Goal: Task Accomplishment & Management: Manage account settings

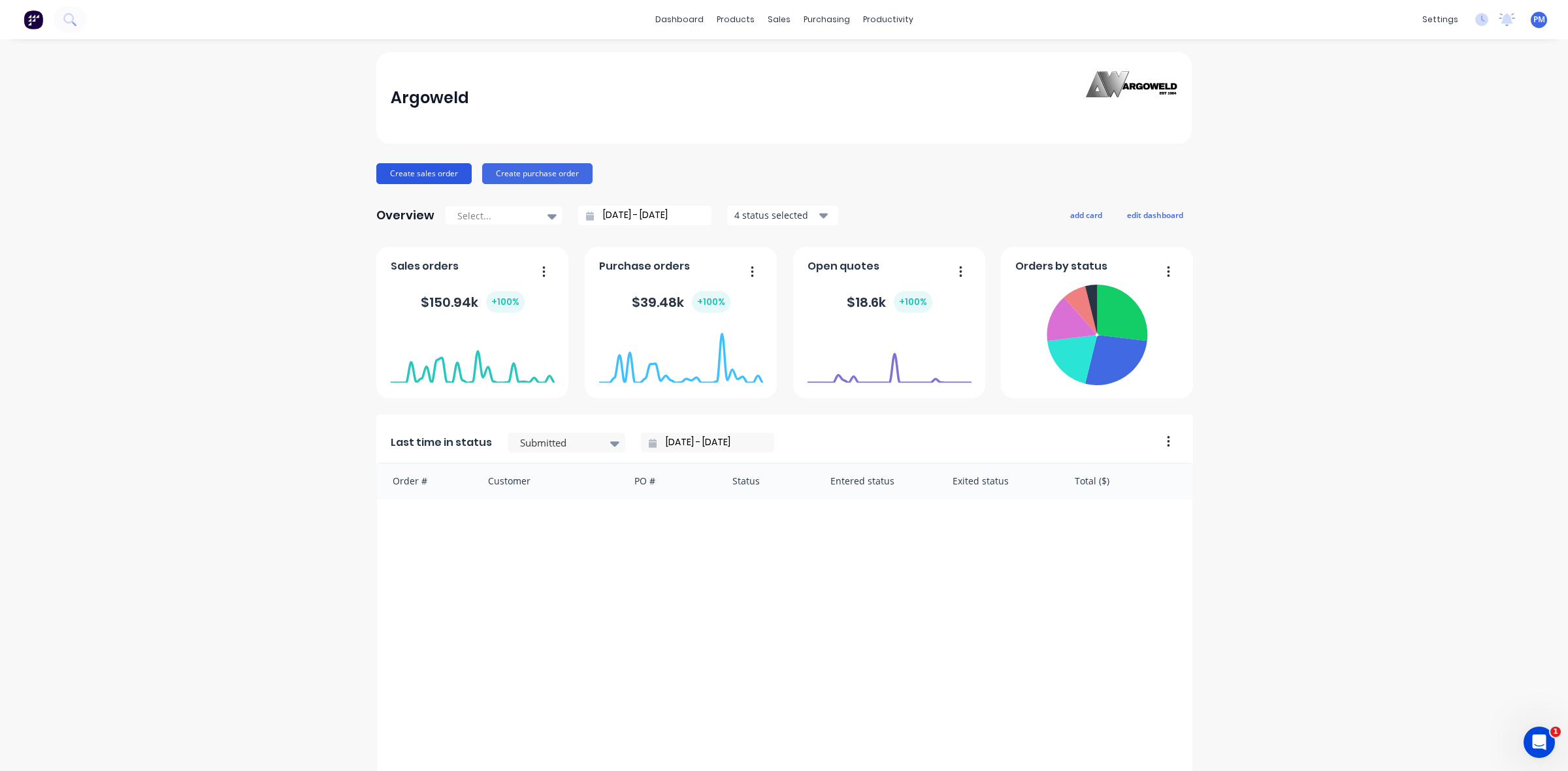
click at [400, 172] on button "Create sales order" at bounding box center [424, 173] width 96 height 21
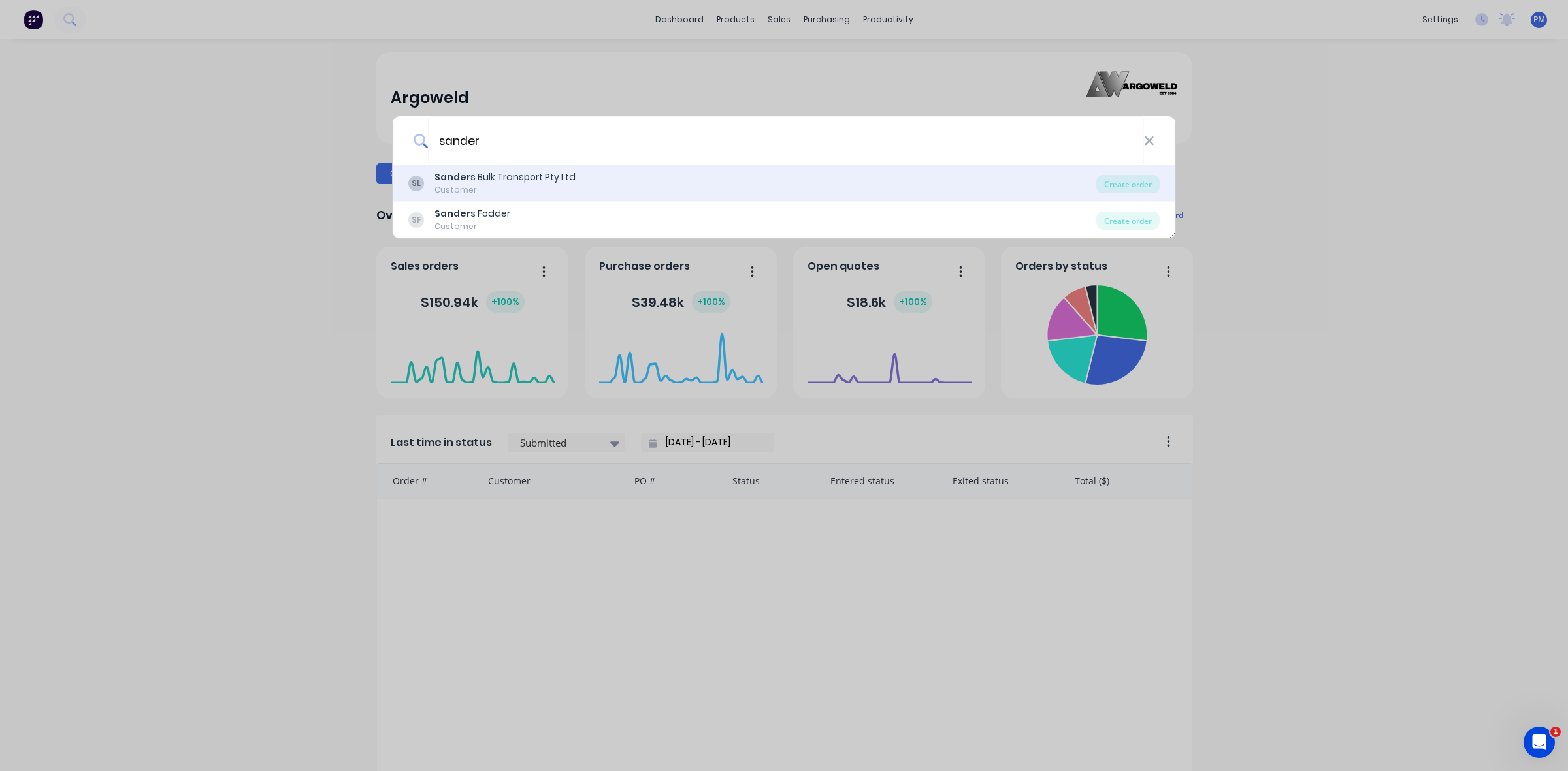
type input "sander"
click at [492, 182] on div "[PERSON_NAME] s Bulk Transport Pty Ltd" at bounding box center [505, 177] width 141 height 13
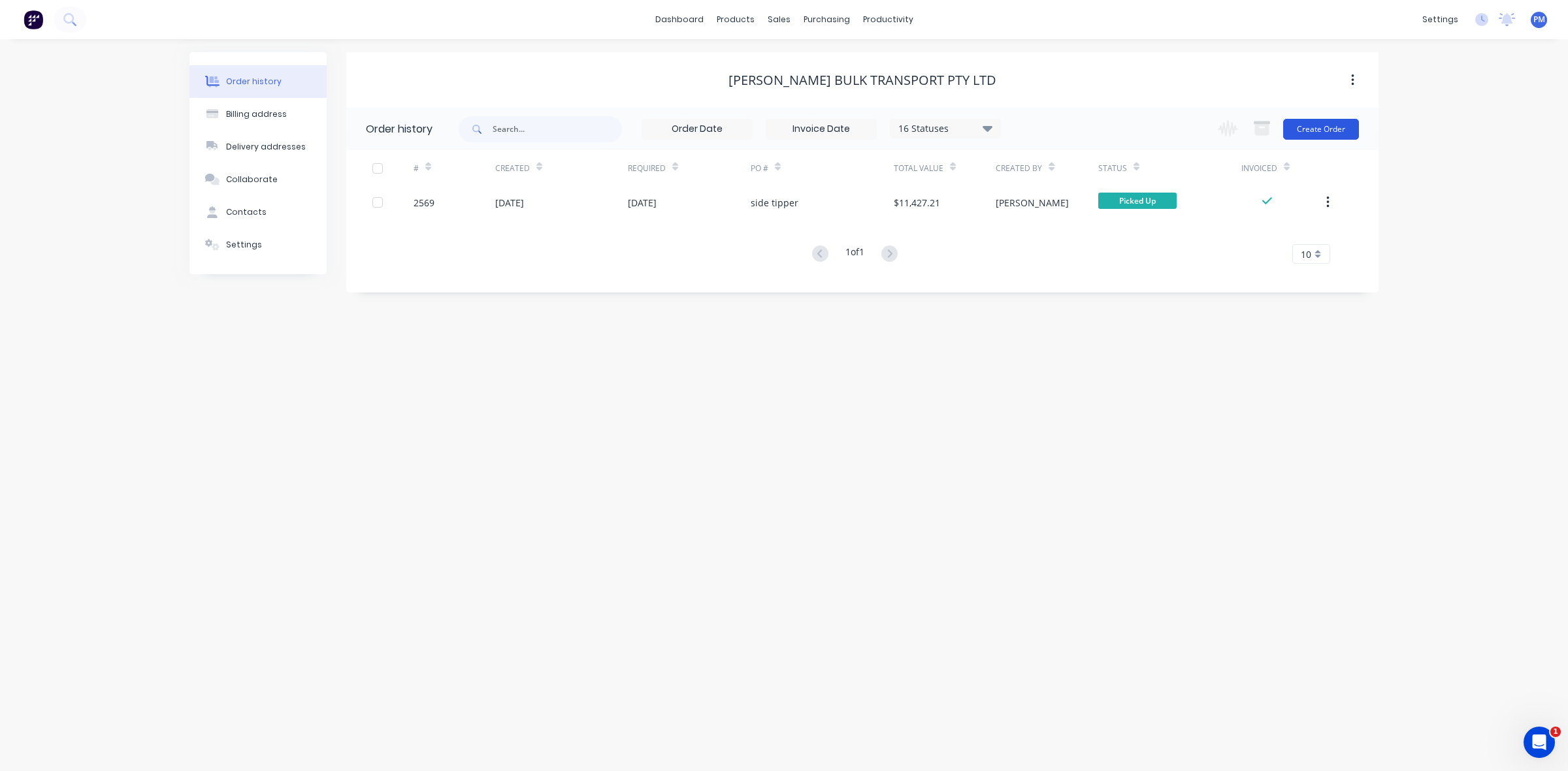
click at [1305, 126] on button "Create Order" at bounding box center [1321, 129] width 76 height 21
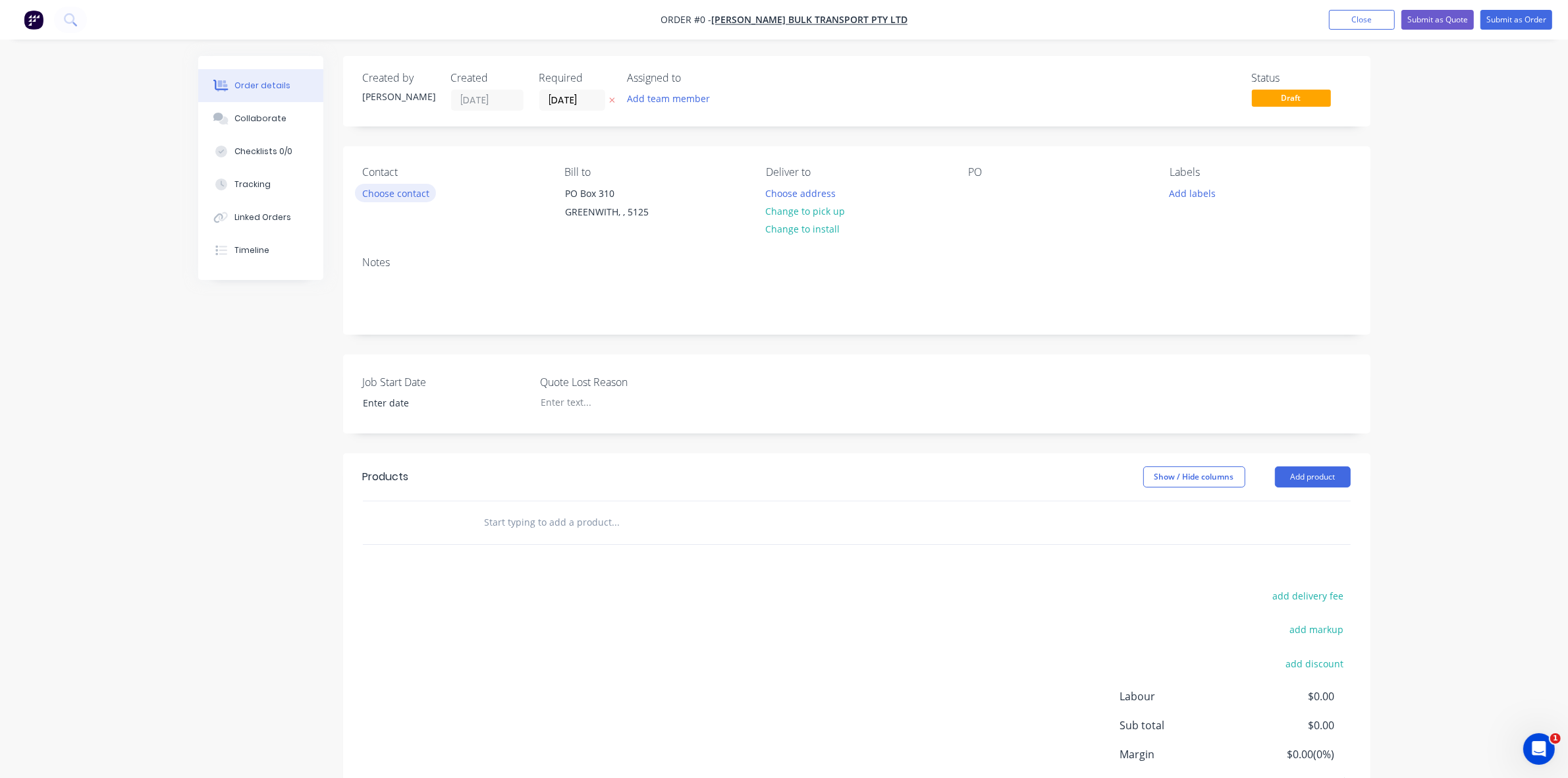
click at [380, 189] on button "Choose contact" at bounding box center [396, 193] width 81 height 18
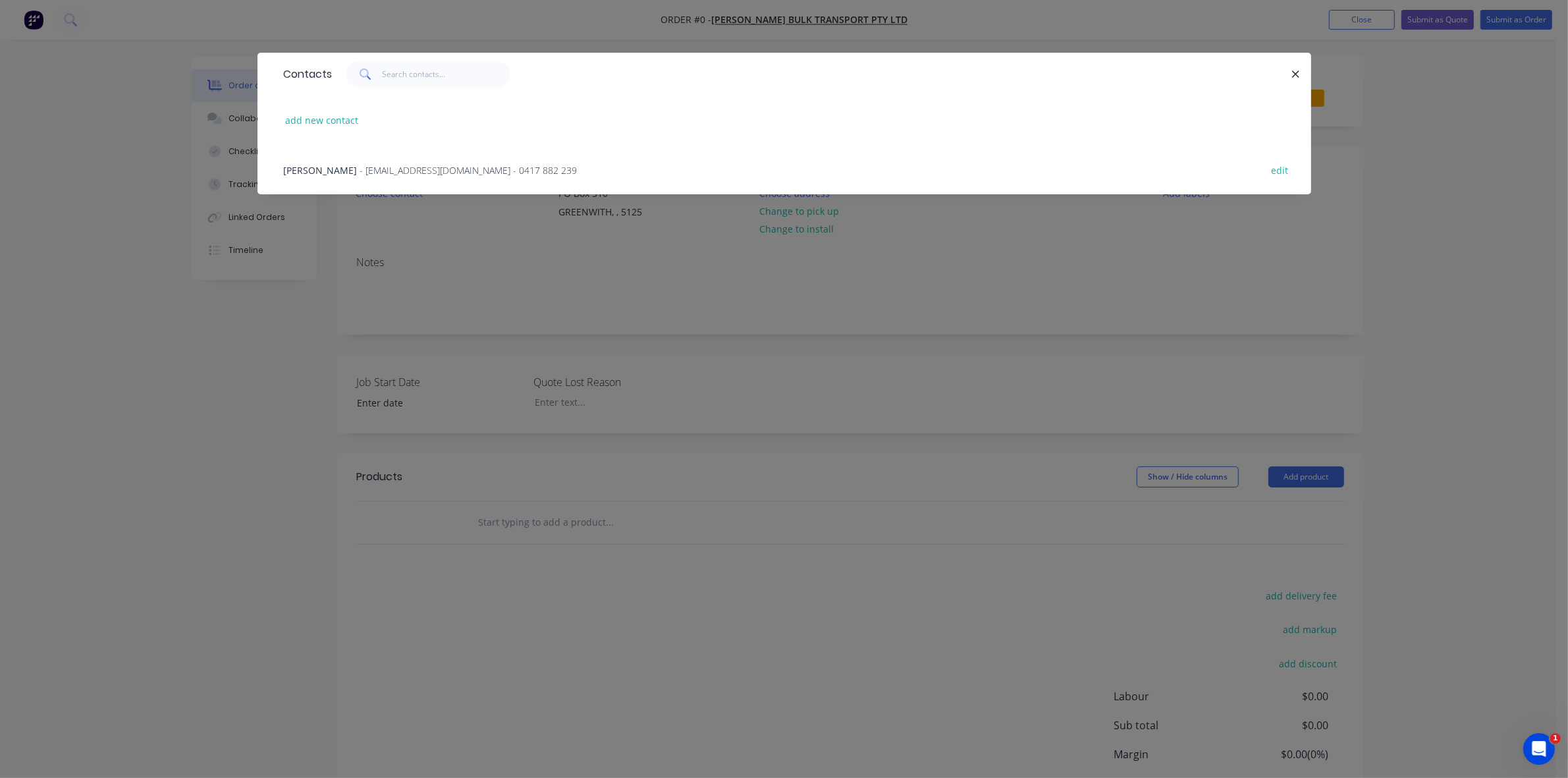
click at [367, 173] on span "- [EMAIL_ADDRESS][DOMAIN_NAME] - 0417 882 239" at bounding box center [469, 170] width 218 height 13
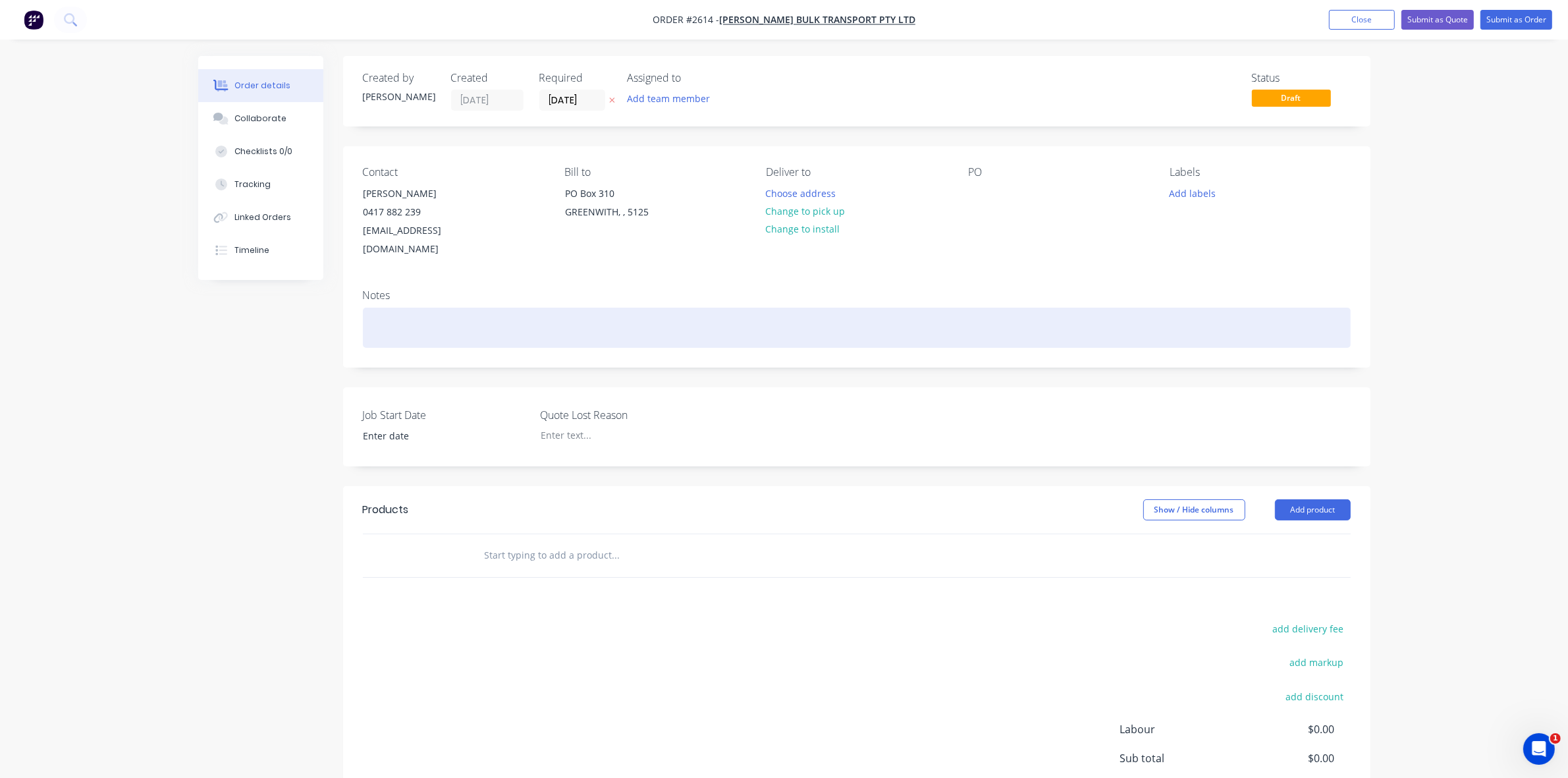
click at [396, 307] on div at bounding box center [856, 328] width 988 height 40
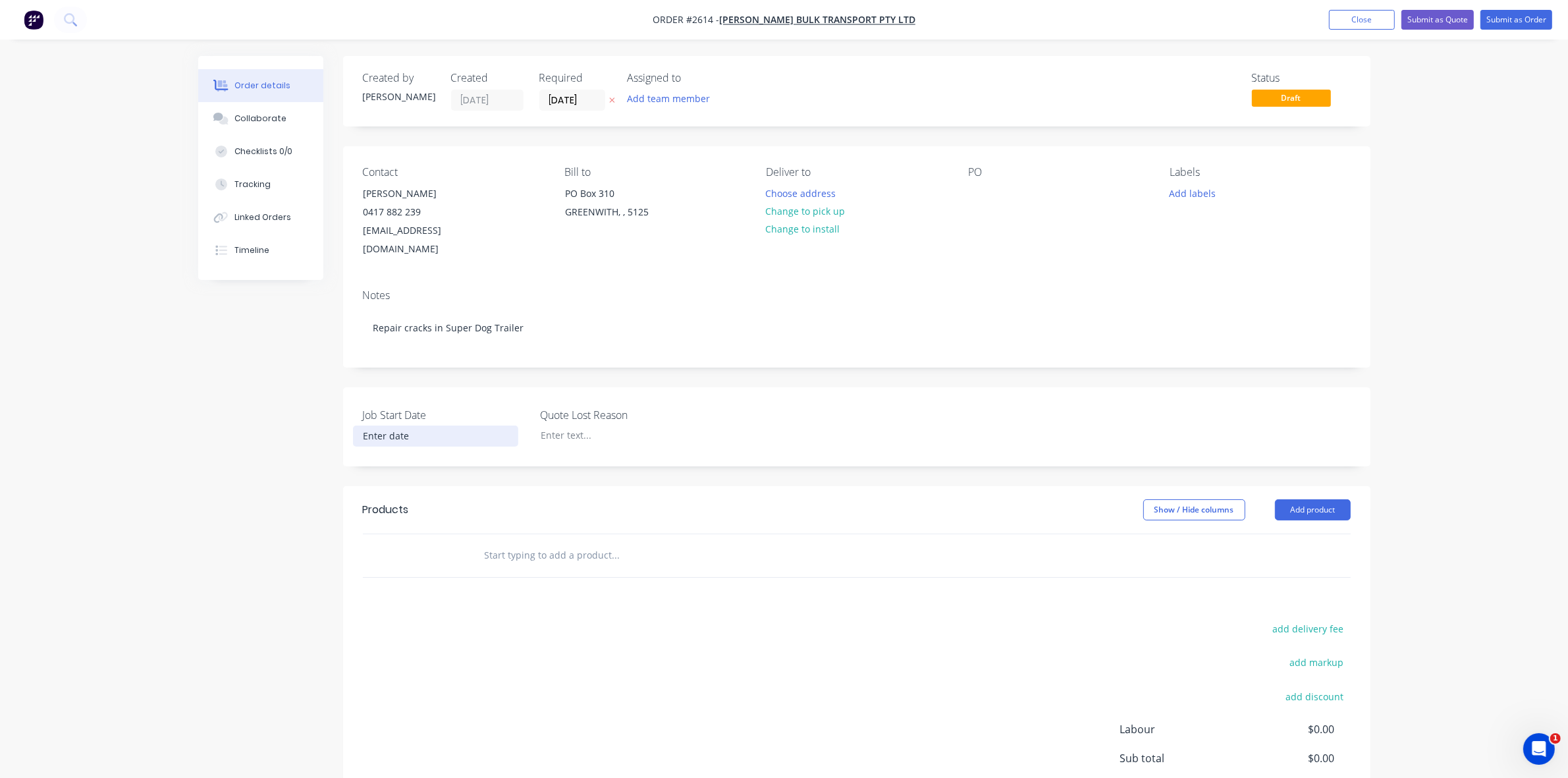
click at [406, 426] on input at bounding box center [435, 436] width 164 height 19
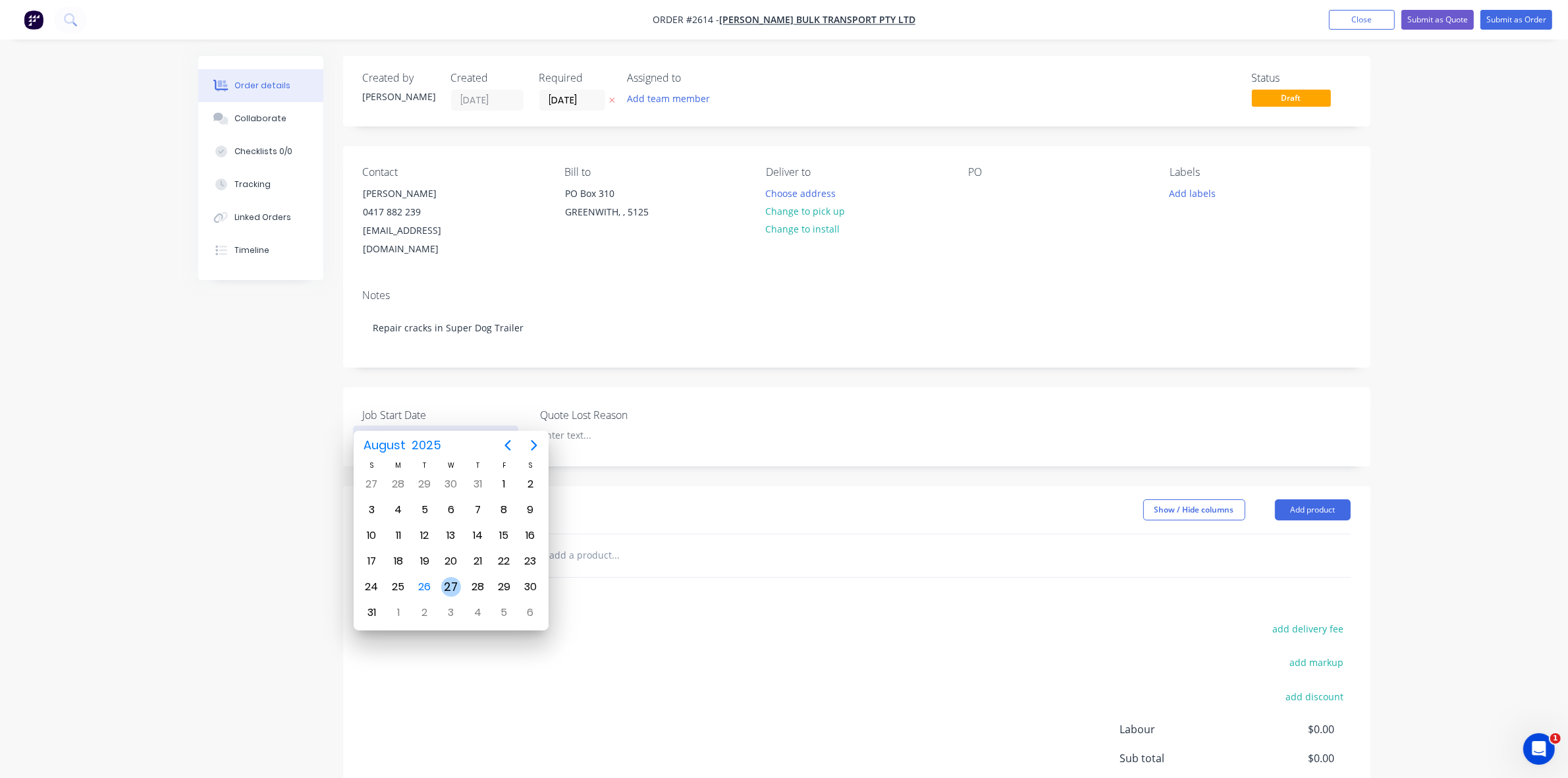
click at [448, 585] on div "27" at bounding box center [451, 586] width 19 height 19
type input "[DATE]"
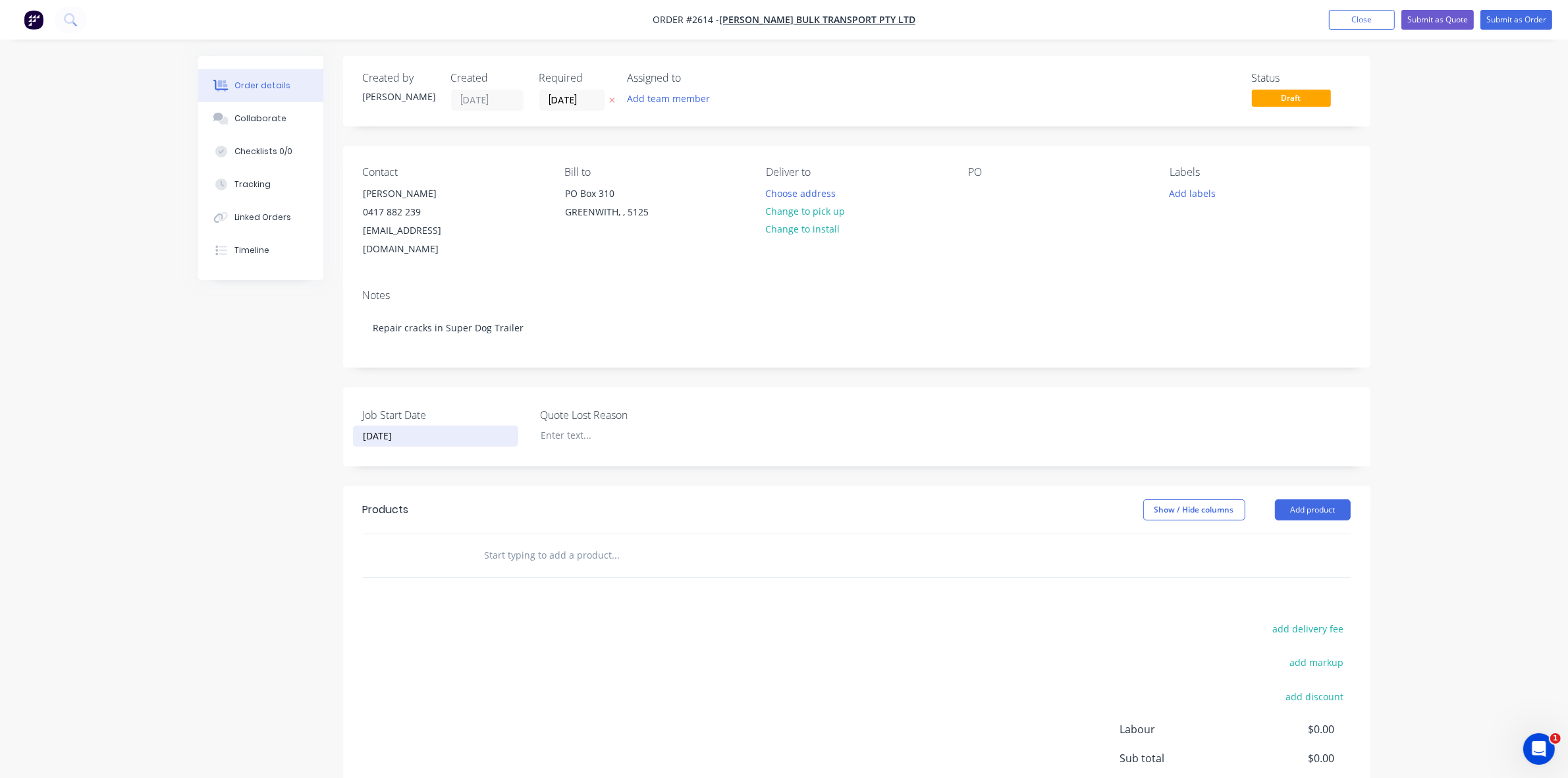
click at [645, 460] on div "Created by [PERSON_NAME] Created [DATE] Required [DATE] Assigned to Add team me…" at bounding box center [857, 475] width 1027 height 838
click at [823, 212] on button "Change to pick up" at bounding box center [805, 211] width 93 height 18
click at [565, 99] on input "[DATE]" at bounding box center [572, 100] width 64 height 19
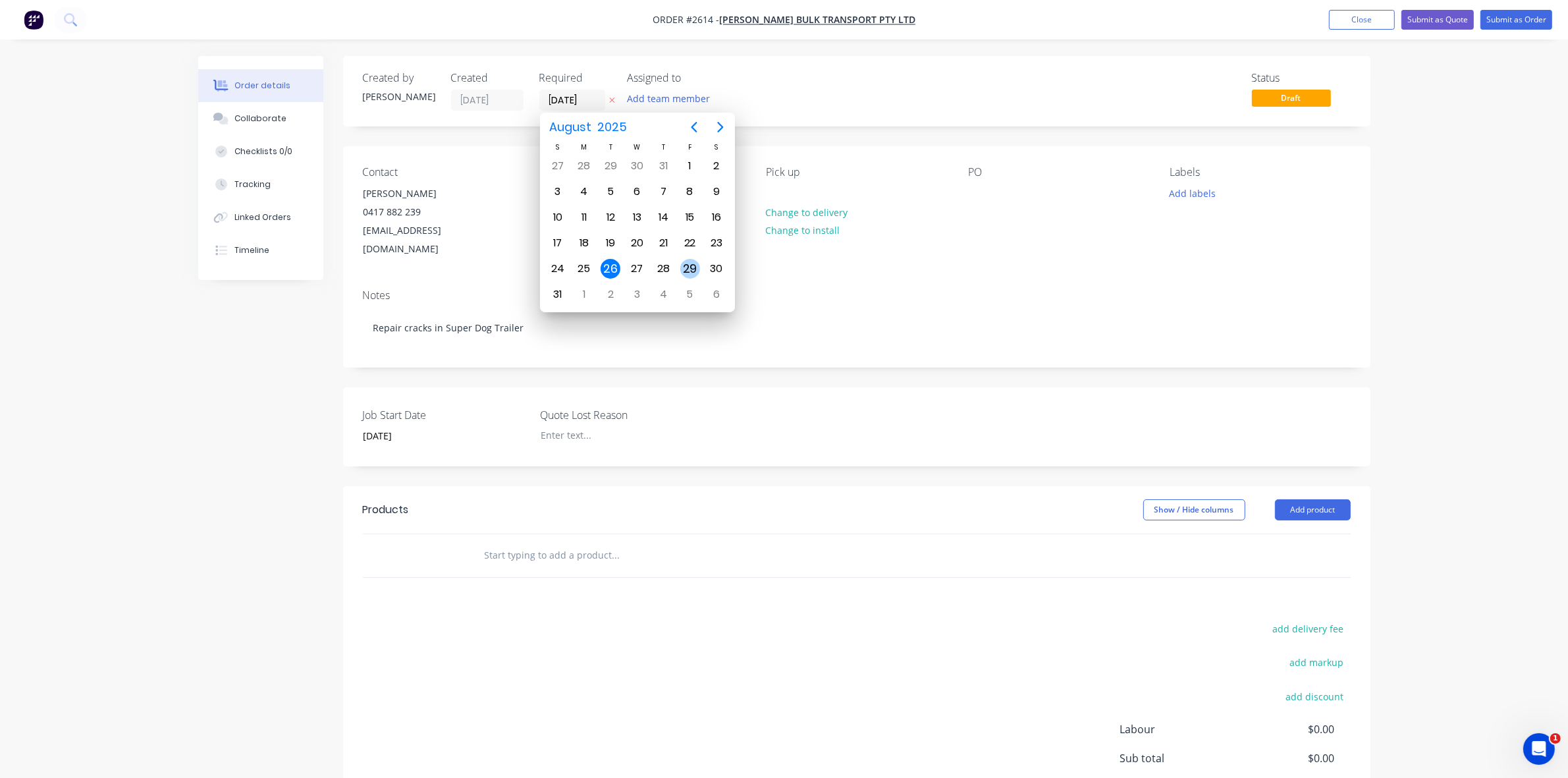
click at [689, 265] on div "29" at bounding box center [690, 269] width 19 height 19
type input "[DATE]"
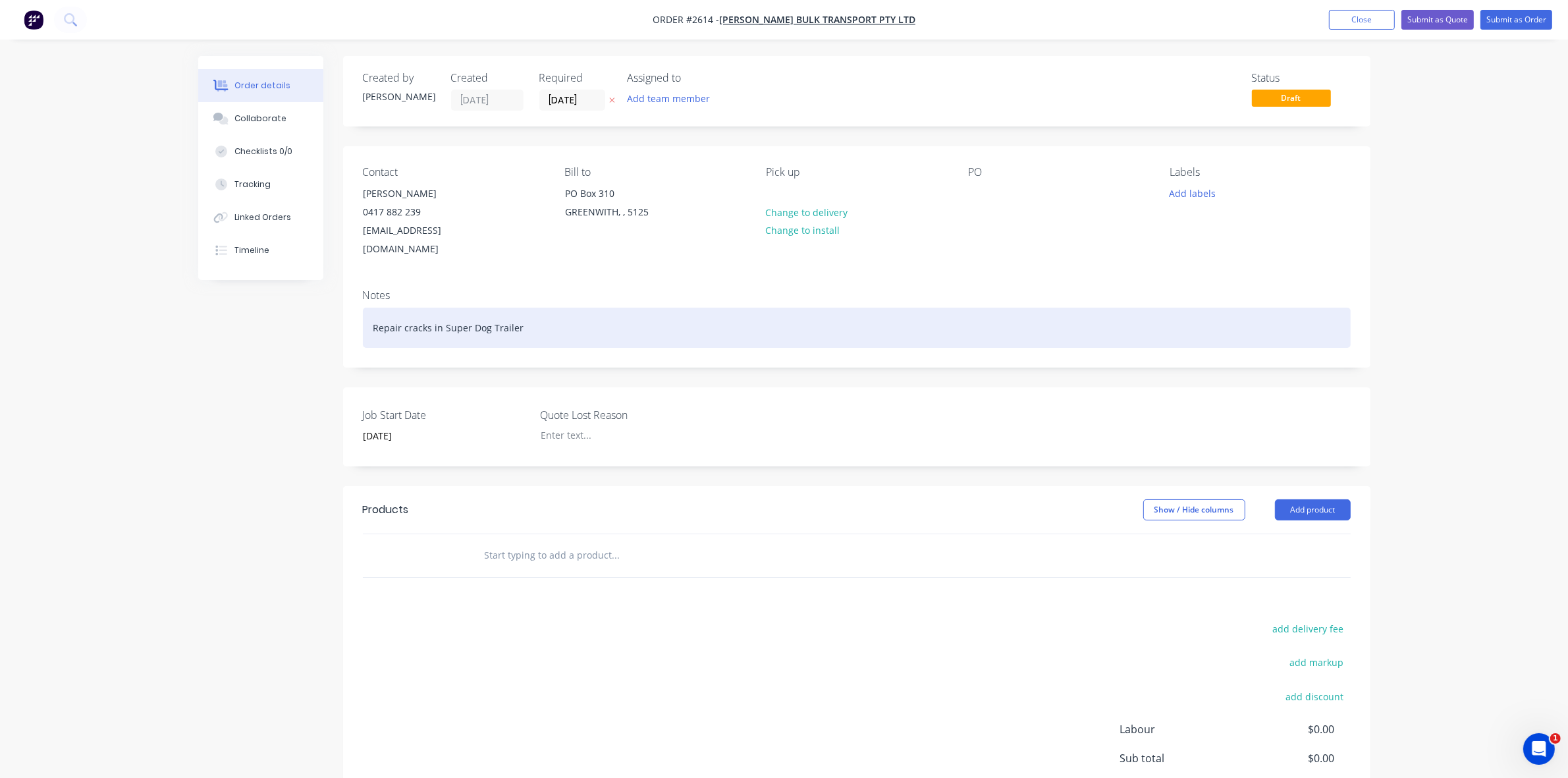
click at [743, 307] on div "Repair cracks in Super Dog Trailer" at bounding box center [856, 328] width 988 height 40
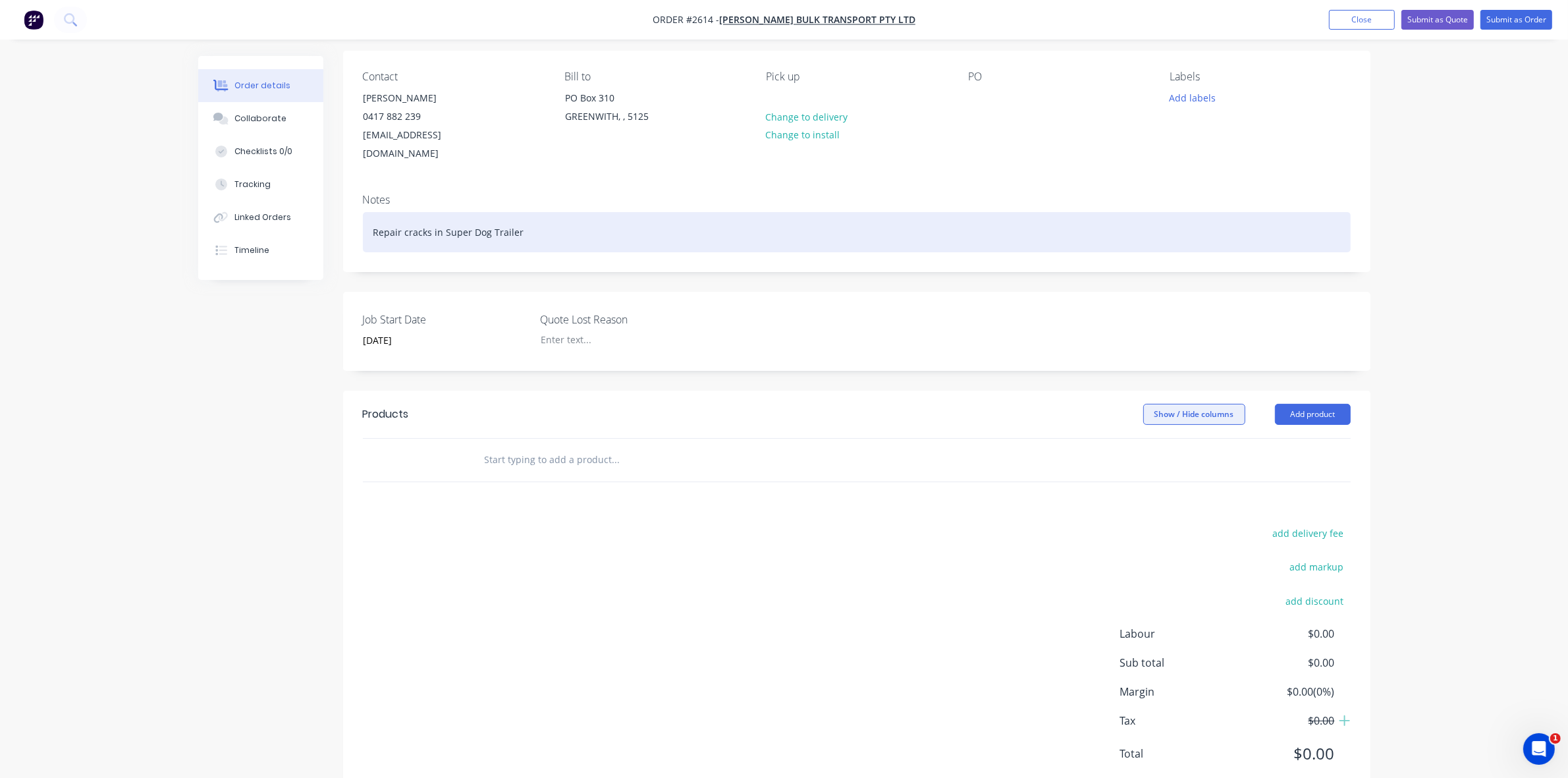
scroll to position [119, 0]
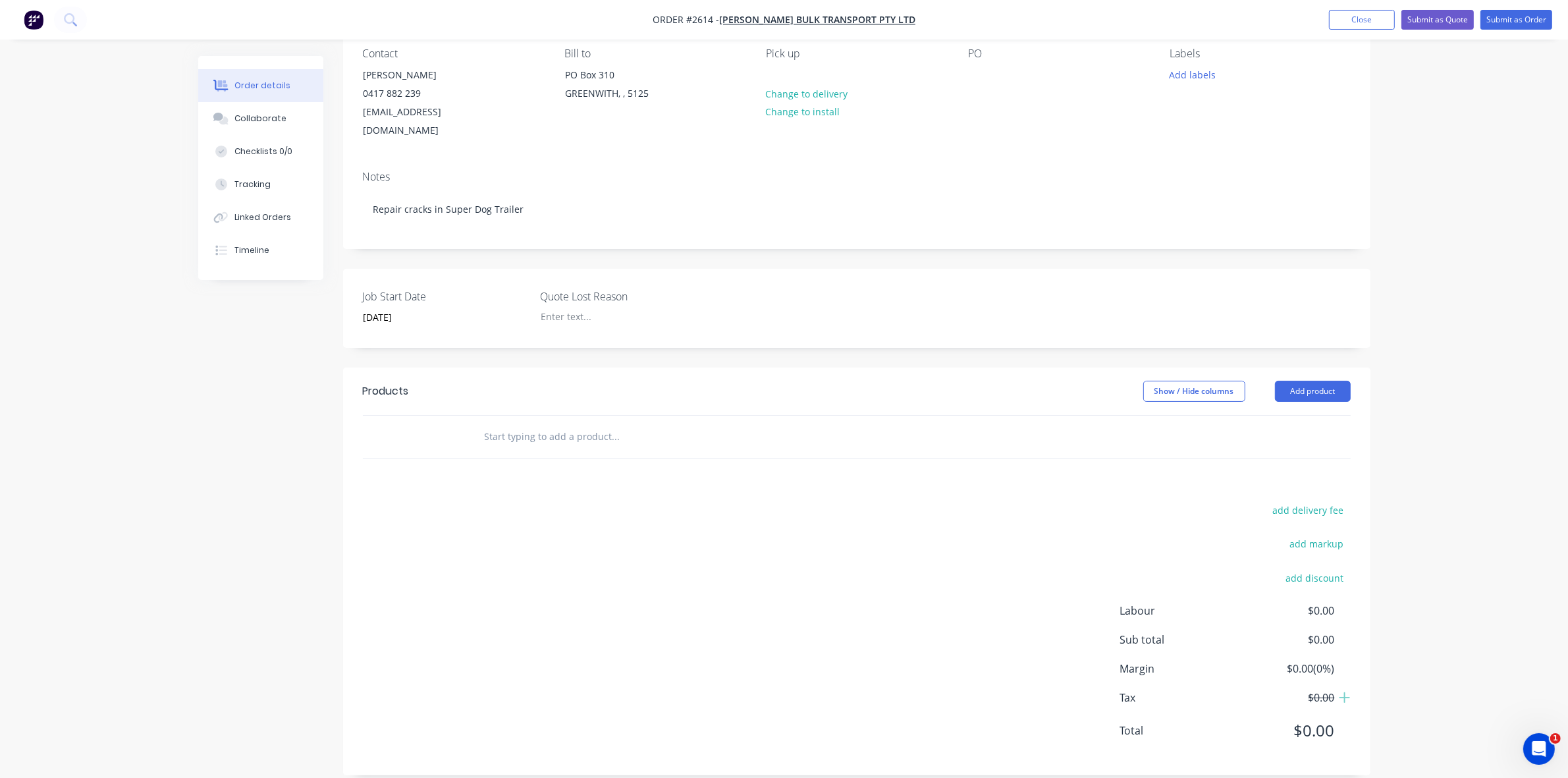
click at [550, 426] on input "text" at bounding box center [615, 436] width 263 height 26
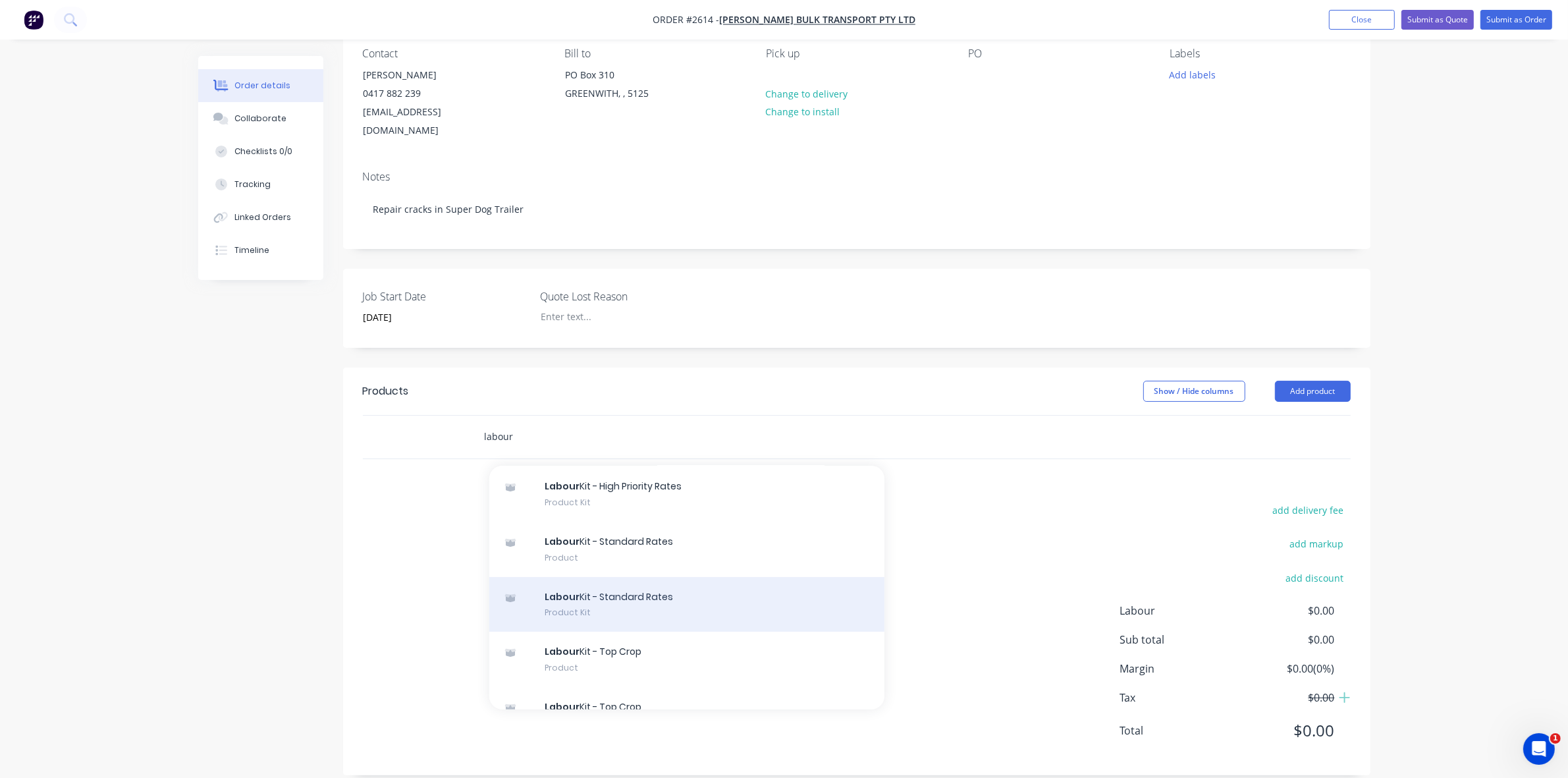
type input "labour"
click at [624, 577] on div "Labour Kit - Standard Rates Product Kit" at bounding box center [686, 604] width 395 height 55
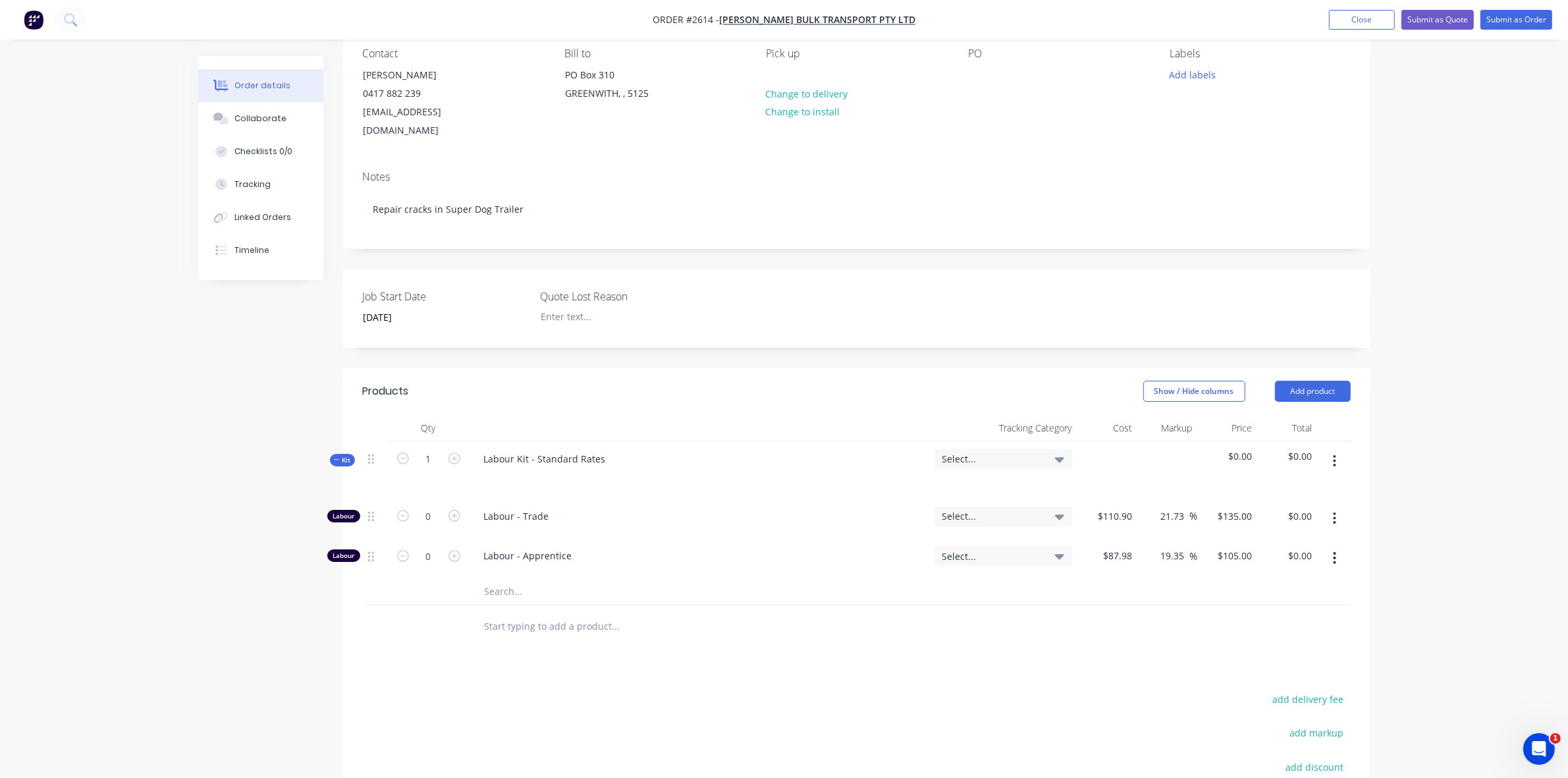
click at [1035, 509] on span "Select..." at bounding box center [991, 516] width 99 height 13
click at [429, 506] on input "0" at bounding box center [428, 516] width 34 height 19
type input "16"
type input "$2,160.00"
click at [696, 632] on div "Products Show / Hide columns Add product Qty Tracking Category Cost Markup Pric…" at bounding box center [857, 666] width 1027 height 597
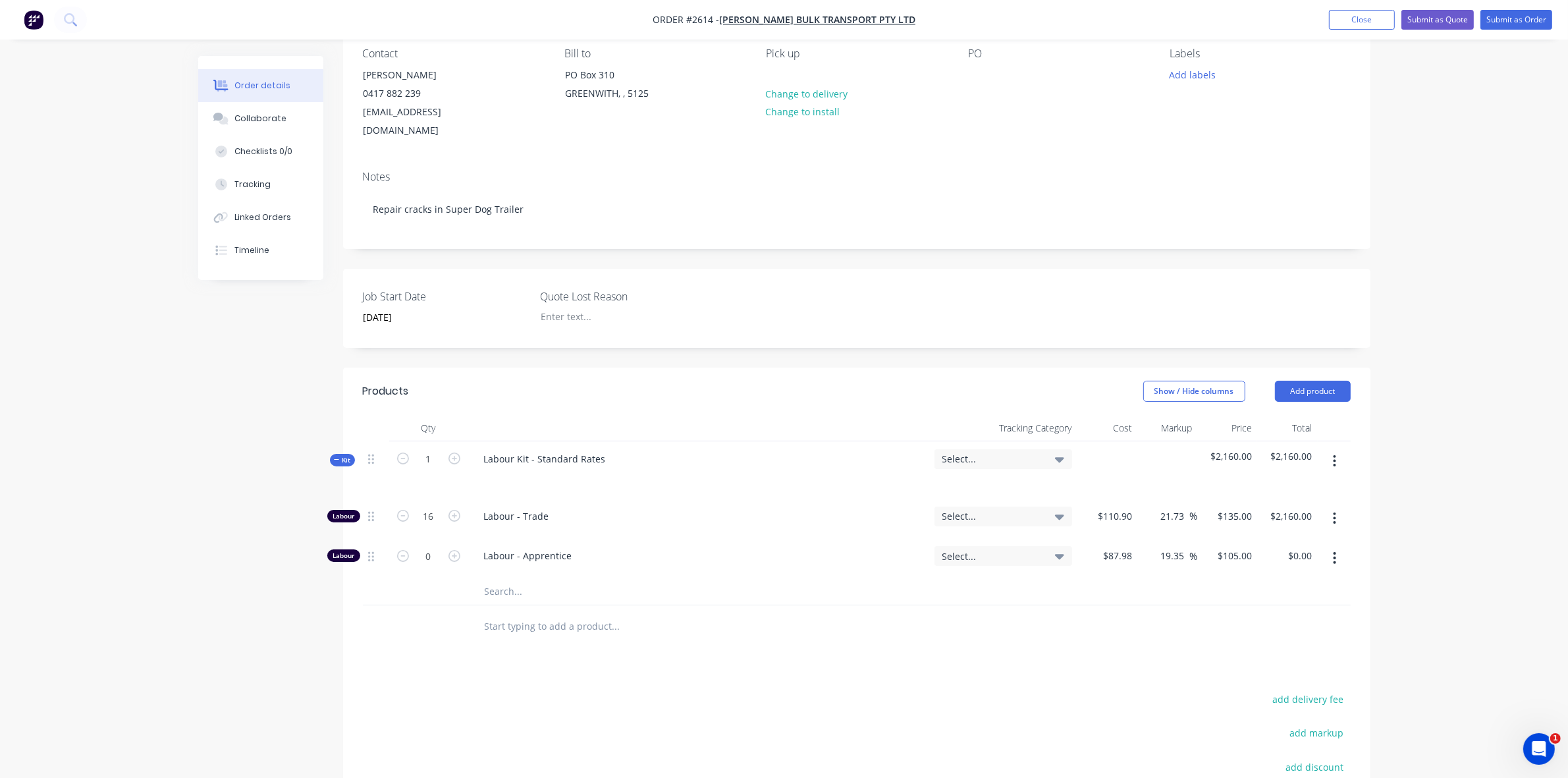
click at [1333, 551] on icon "button" at bounding box center [1335, 557] width 3 height 14
click at [1278, 636] on div "Delete" at bounding box center [1288, 646] width 102 height 19
click at [492, 573] on input "text" at bounding box center [615, 586] width 263 height 26
drag, startPoint x: 492, startPoint y: 570, endPoint x: 496, endPoint y: 577, distance: 8.1
click at [496, 577] on input "text" at bounding box center [615, 586] width 263 height 26
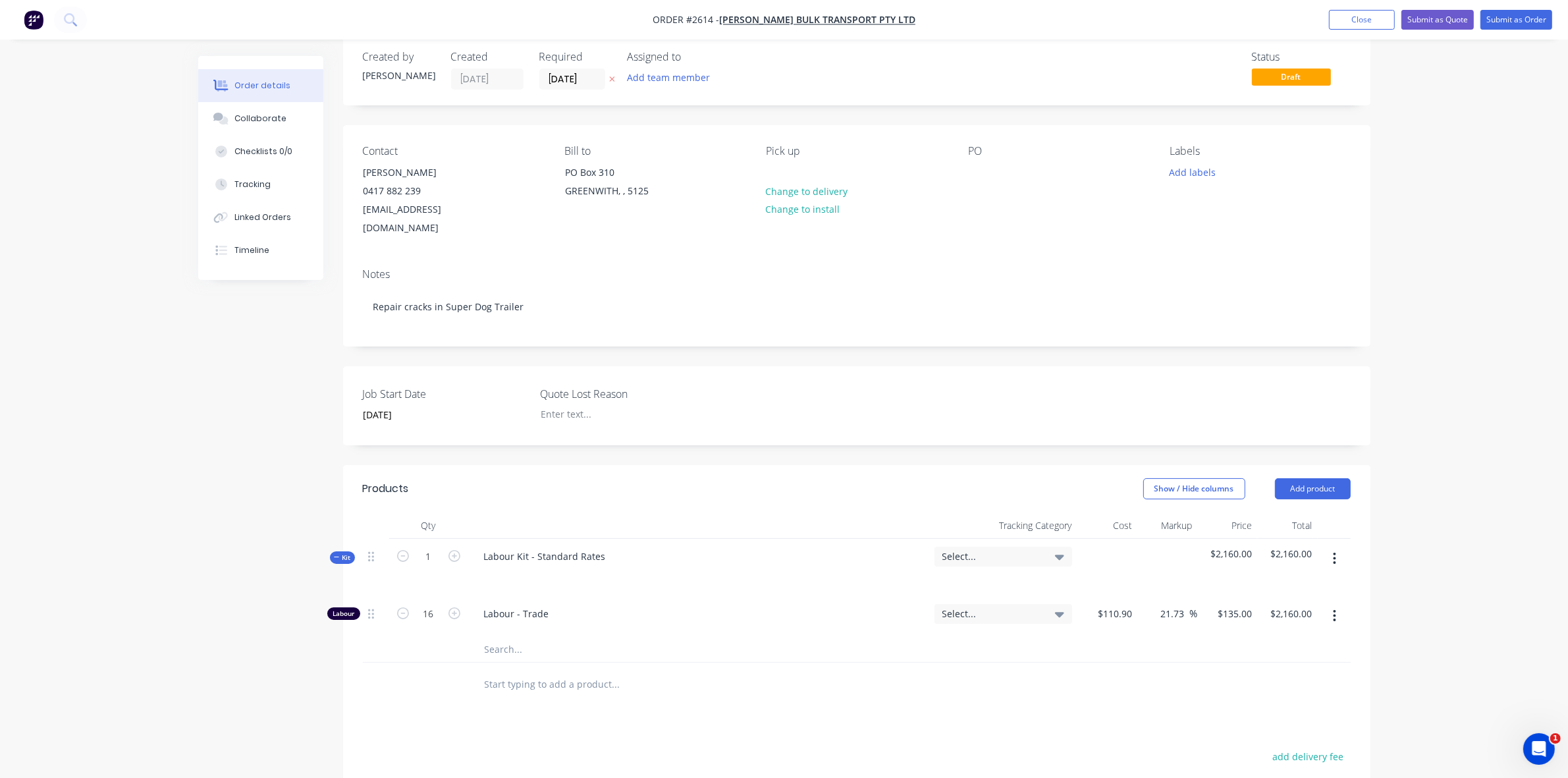
scroll to position [0, 0]
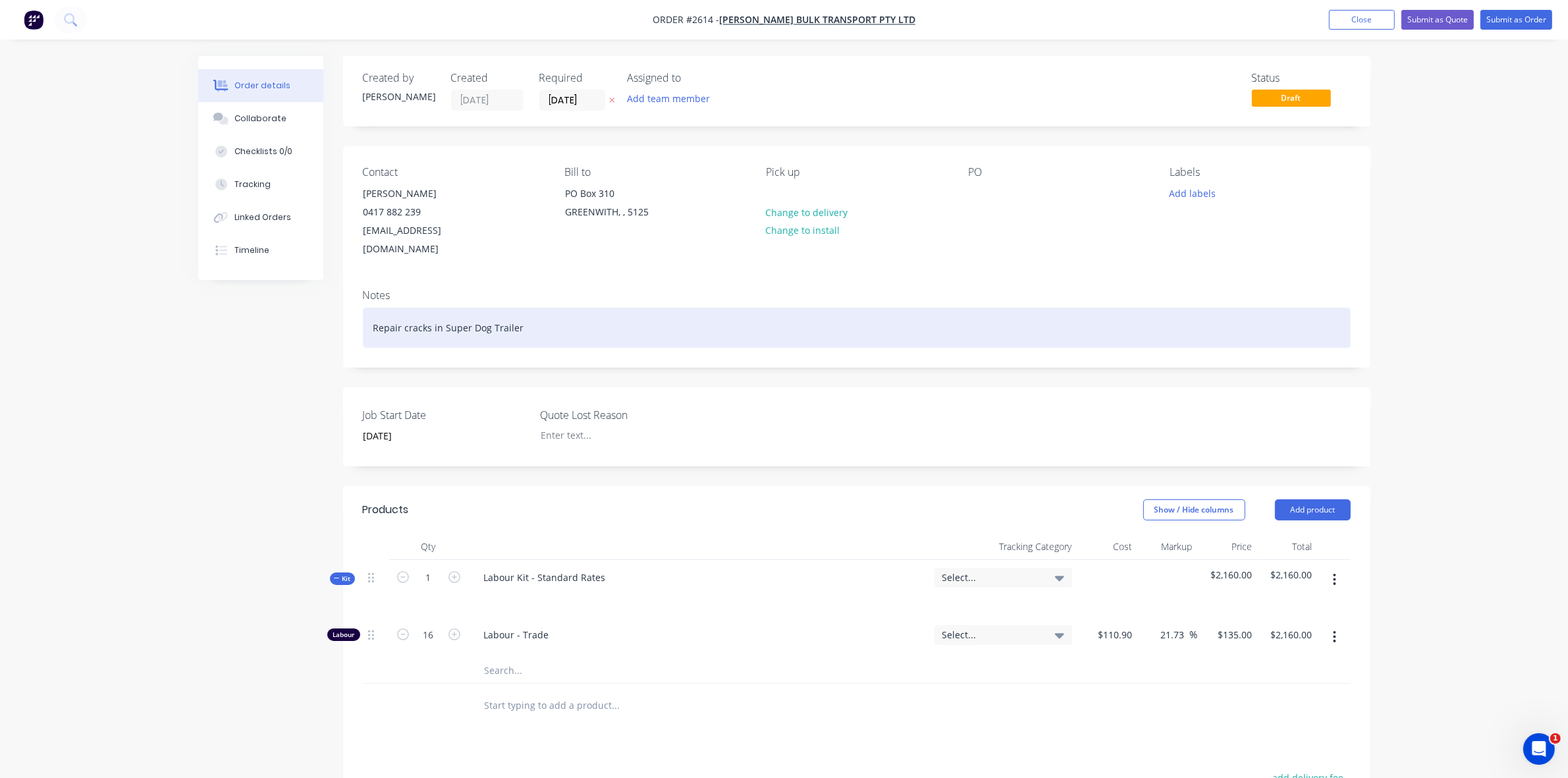
click at [538, 314] on div "Repair cracks in Super Dog Trailer" at bounding box center [856, 328] width 988 height 40
click at [570, 307] on div "Repair cracks in Super Dog Trailer - Hoist Well 7 Chassis" at bounding box center [856, 328] width 988 height 40
click at [624, 312] on div "Repair cracks in Super Dog Trailer - Hoist Well & Chassis" at bounding box center [856, 328] width 988 height 40
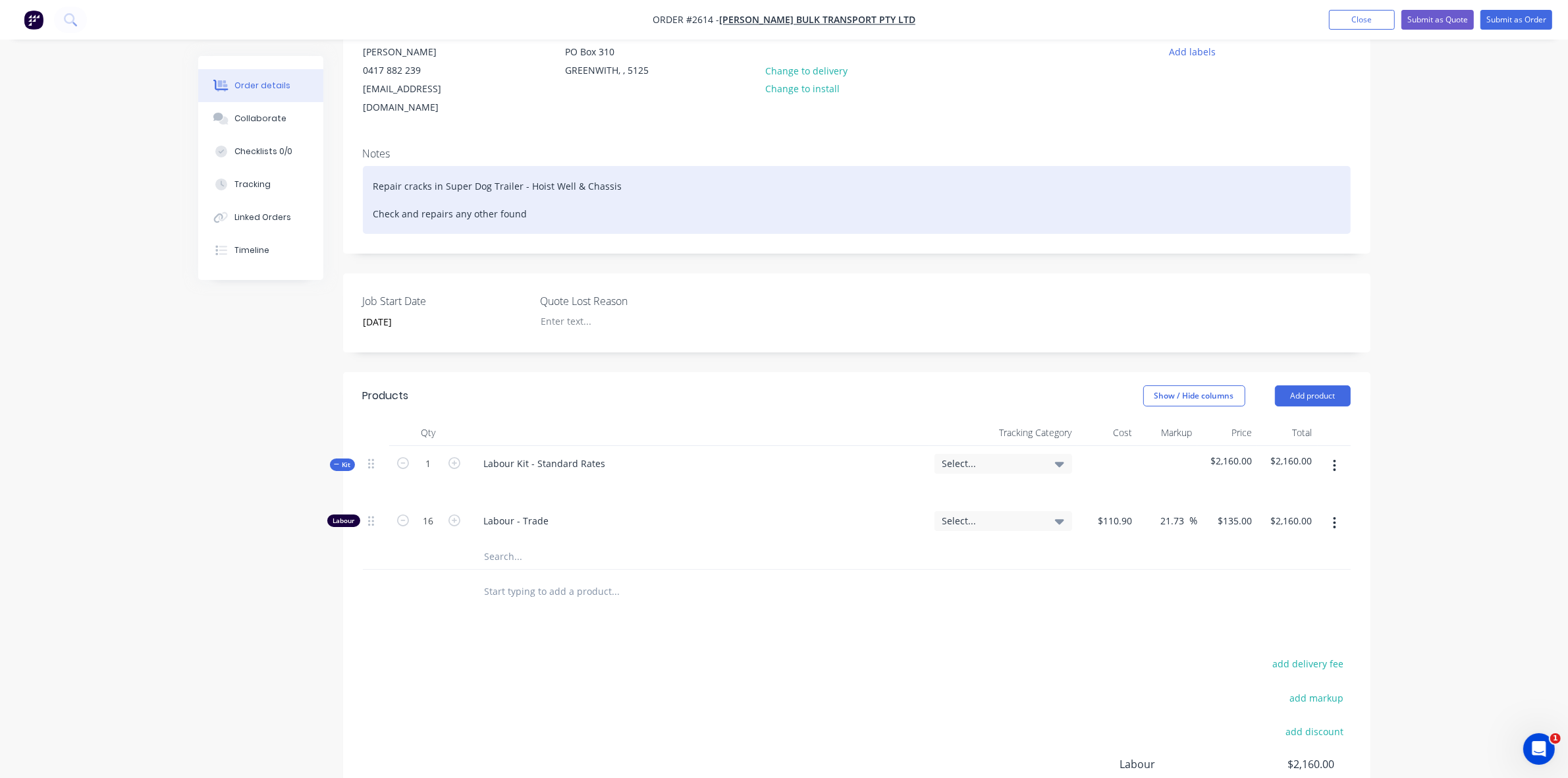
scroll to position [247, 0]
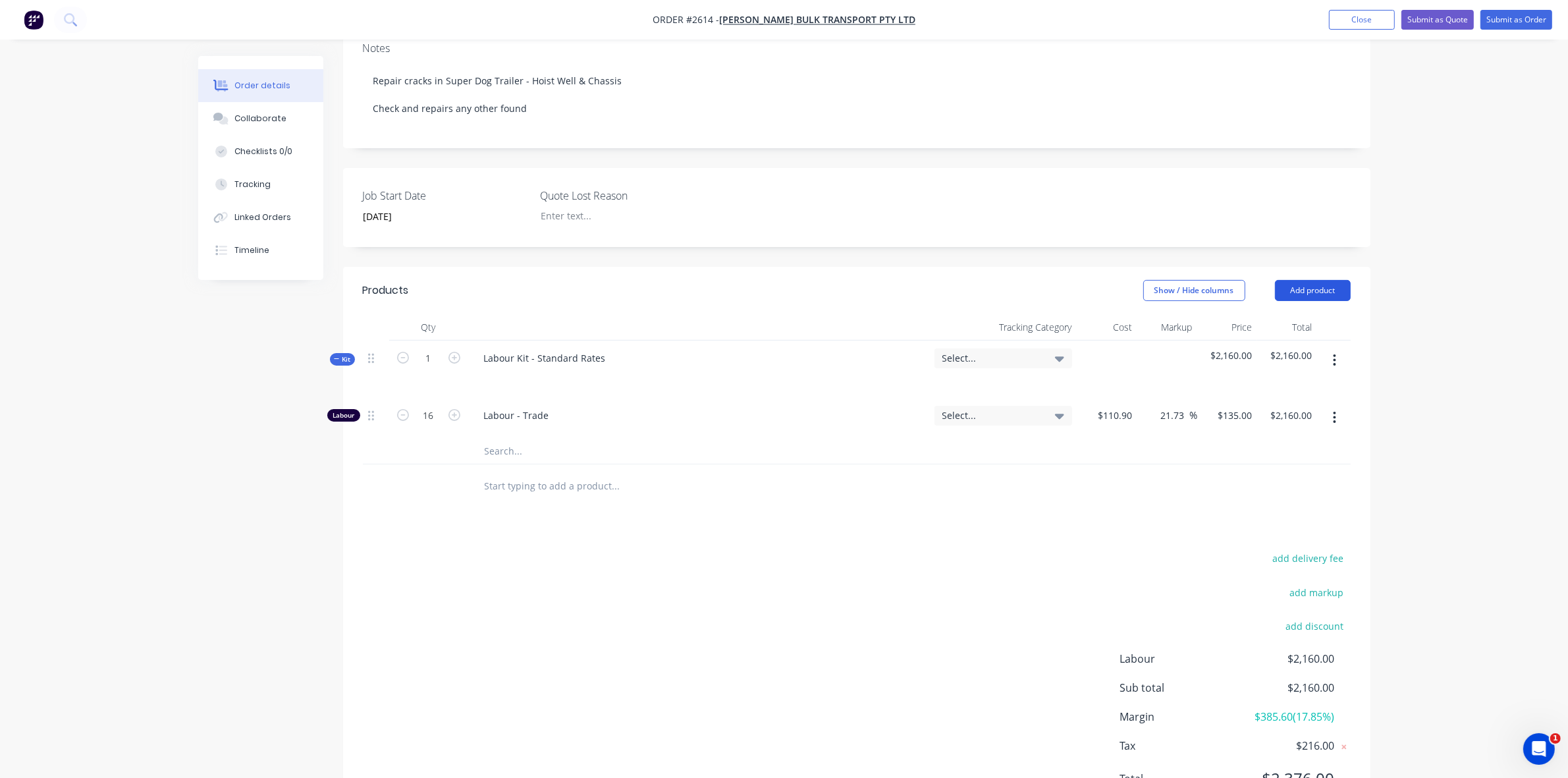
click at [1311, 280] on button "Add product" at bounding box center [1312, 290] width 76 height 21
click at [1278, 340] on div "Basic product" at bounding box center [1288, 350] width 102 height 19
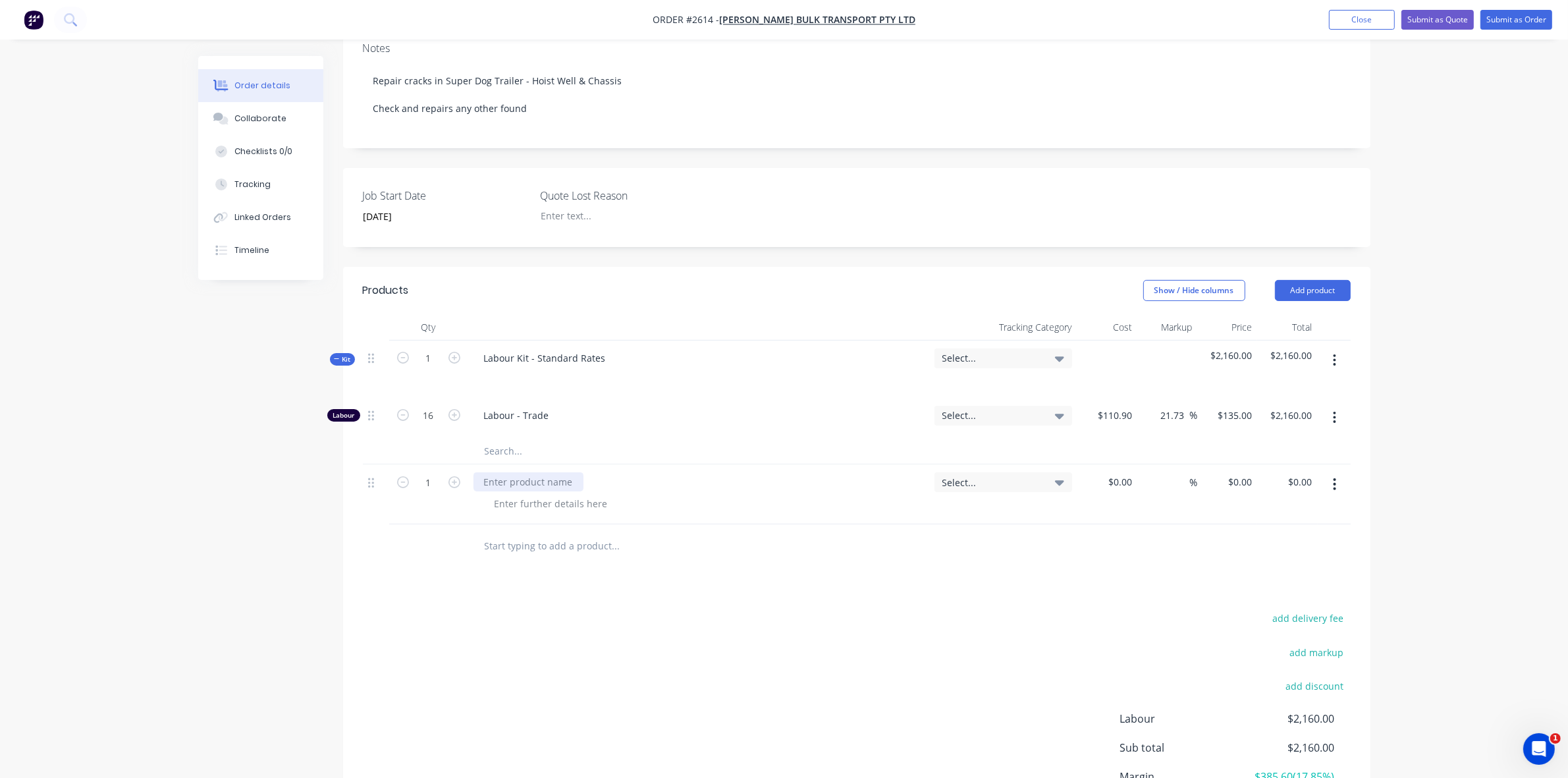
click at [488, 472] on div at bounding box center [528, 482] width 110 height 19
click at [1117, 472] on div "$0.00" at bounding box center [1119, 482] width 36 height 19
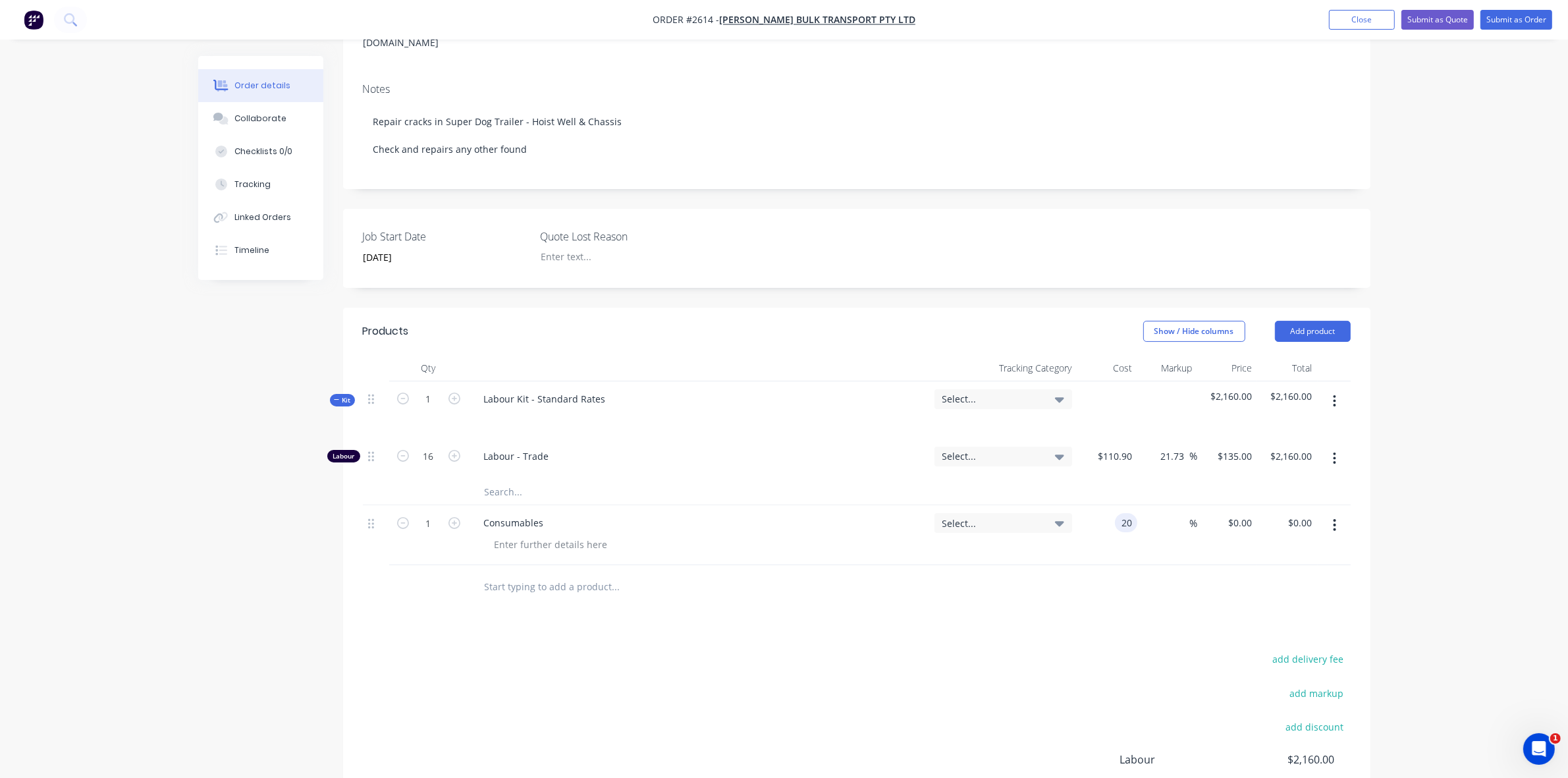
scroll to position [165, 0]
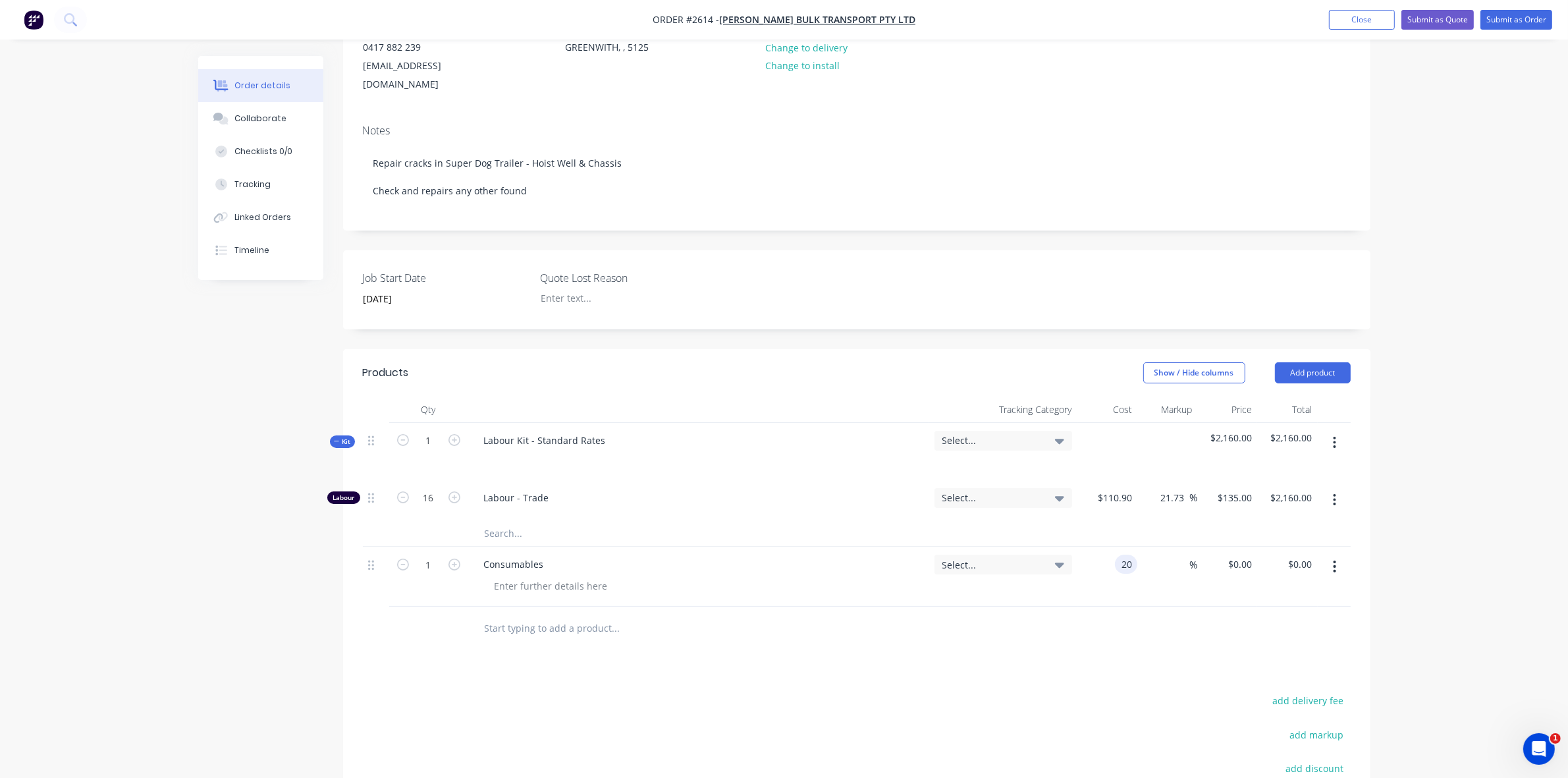
type input "$20.00"
click at [1087, 624] on div at bounding box center [856, 628] width 988 height 43
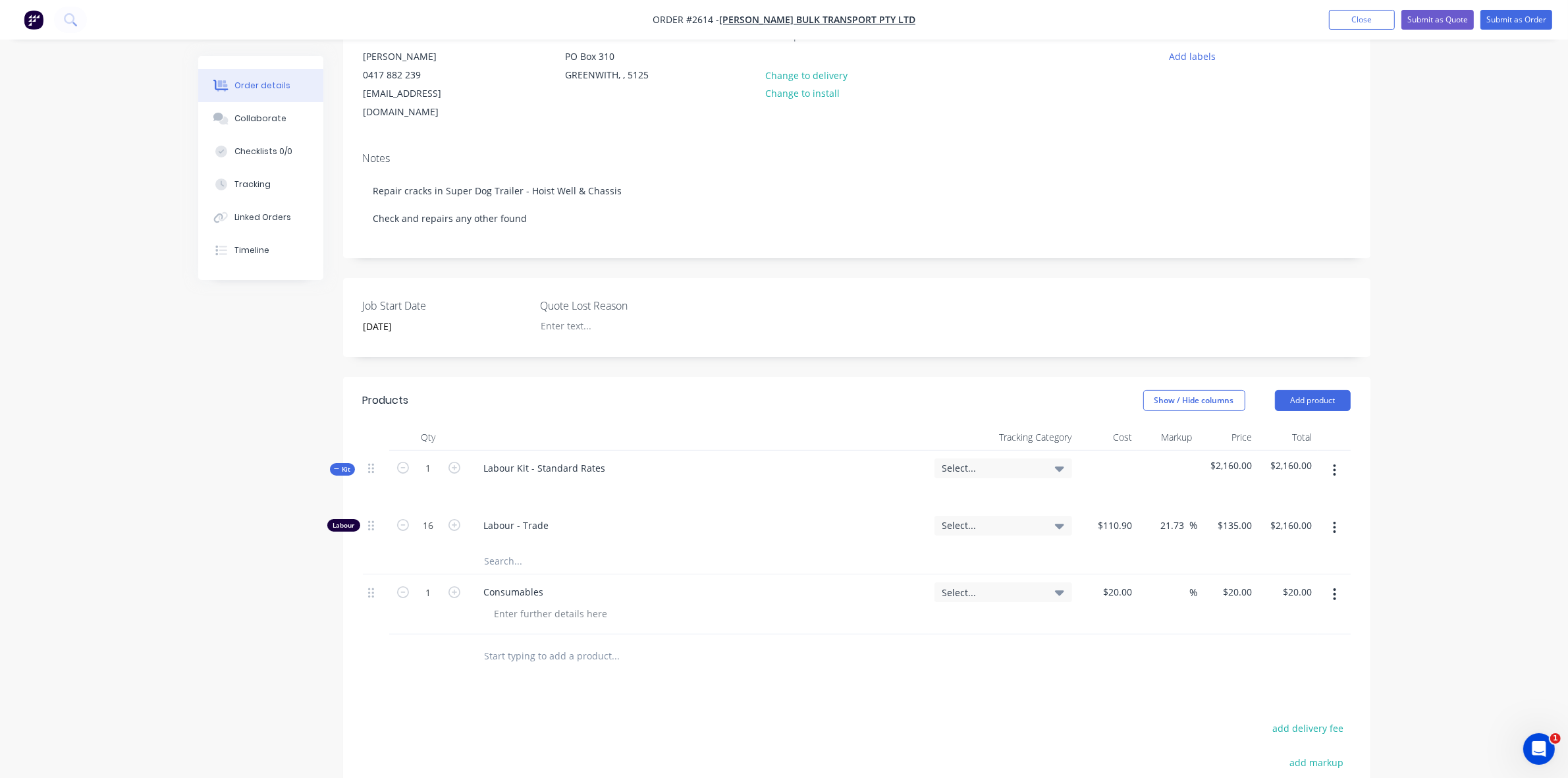
scroll to position [26, 0]
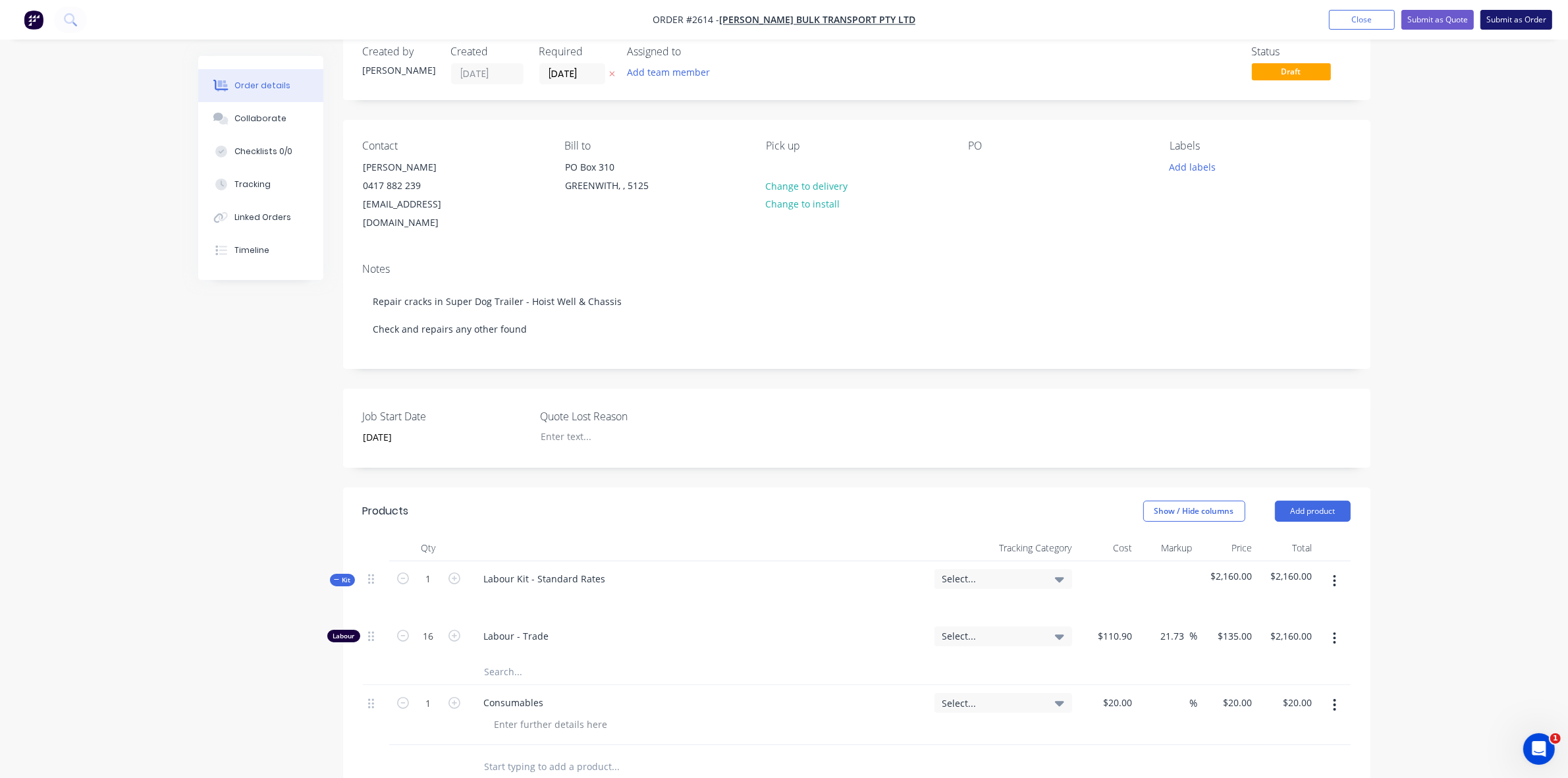
click at [1510, 16] on button "Submit as Order" at bounding box center [1516, 19] width 72 height 19
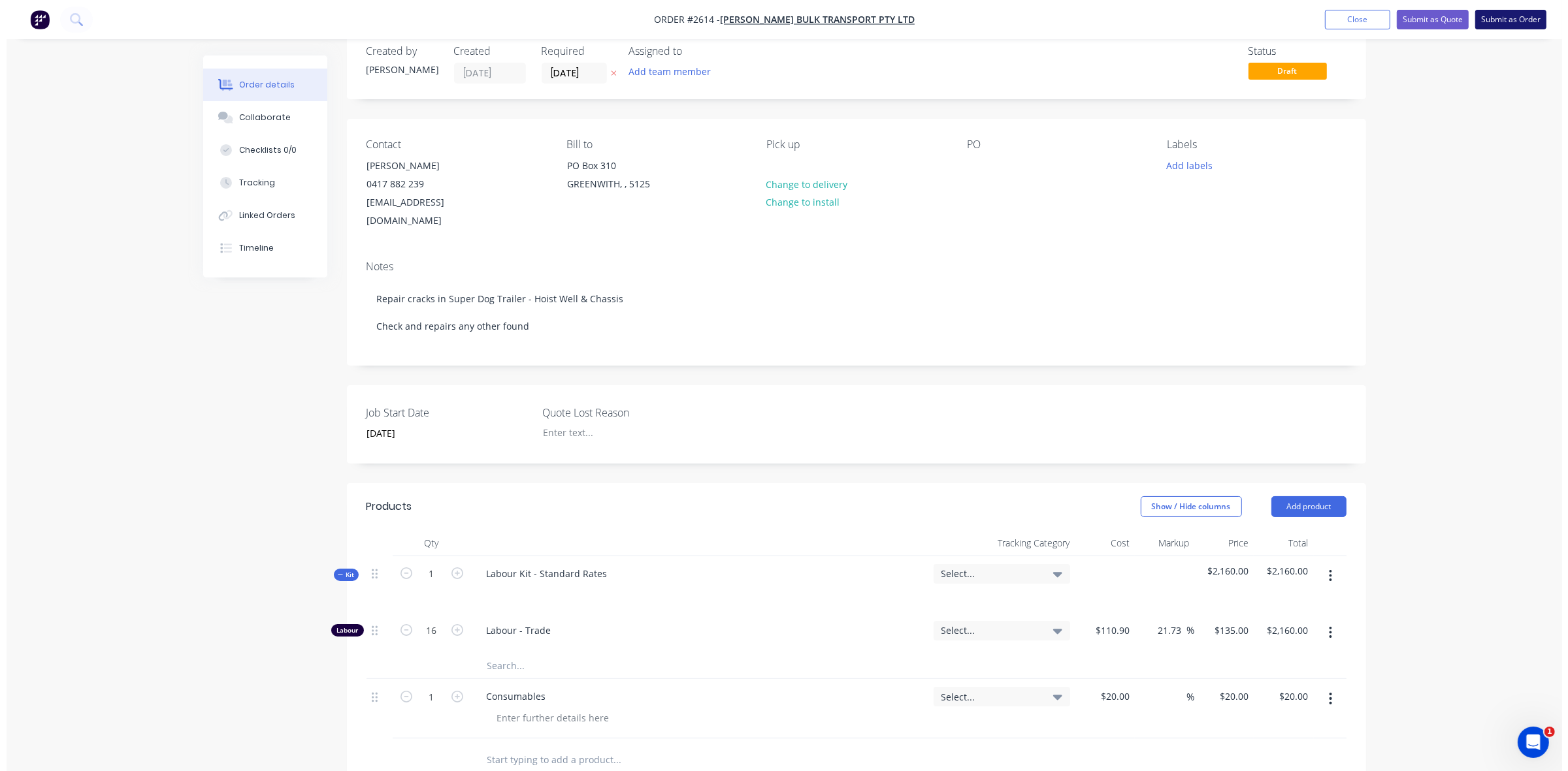
scroll to position [0, 0]
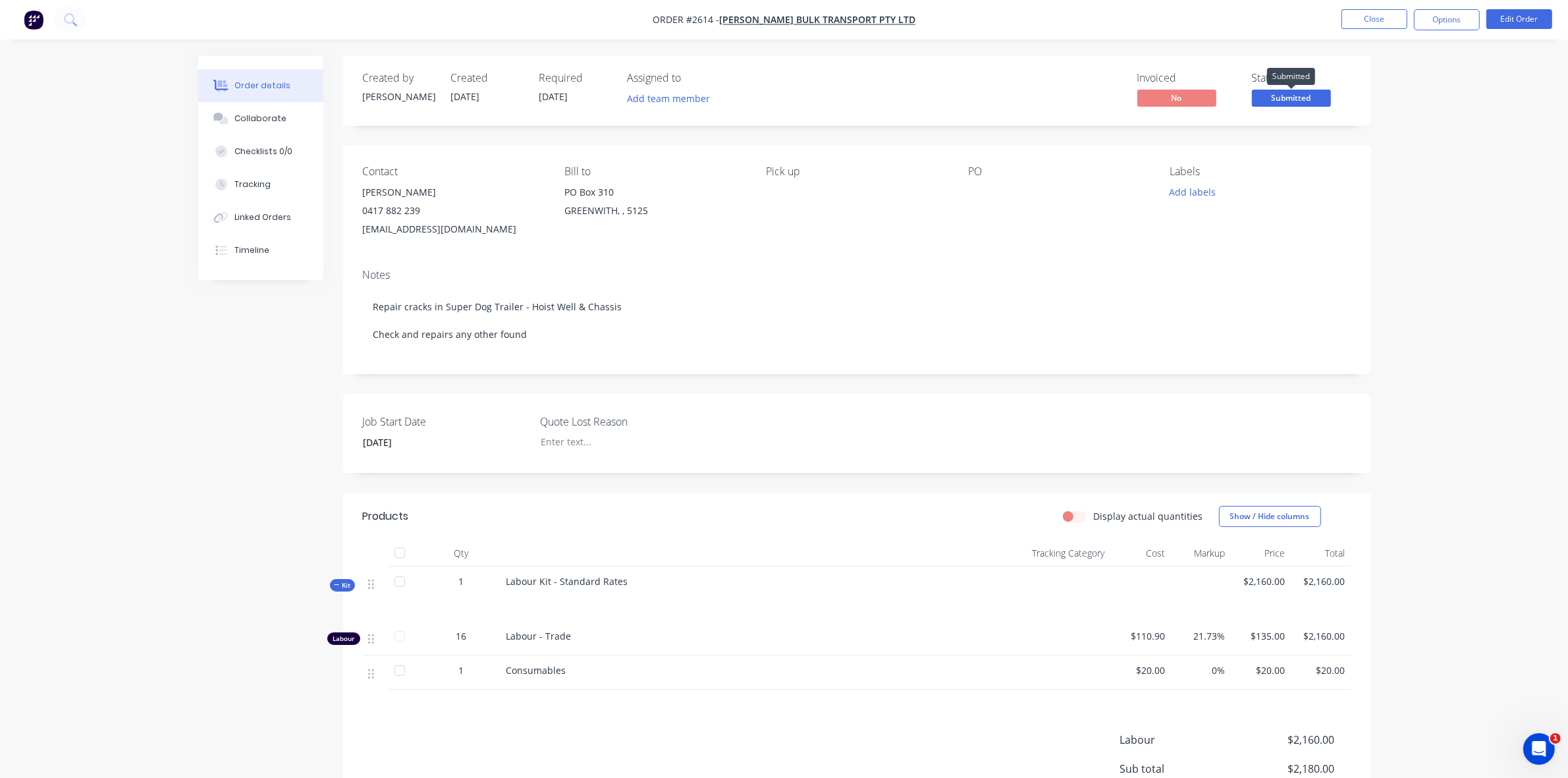
click at [1312, 97] on span "Submitted" at bounding box center [1291, 98] width 79 height 16
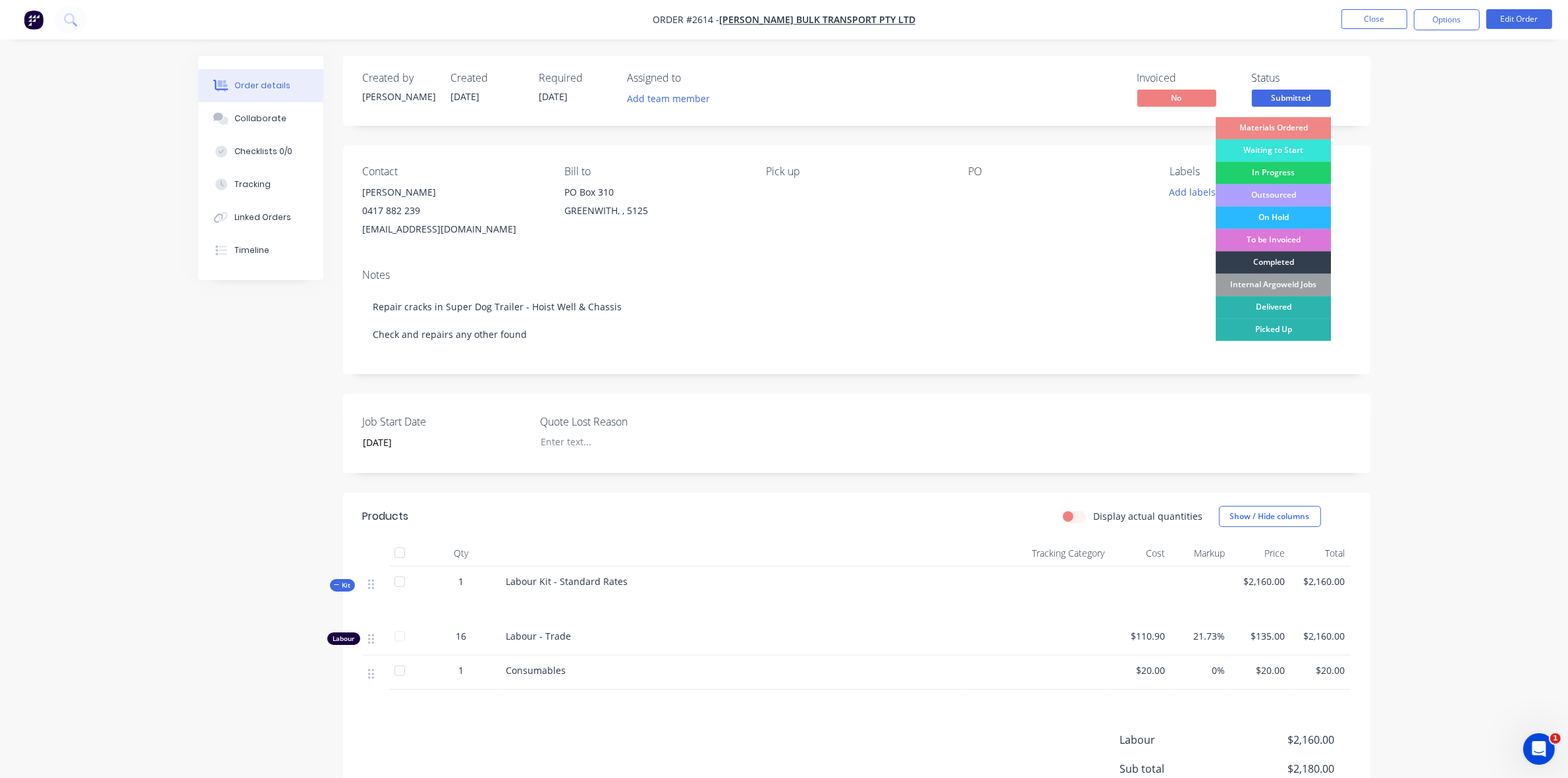
click at [1383, 134] on div "Order details Collaborate Checklists 0/0 Tracking Linked Orders Timeline Order …" at bounding box center [784, 462] width 1568 height 925
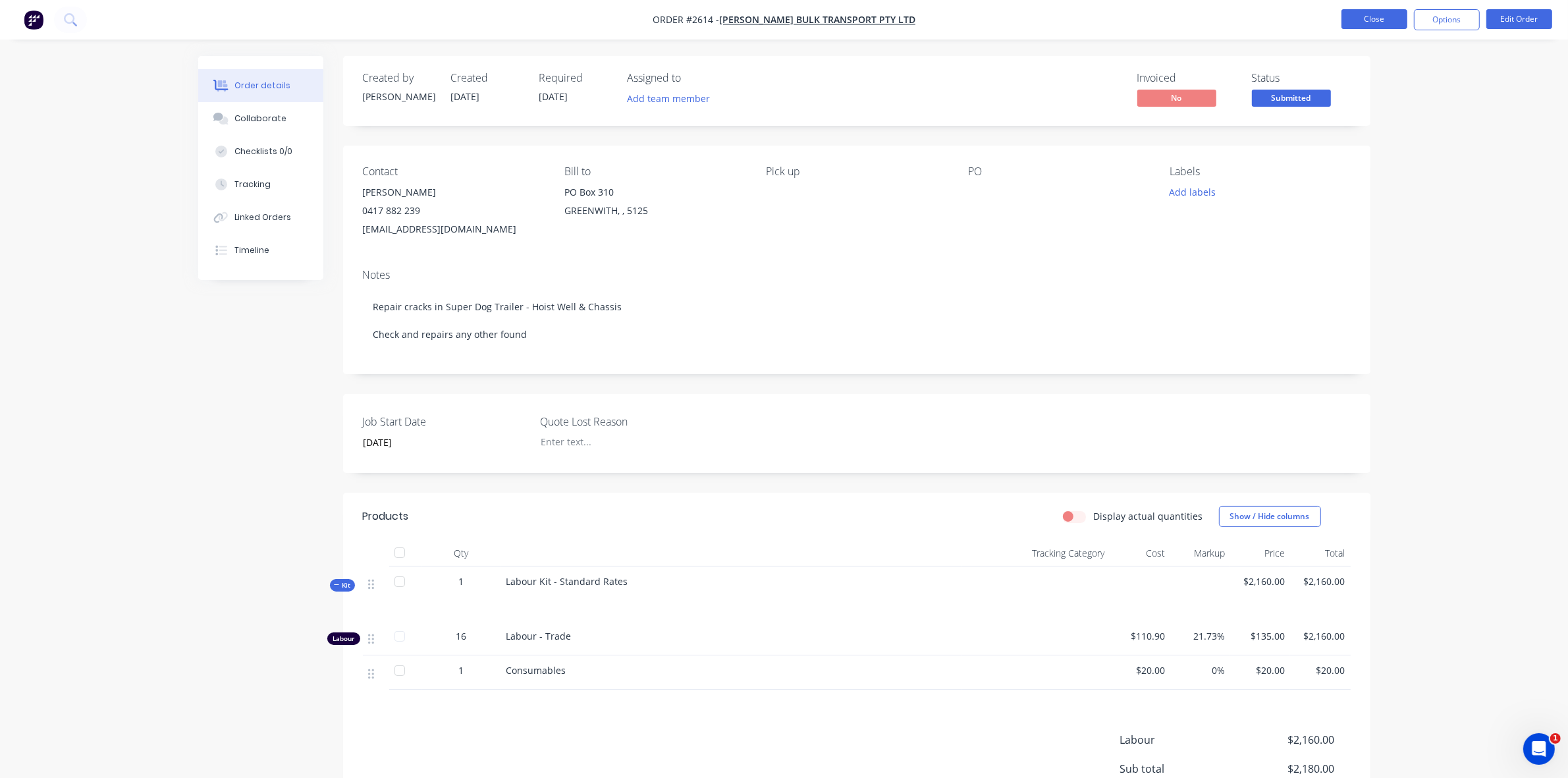
click at [1385, 15] on button "Close" at bounding box center [1374, 19] width 66 height 19
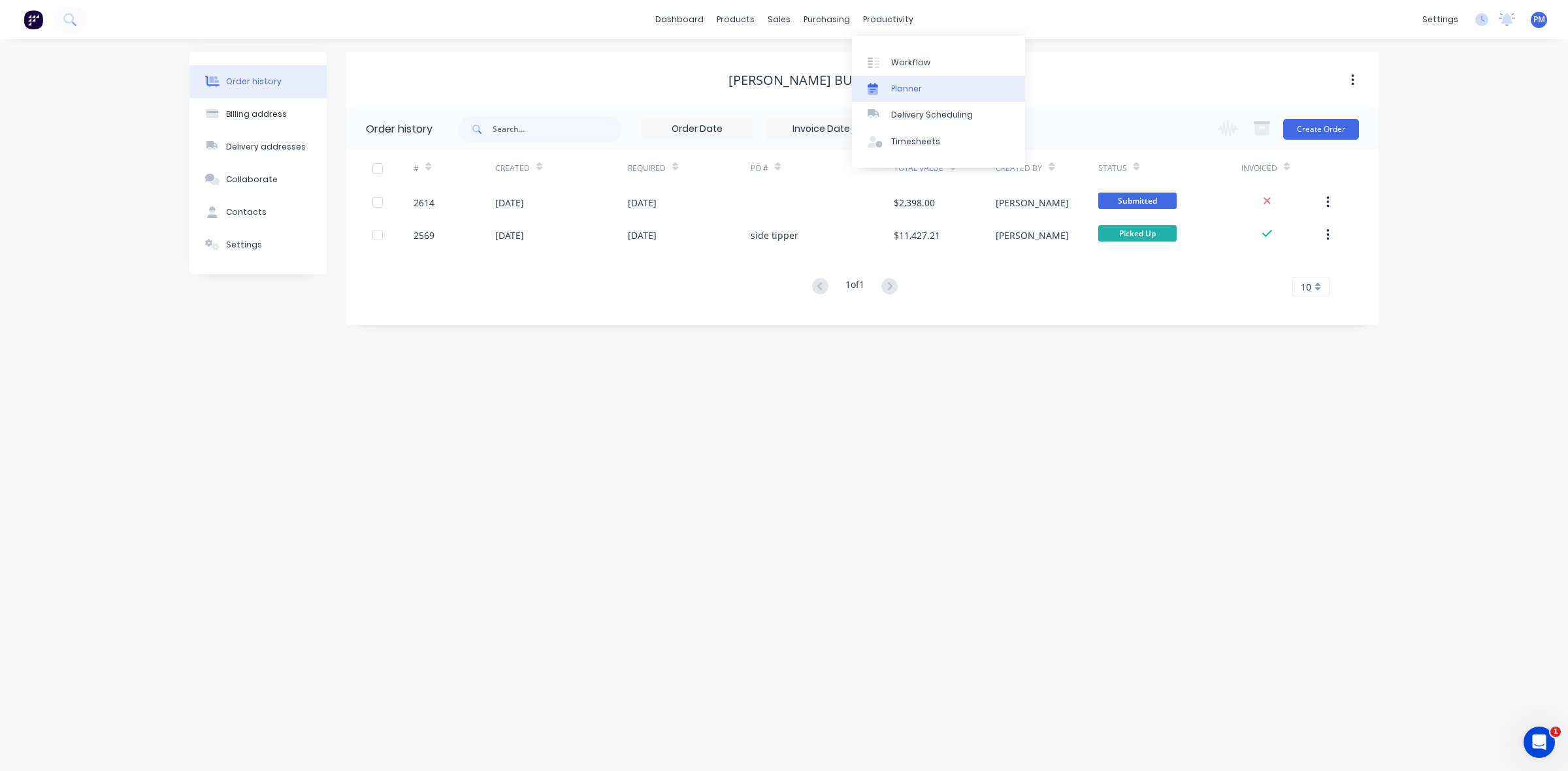
click at [912, 89] on div "Planner" at bounding box center [906, 89] width 30 height 12
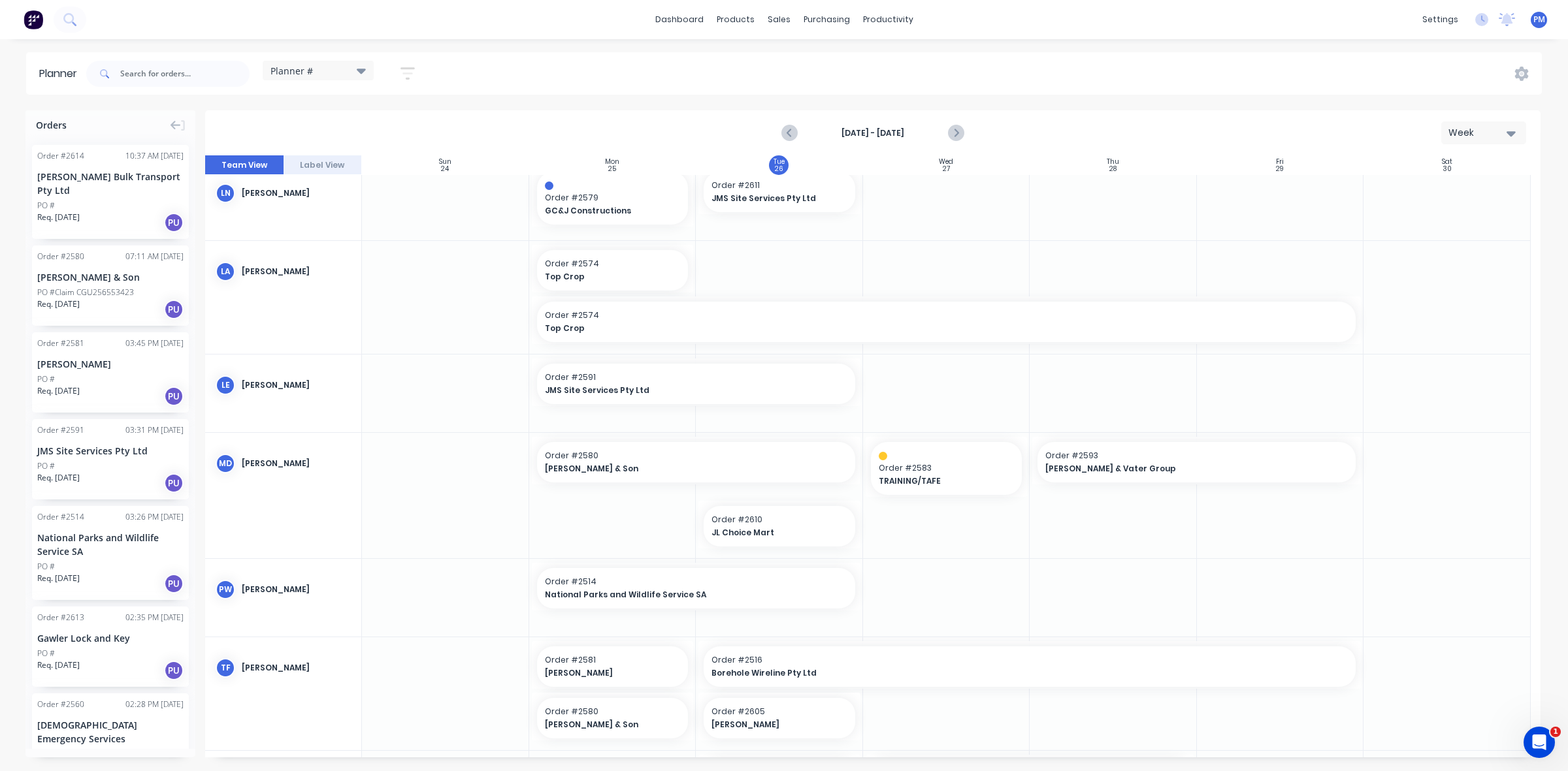
scroll to position [516, 0]
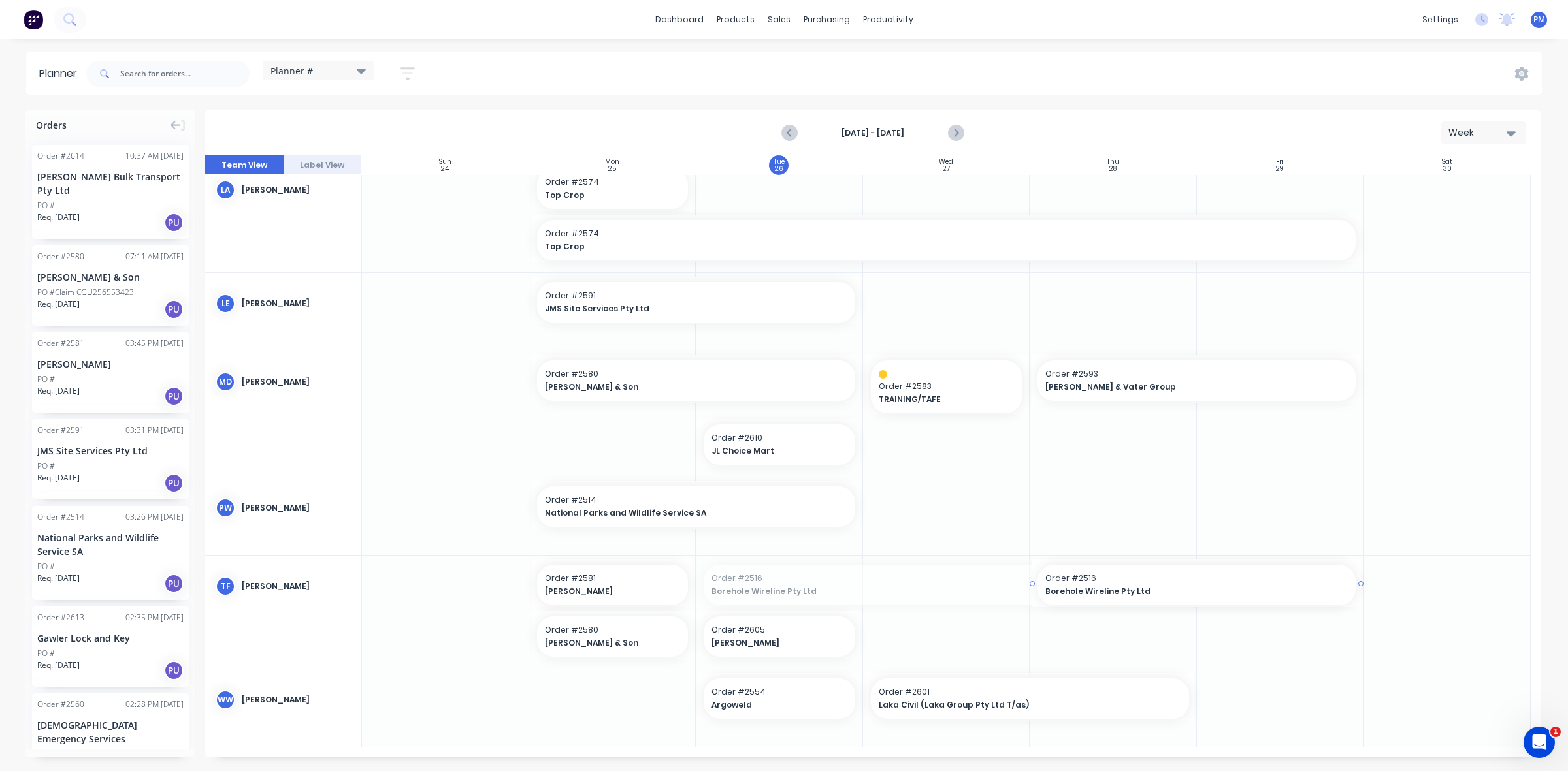
drag, startPoint x: 696, startPoint y: 582, endPoint x: 999, endPoint y: 575, distance: 303.1
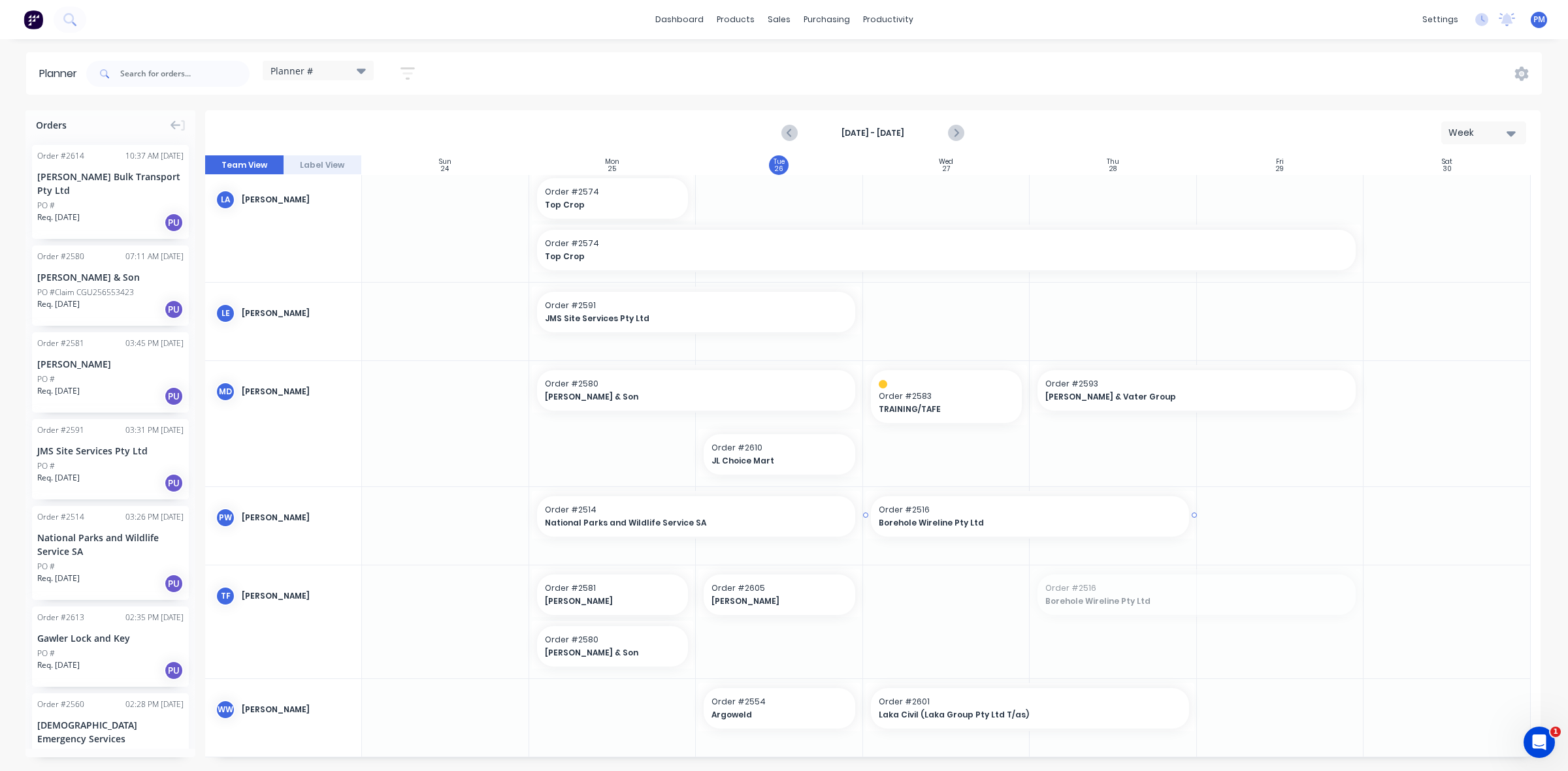
drag, startPoint x: 1098, startPoint y: 586, endPoint x: 986, endPoint y: 526, distance: 127.1
drag, startPoint x: 105, startPoint y: 167, endPoint x: 895, endPoint y: 609, distance: 905.2
drag, startPoint x: 1026, startPoint y: 593, endPoint x: 1125, endPoint y: 586, distance: 99.2
click at [1055, 598] on span "[PERSON_NAME] Bulk Transport Pty Ltd" at bounding box center [1015, 601] width 272 height 12
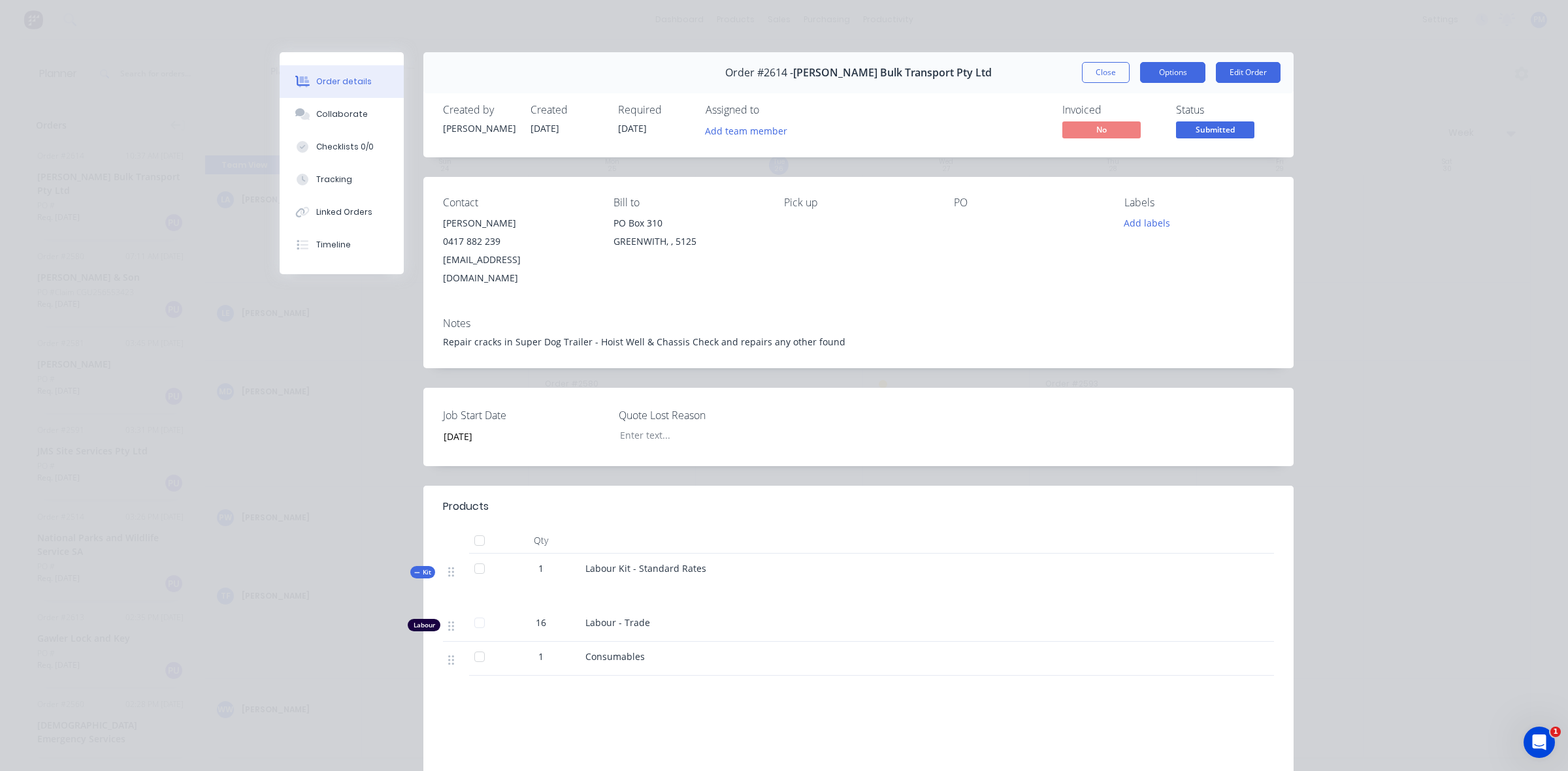
click at [1176, 76] on button "Options" at bounding box center [1173, 73] width 65 height 21
click at [1119, 105] on div "PRINT" at bounding box center [1136, 105] width 113 height 17
click at [1085, 106] on div "PRINT" at bounding box center [1136, 105] width 113 height 17
click at [1093, 105] on div "PRINT" at bounding box center [1136, 105] width 113 height 17
click at [1091, 128] on div "Work Order" at bounding box center [1136, 133] width 113 height 19
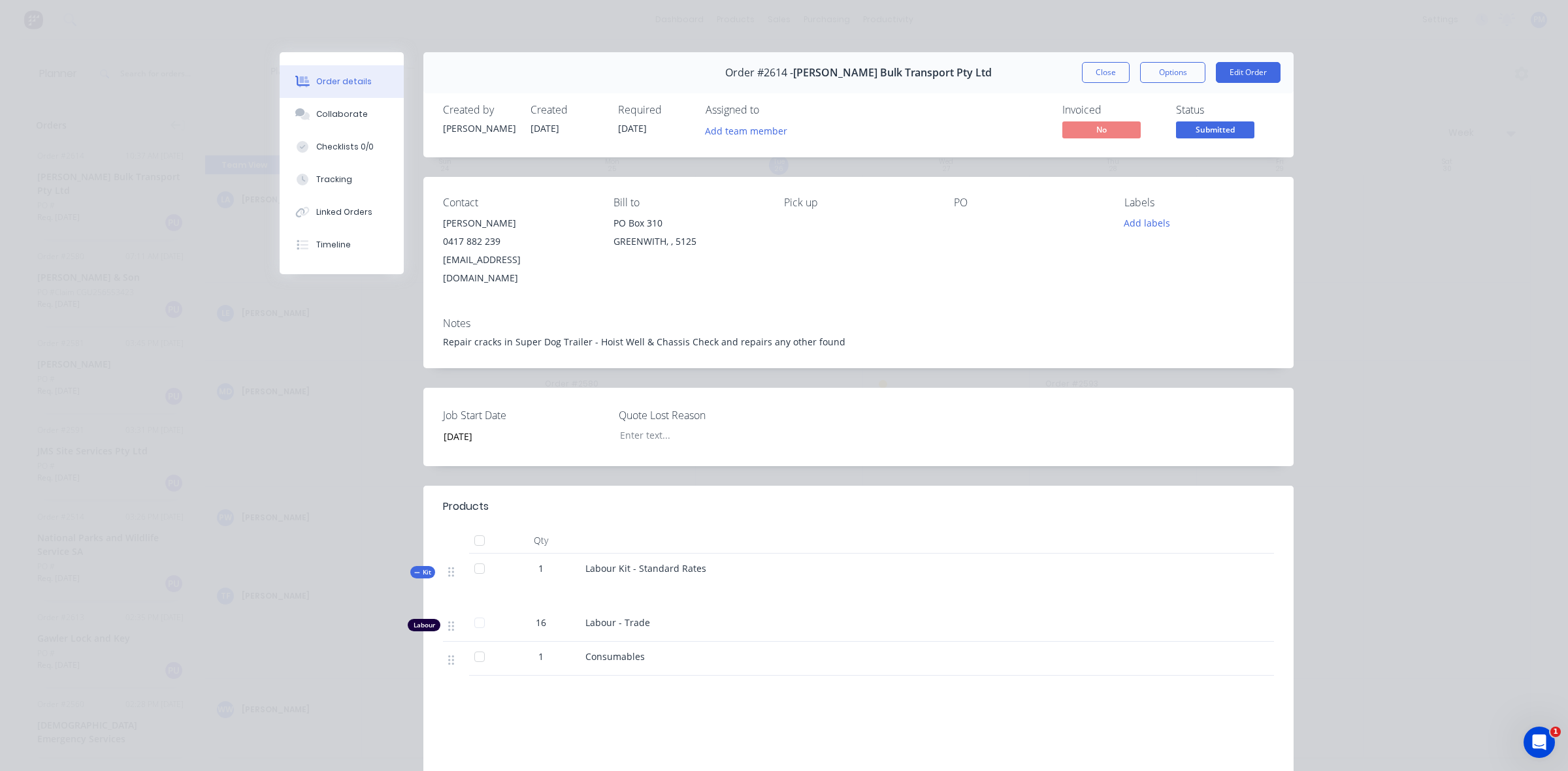
click at [1277, 232] on div "Contact [PERSON_NAME] [PHONE_NUMBER] [EMAIL_ADDRESS][DOMAIN_NAME] Bill to [STRE…" at bounding box center [858, 242] width 870 height 130
click at [1105, 75] on button "Close" at bounding box center [1105, 73] width 47 height 21
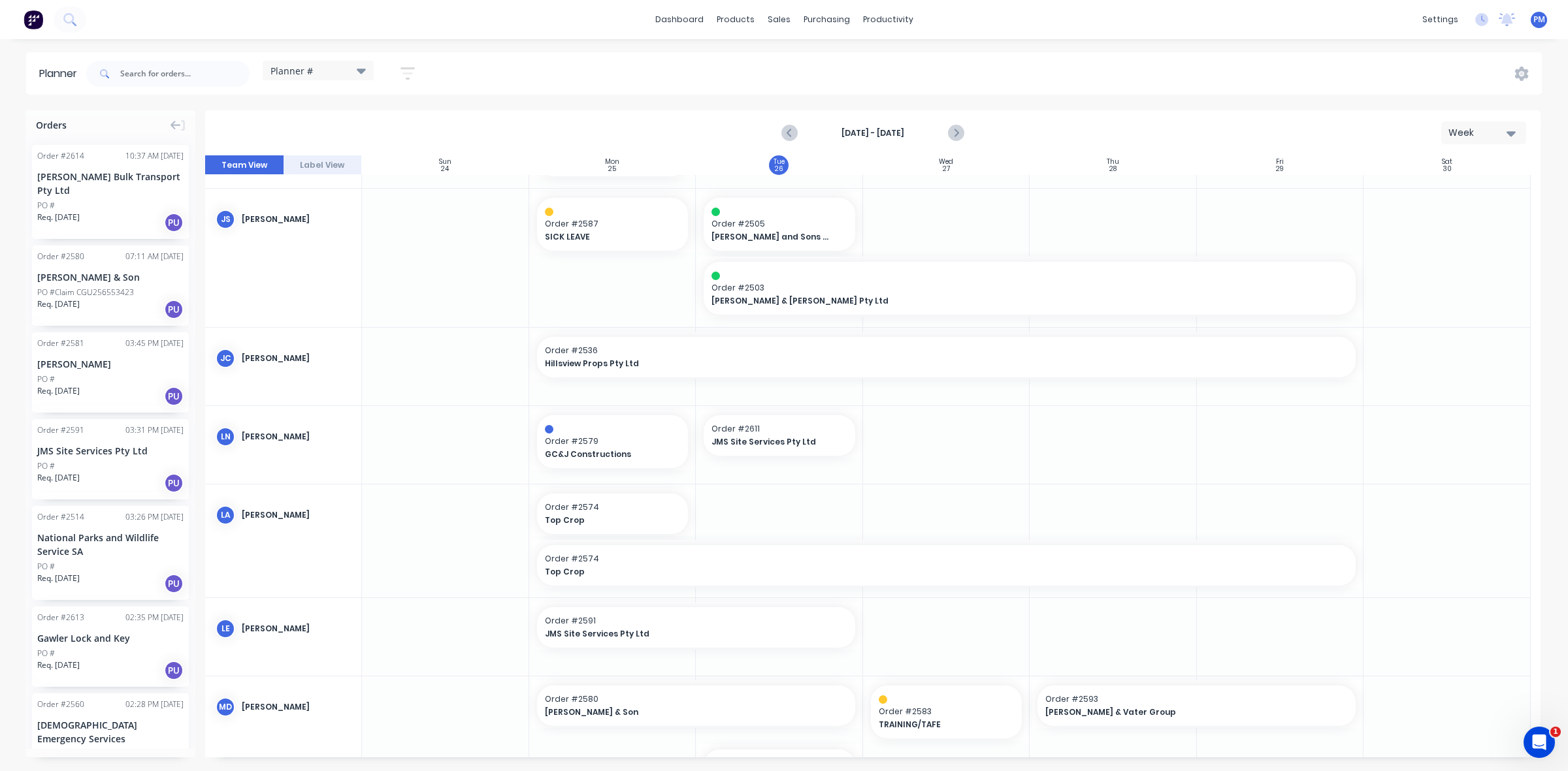
scroll to position [179, 0]
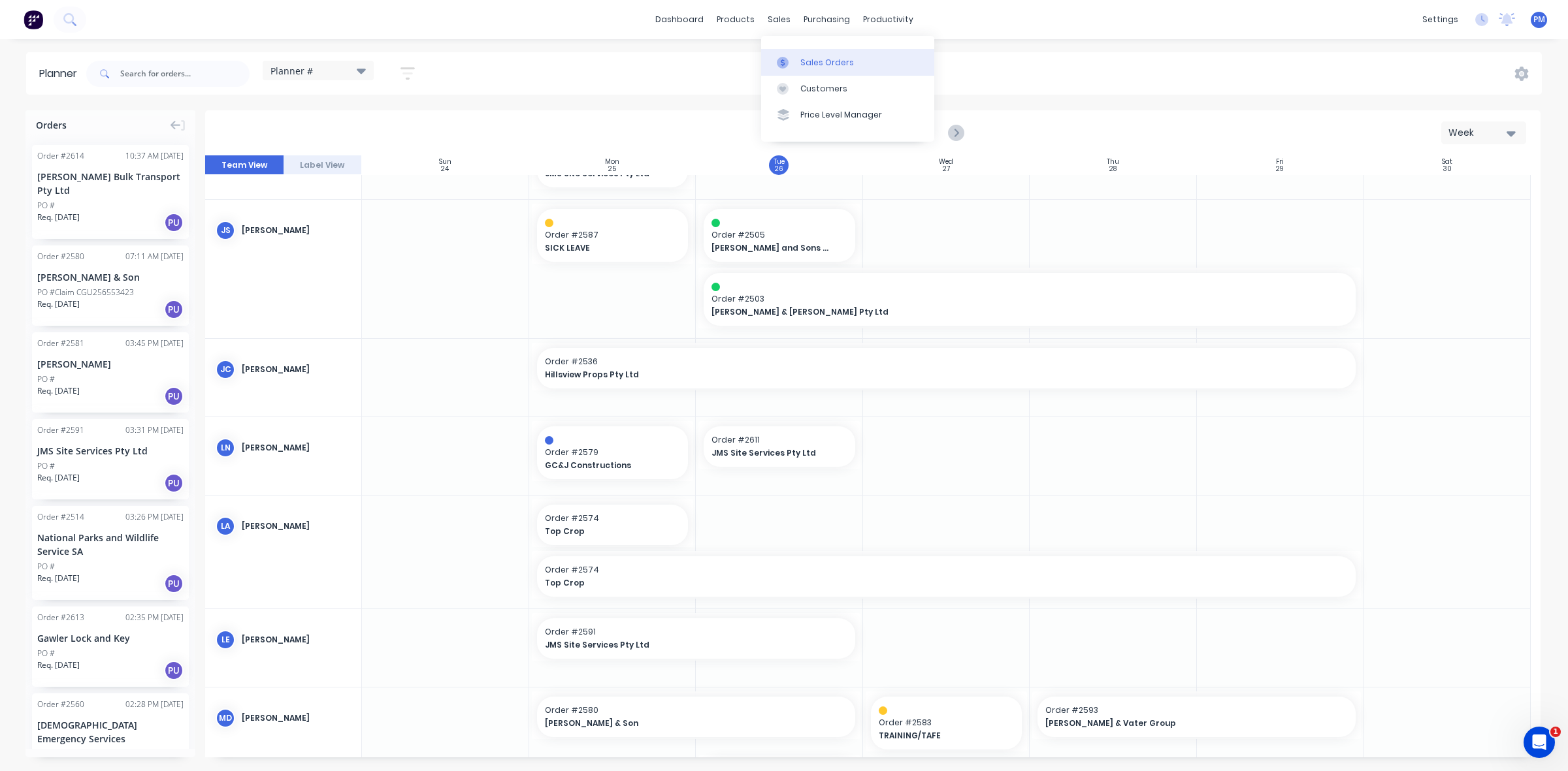
click at [807, 57] on div "Sales Orders" at bounding box center [827, 63] width 53 height 12
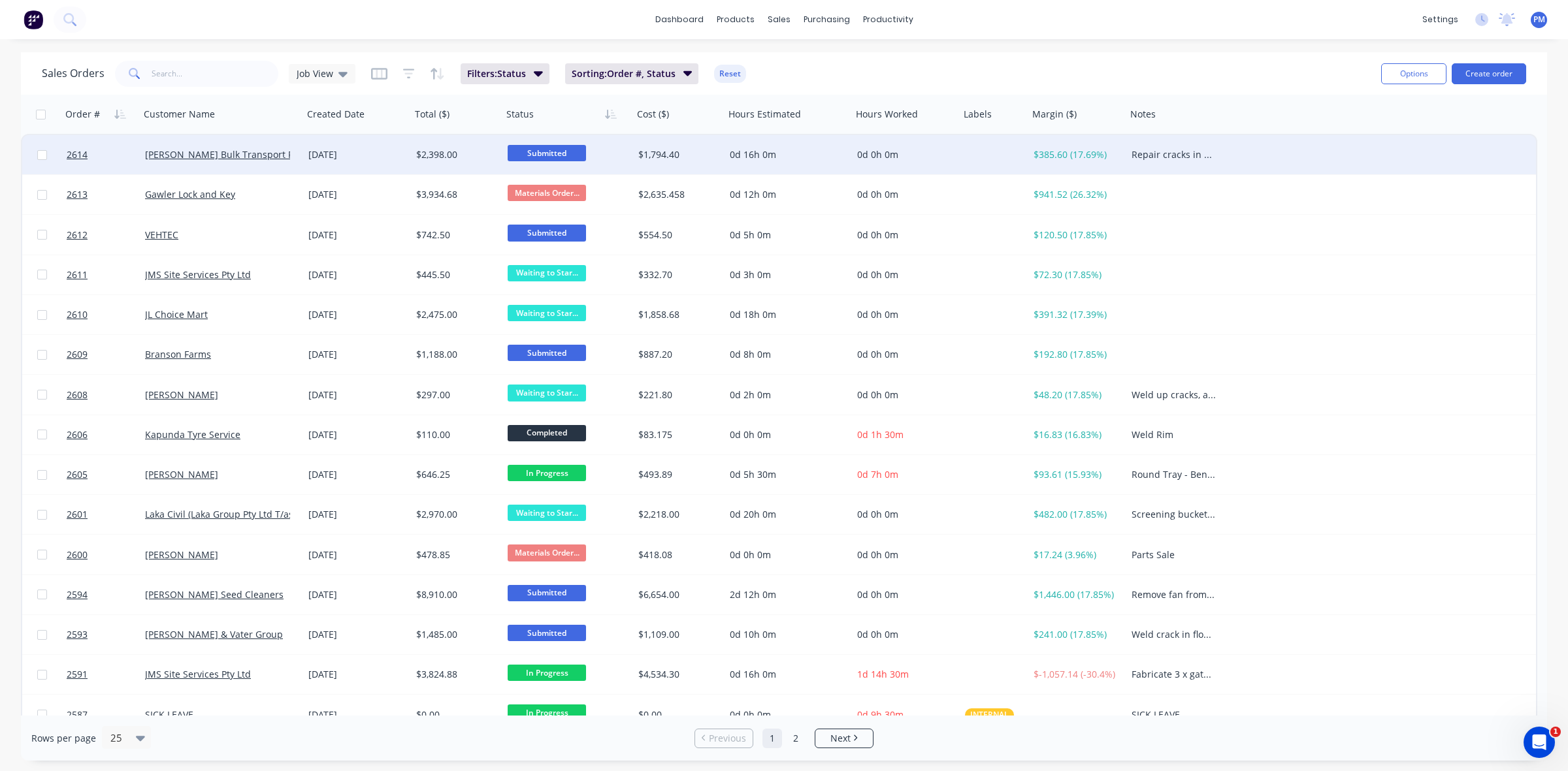
click at [375, 156] on div "[DATE]" at bounding box center [357, 155] width 97 height 13
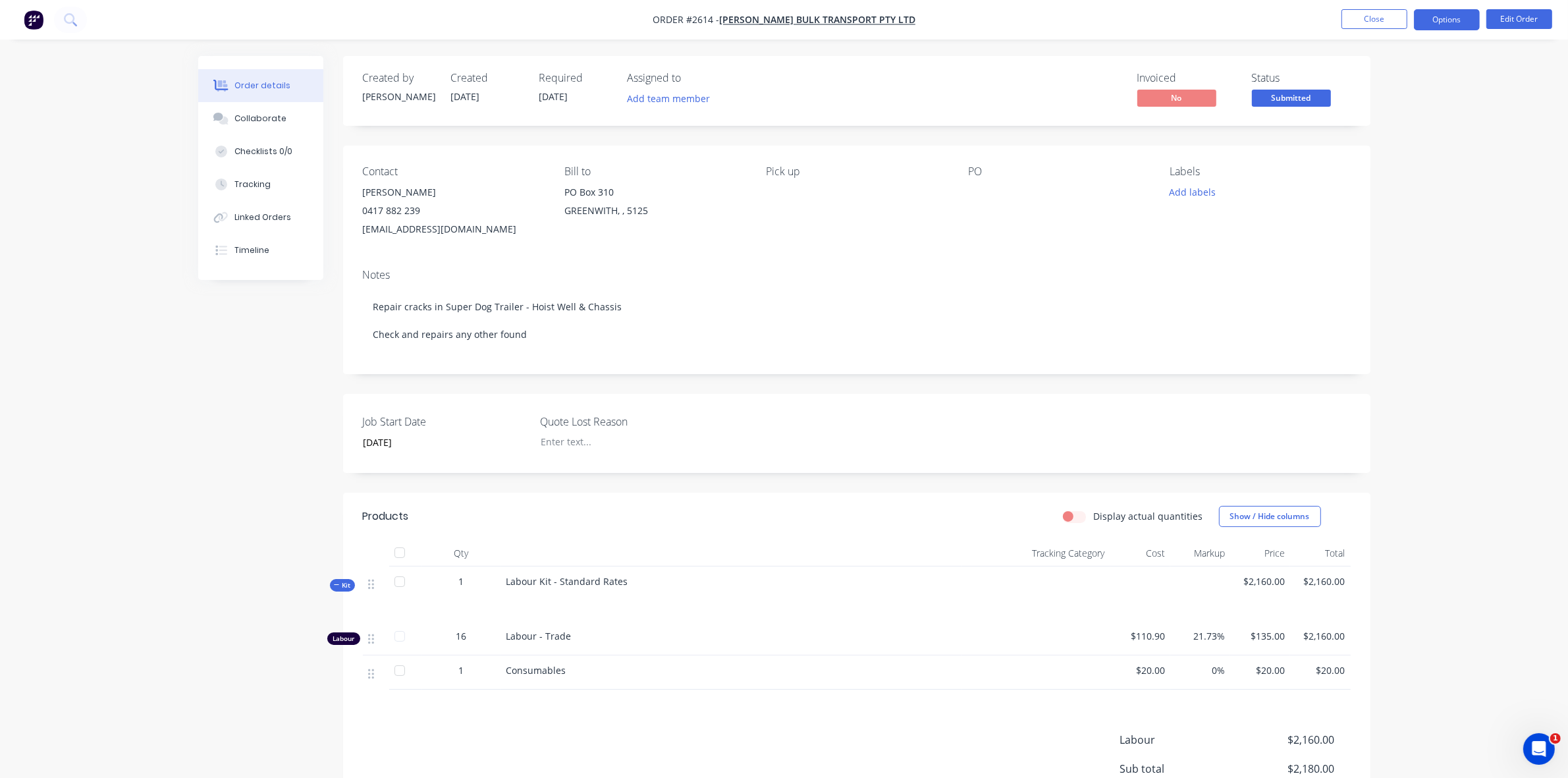
click at [1430, 19] on button "Options" at bounding box center [1447, 19] width 66 height 21
click at [1380, 54] on div "EMAIL / PRINT" at bounding box center [1407, 53] width 121 height 17
click at [1373, 53] on div "EMAIL / PRINT" at bounding box center [1407, 53] width 121 height 17
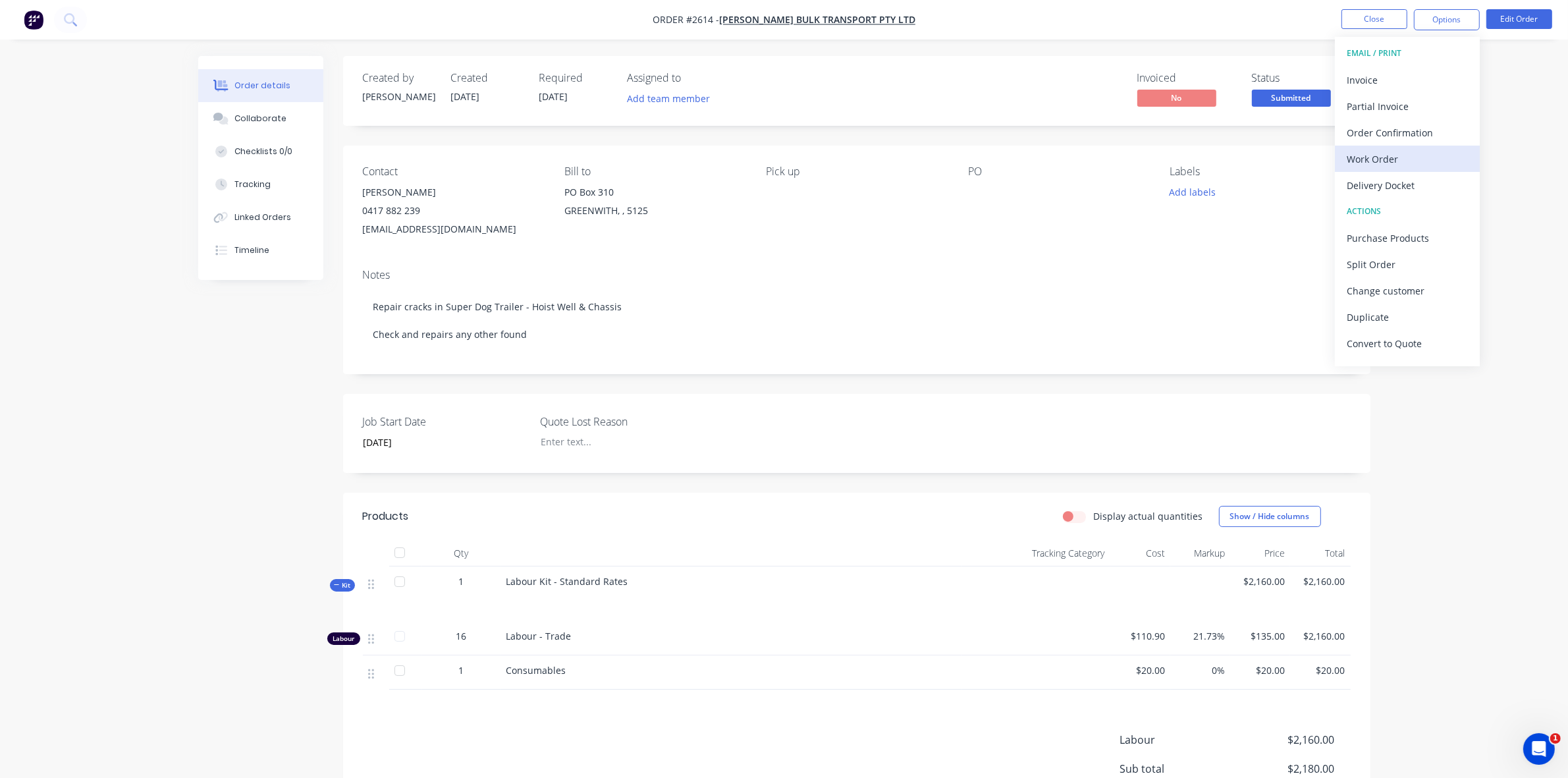
click at [1371, 158] on div "Work Order" at bounding box center [1407, 159] width 121 height 19
click at [1389, 132] on div "Without pricing" at bounding box center [1407, 133] width 121 height 19
click at [1510, 218] on div "Order details Collaborate Checklists 0/0 Tracking Linked Orders Timeline Order …" at bounding box center [784, 462] width 1568 height 925
click at [1370, 25] on button "Close" at bounding box center [1374, 19] width 66 height 19
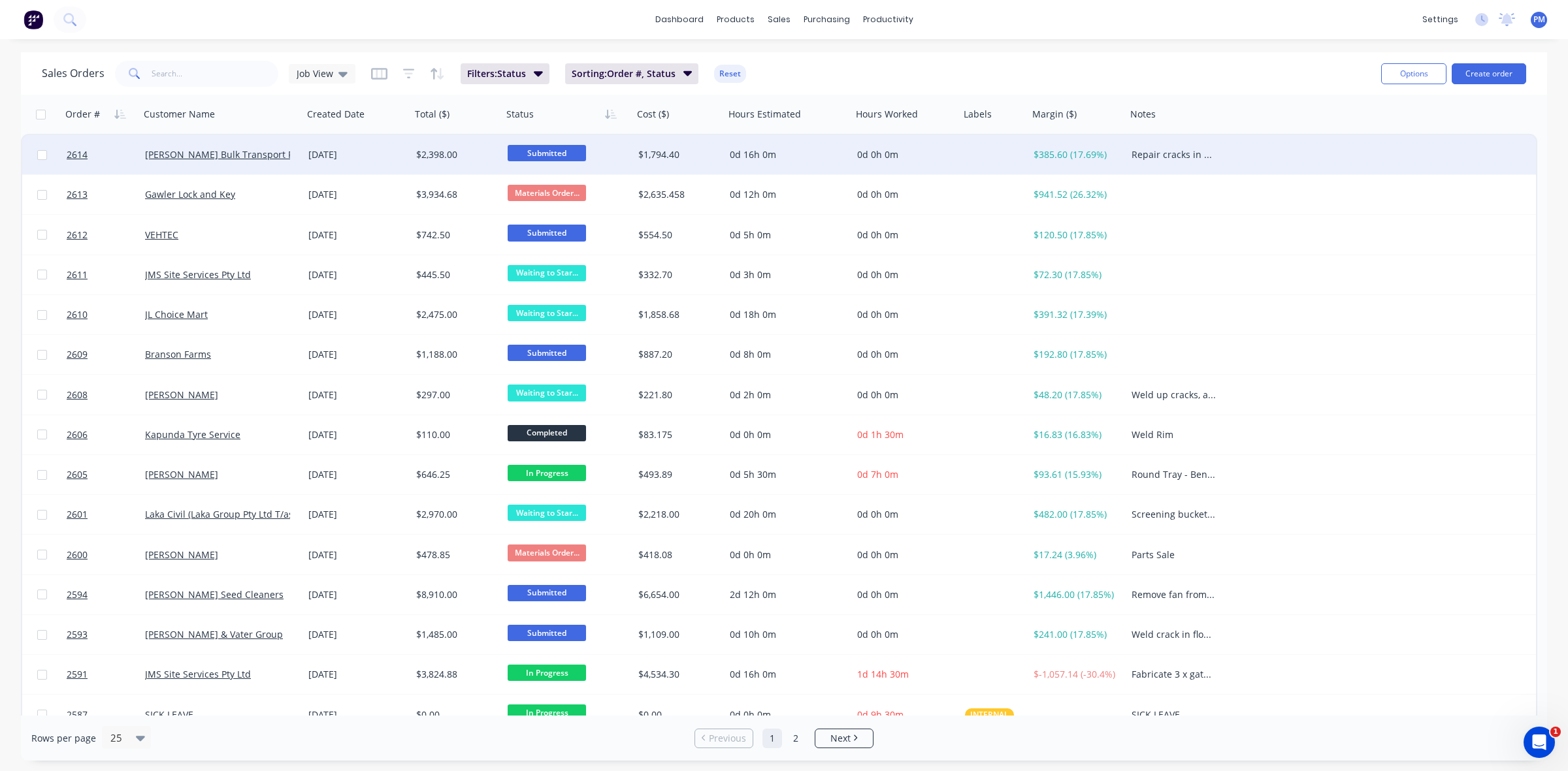
click at [386, 159] on div "[DATE]" at bounding box center [357, 155] width 97 height 13
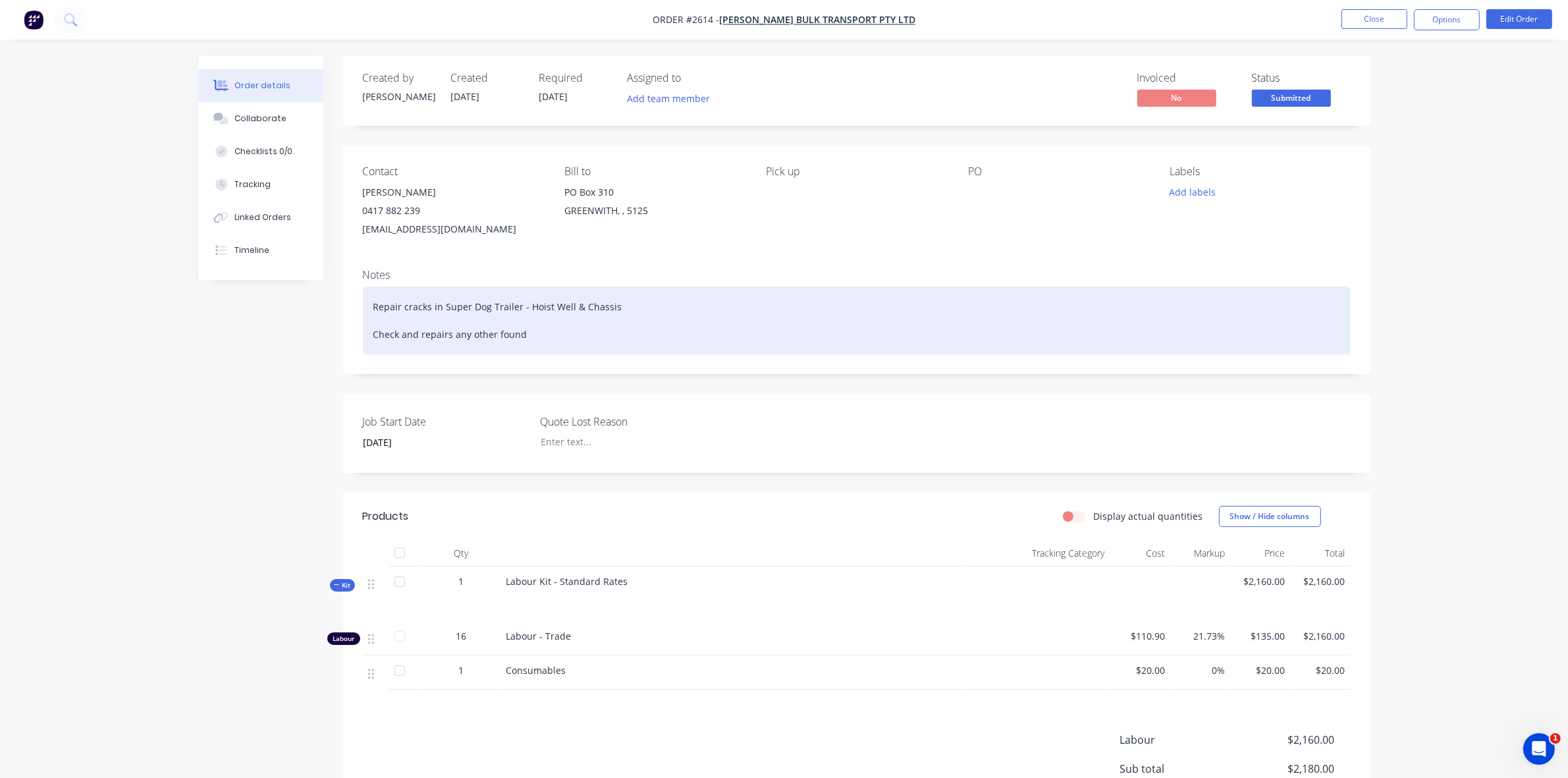
click at [542, 343] on div "Repair cracks in Super Dog Trailer - Hoist Well & Chassis Check and repairs any…" at bounding box center [856, 320] width 988 height 68
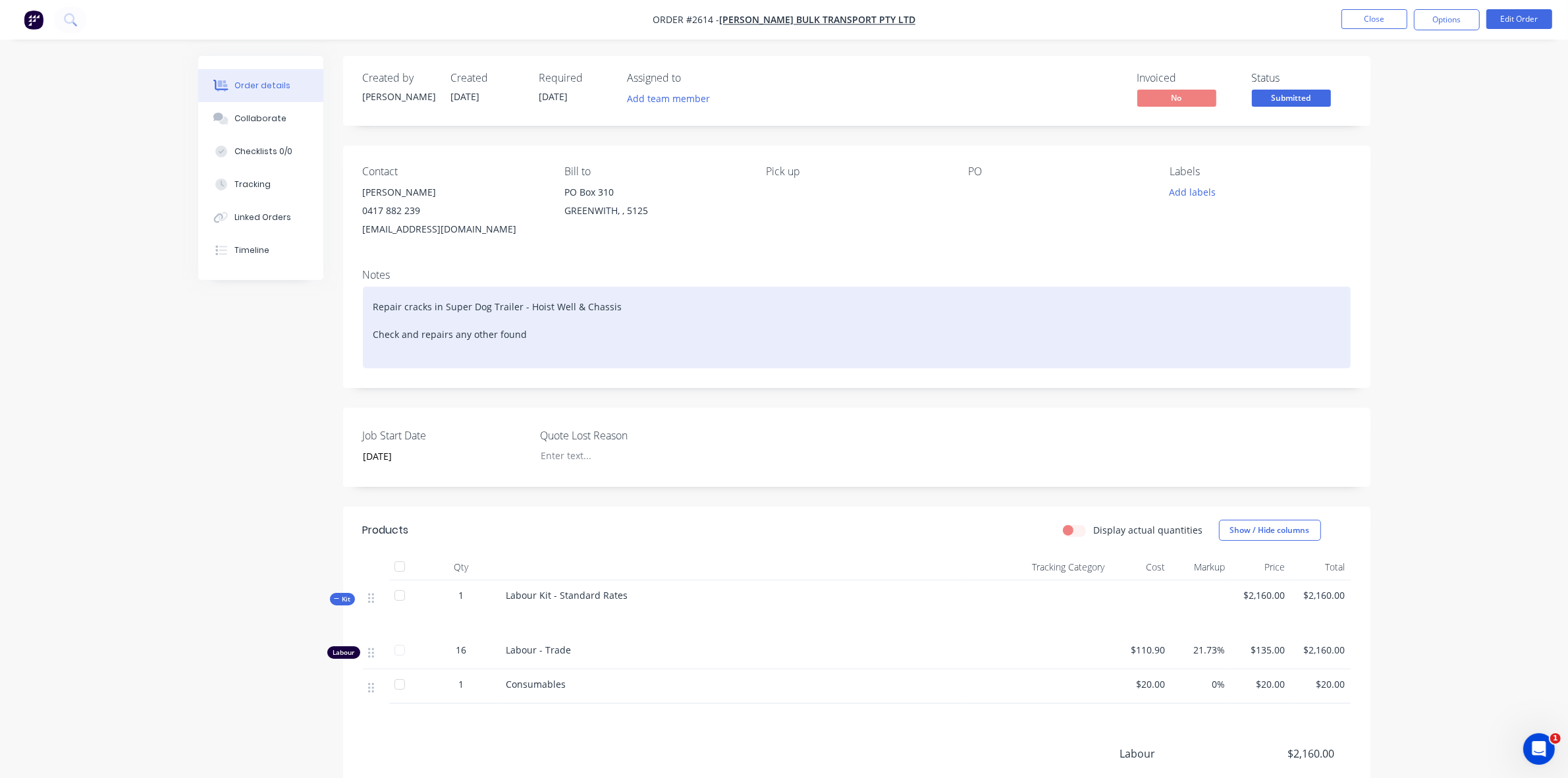
click at [376, 334] on div "Repair cracks in Super Dog Trailer - Hoist Well & Chassis Check and repairs any…" at bounding box center [856, 327] width 988 height 82
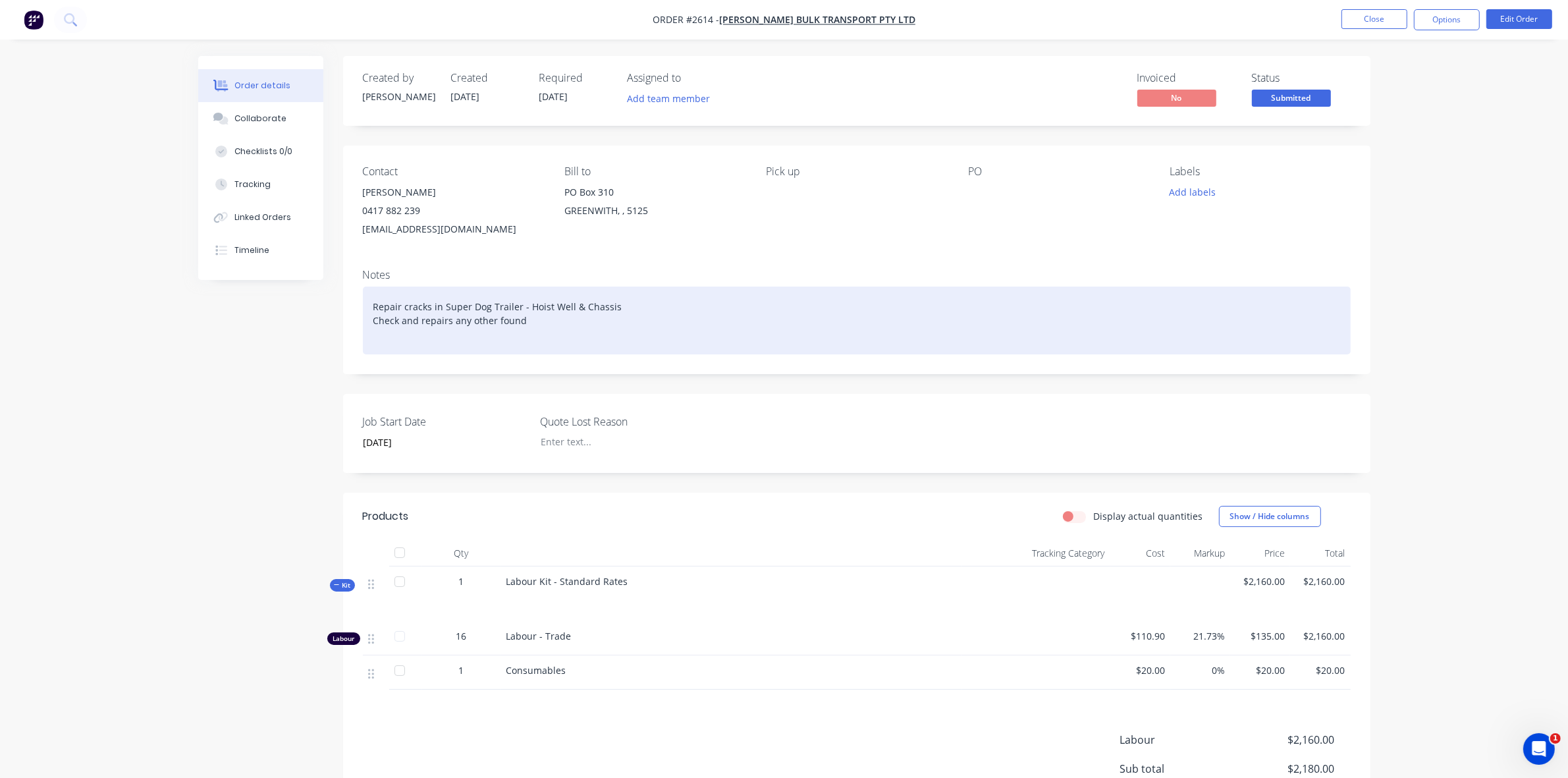
click at [524, 319] on div "Repair cracks in Super Dog Trailer - Hoist Well & Chassis Check and repairs any…" at bounding box center [856, 320] width 988 height 68
click at [455, 331] on div "Repair cracks in Super Dog Trailer - Hoist Well & Chassis Check and repairs any…" at bounding box center [856, 320] width 988 height 68
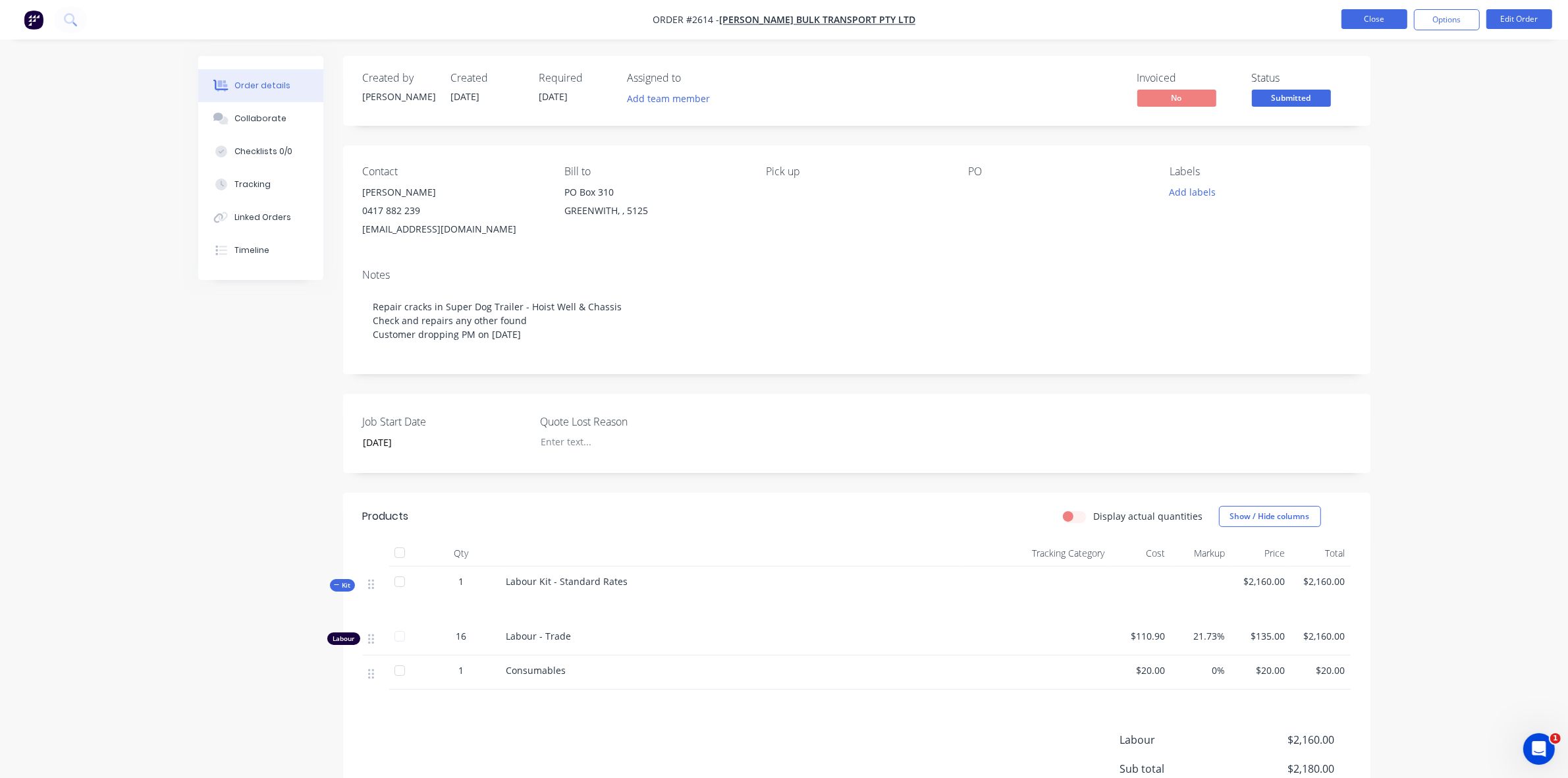
click at [1388, 21] on button "Close" at bounding box center [1374, 19] width 66 height 19
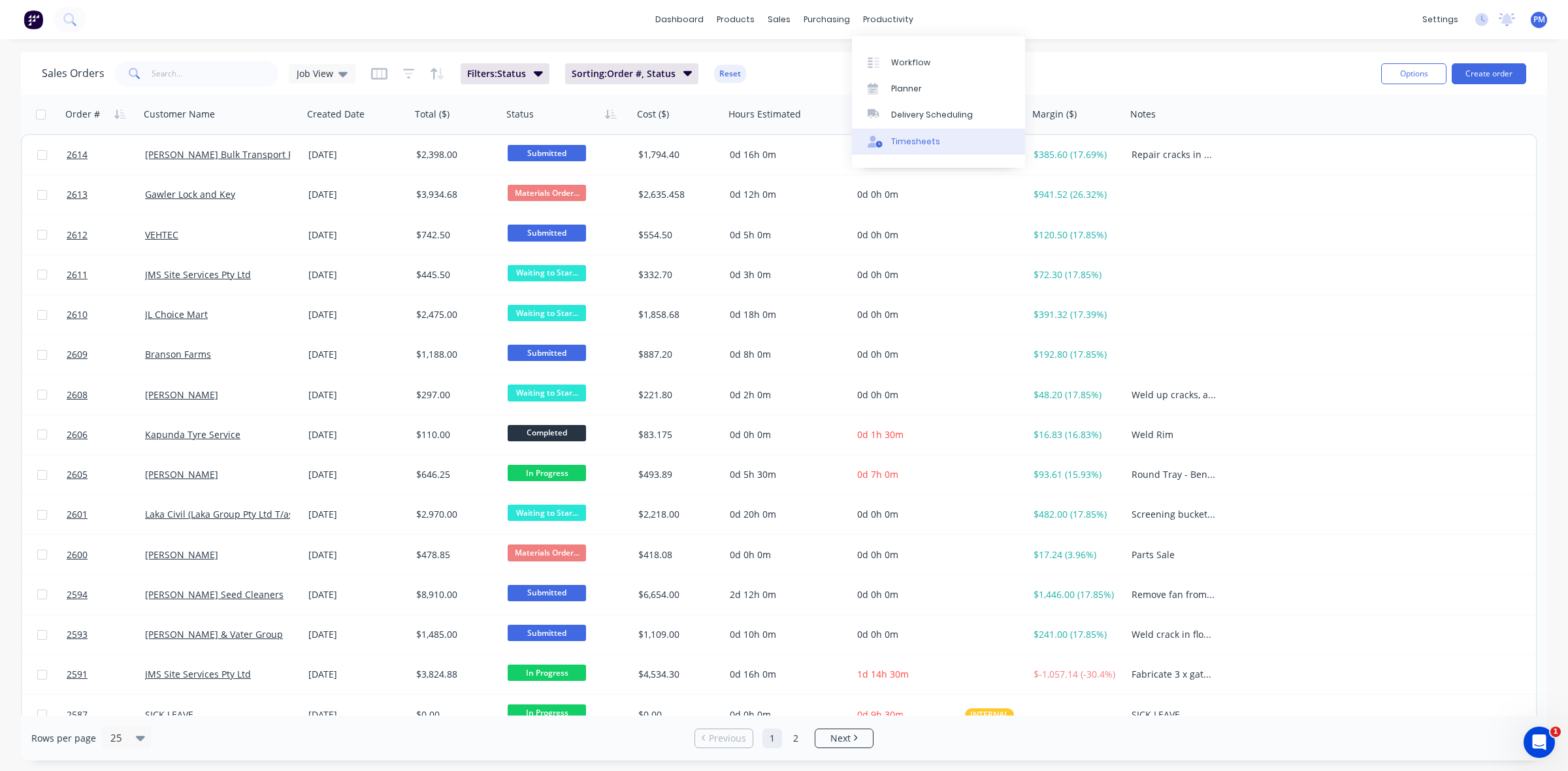
click at [903, 136] on div "Timesheets" at bounding box center [915, 142] width 49 height 12
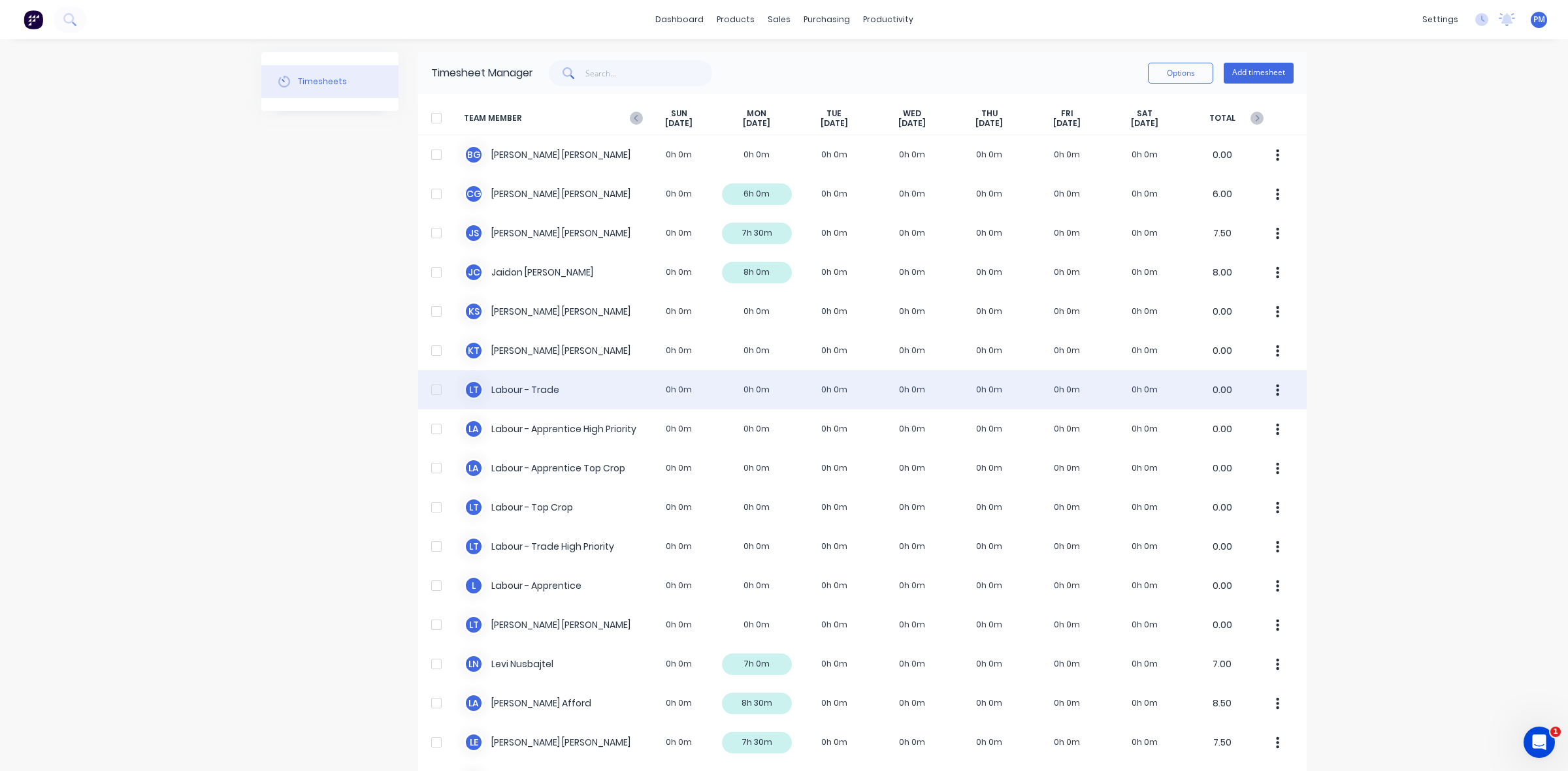
click at [1266, 391] on button "button" at bounding box center [1277, 389] width 27 height 26
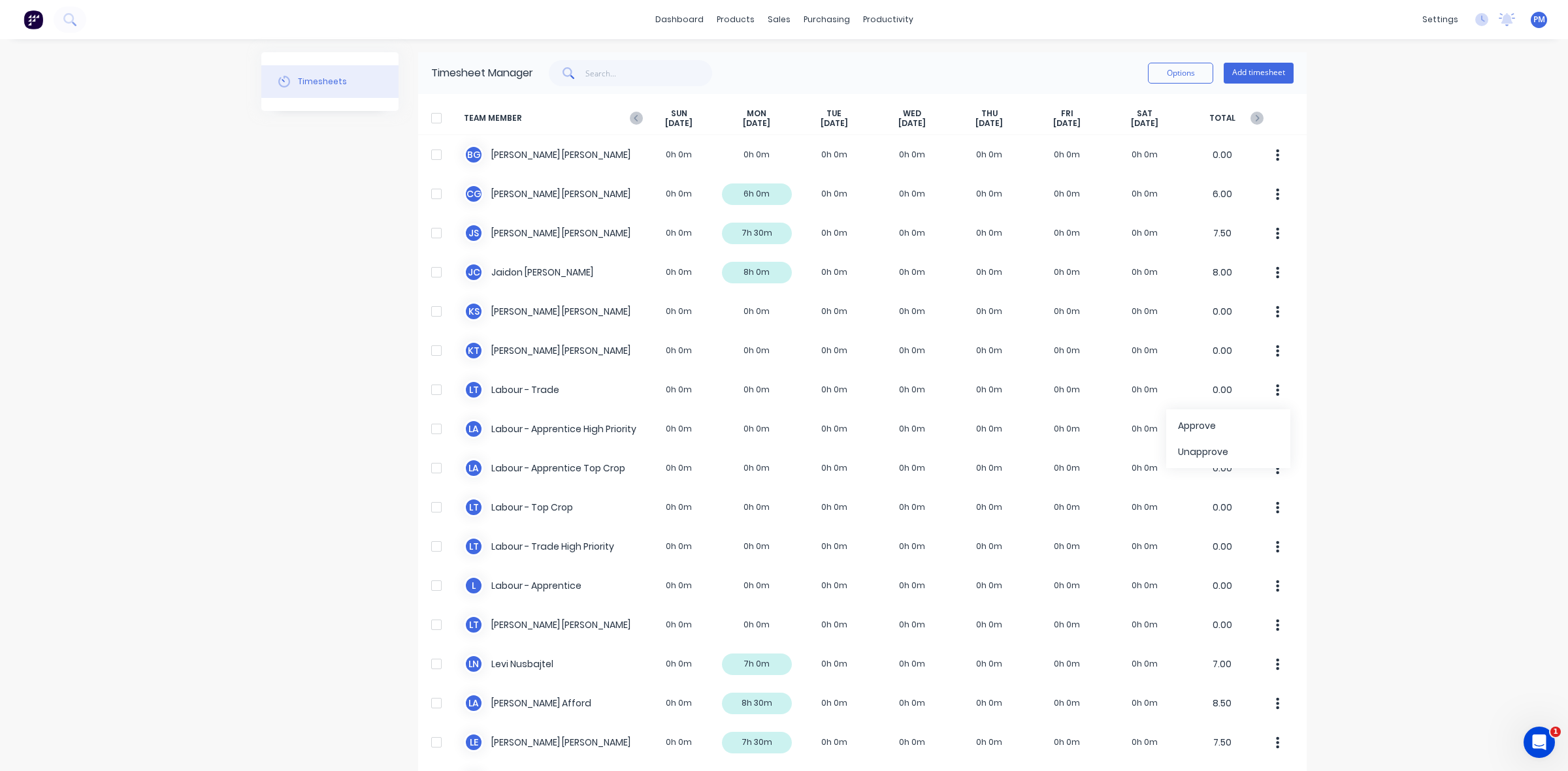
click at [1311, 400] on div "dashboard products sales purchasing productivity dashboard products Product Cat…" at bounding box center [784, 386] width 1568 height 771
click at [1182, 69] on button "Options" at bounding box center [1180, 73] width 65 height 21
click at [1351, 138] on div "dashboard products sales purchasing productivity dashboard products Product Cat…" at bounding box center [784, 386] width 1568 height 771
click at [724, 19] on div "products" at bounding box center [735, 19] width 51 height 19
click at [807, 63] on div "Sales Orders" at bounding box center [821, 63] width 53 height 12
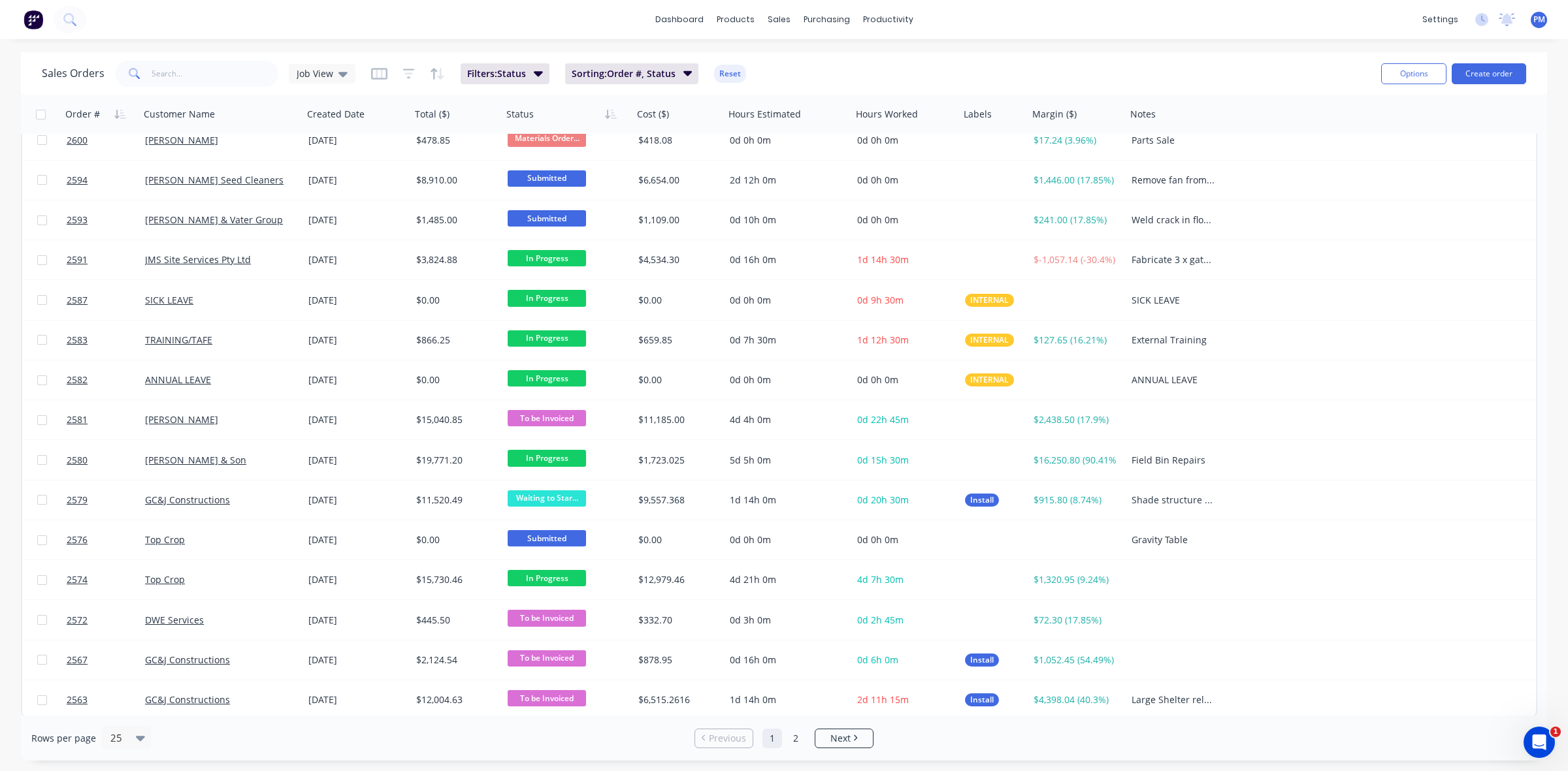
scroll to position [418, 0]
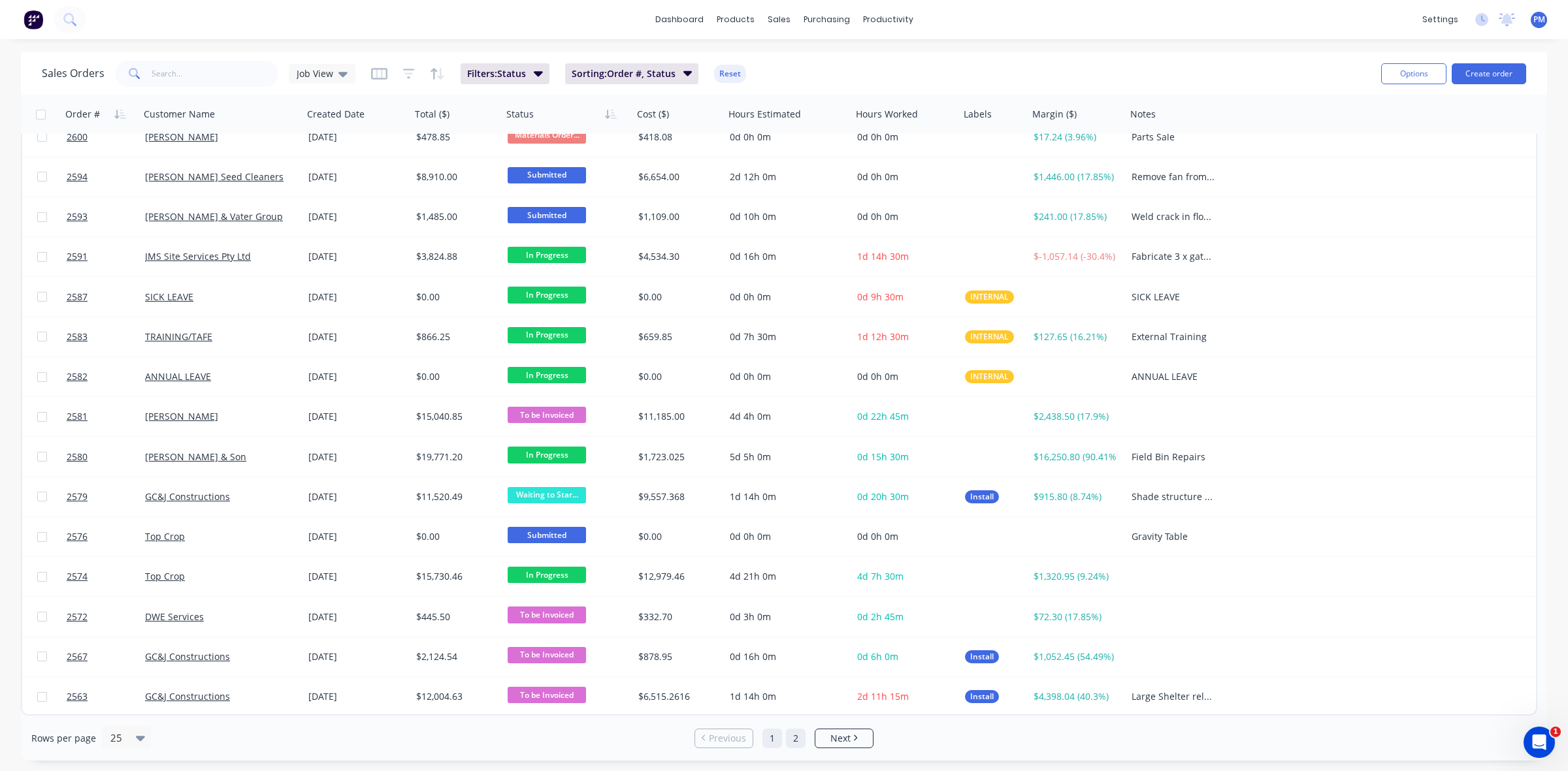
click at [797, 738] on link "2" at bounding box center [795, 738] width 19 height 19
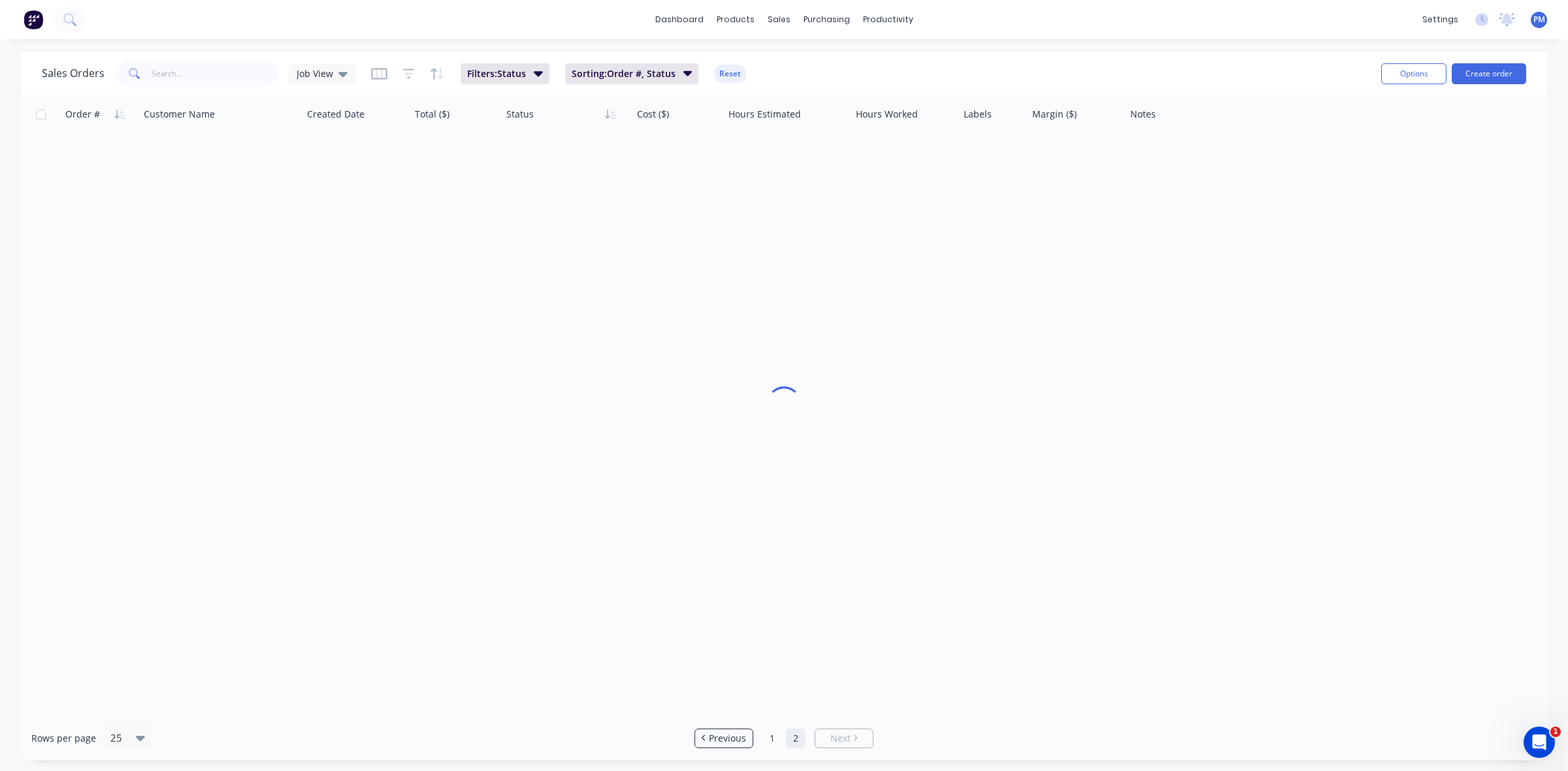
scroll to position [0, 0]
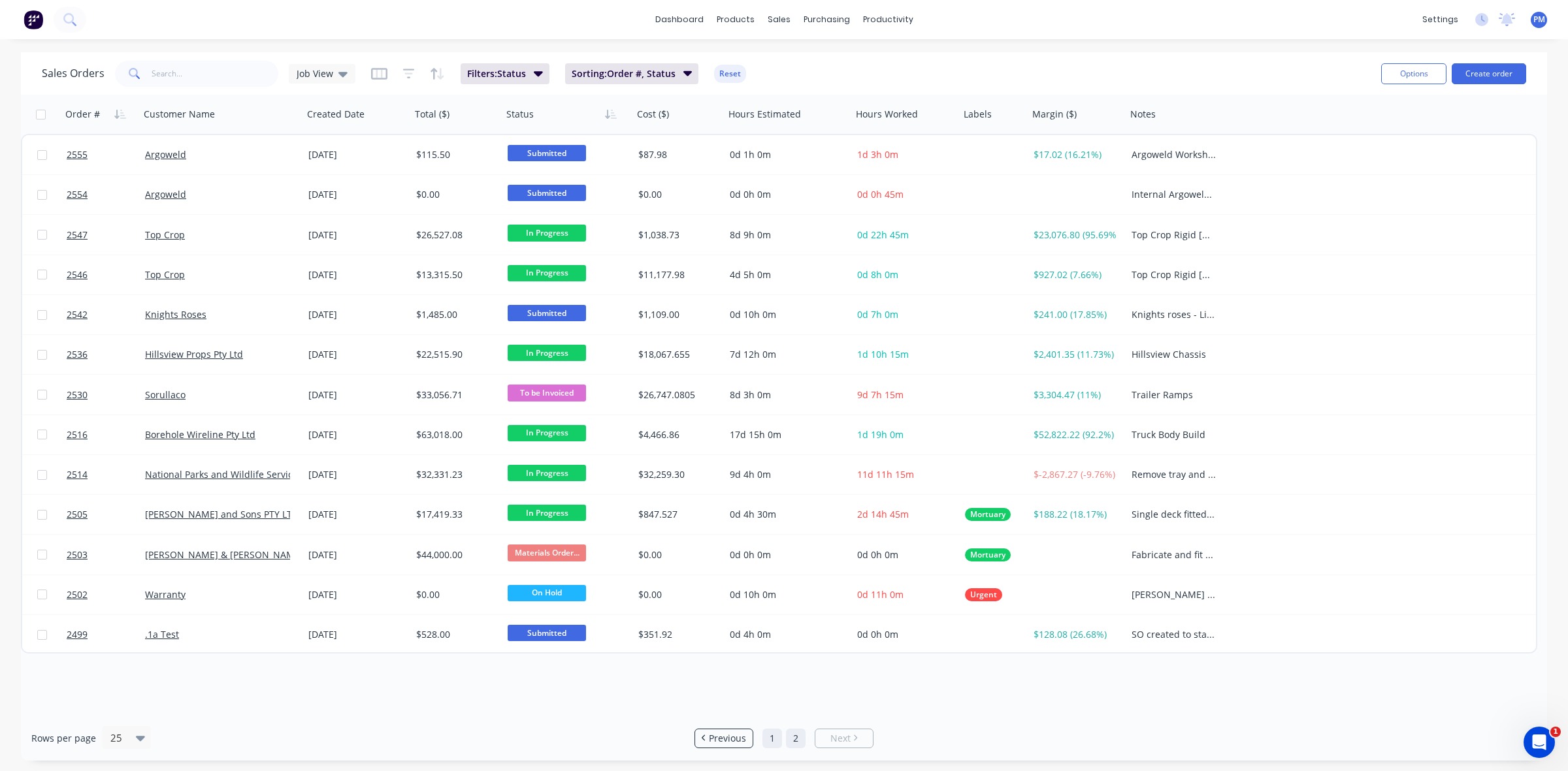
click at [768, 738] on link "1" at bounding box center [772, 738] width 19 height 19
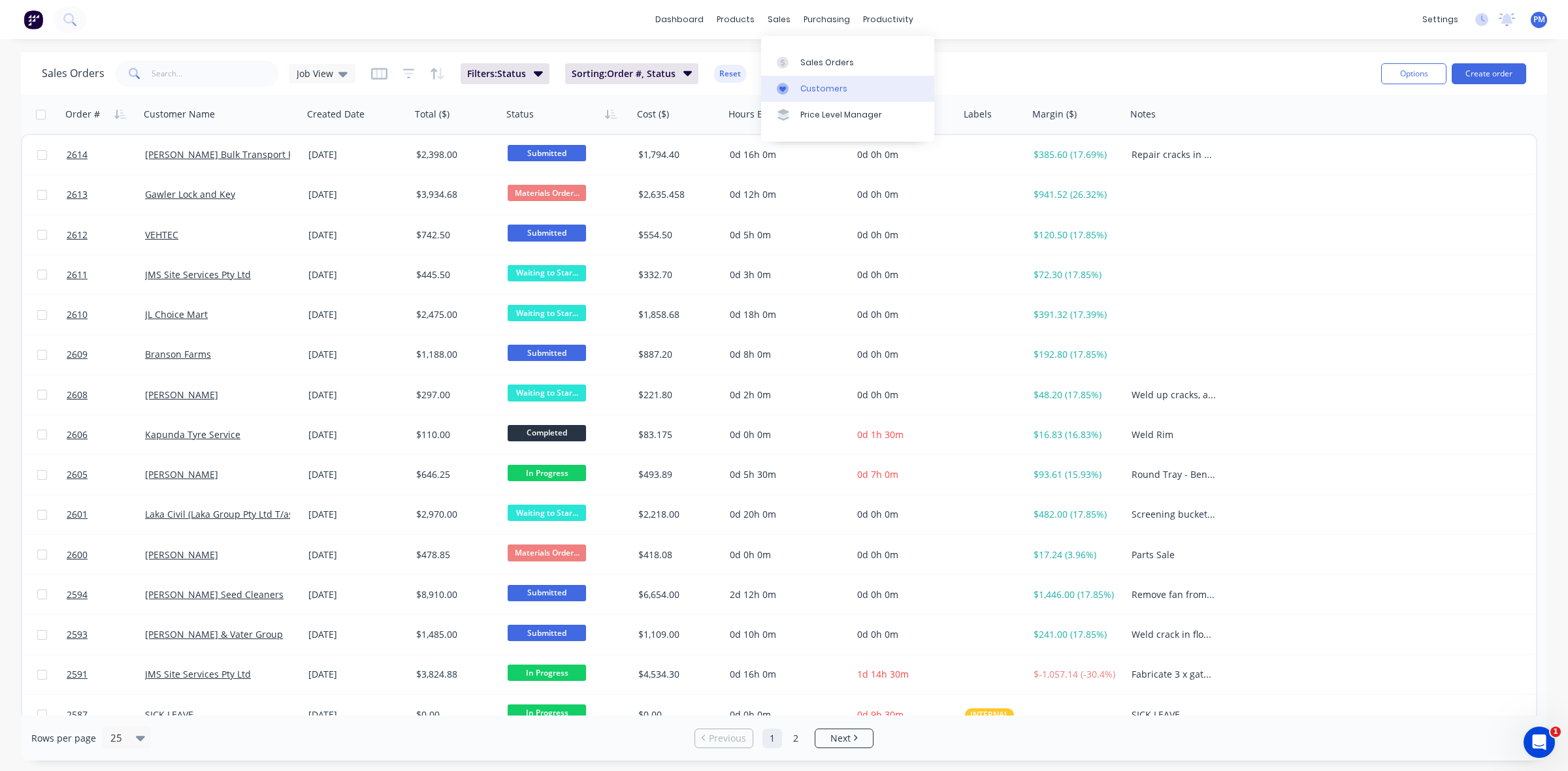
click at [808, 83] on div "Customers" at bounding box center [823, 89] width 47 height 12
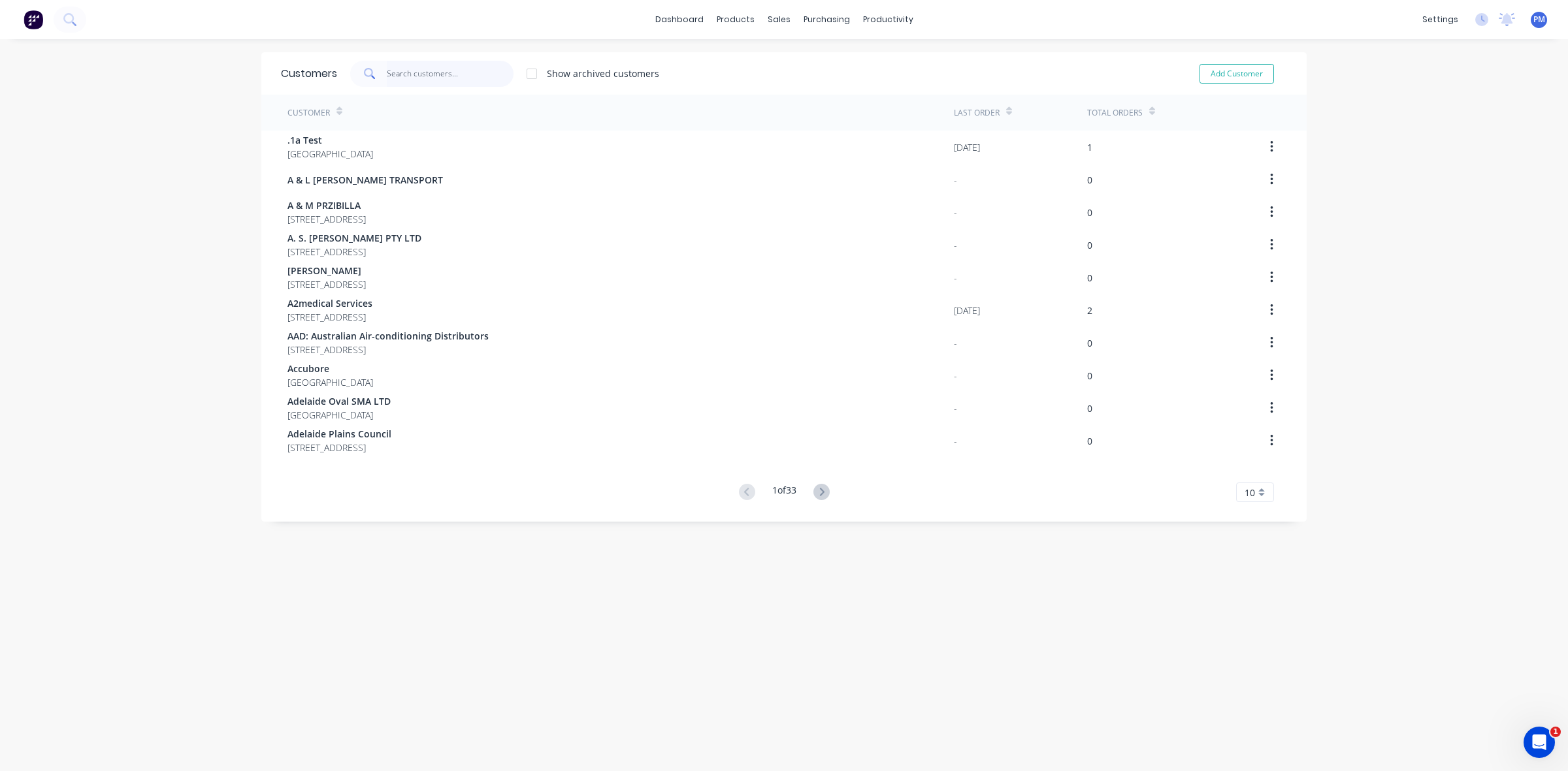
click at [409, 70] on input "text" at bounding box center [450, 73] width 128 height 26
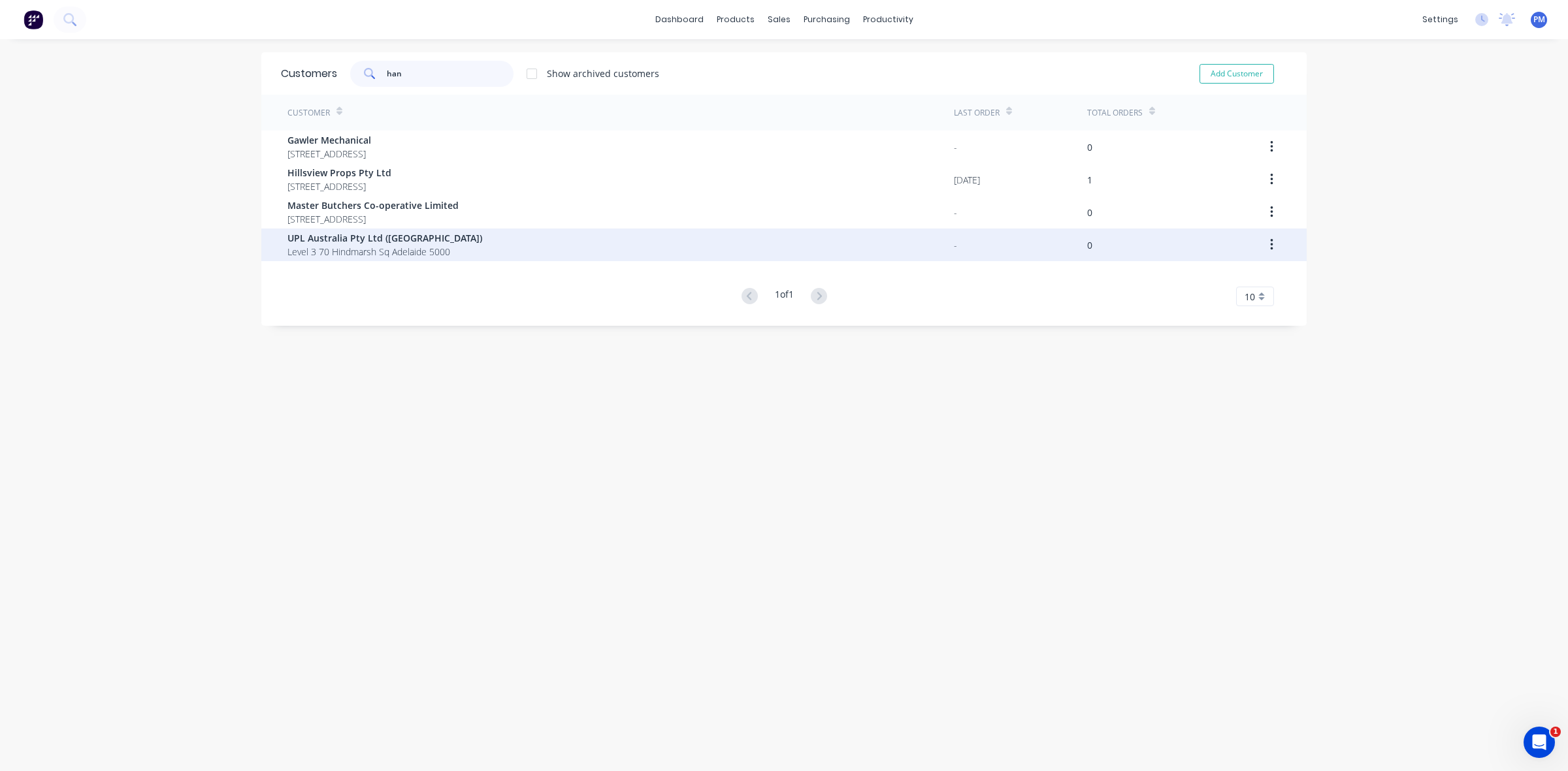
type input "han"
click at [350, 237] on span "UPL Australia Pty Ltd ([GEOGRAPHIC_DATA])" at bounding box center [385, 238] width 194 height 13
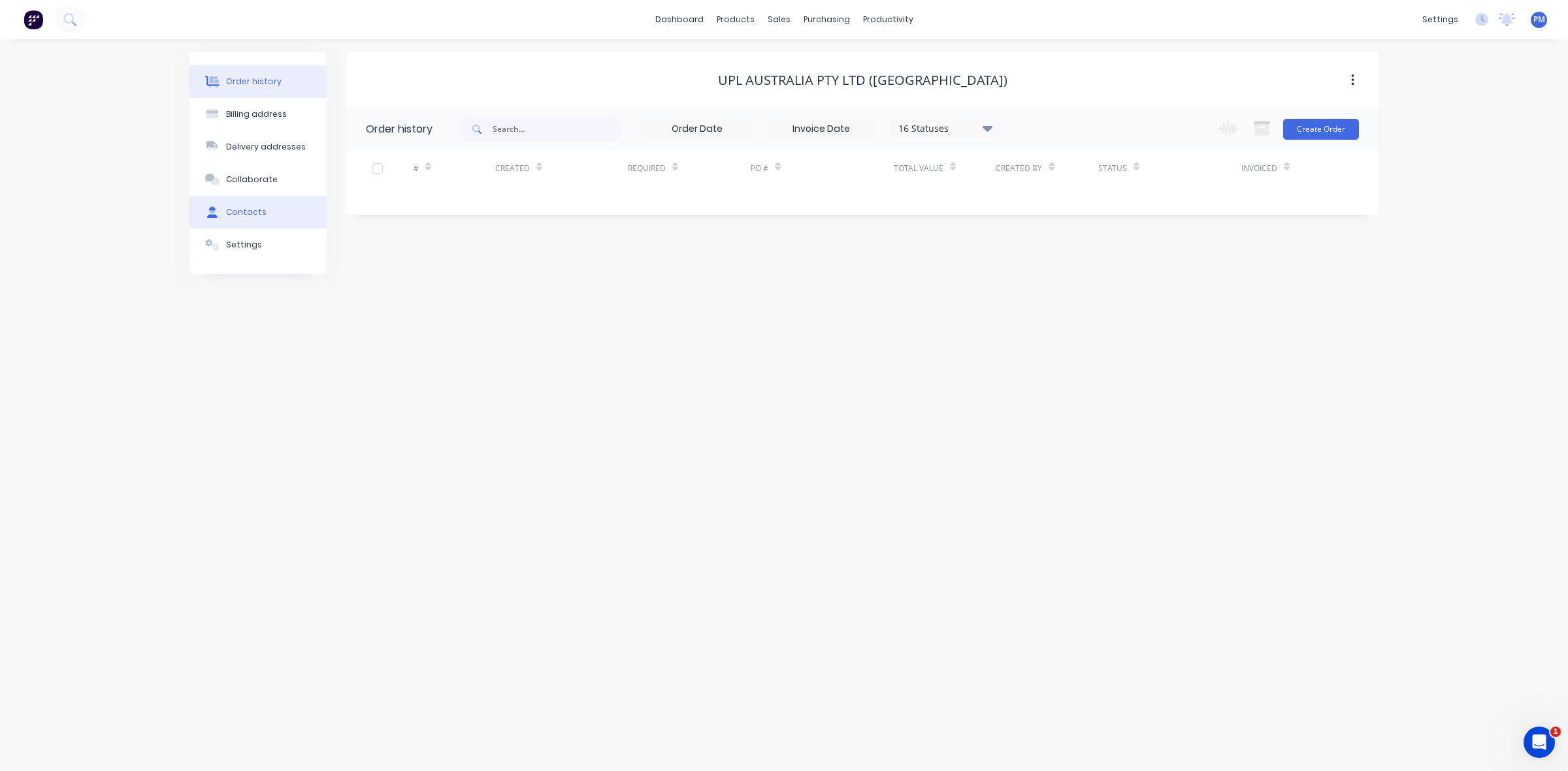
click at [243, 216] on div "Contacts" at bounding box center [246, 212] width 41 height 12
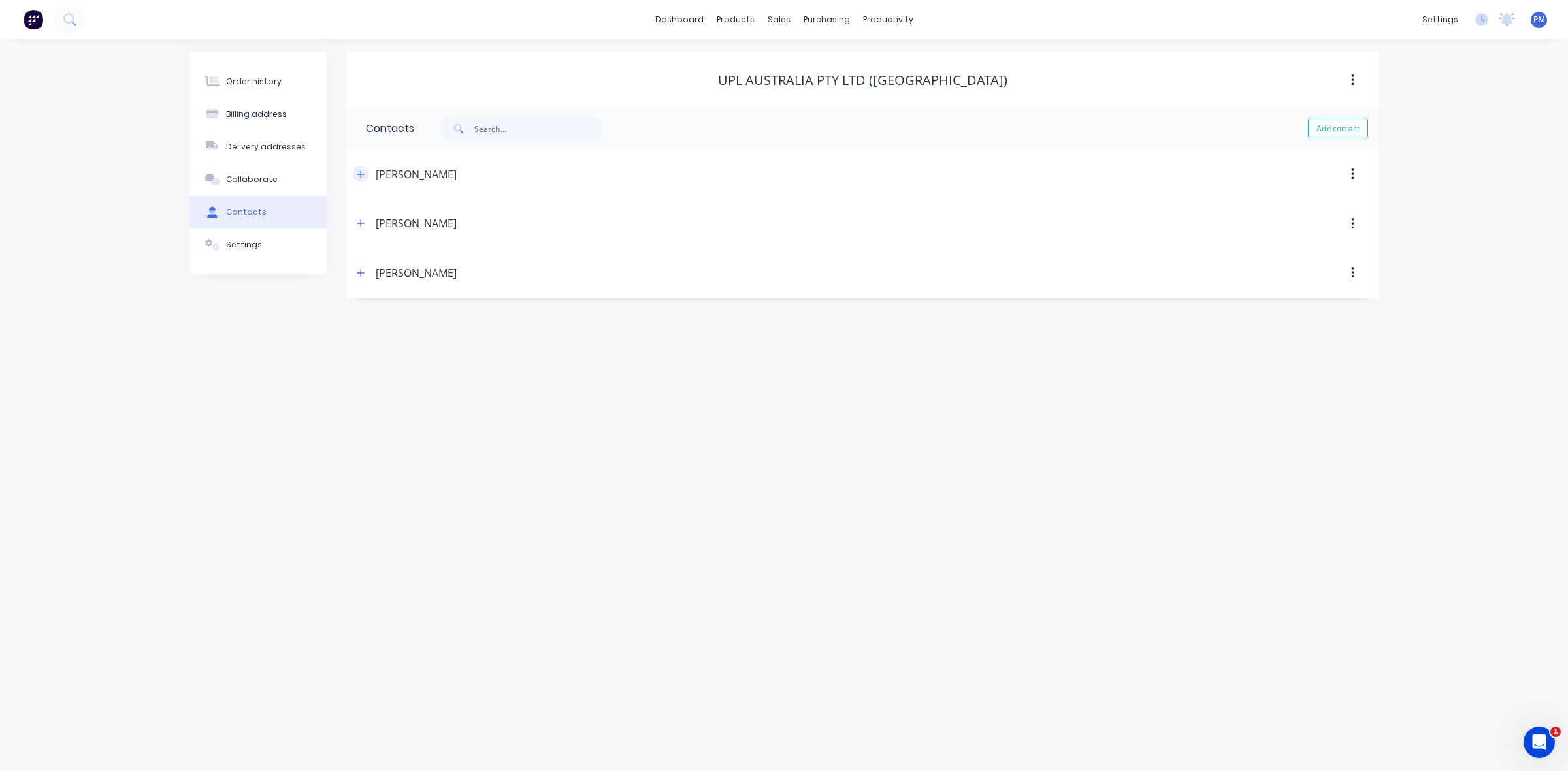
click at [357, 176] on icon "button" at bounding box center [360, 174] width 8 height 9
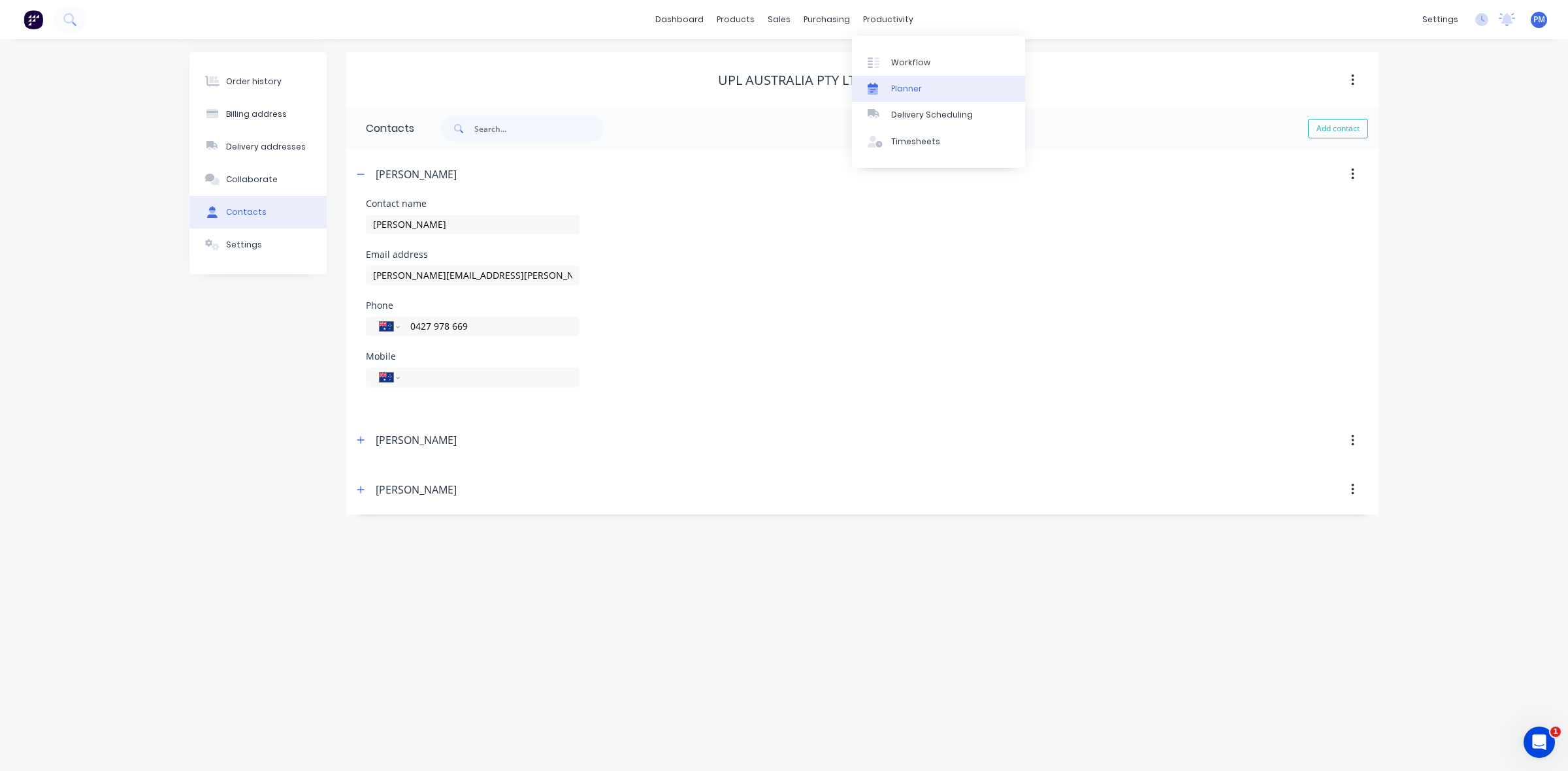
click at [896, 85] on div "Planner" at bounding box center [906, 89] width 30 height 12
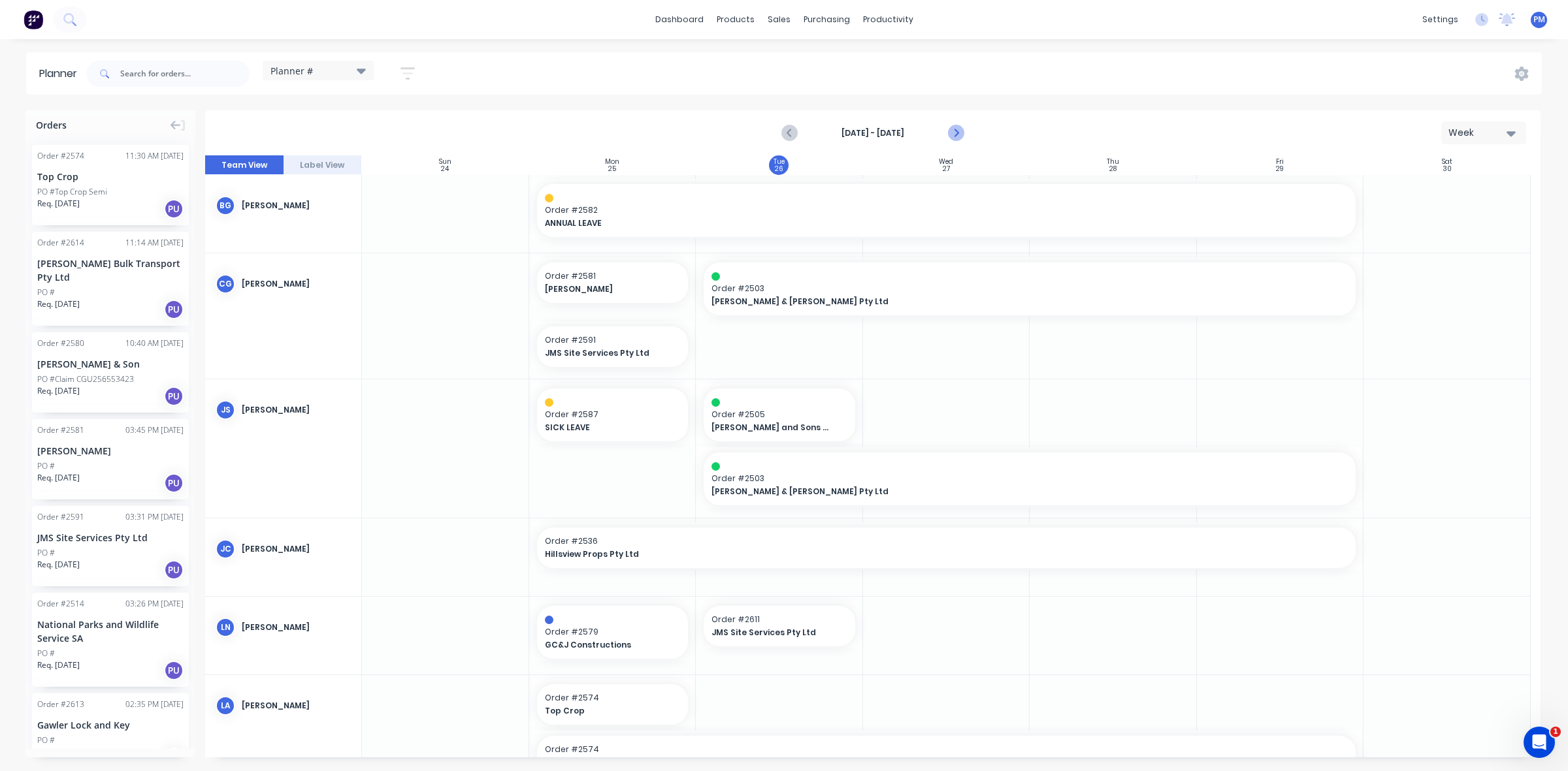
click at [952, 129] on icon "Next page" at bounding box center [955, 133] width 16 height 16
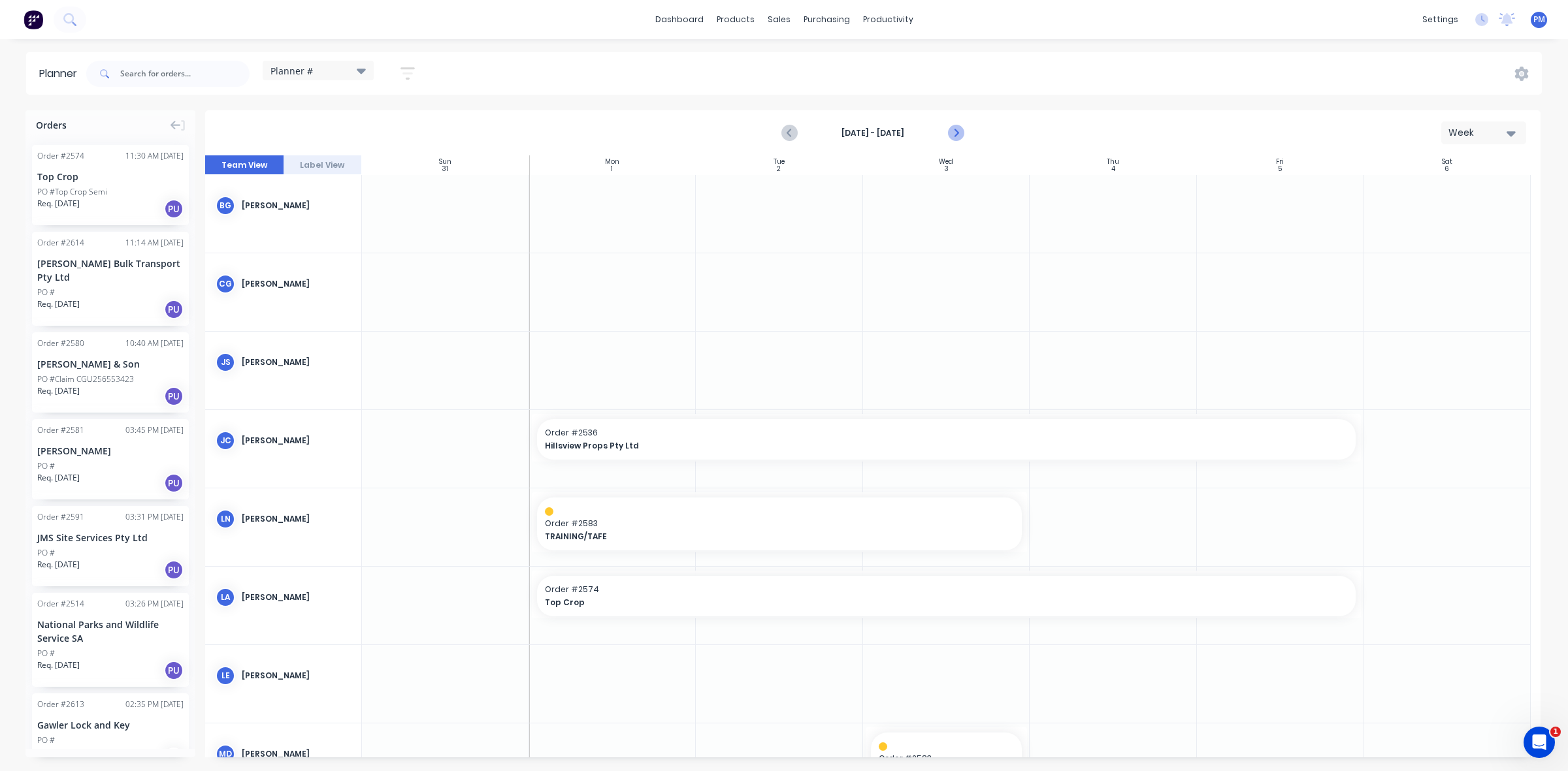
click at [951, 129] on icon "Next page" at bounding box center [955, 133] width 16 height 16
click at [955, 126] on icon "Next page" at bounding box center [955, 133] width 16 height 16
click at [955, 132] on icon "Next page" at bounding box center [955, 133] width 6 height 10
click at [791, 134] on icon "Previous page" at bounding box center [789, 133] width 16 height 16
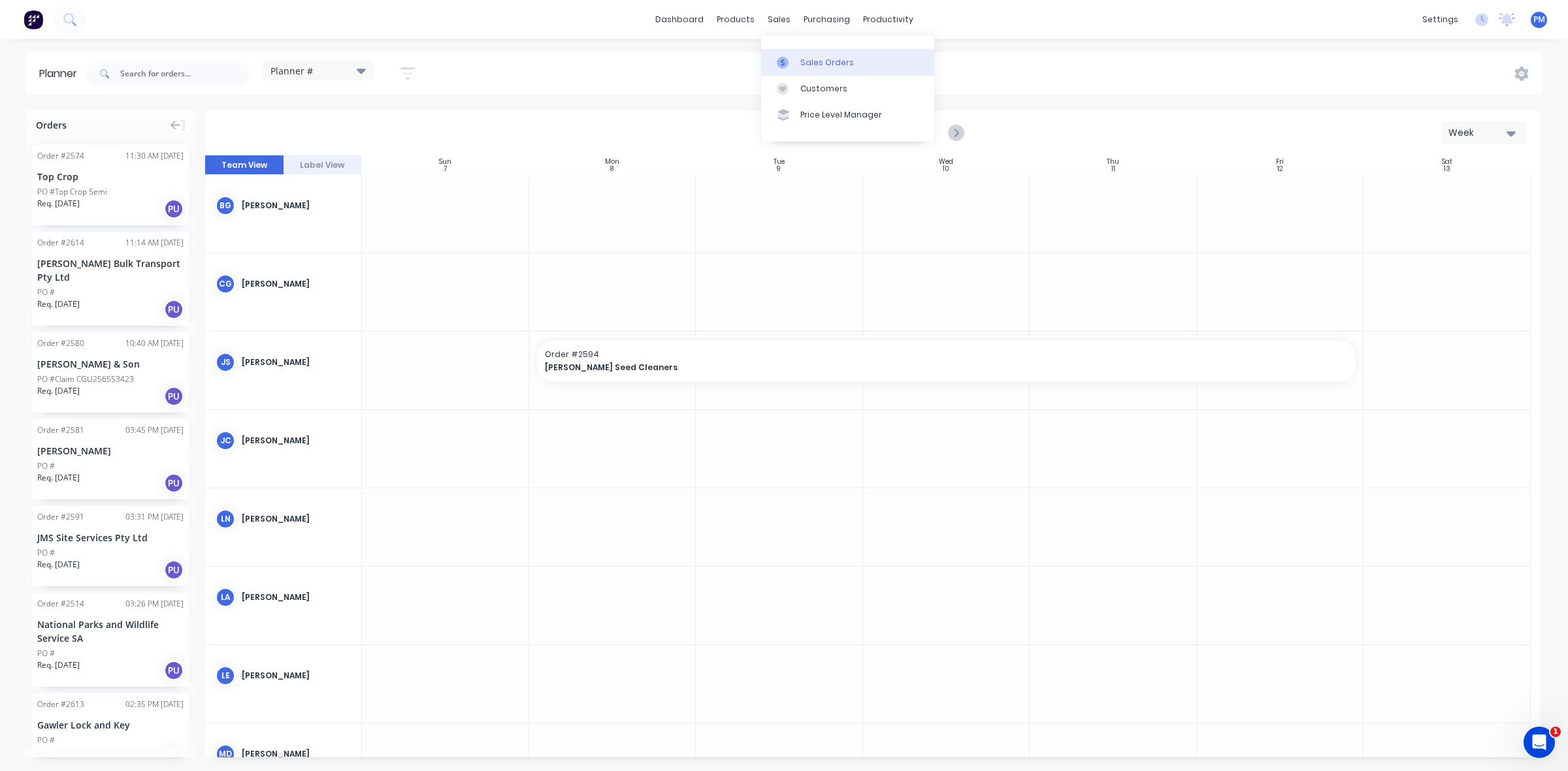
click at [808, 54] on link "Sales Orders" at bounding box center [847, 62] width 173 height 26
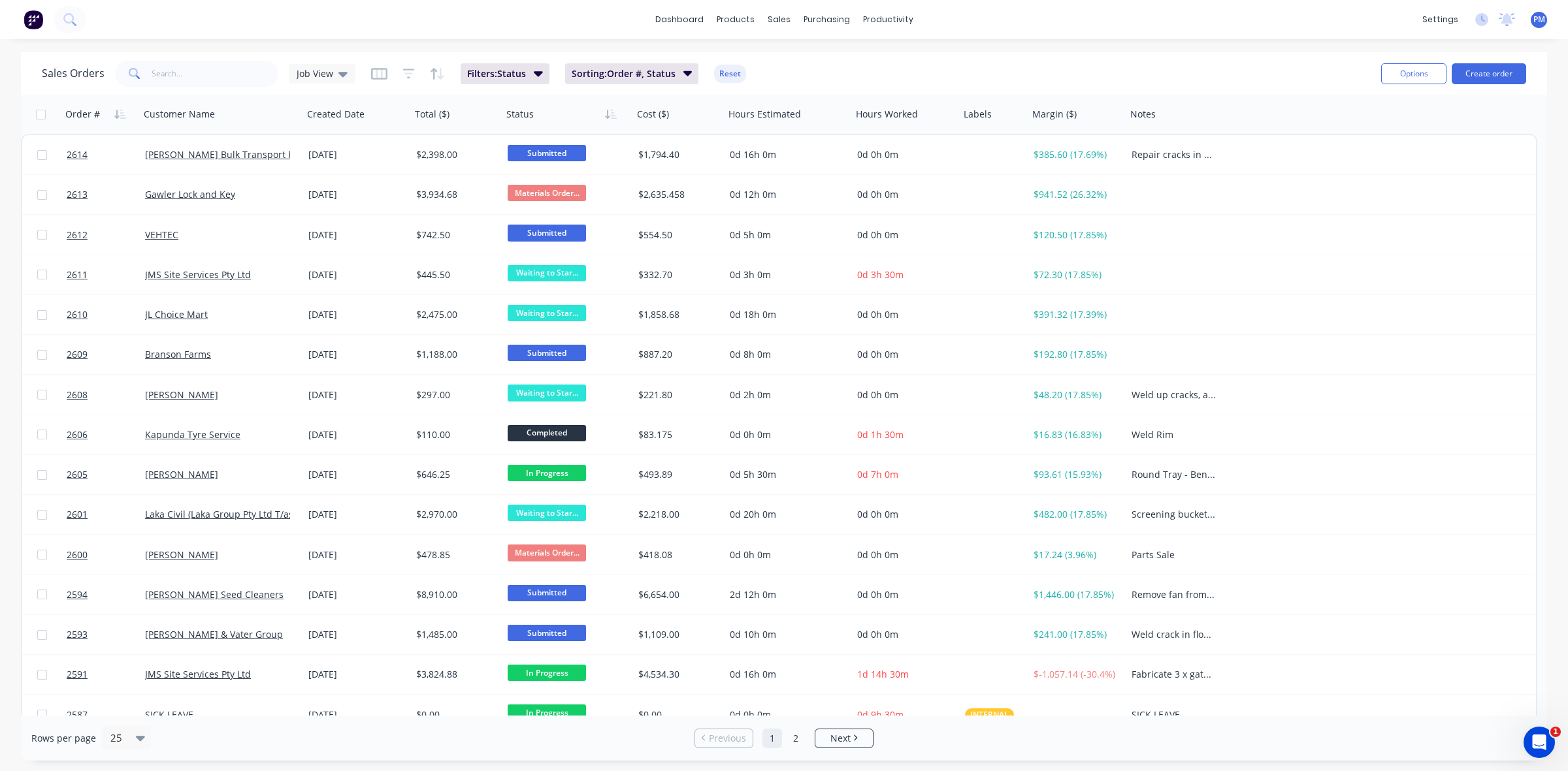
drag, startPoint x: 1538, startPoint y: 380, endPoint x: 1539, endPoint y: 526, distance: 146.0
click at [1539, 526] on div "Order # Customer Name Created Date Total ($) Status Cost ($) Hours Estimated Ho…" at bounding box center [783, 406] width 1526 height 621
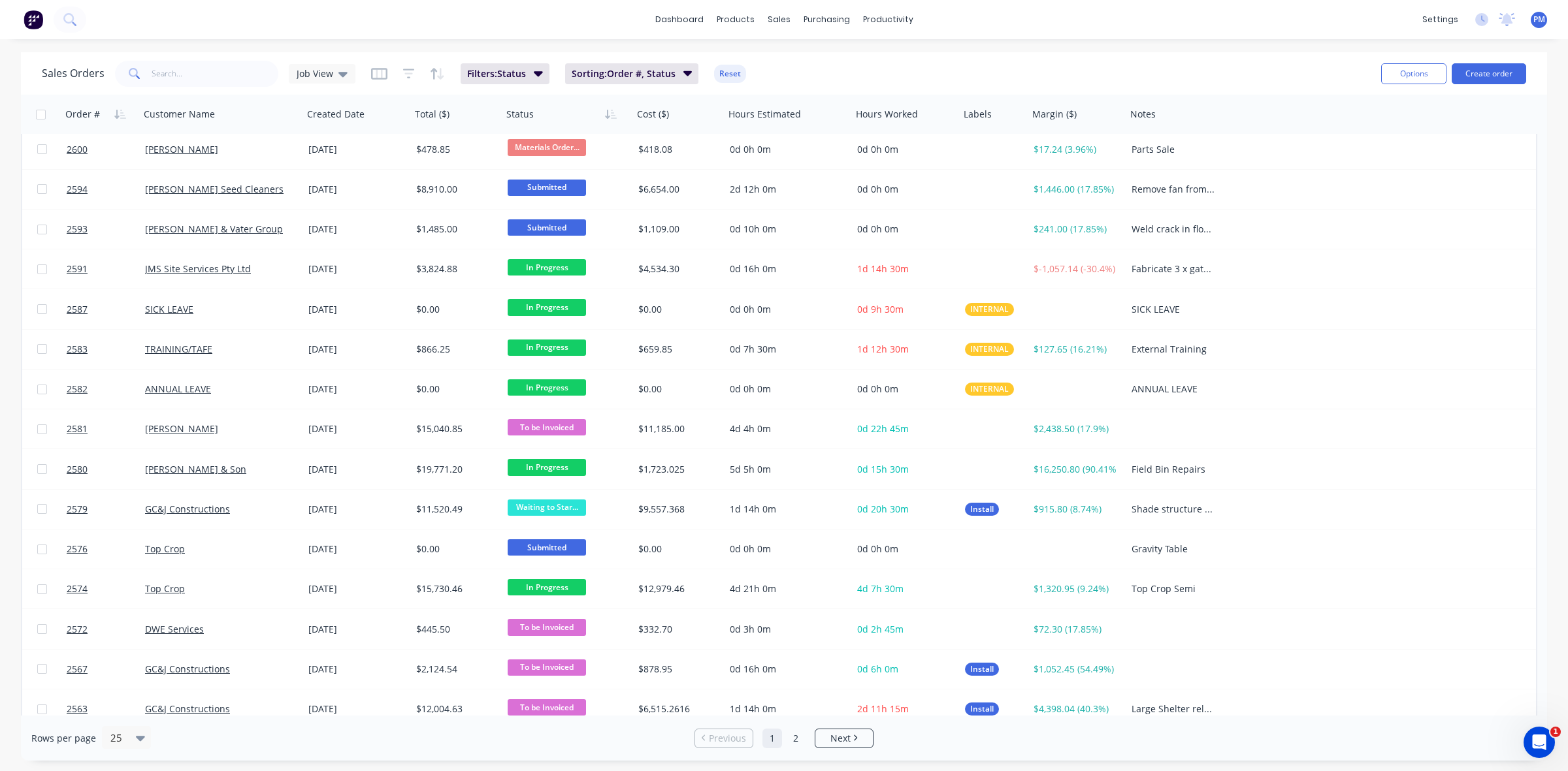
scroll to position [418, 0]
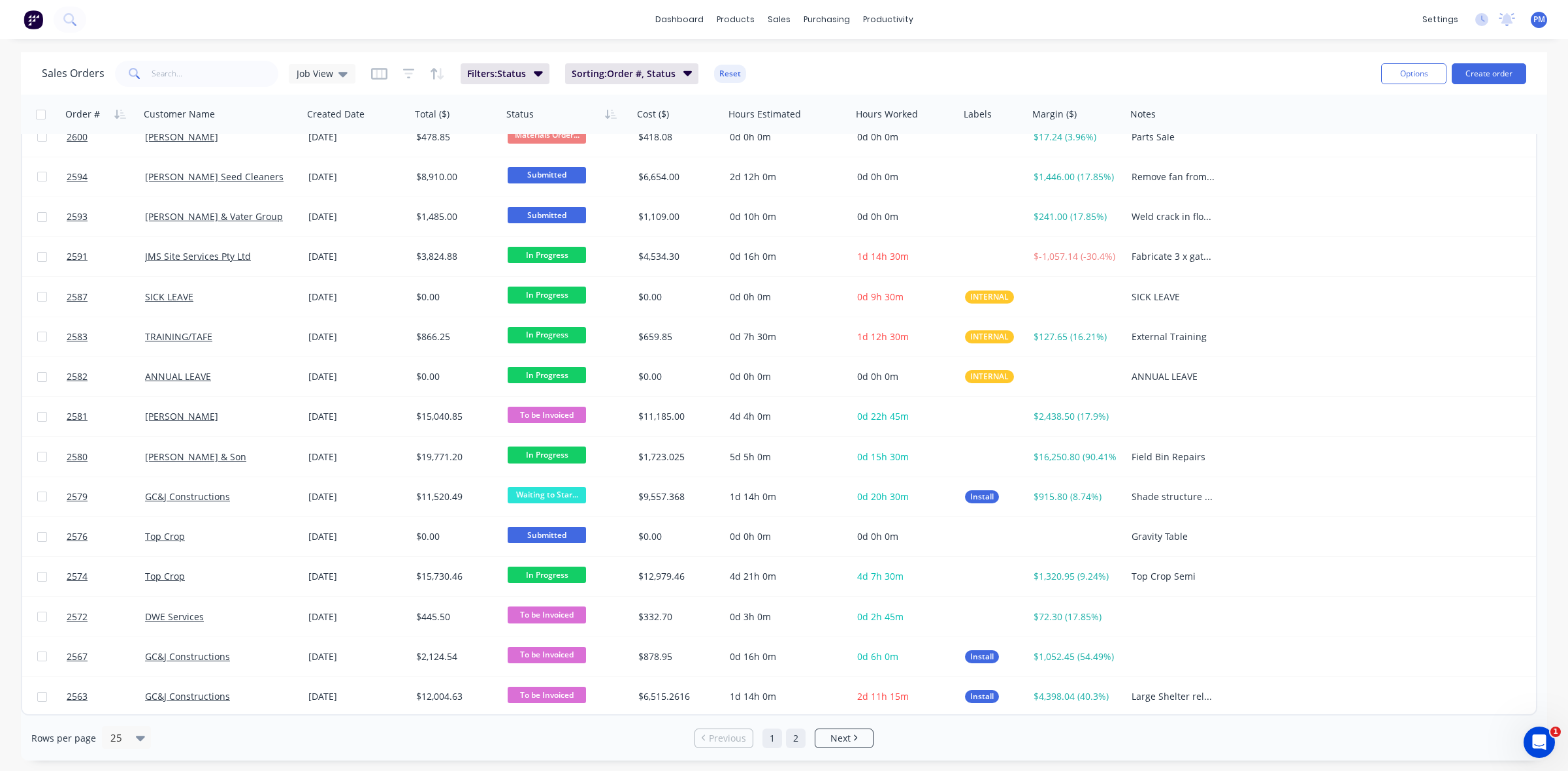
click at [791, 735] on link "2" at bounding box center [795, 738] width 19 height 19
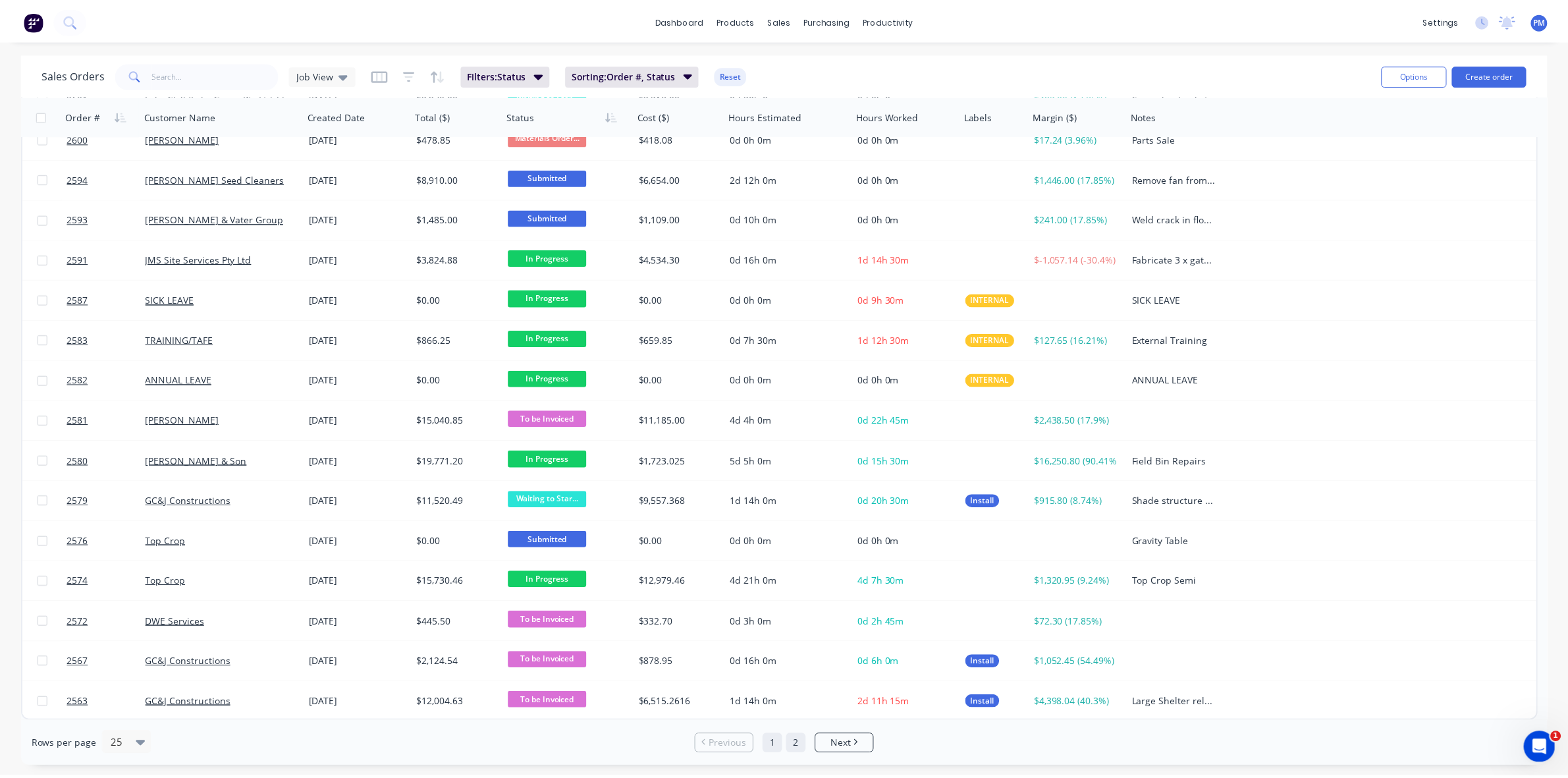
scroll to position [0, 0]
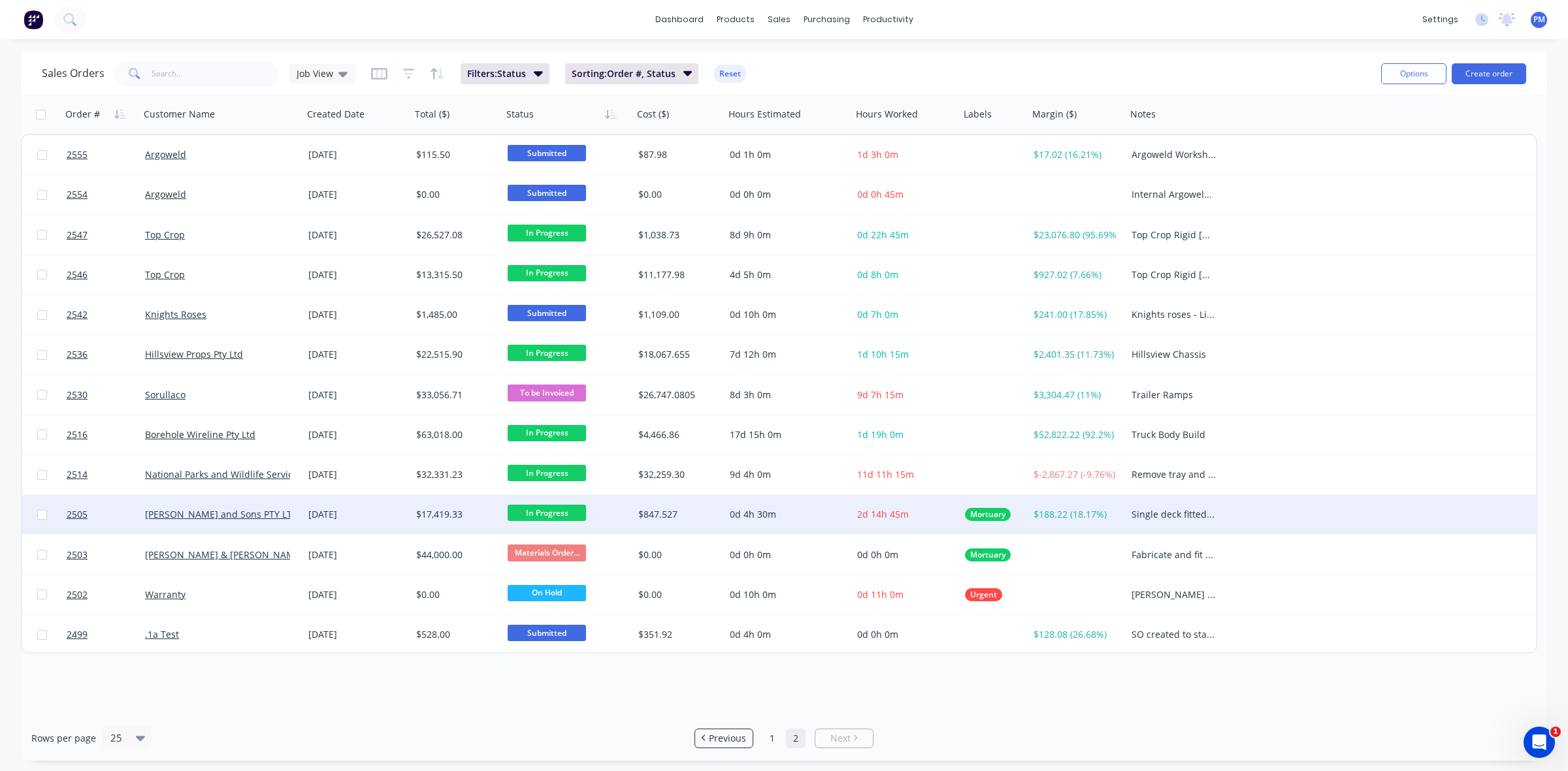
click at [379, 512] on div "[DATE]" at bounding box center [357, 514] width 97 height 13
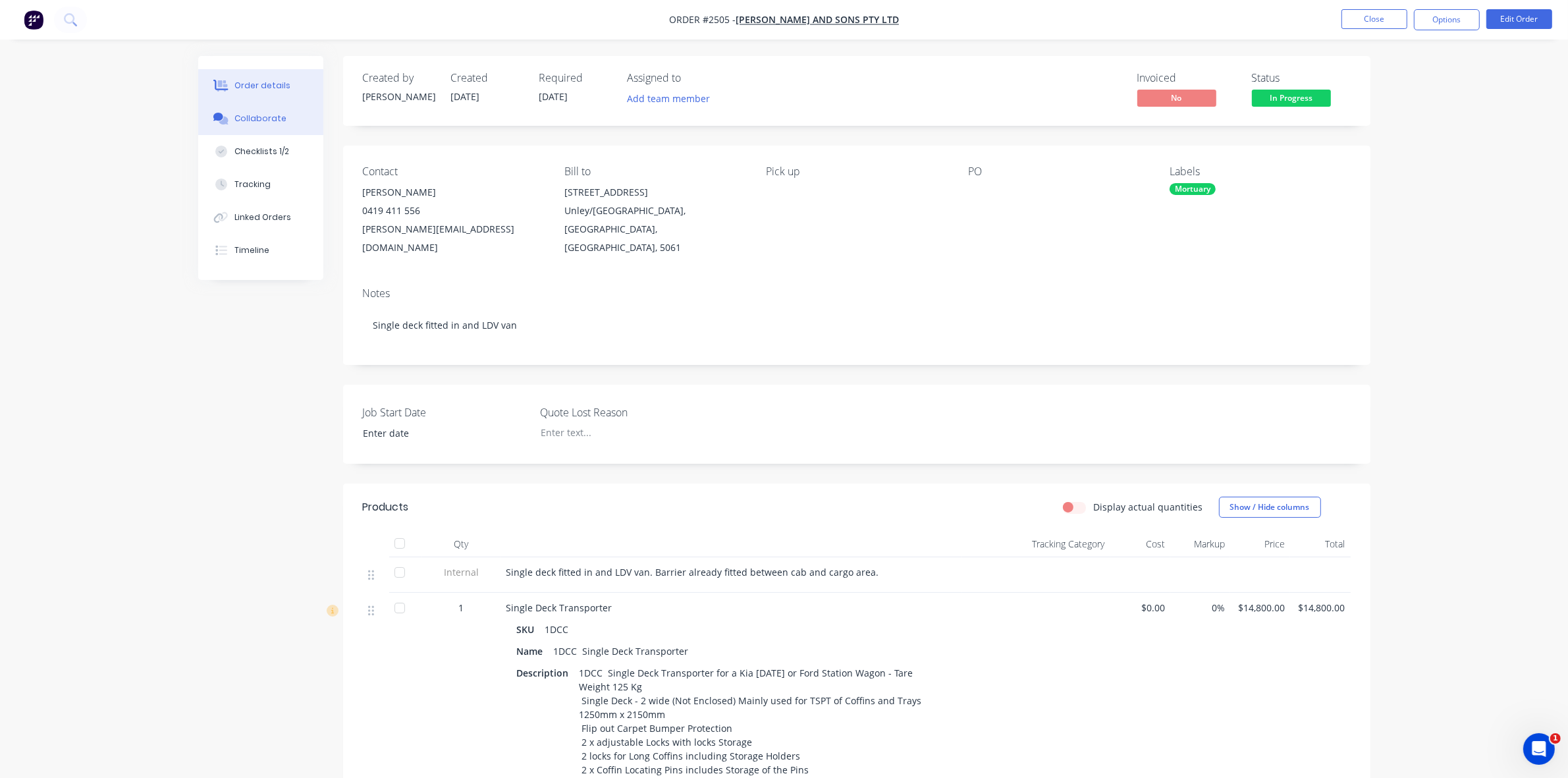
click at [256, 117] on div "Collaborate" at bounding box center [261, 119] width 52 height 12
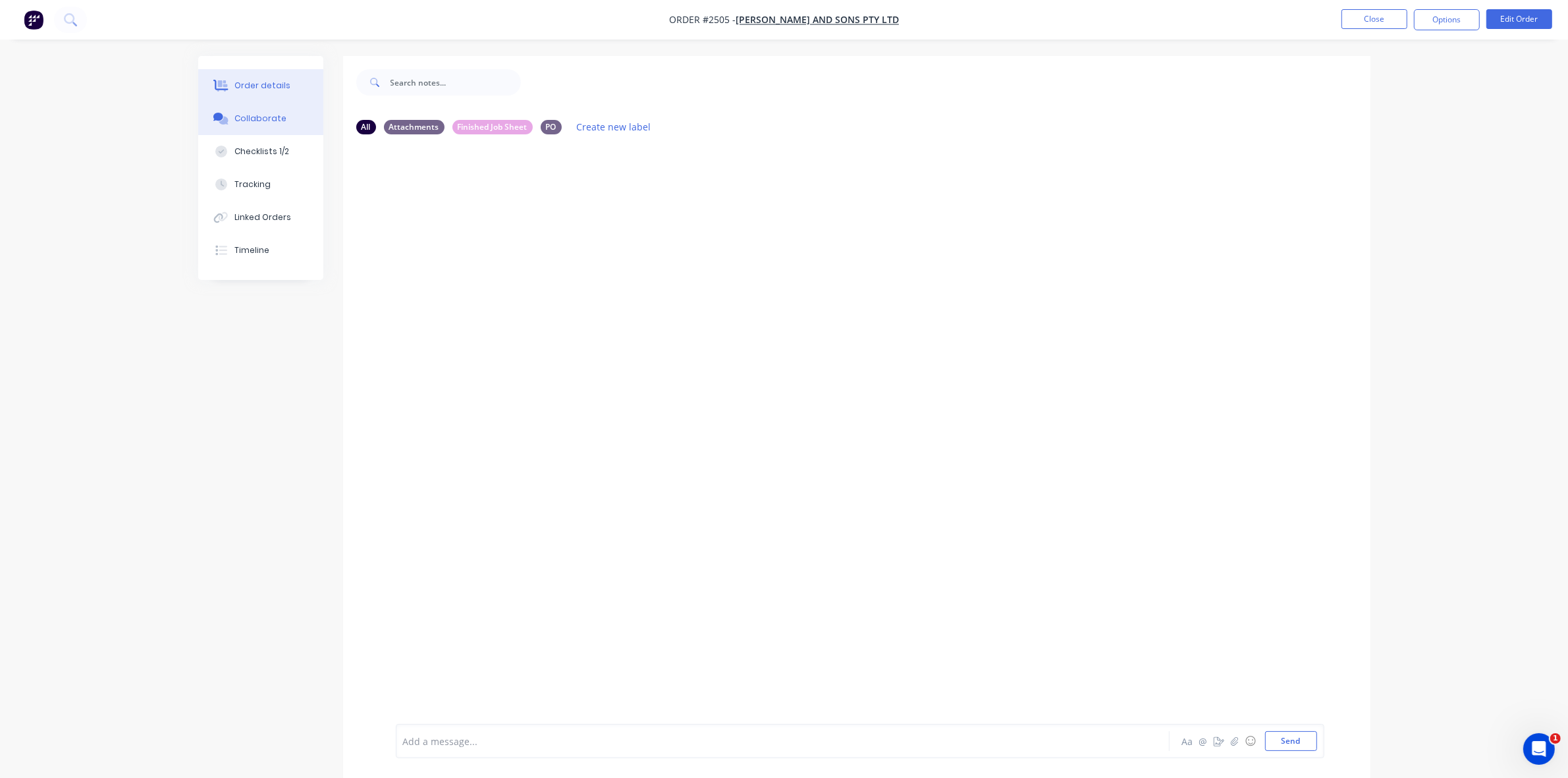
click at [265, 85] on div "Order details" at bounding box center [262, 86] width 56 height 12
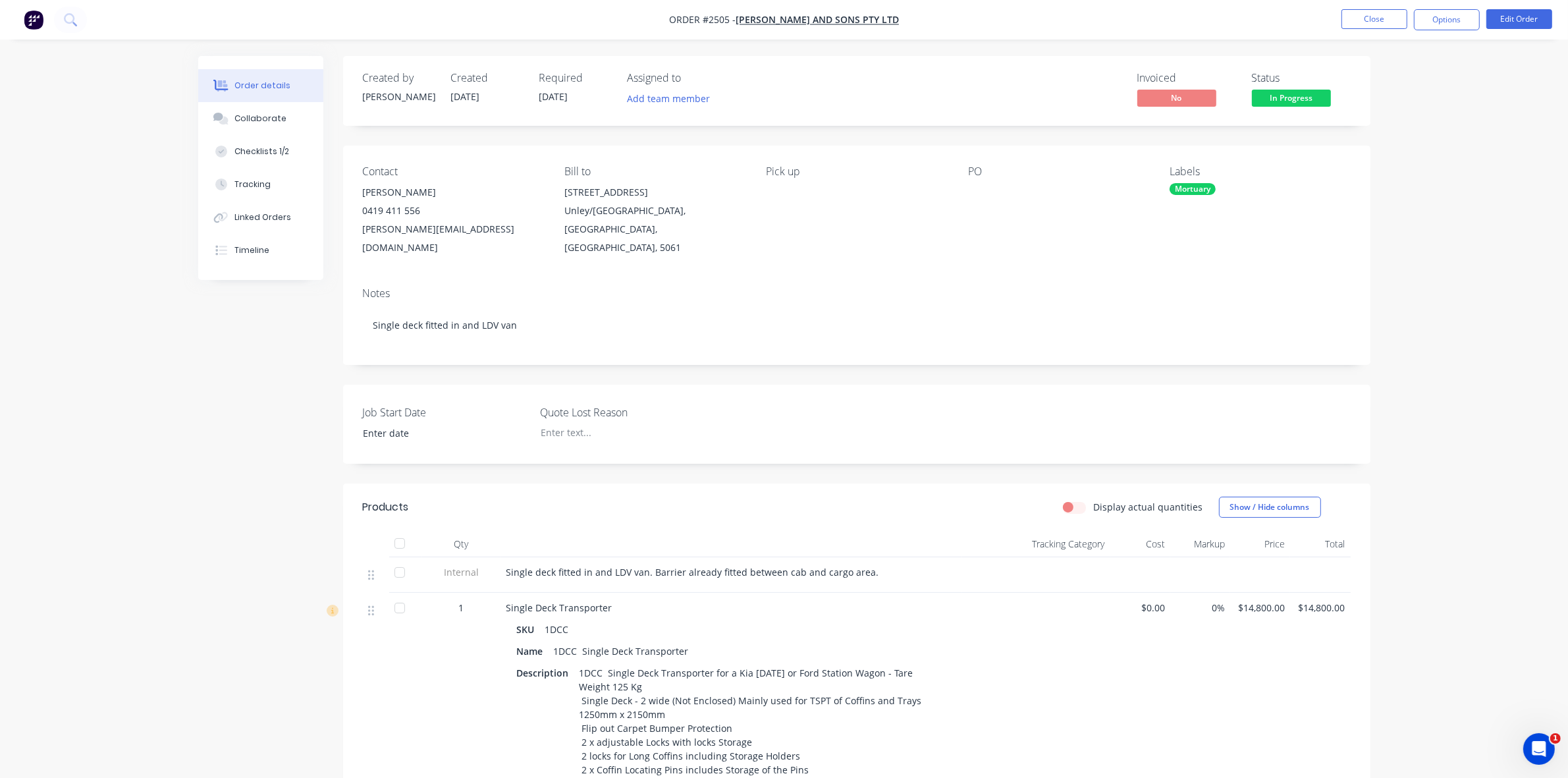
drag, startPoint x: 402, startPoint y: 20, endPoint x: 101, endPoint y: 10, distance: 301.2
click at [101, 10] on nav "Order #2505 - [PERSON_NAME] and Sons PTY LTD Close Options Edit Order" at bounding box center [784, 19] width 1568 height 40
drag, startPoint x: 761, startPoint y: 177, endPoint x: 811, endPoint y: 146, distance: 58.8
click at [762, 177] on div "Contact [PERSON_NAME] [PHONE_NUMBER] [PERSON_NAME][EMAIL_ADDRESS][DOMAIN_NAME] …" at bounding box center [857, 211] width 1027 height 131
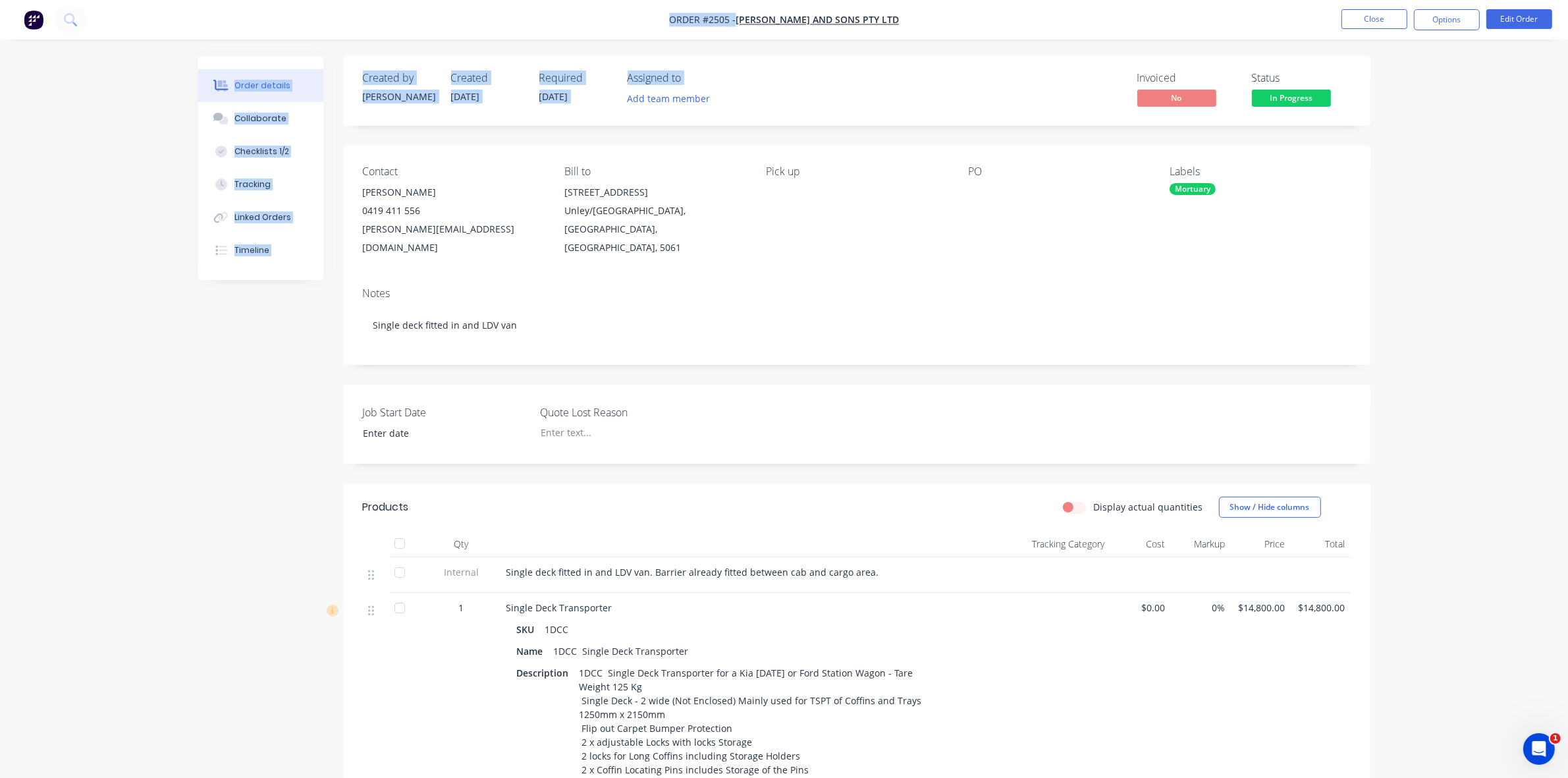
drag, startPoint x: 937, startPoint y: 41, endPoint x: 387, endPoint y: 4, distance: 551.2
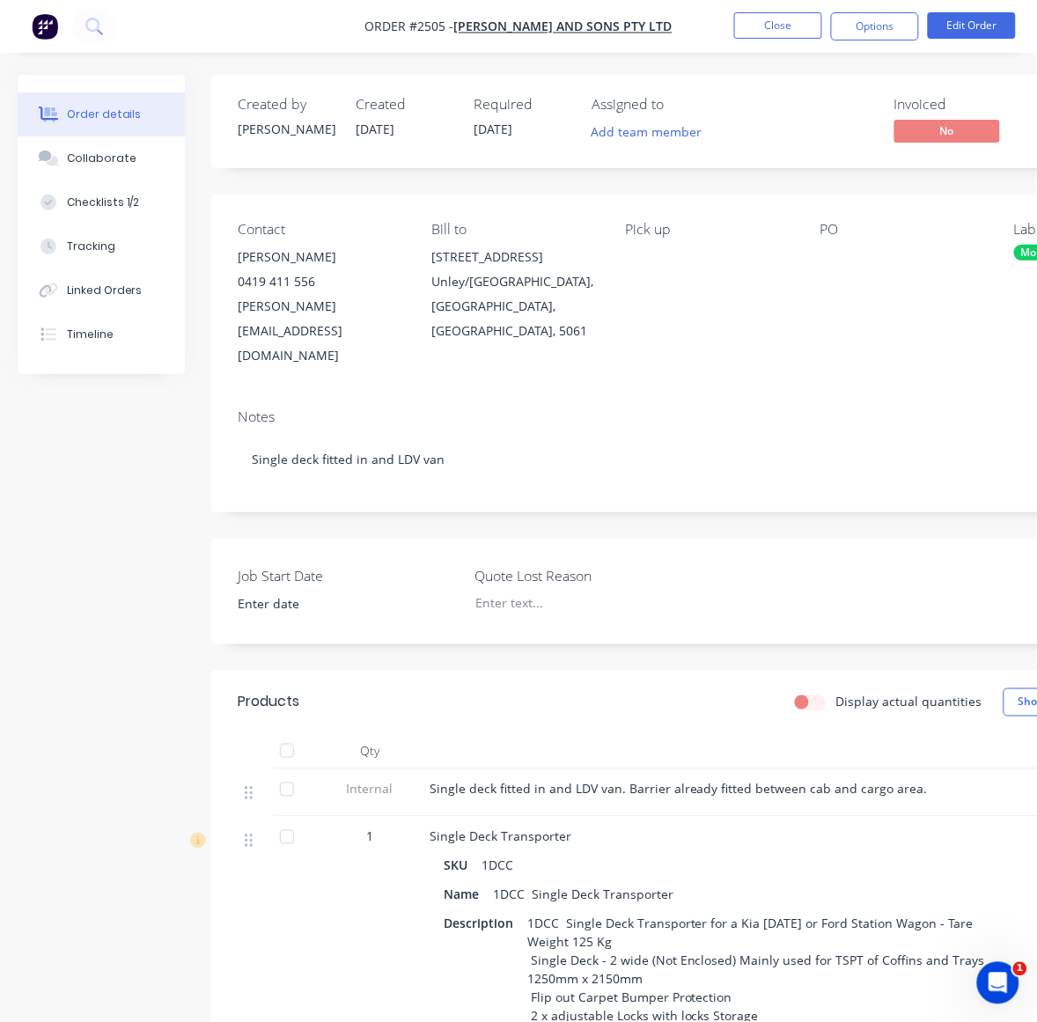
click at [731, 310] on div "Pick up" at bounding box center [709, 294] width 166 height 147
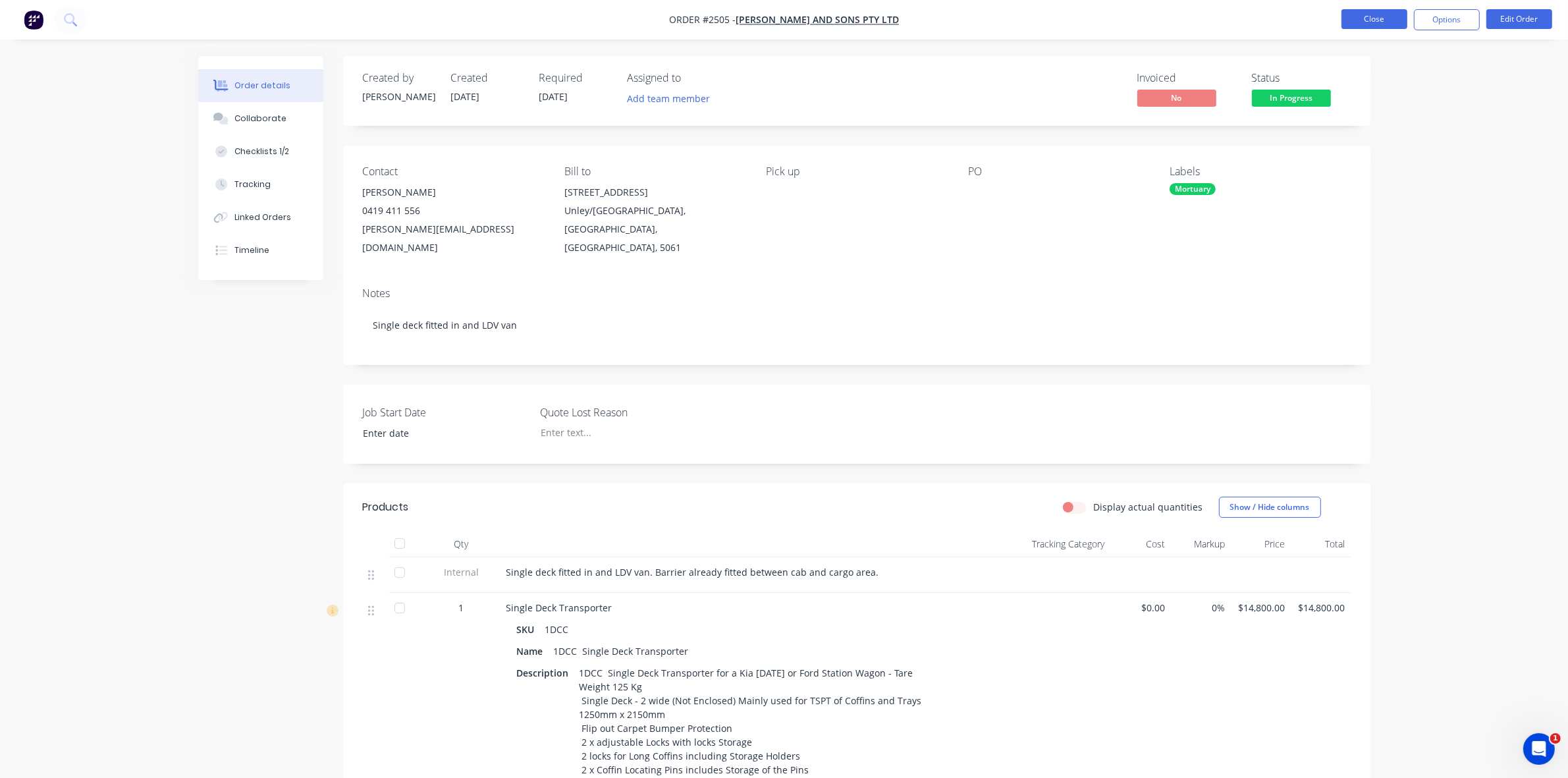
click at [1388, 20] on button "Close" at bounding box center [1374, 19] width 66 height 19
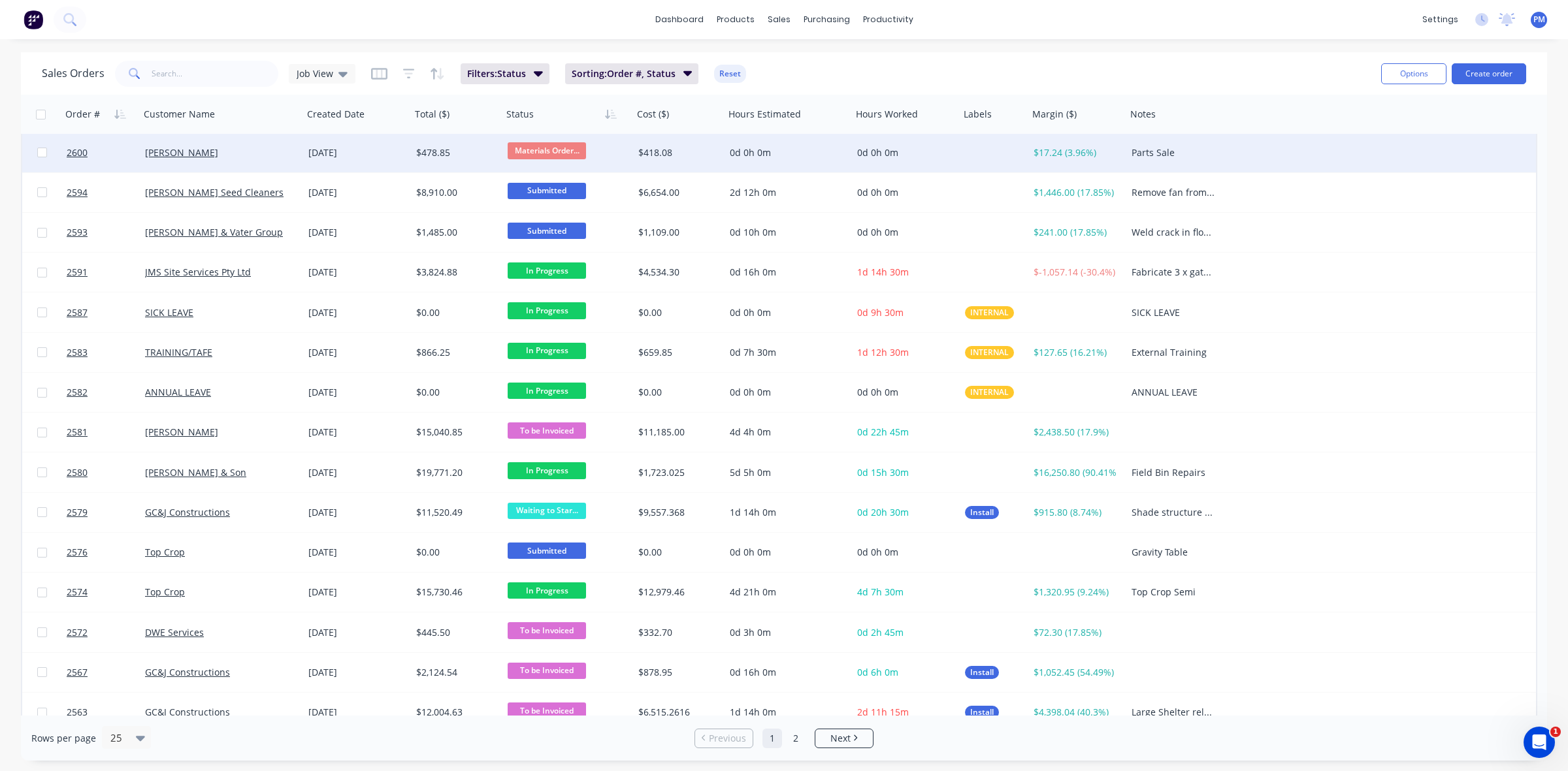
scroll to position [418, 0]
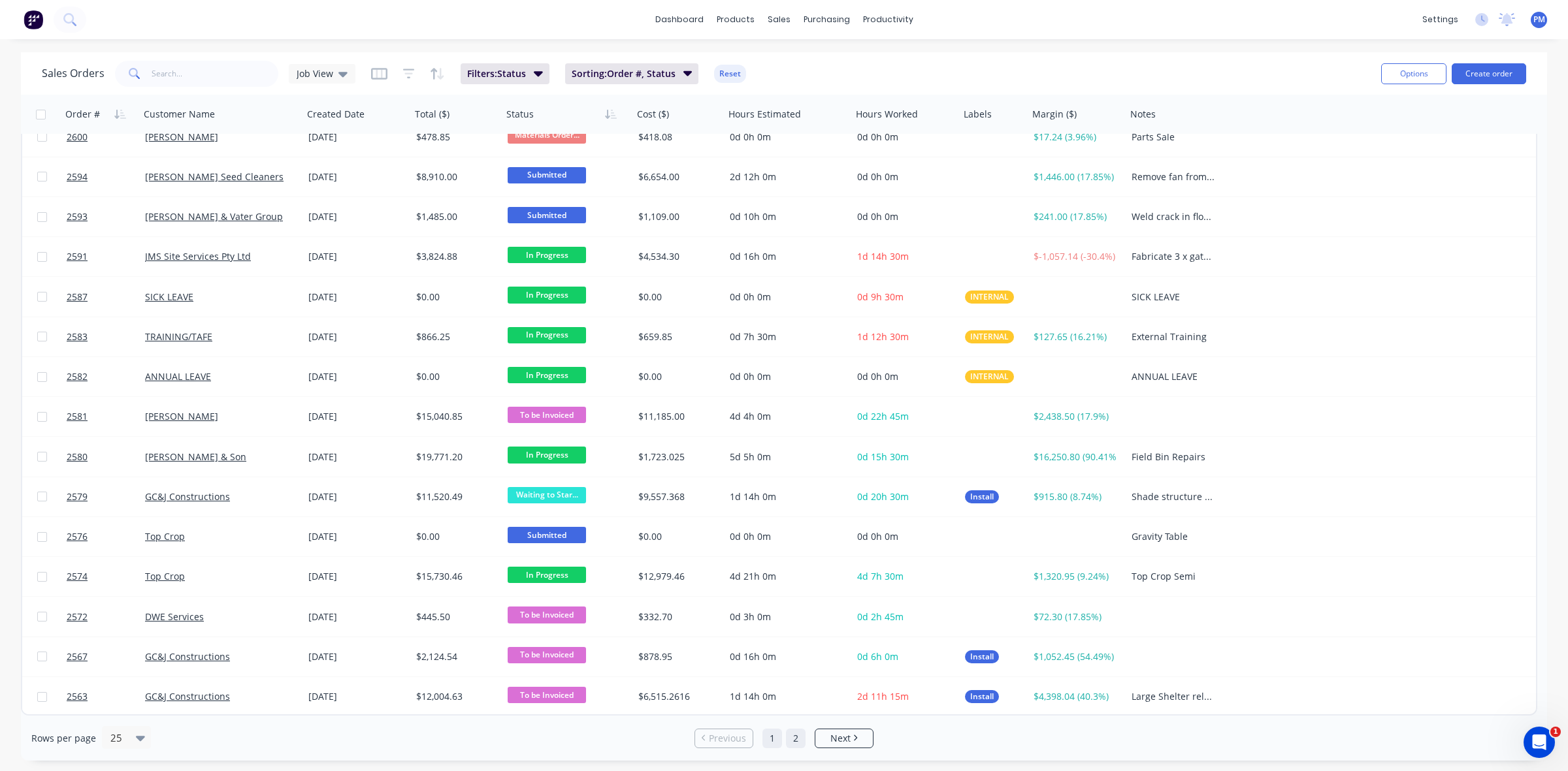
click at [791, 738] on link "2" at bounding box center [795, 738] width 19 height 19
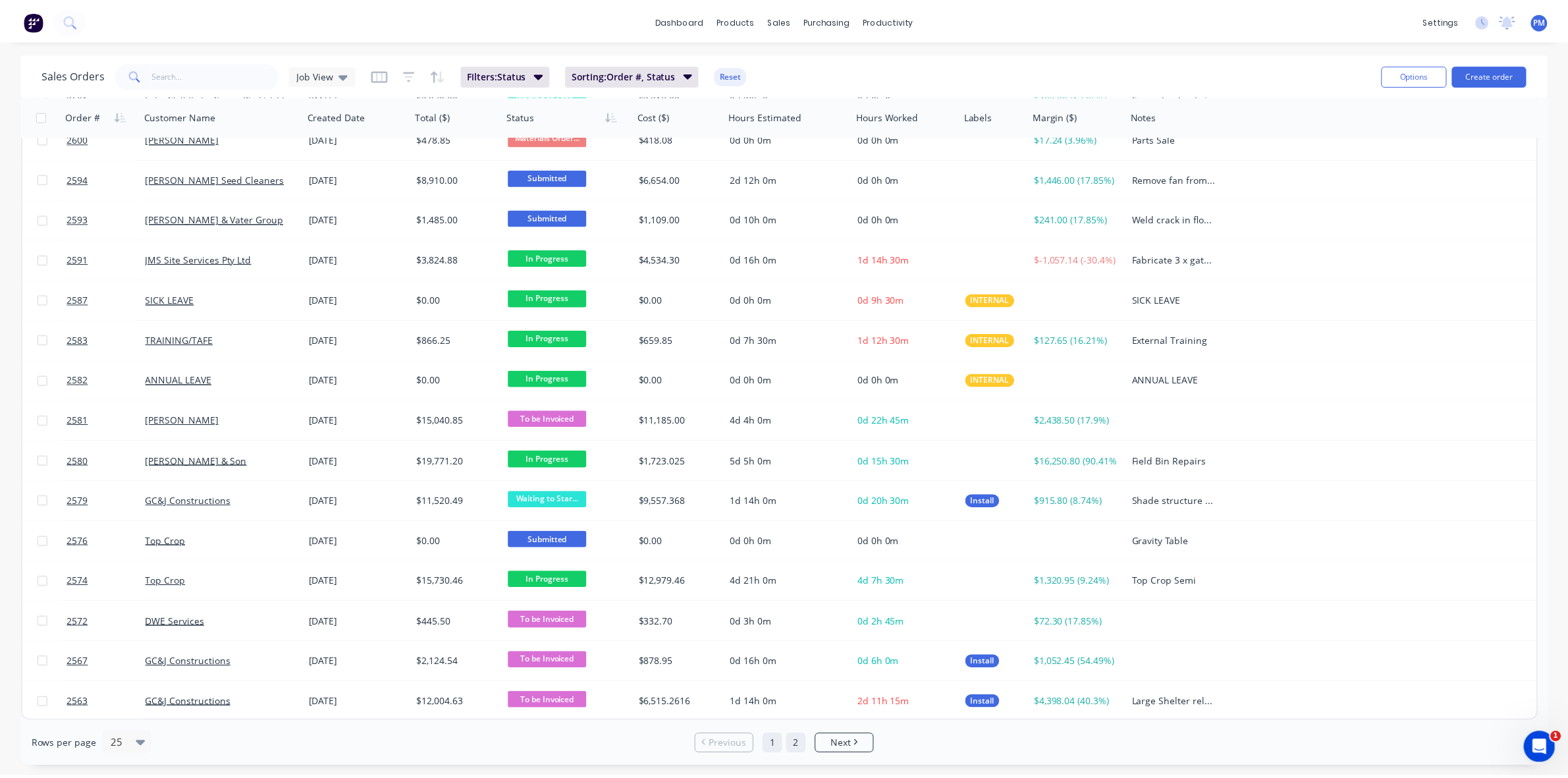
scroll to position [0, 0]
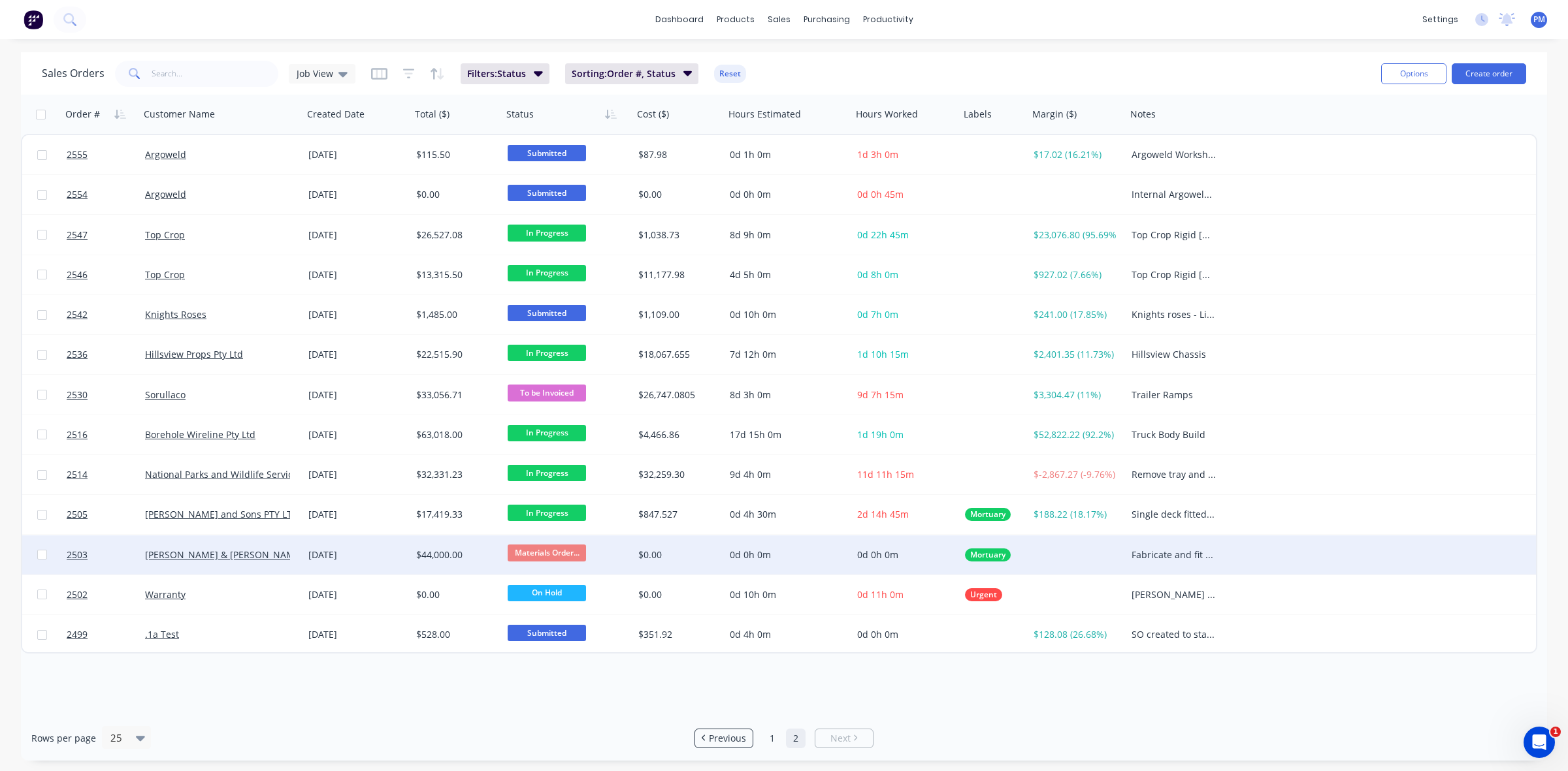
click at [273, 554] on div "[PERSON_NAME] & [PERSON_NAME] Pty Ltd" at bounding box center [218, 555] width 145 height 13
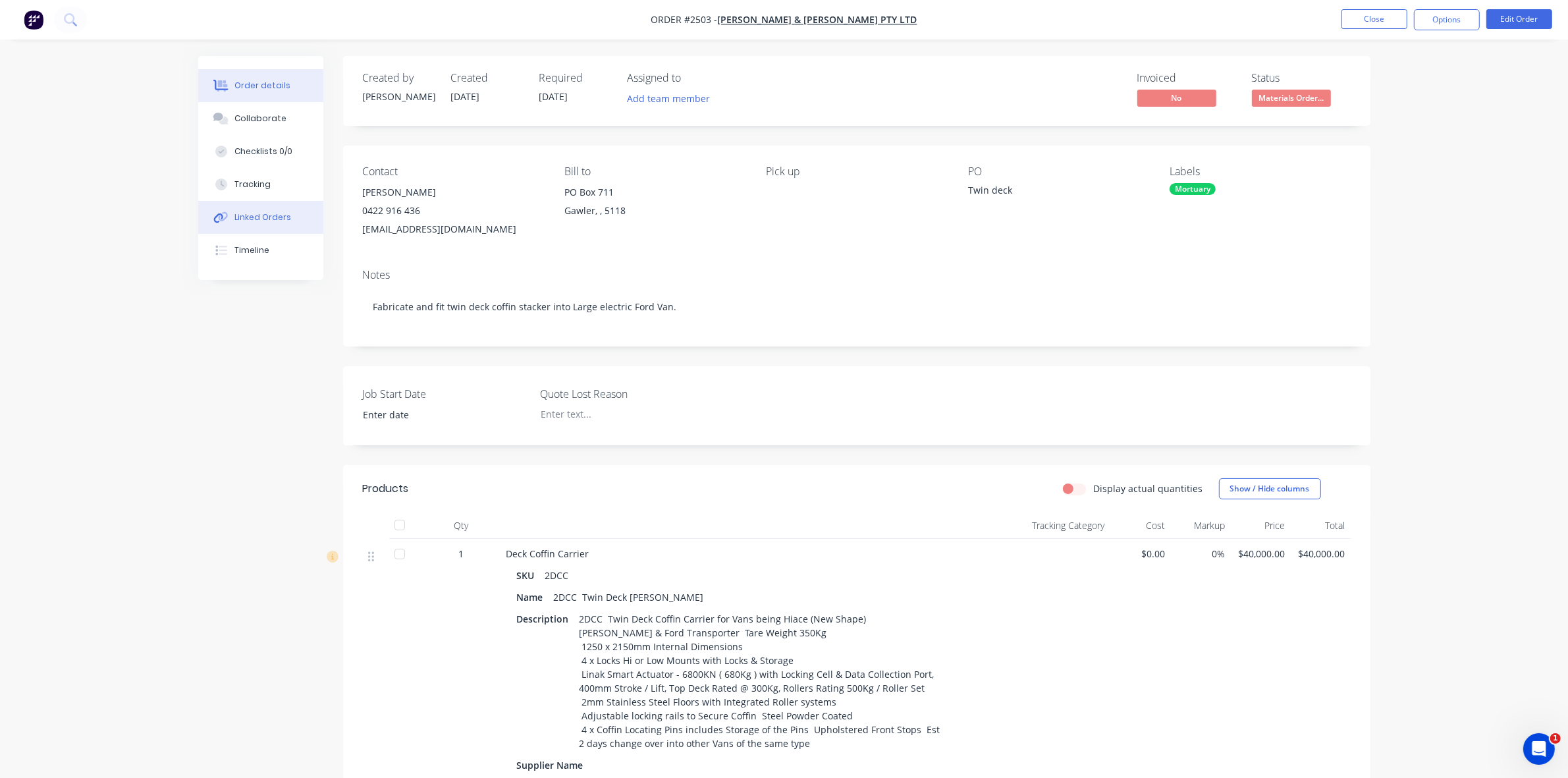
click at [261, 215] on div "Linked Orders" at bounding box center [263, 218] width 57 height 12
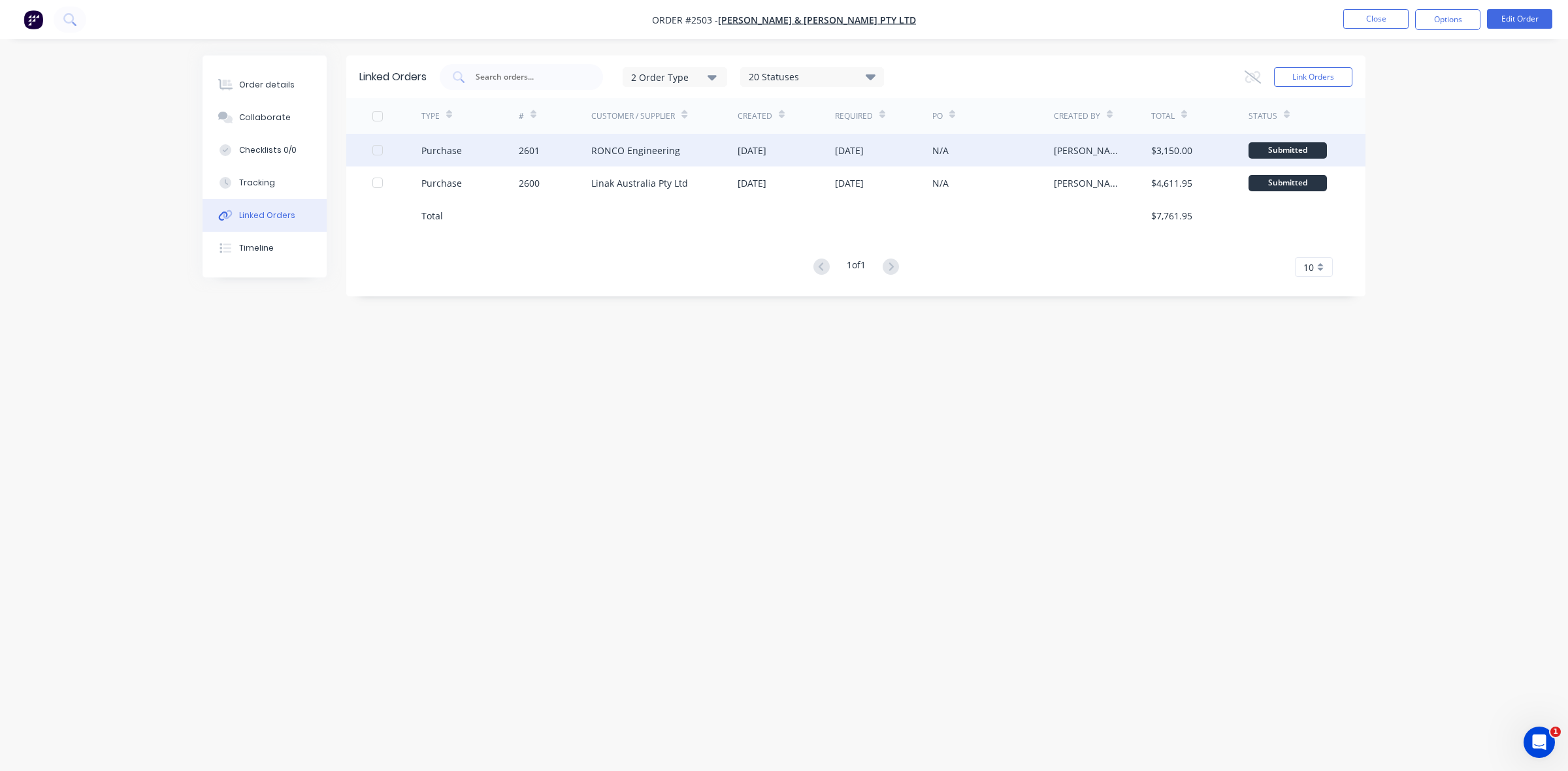
click at [724, 154] on div "RONCO Engineering" at bounding box center [664, 150] width 146 height 33
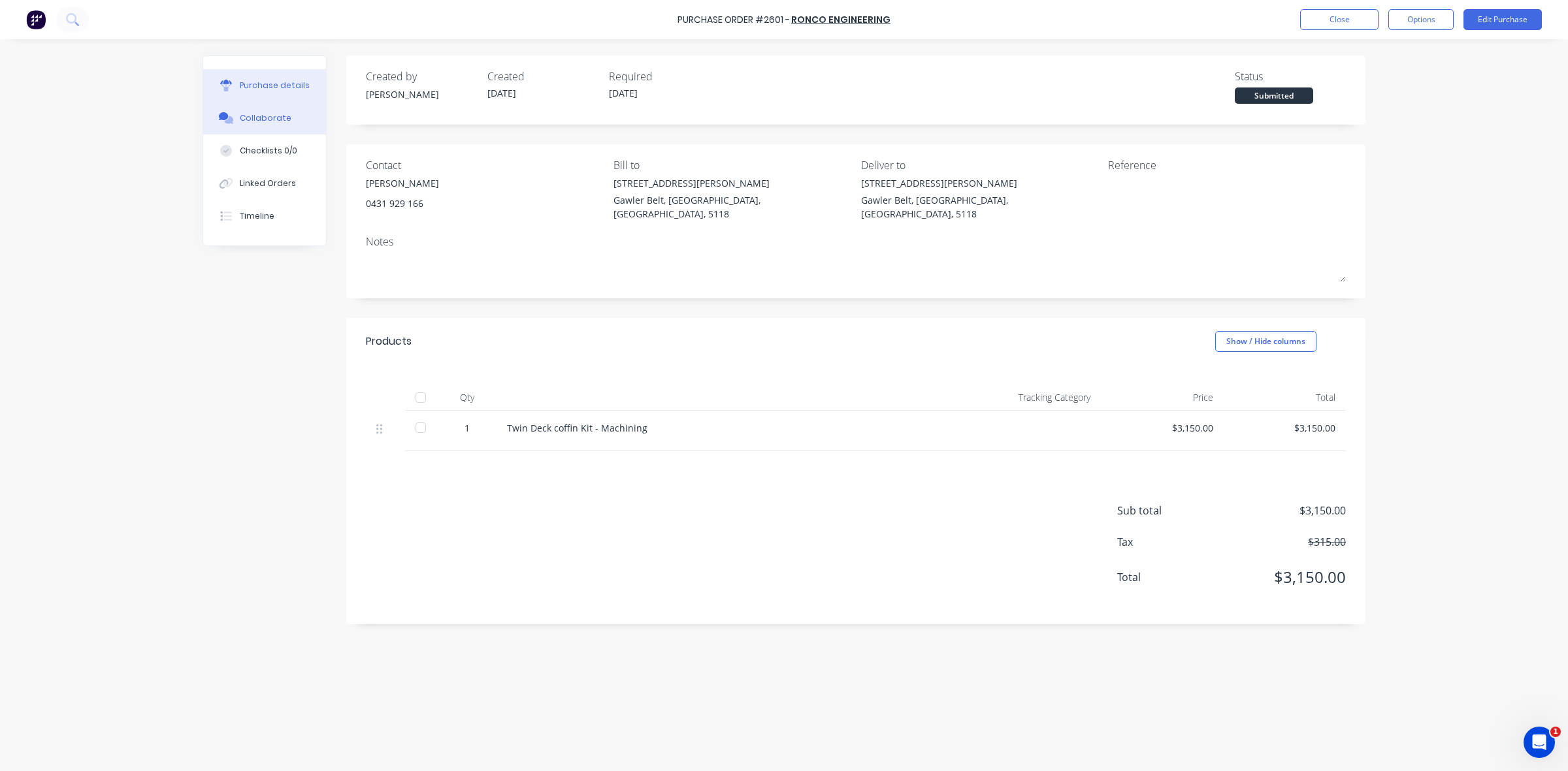
click at [235, 116] on div at bounding box center [226, 118] width 19 height 12
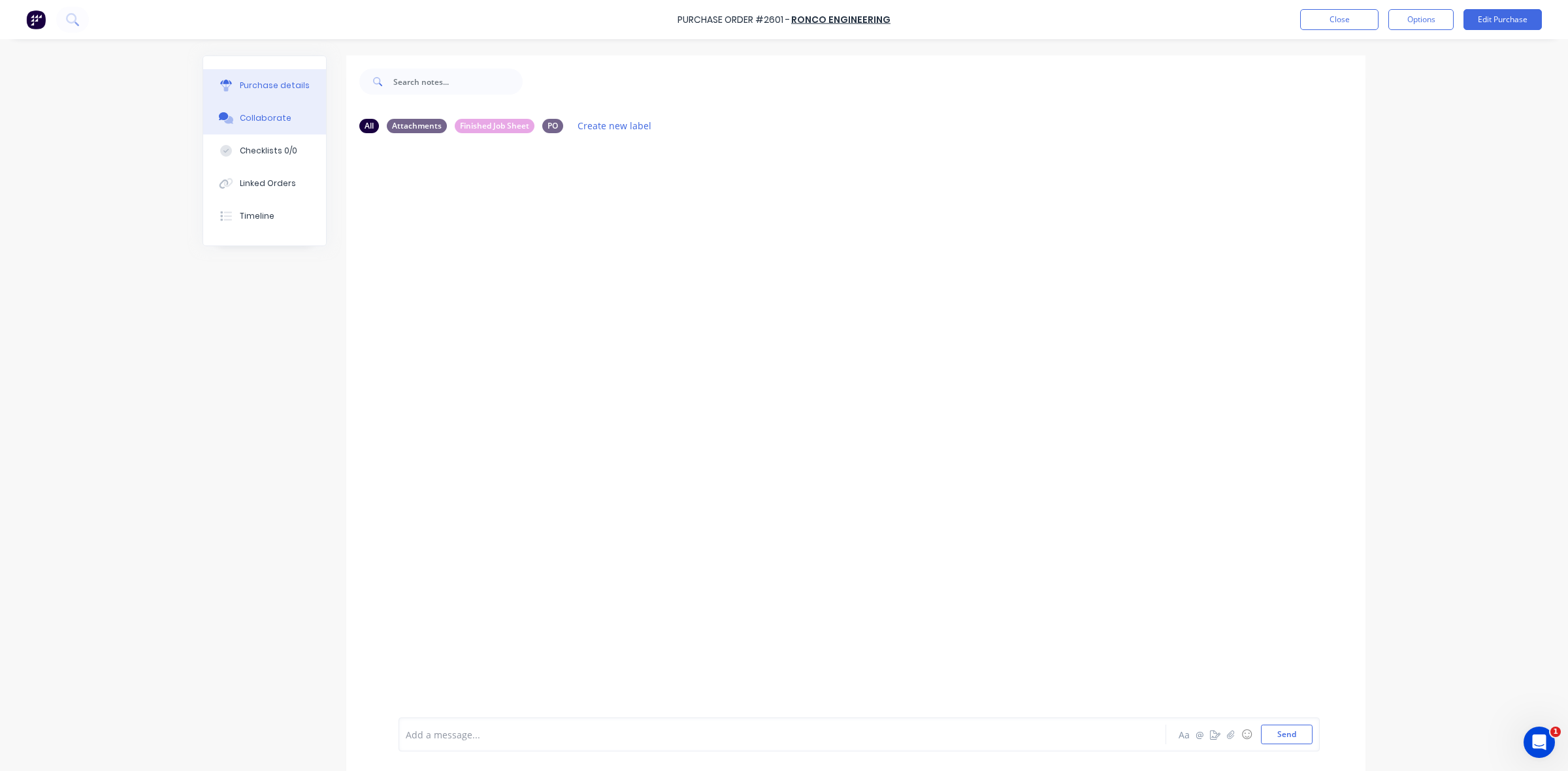
click at [275, 80] on div "Purchase details" at bounding box center [274, 85] width 70 height 12
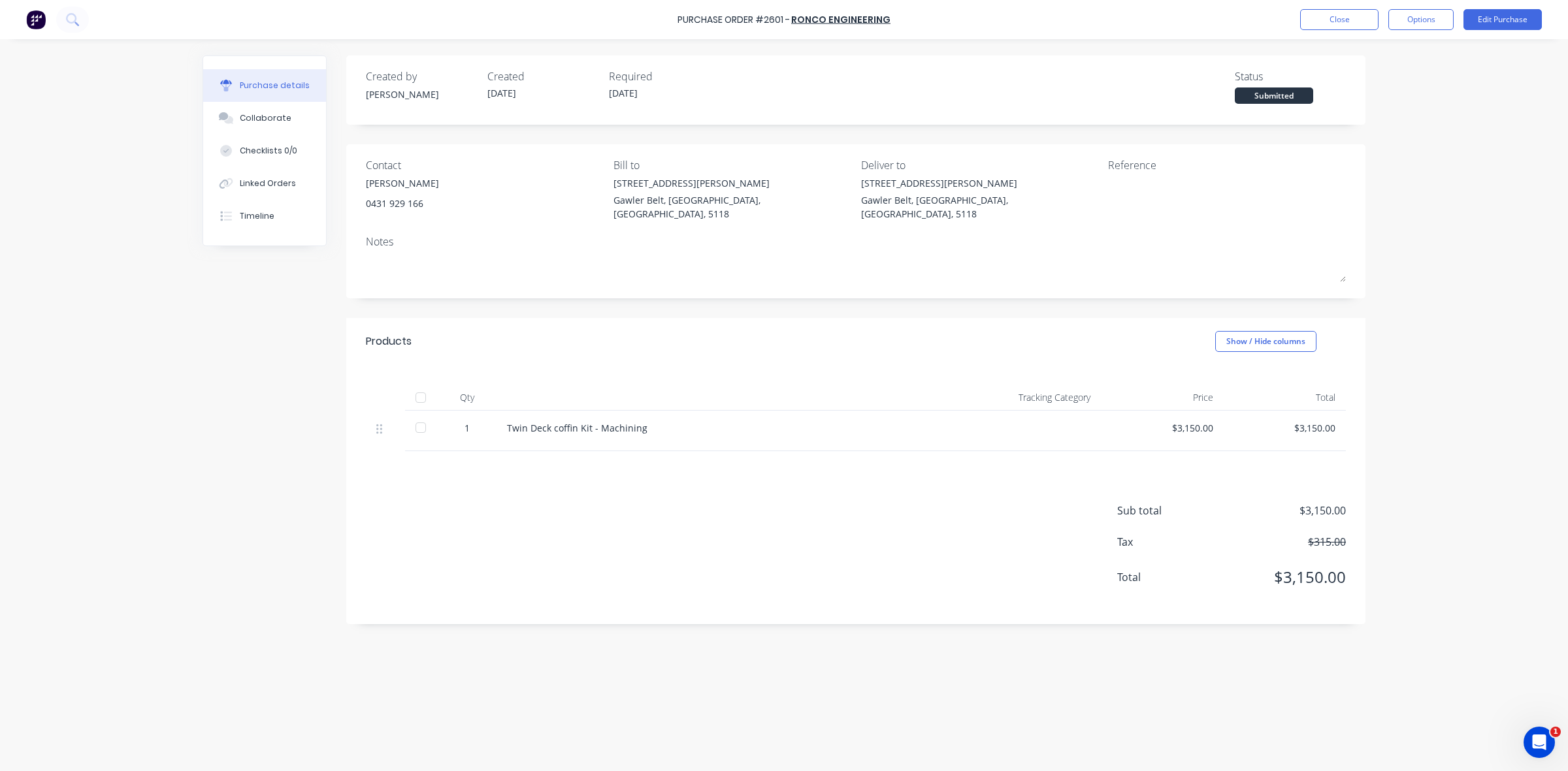
click at [280, 88] on div "Purchase details" at bounding box center [274, 85] width 70 height 12
click at [1340, 18] on button "Close" at bounding box center [1340, 19] width 79 height 21
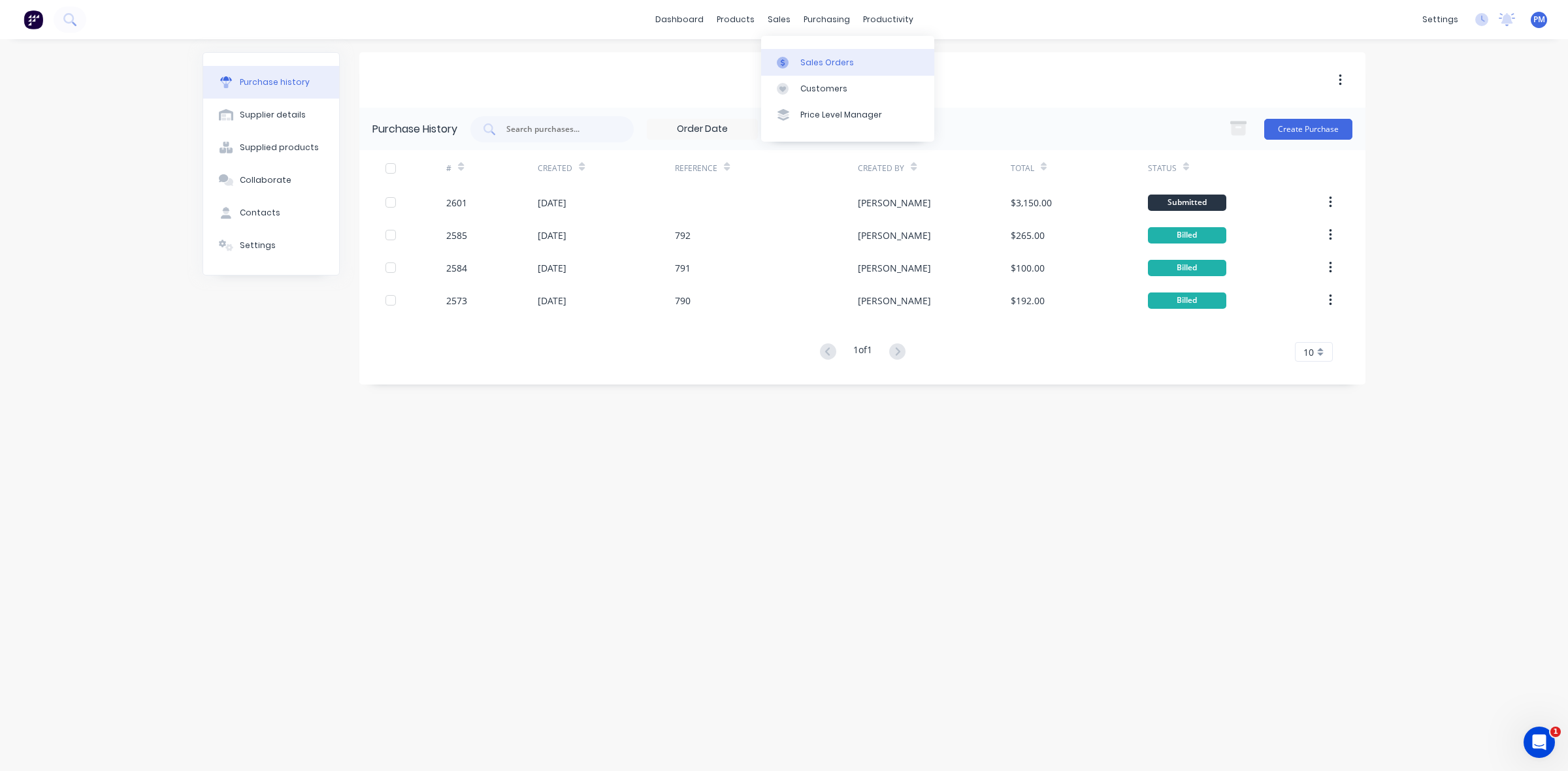
click at [803, 57] on div "Sales Orders" at bounding box center [827, 63] width 53 height 12
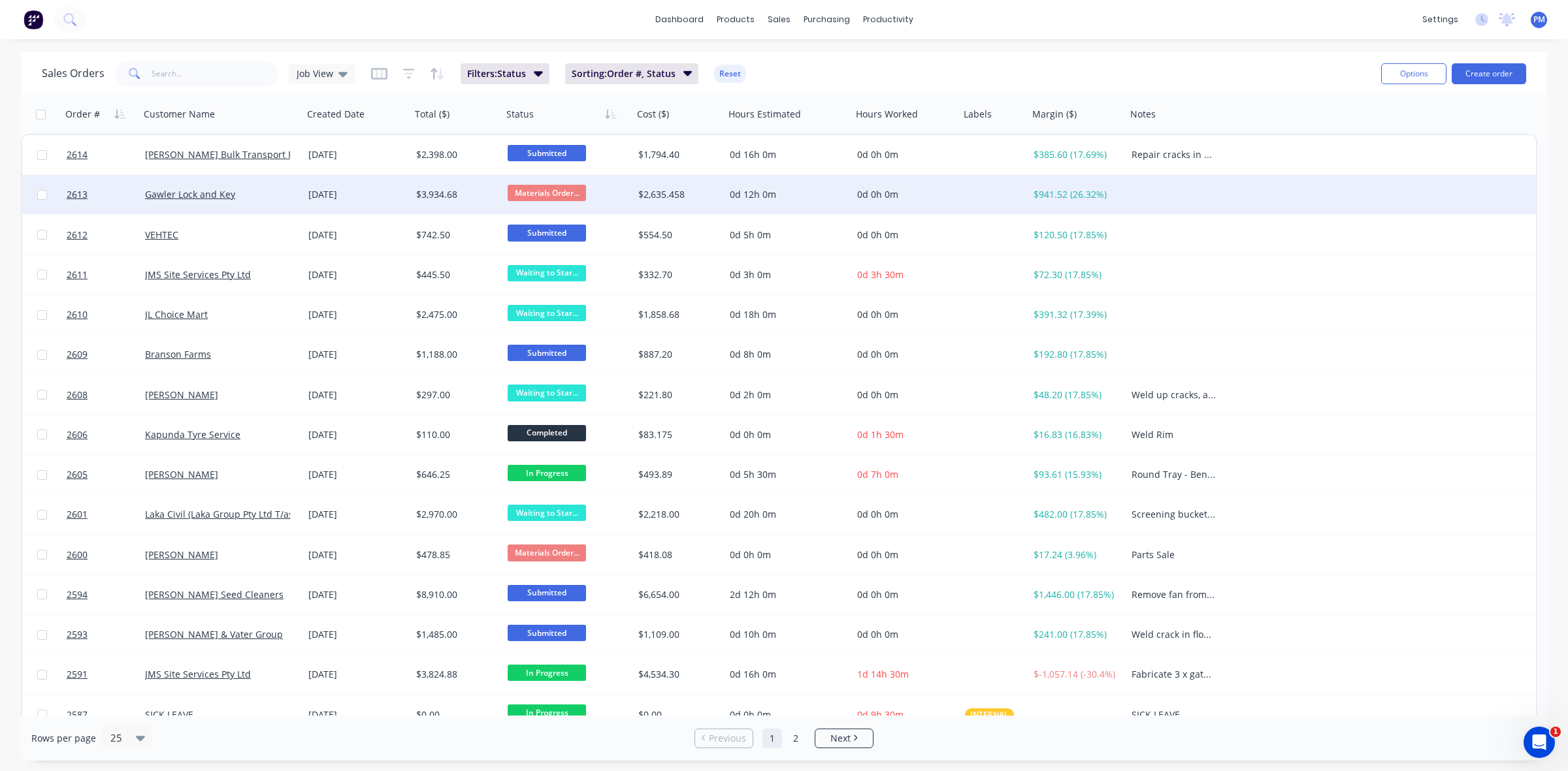
click at [280, 194] on div "Gawler Lock and Key" at bounding box center [218, 195] width 145 height 13
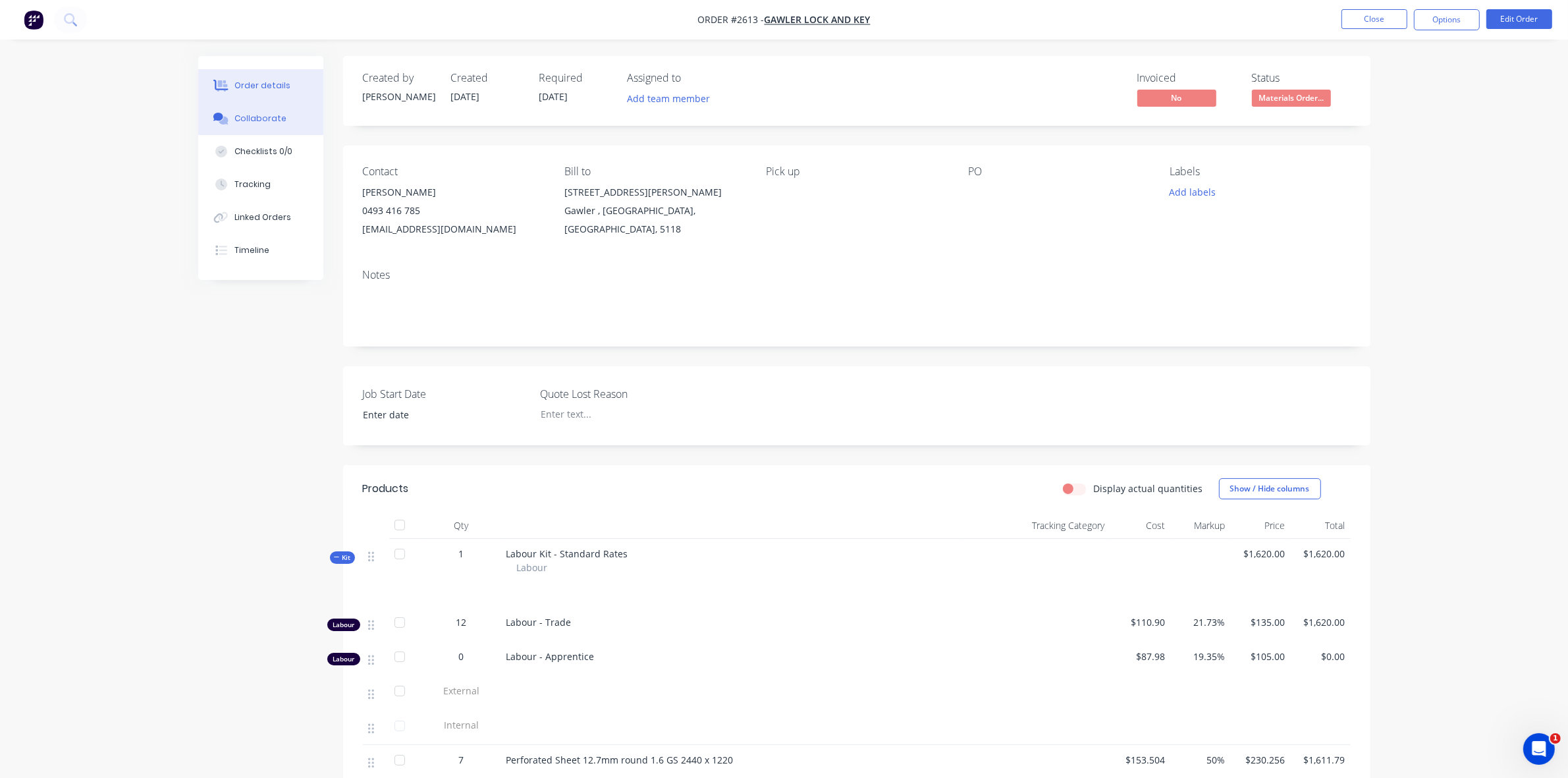
click at [265, 116] on div "Collaborate" at bounding box center [261, 119] width 52 height 12
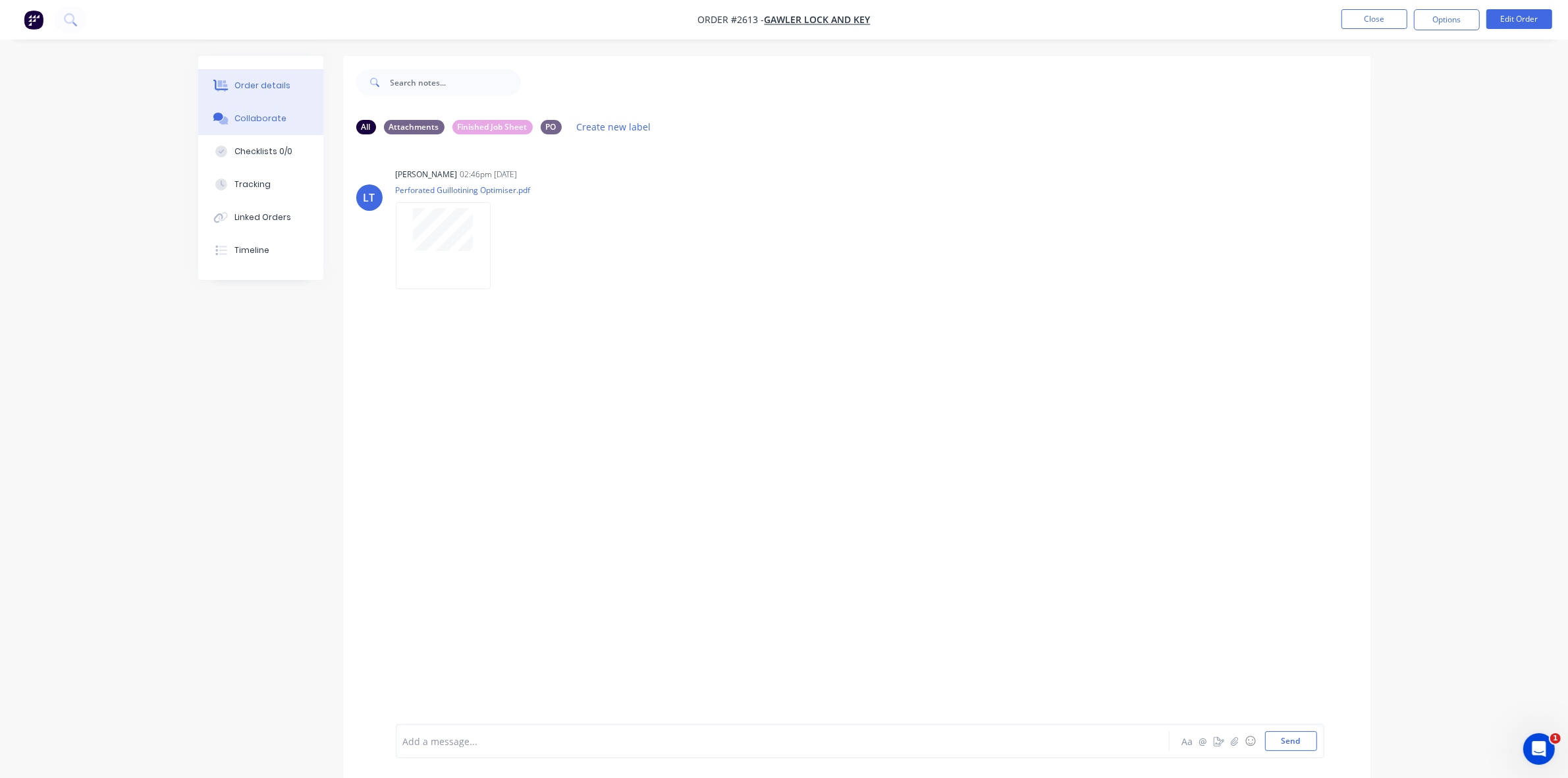
click at [270, 82] on div "Order details" at bounding box center [262, 86] width 56 height 12
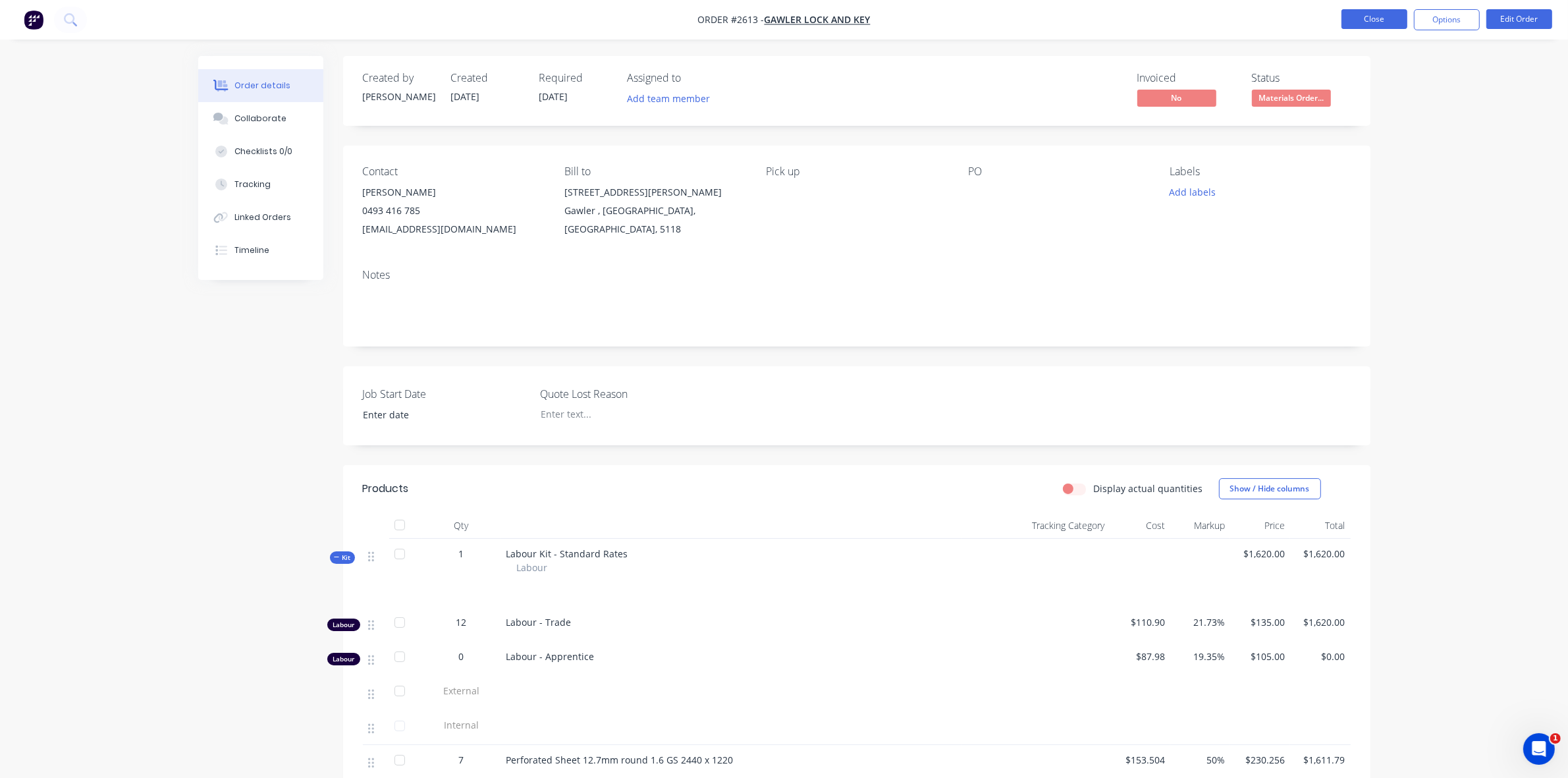
click at [1383, 17] on button "Close" at bounding box center [1374, 19] width 66 height 19
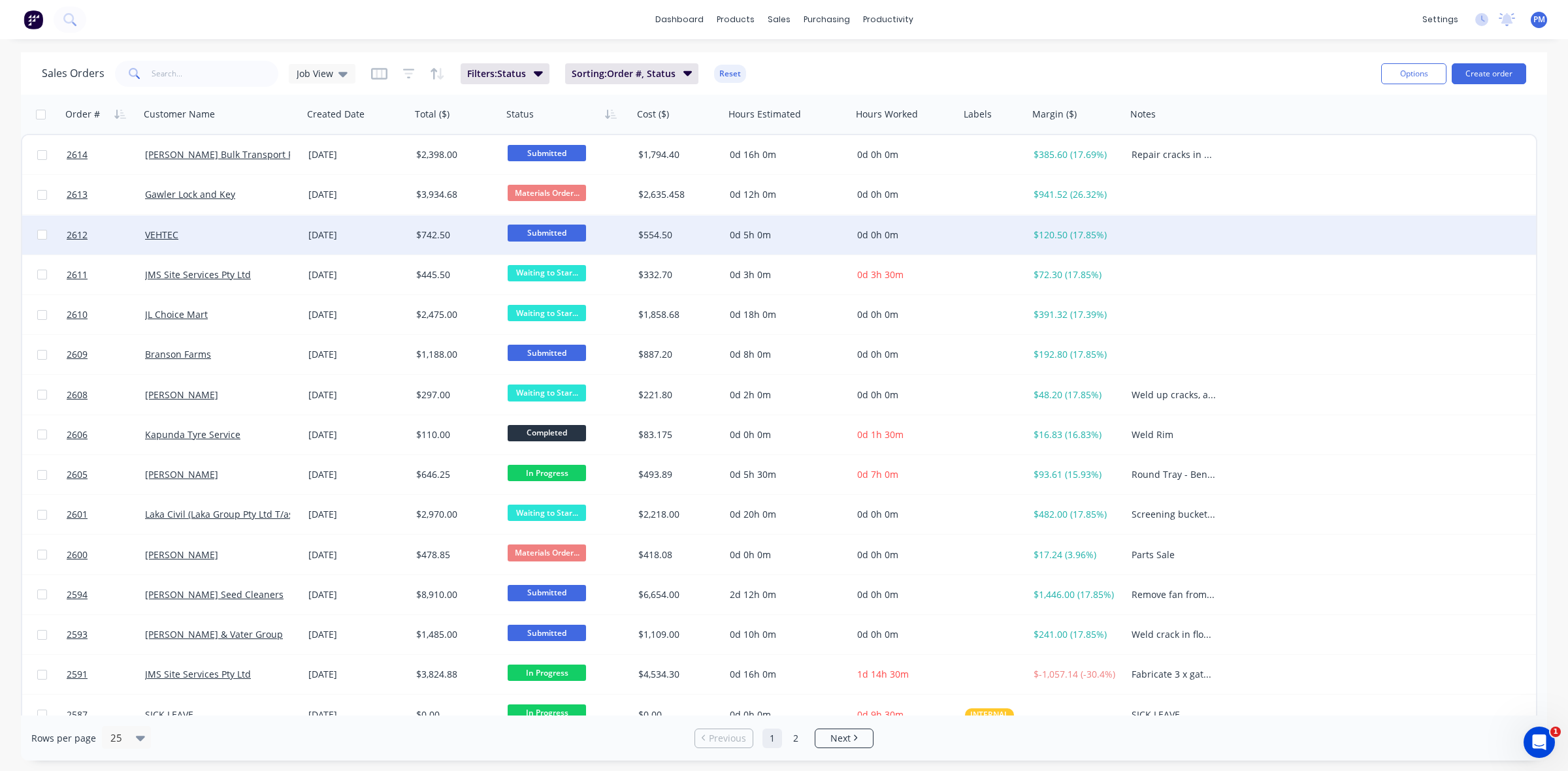
click at [269, 240] on div "VEHTEC" at bounding box center [221, 235] width 163 height 39
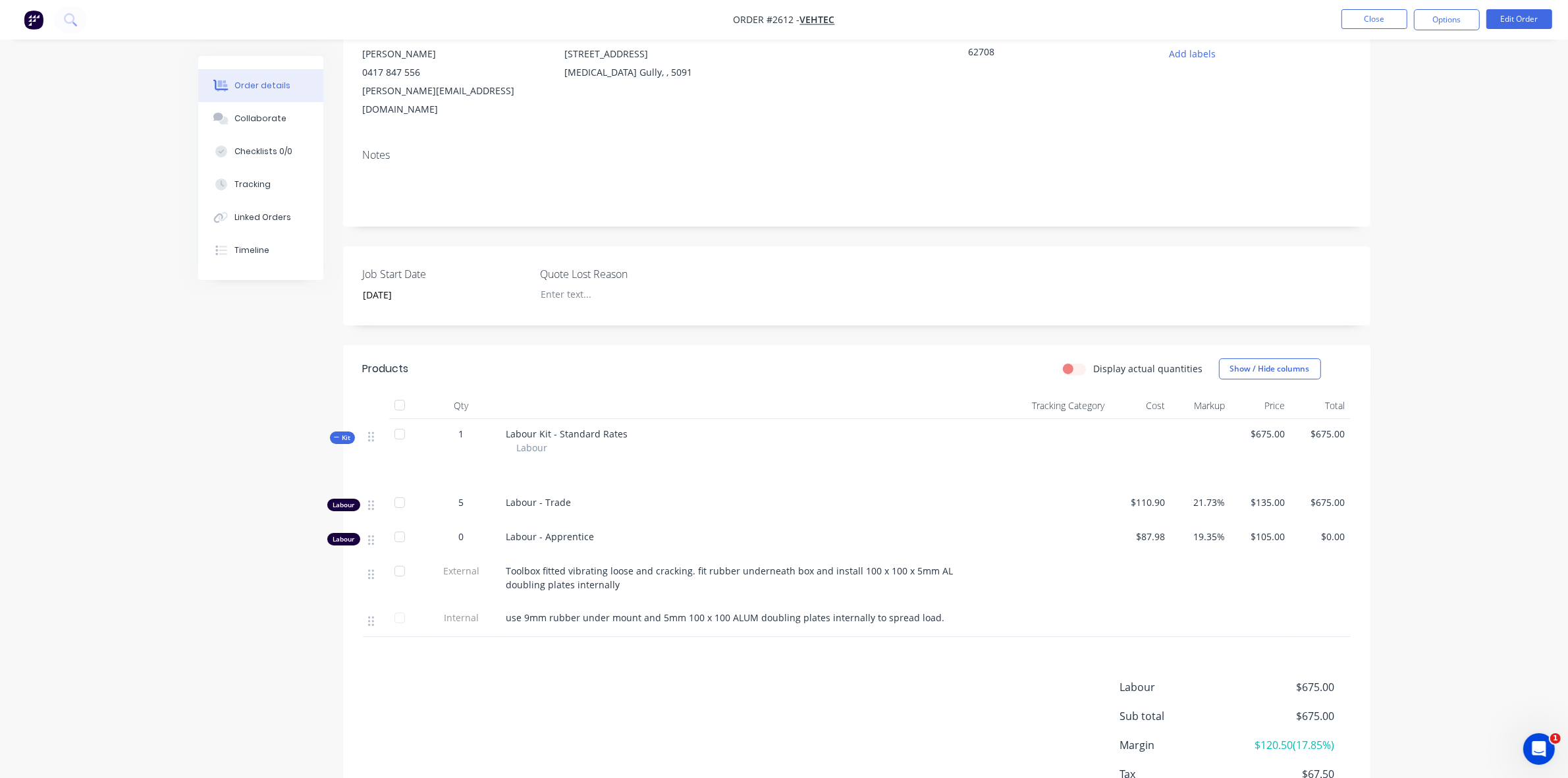
scroll to position [165, 0]
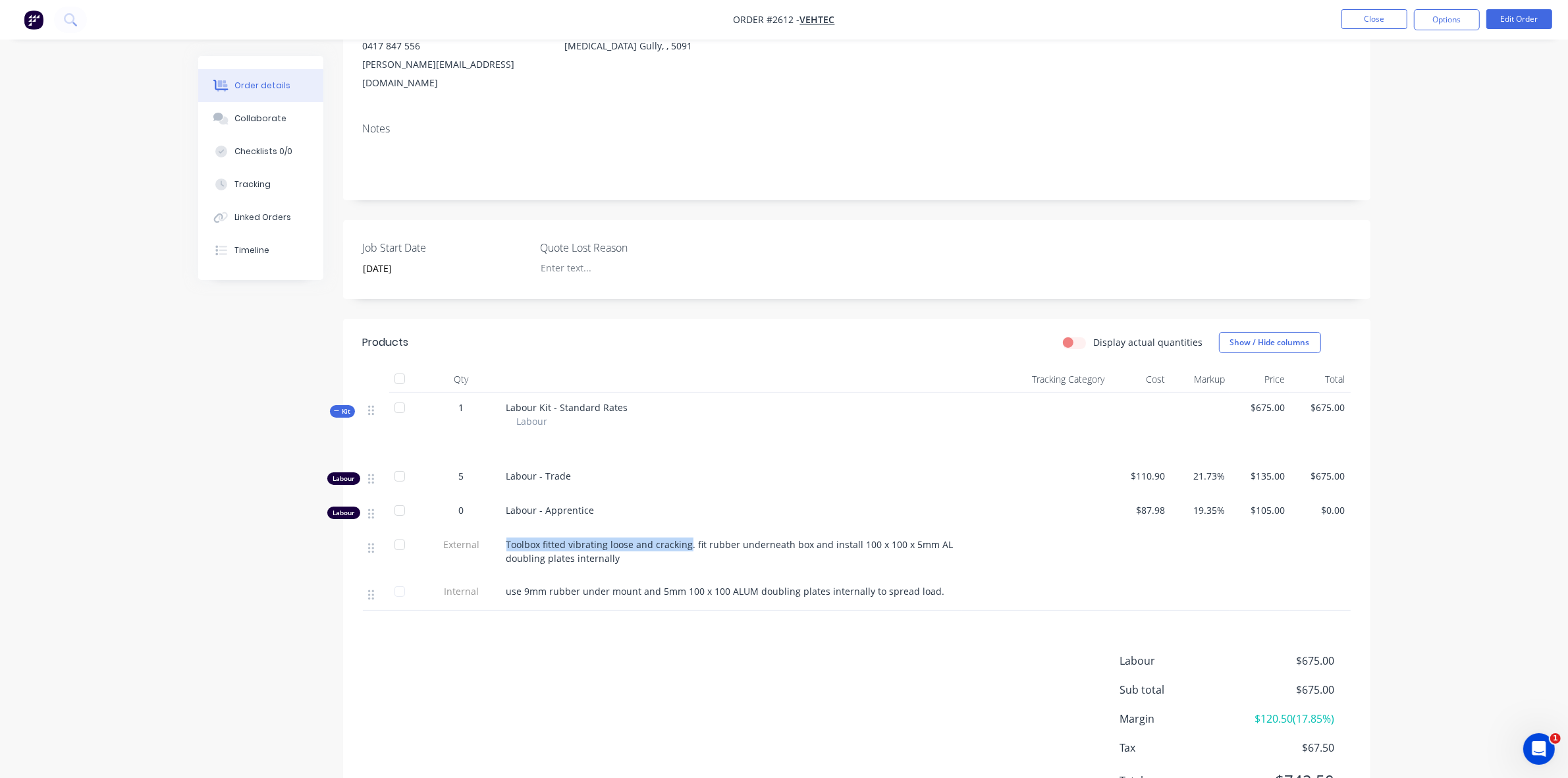
drag, startPoint x: 686, startPoint y: 529, endPoint x: 494, endPoint y: 524, distance: 192.1
click at [494, 530] on div "External Toolbox fitted vibrating loose and cracking. fit rubber underneath box…" at bounding box center [856, 553] width 988 height 47
copy div "Toolbox fitted vibrating loose and cracking"
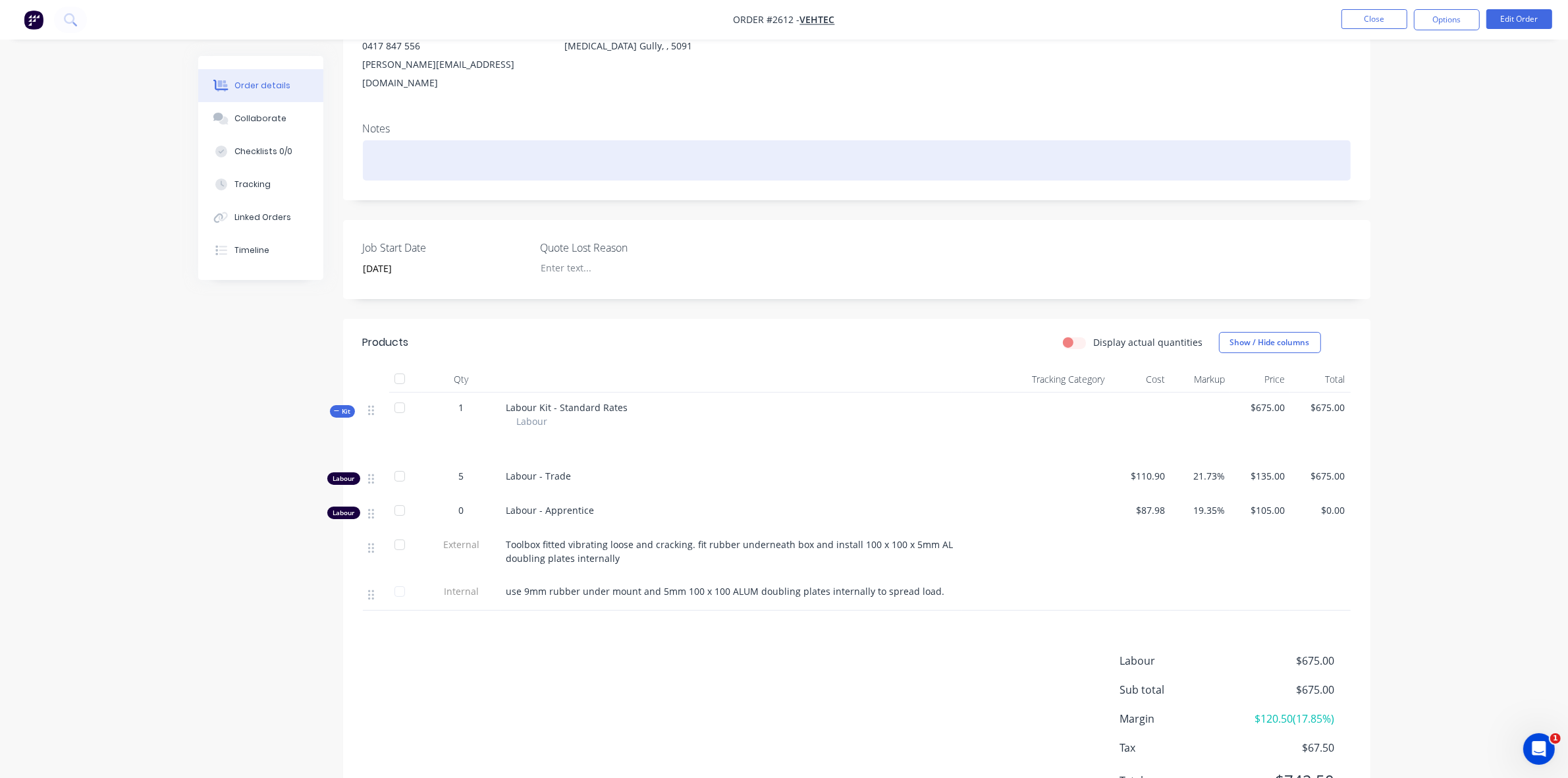
click at [387, 141] on div at bounding box center [856, 161] width 988 height 40
paste div
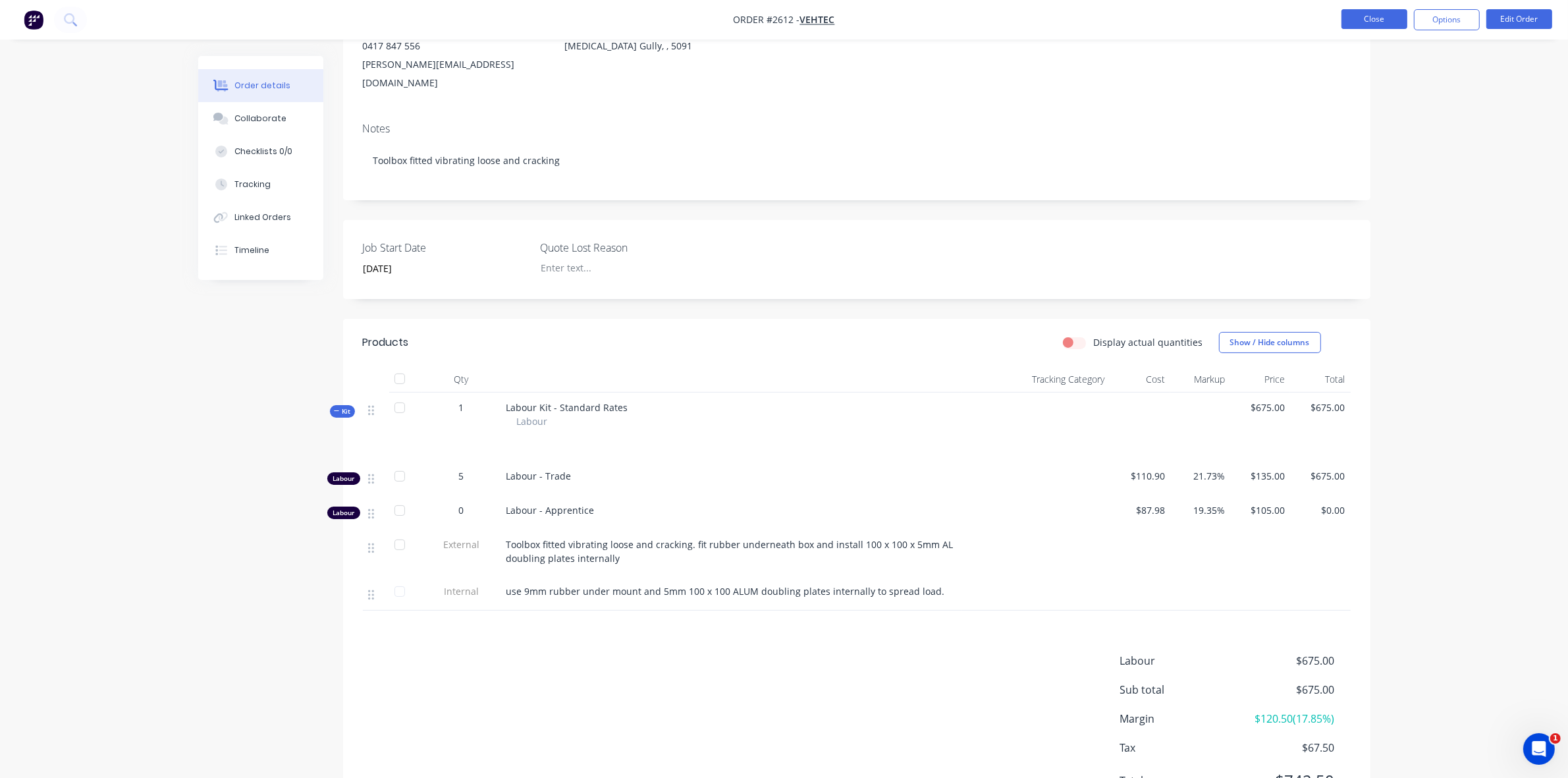
click at [1371, 21] on button "Close" at bounding box center [1374, 19] width 66 height 19
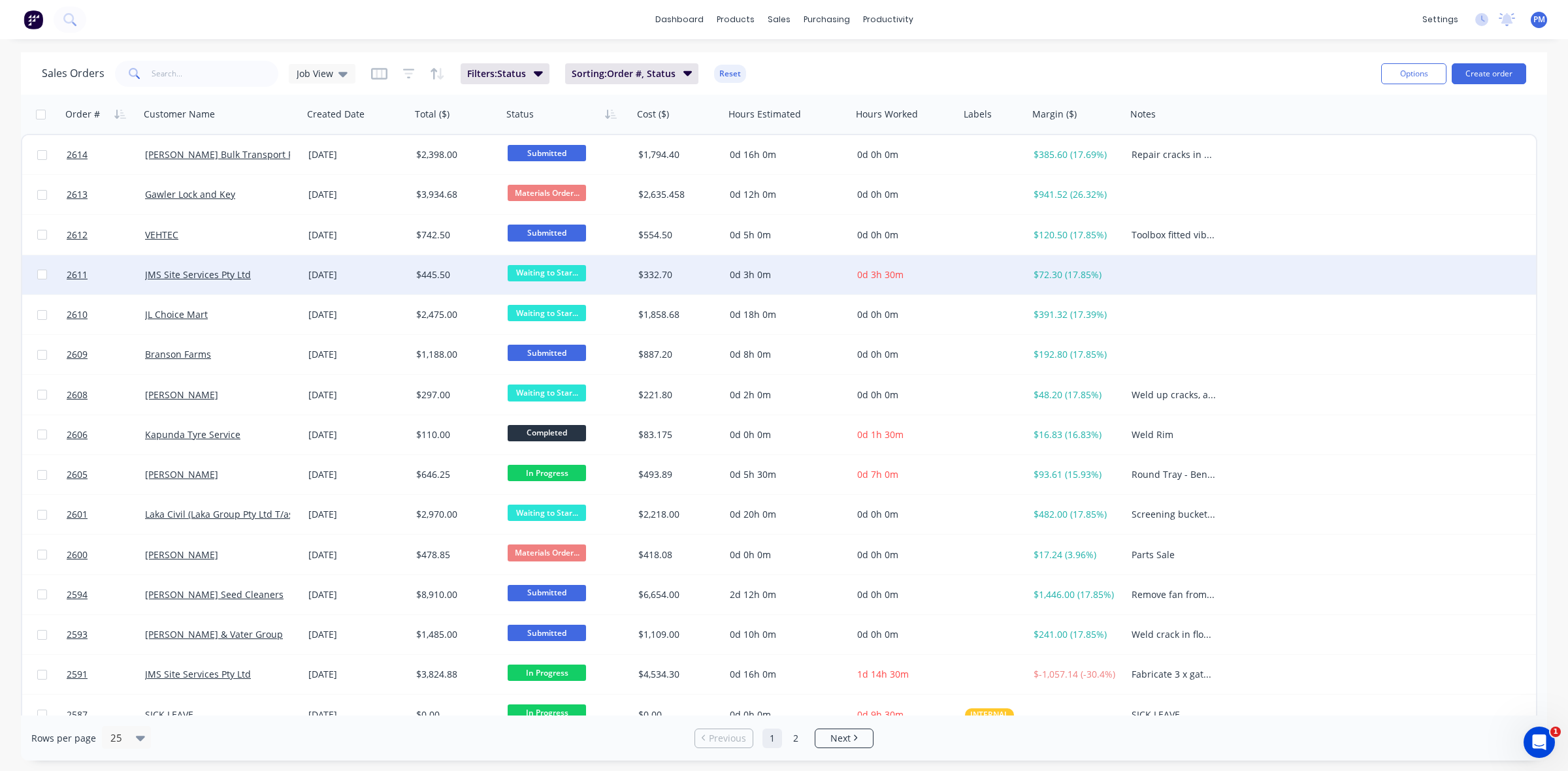
click at [278, 278] on div "JMS Site Services Pty Ltd" at bounding box center [218, 275] width 145 height 13
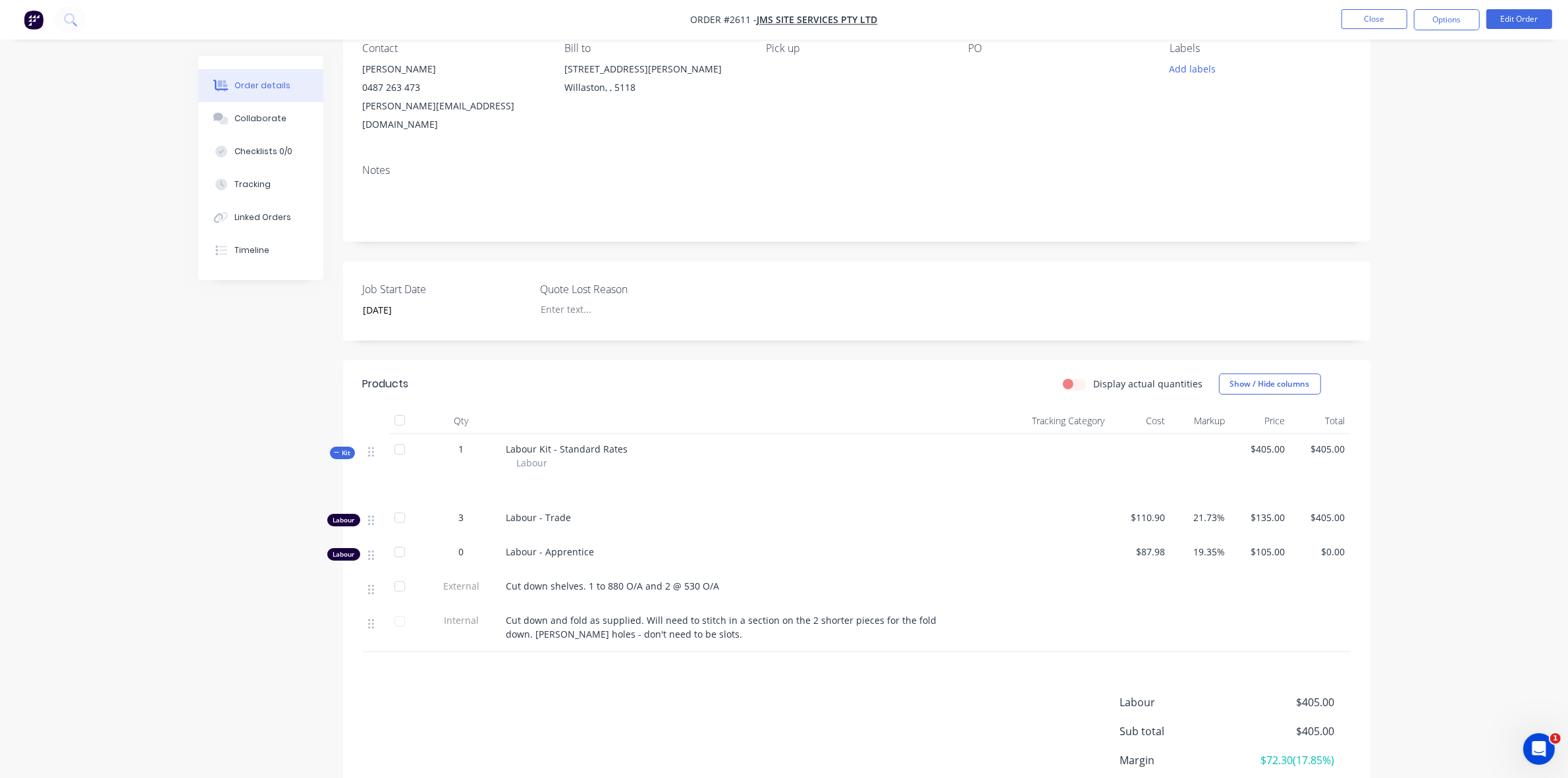
scroll to position [165, 0]
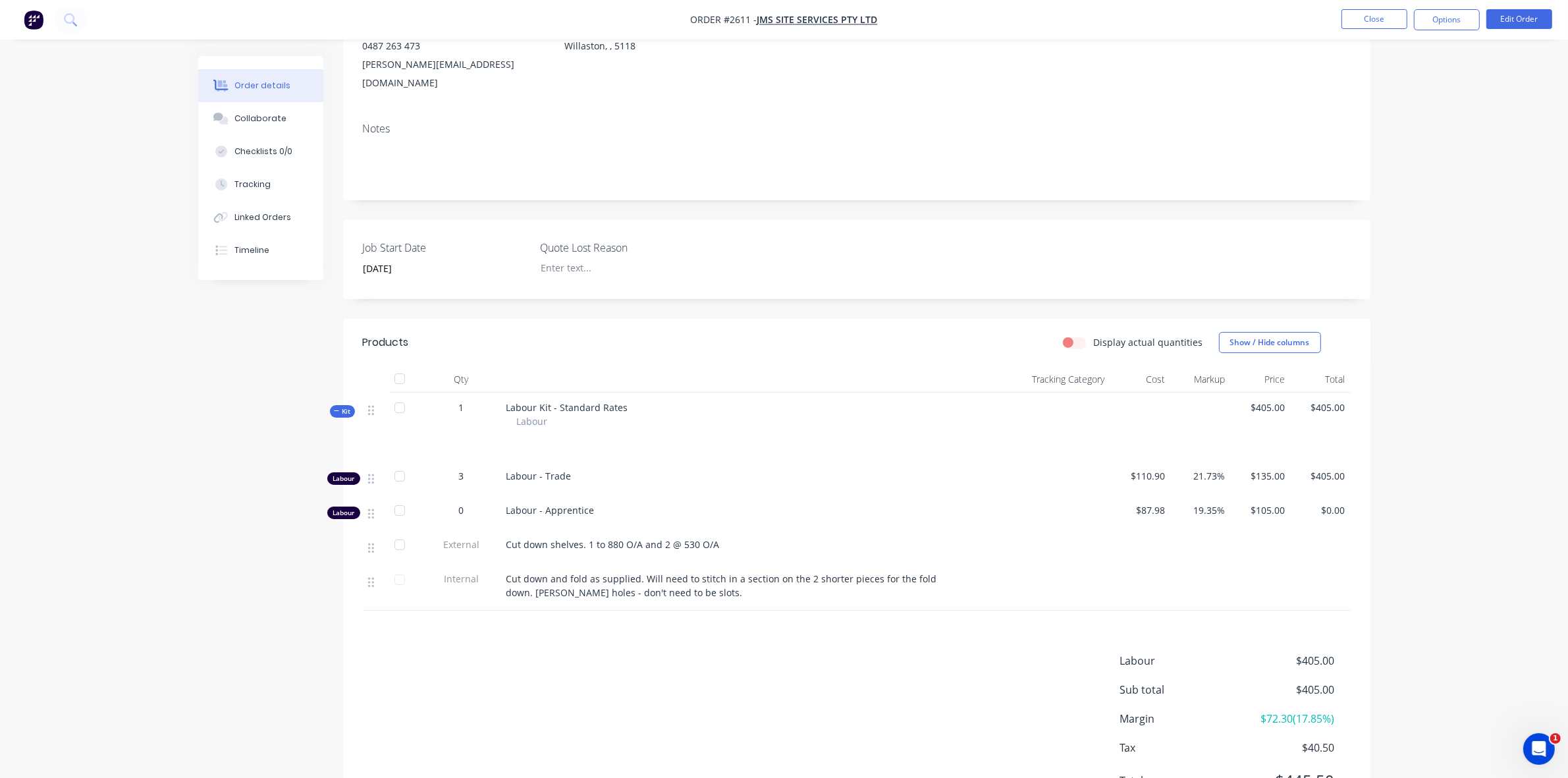
click at [669, 582] on div "Cut down and fold as supplied. Will need to stitch in a section on the 2 shorte…" at bounding box center [731, 585] width 450 height 28
click at [631, 572] on span "Cut down and fold as supplied. Will need to stitch in a section on the 2 shorte…" at bounding box center [722, 585] width 433 height 26
click at [579, 539] on span "Cut down shelves. 1 to 880 O/A and 2 @ 530 O/A" at bounding box center [612, 545] width 213 height 13
drag, startPoint x: 580, startPoint y: 527, endPoint x: 505, endPoint y: 521, distance: 75.2
click at [505, 530] on div "Cut down shelves. 1 to 880 O/A and 2 @ 530 O/A" at bounding box center [731, 547] width 461 height 34
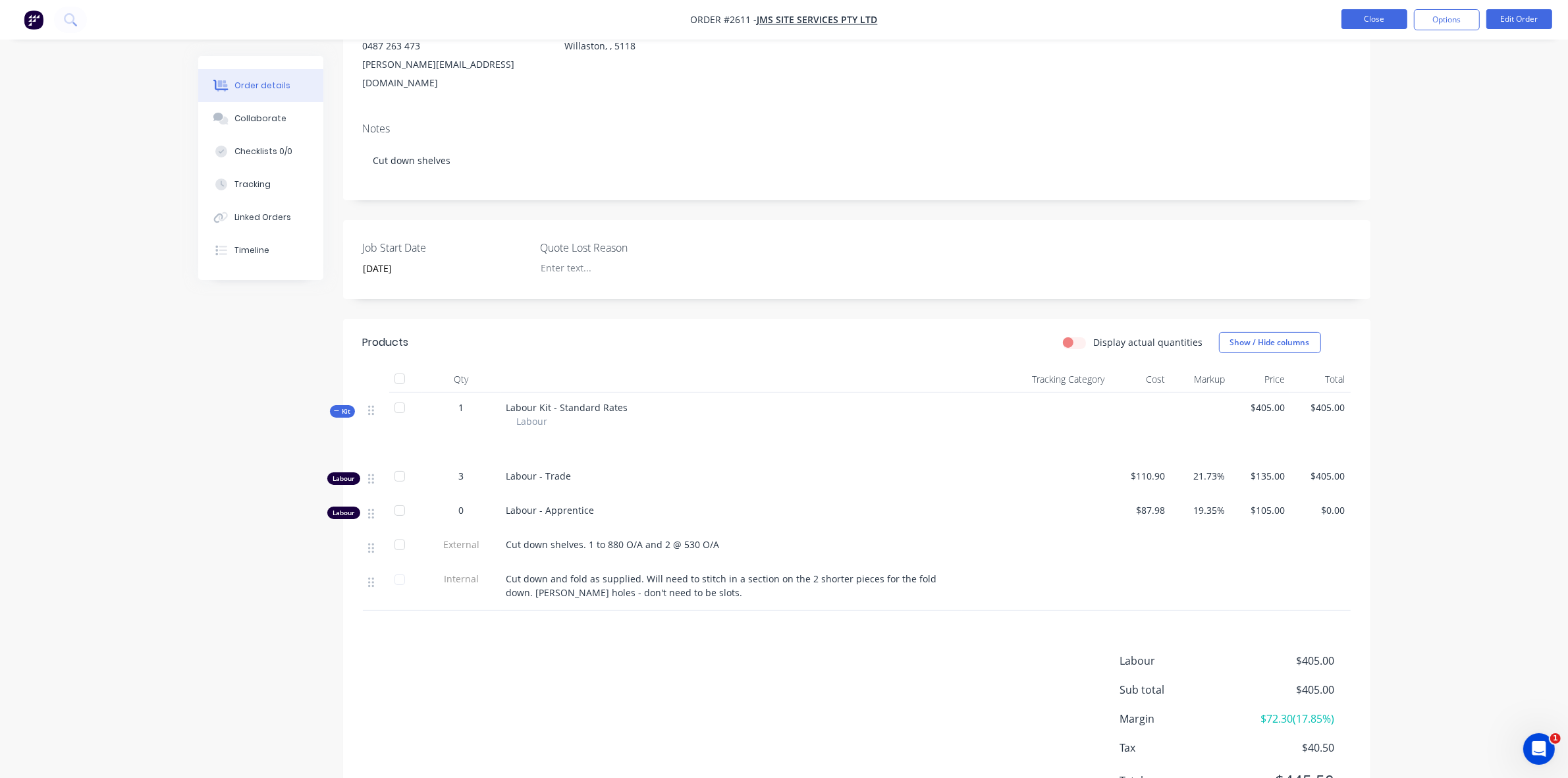
click at [1380, 21] on button "Close" at bounding box center [1374, 19] width 66 height 19
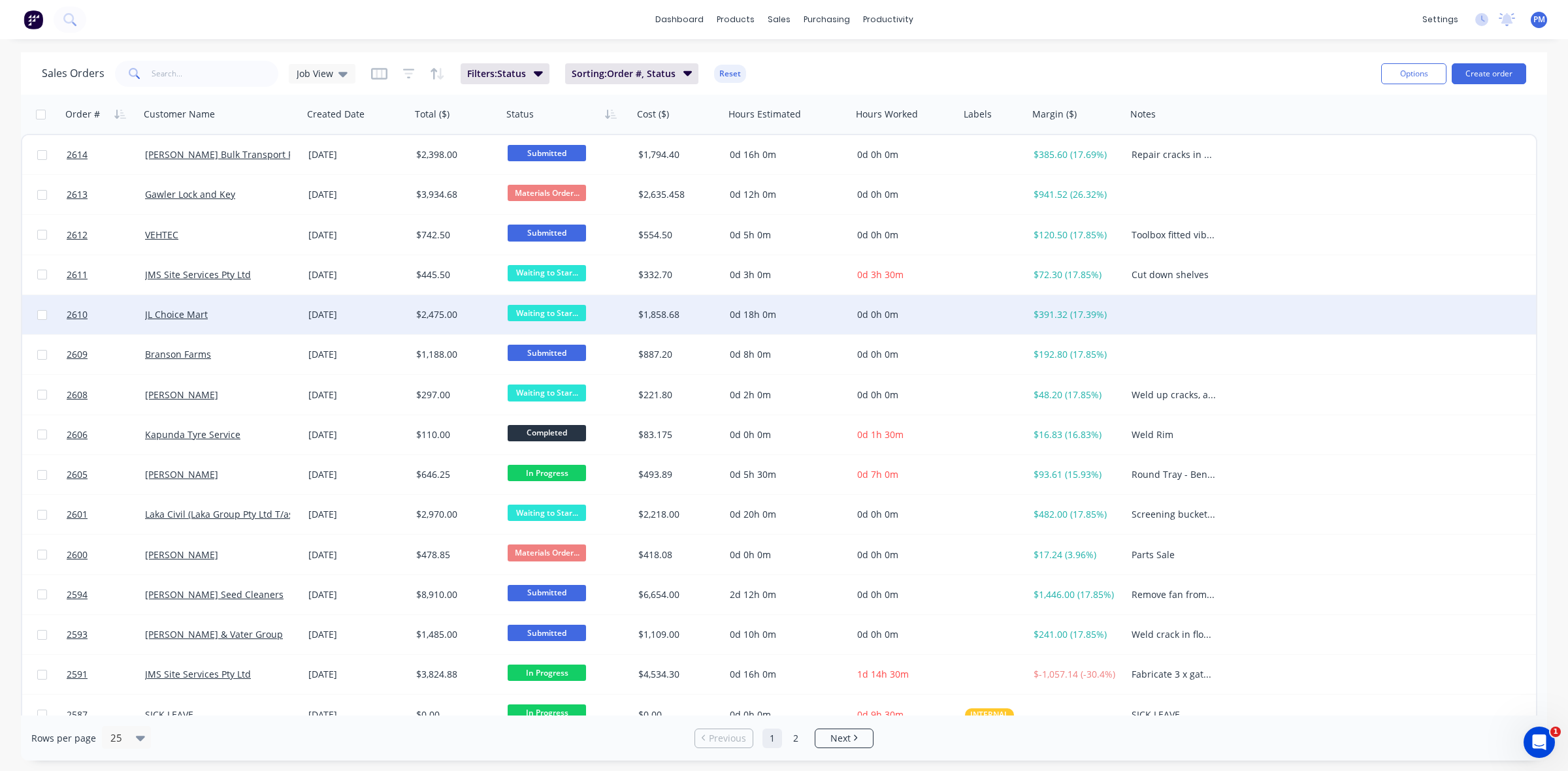
click at [266, 324] on div "JL Choice Mart" at bounding box center [221, 314] width 163 height 39
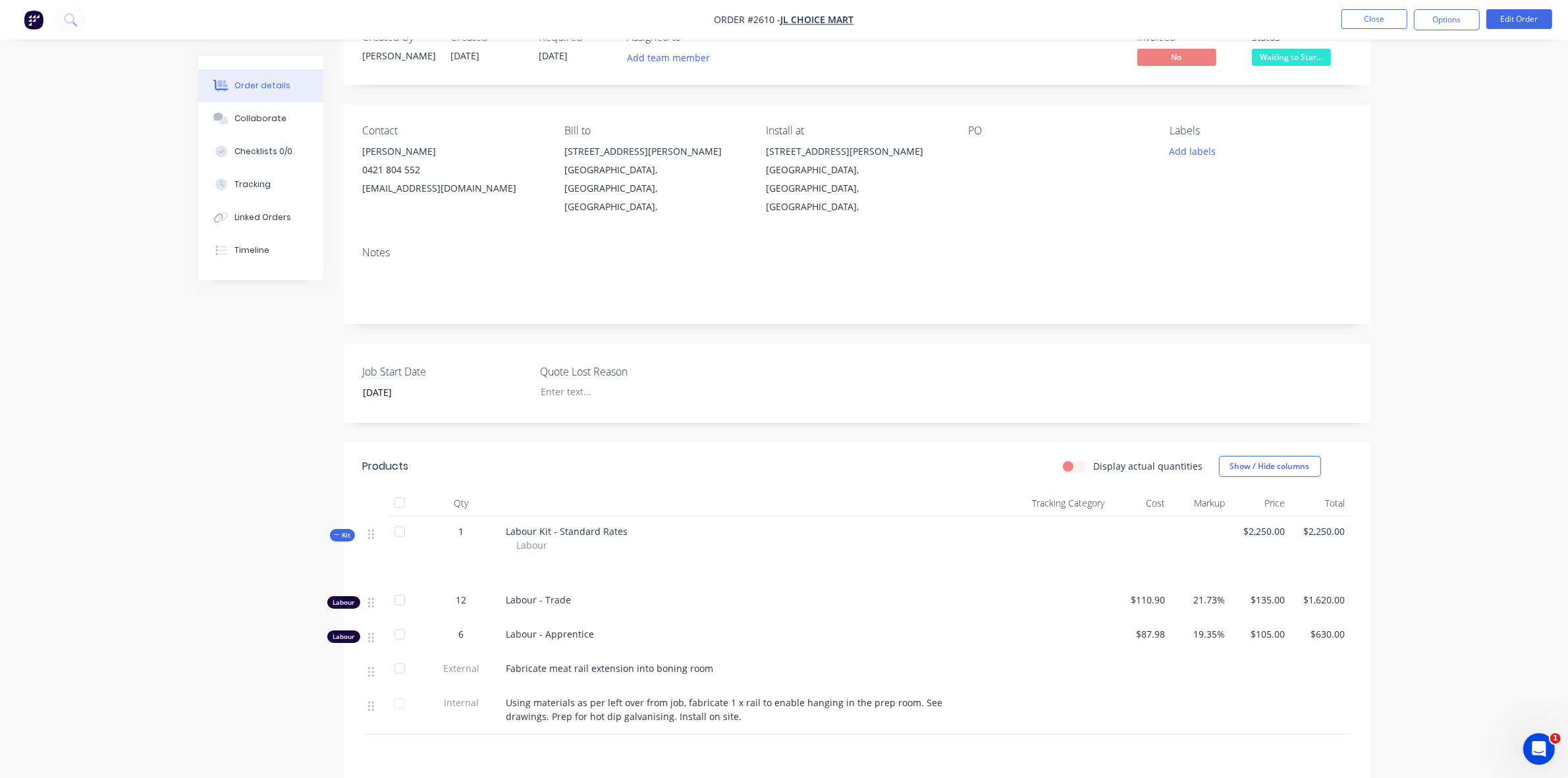
scroll to position [165, 0]
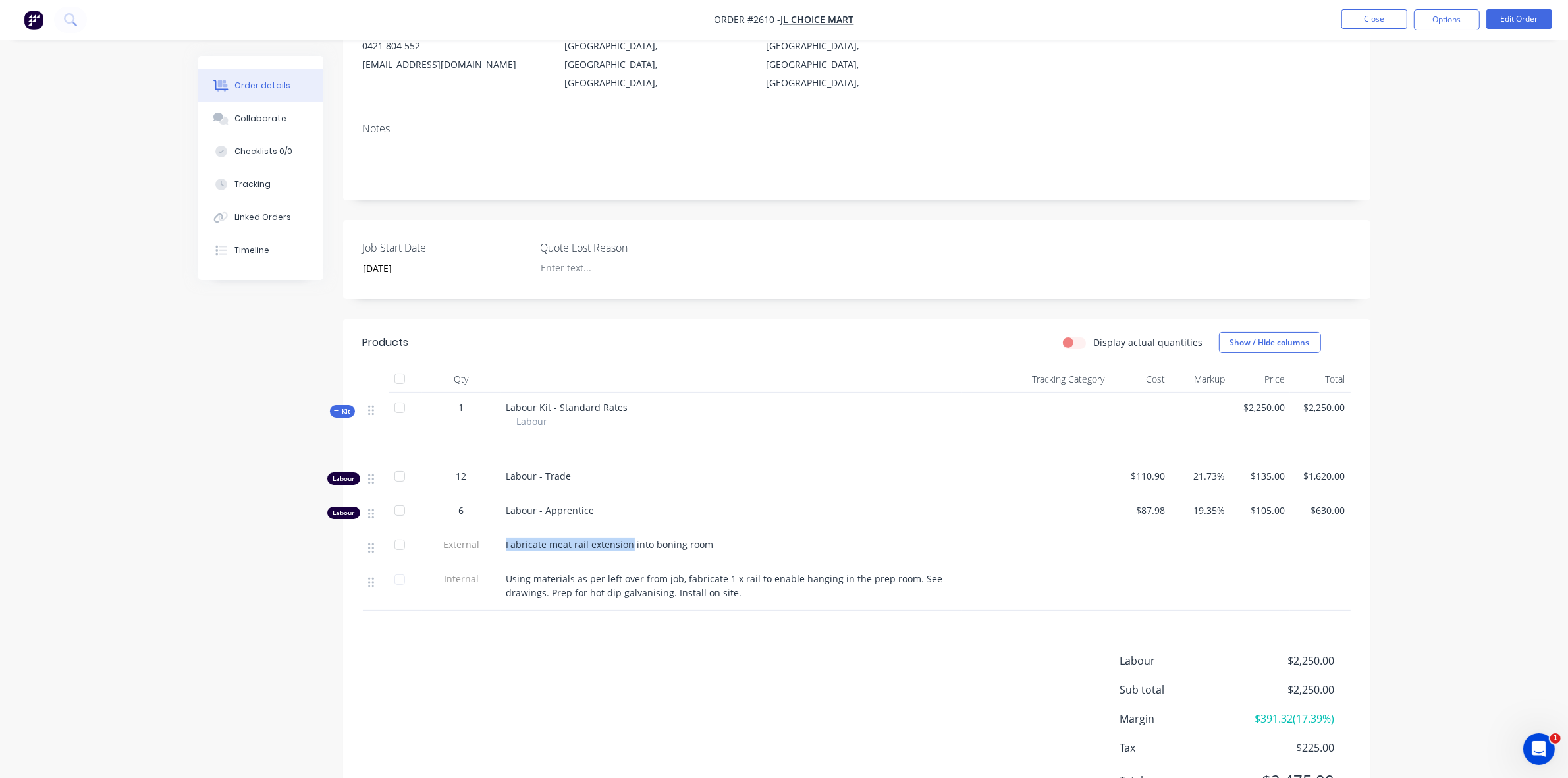
drag, startPoint x: 630, startPoint y: 528, endPoint x: 505, endPoint y: 525, distance: 125.0
click at [506, 539] on span "Fabricate meat rail extension into boning room" at bounding box center [609, 545] width 207 height 13
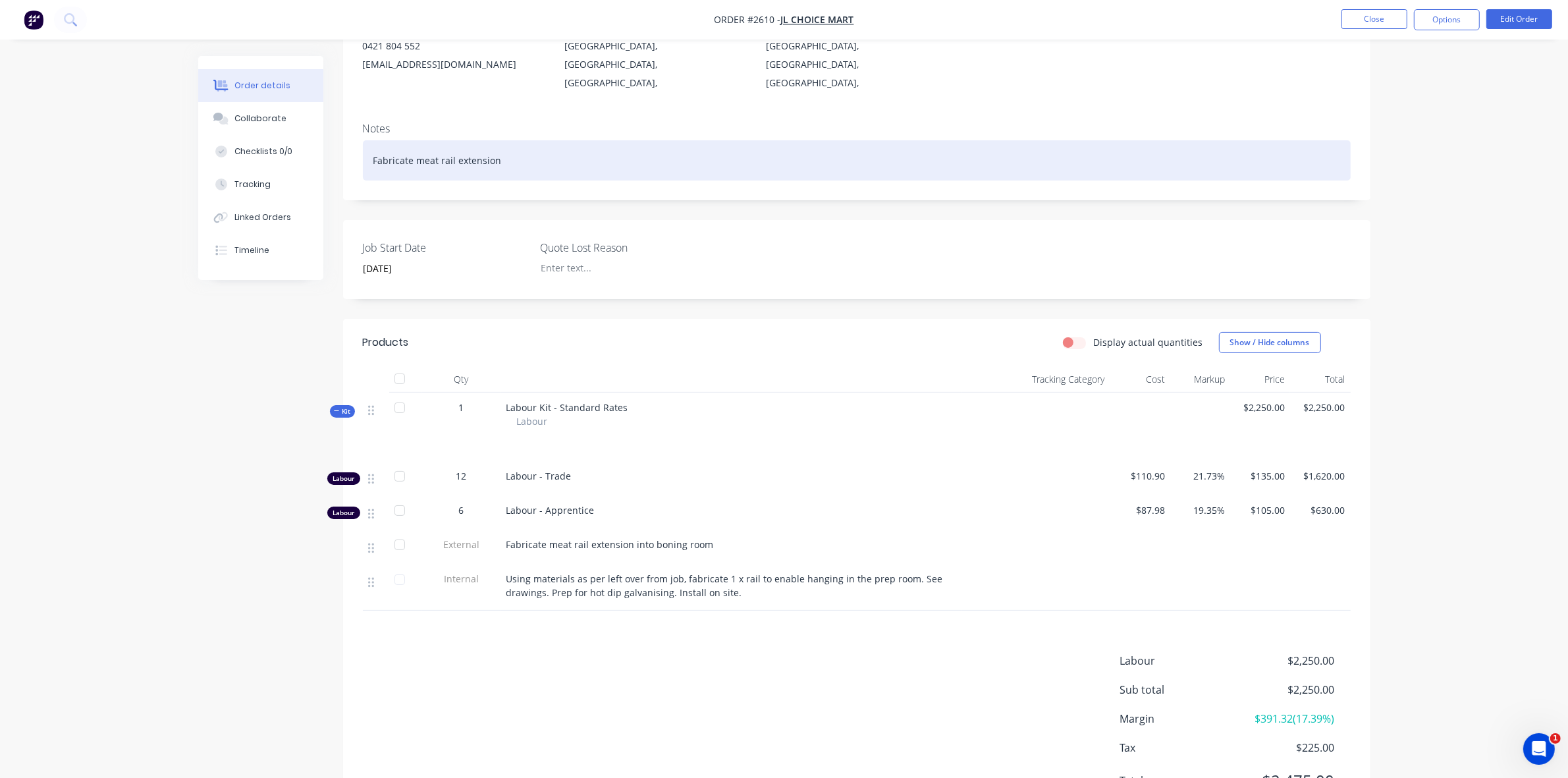
drag, startPoint x: 600, startPoint y: 150, endPoint x: 606, endPoint y: 147, distance: 6.7
click at [600, 149] on div "Fabricate meat rail extension" at bounding box center [856, 161] width 988 height 40
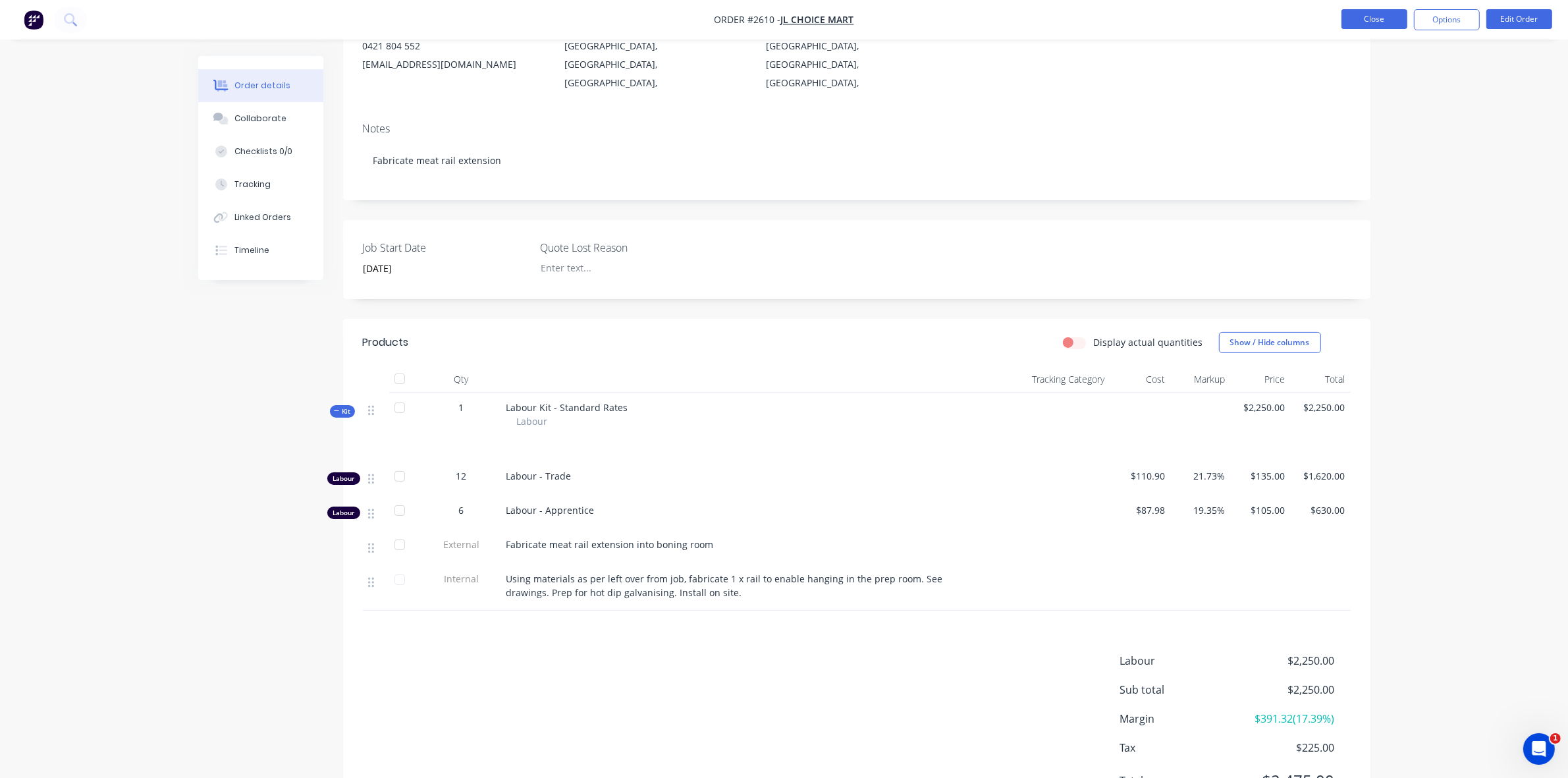
click at [1387, 22] on button "Close" at bounding box center [1374, 19] width 66 height 19
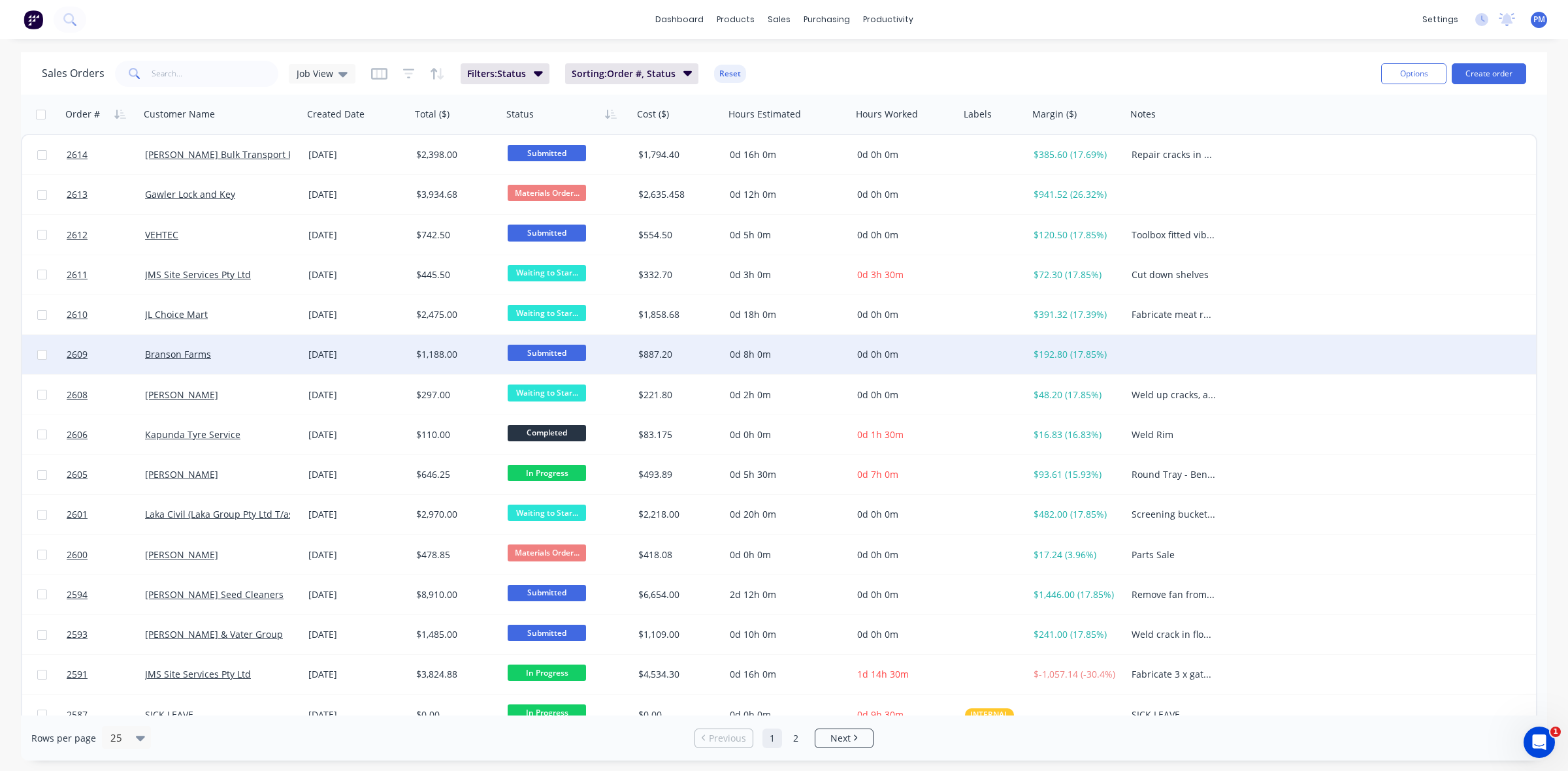
click at [270, 361] on div "Branson Farms" at bounding box center [221, 354] width 163 height 39
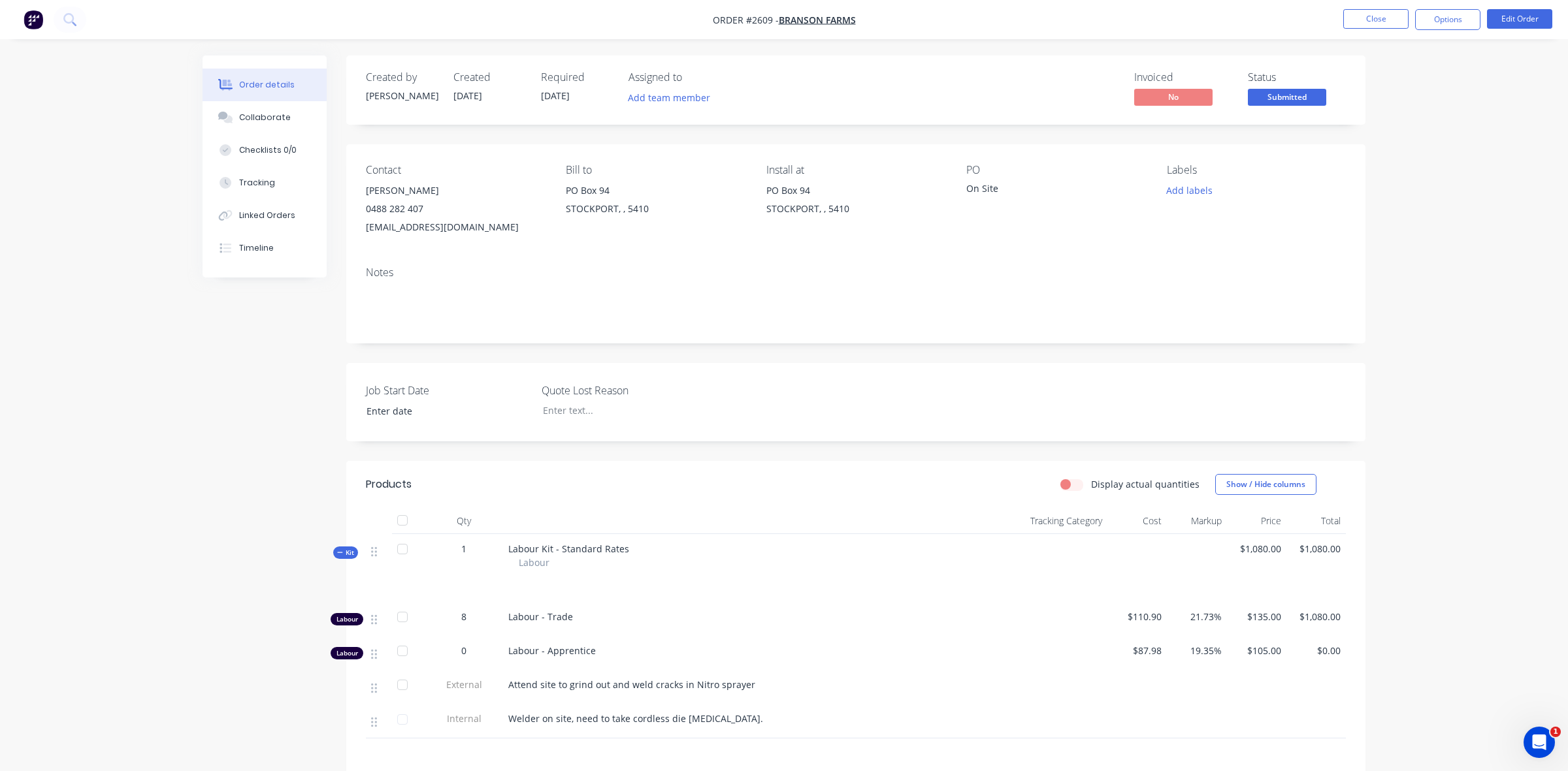
type input "[DATE]"
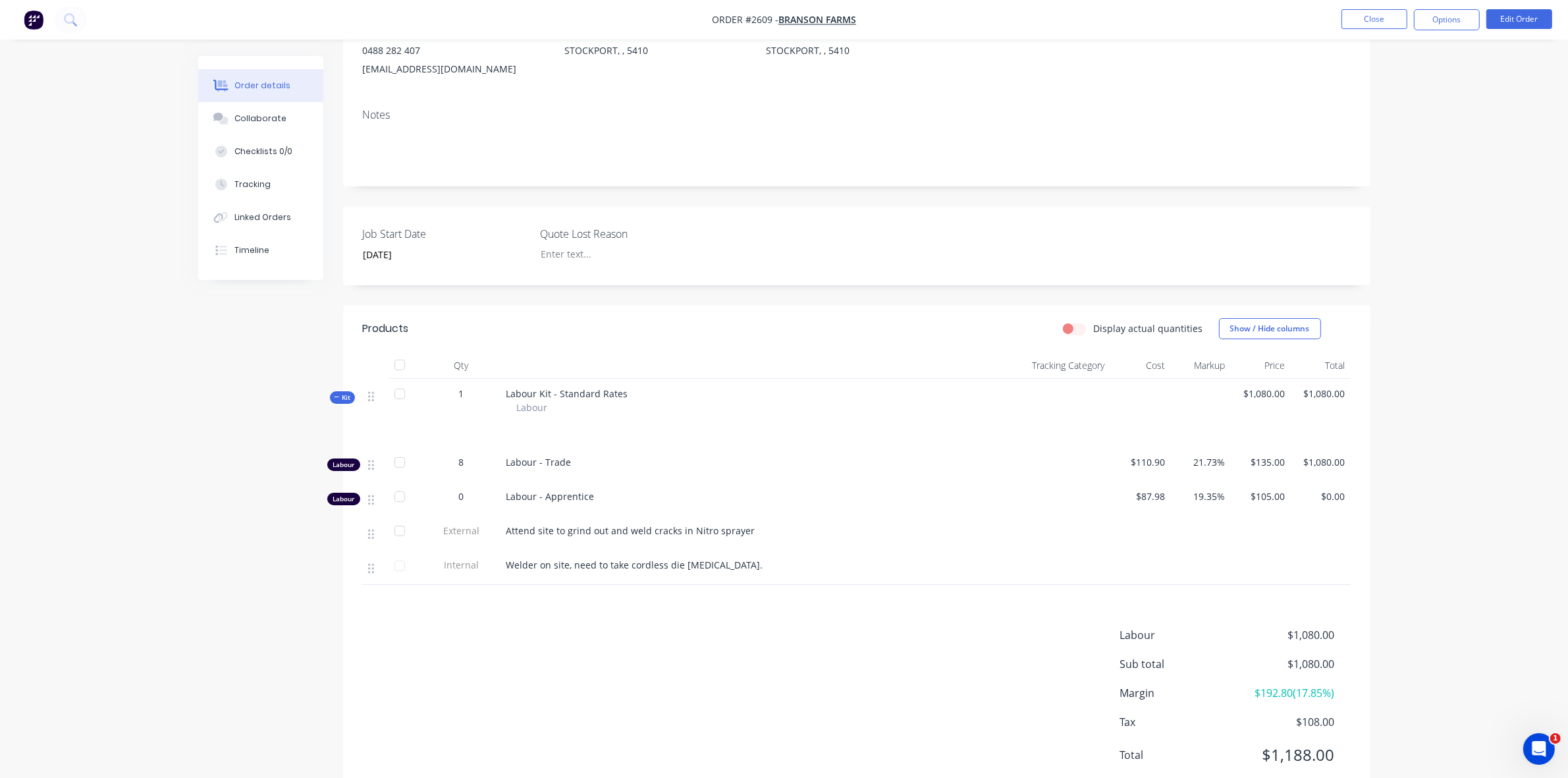
scroll to position [165, 0]
click at [759, 533] on div "Attend site to grind out and weld cracks in Nitro sprayer" at bounding box center [731, 526] width 450 height 13
drag, startPoint x: 505, startPoint y: 525, endPoint x: 753, endPoint y: 529, distance: 248.0
click at [753, 529] on div "Attend site to grind out and weld cracks in Nitro sprayer" at bounding box center [731, 528] width 461 height 34
click at [1377, 22] on button "Close" at bounding box center [1374, 19] width 66 height 19
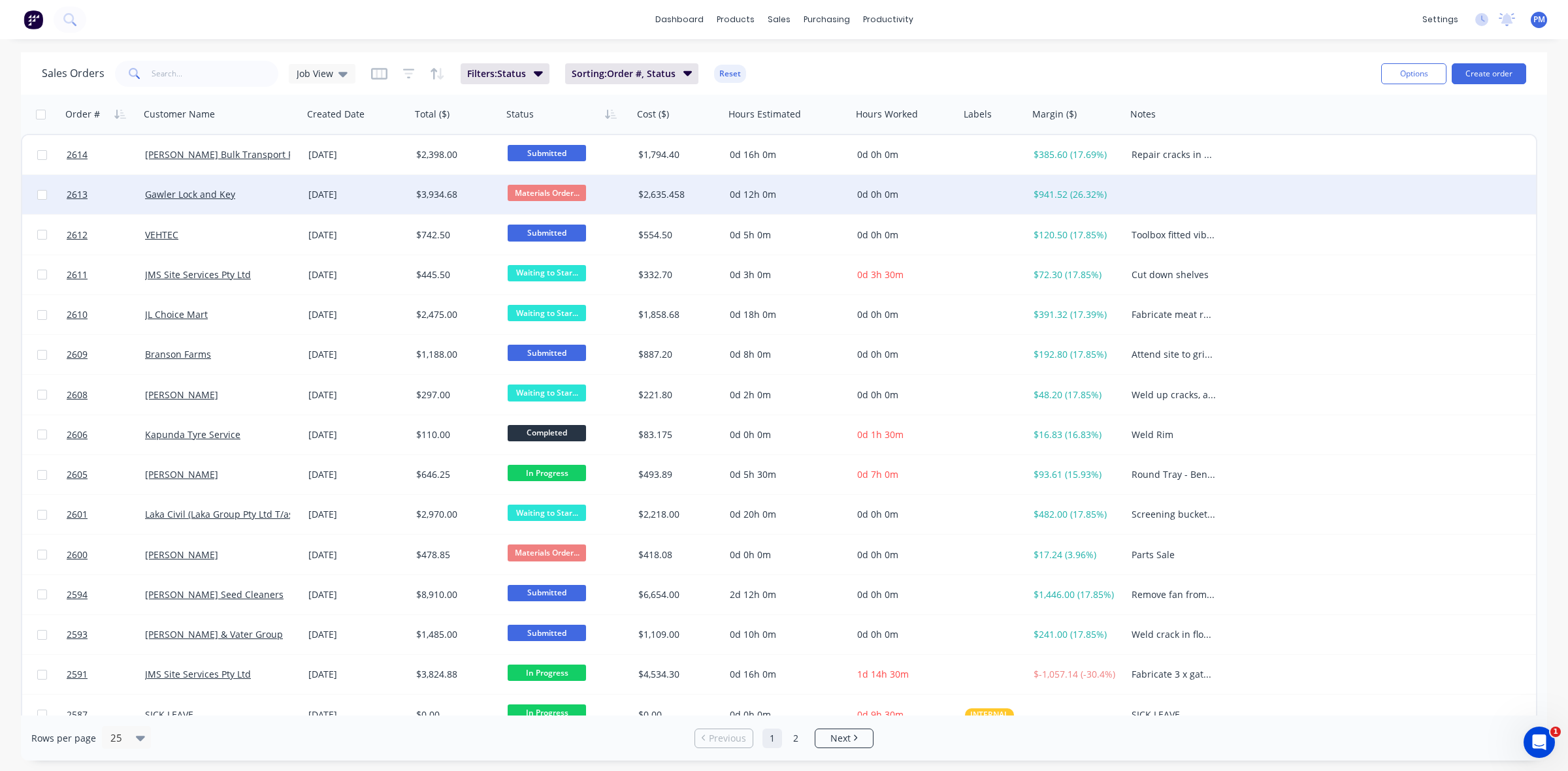
click at [298, 199] on div "Gawler Lock and Key" at bounding box center [221, 194] width 163 height 39
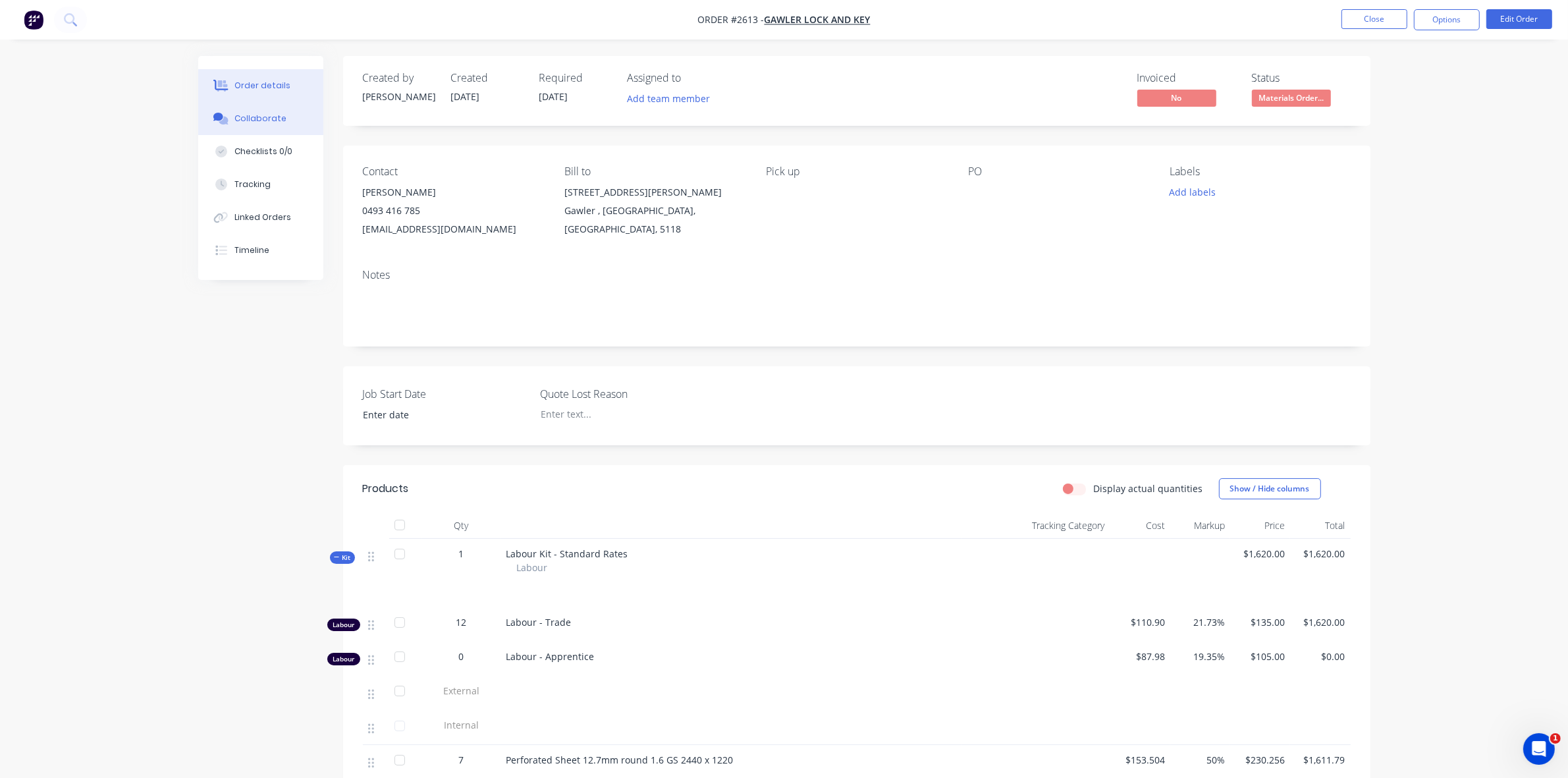
click at [259, 116] on div "Collaborate" at bounding box center [261, 119] width 52 height 12
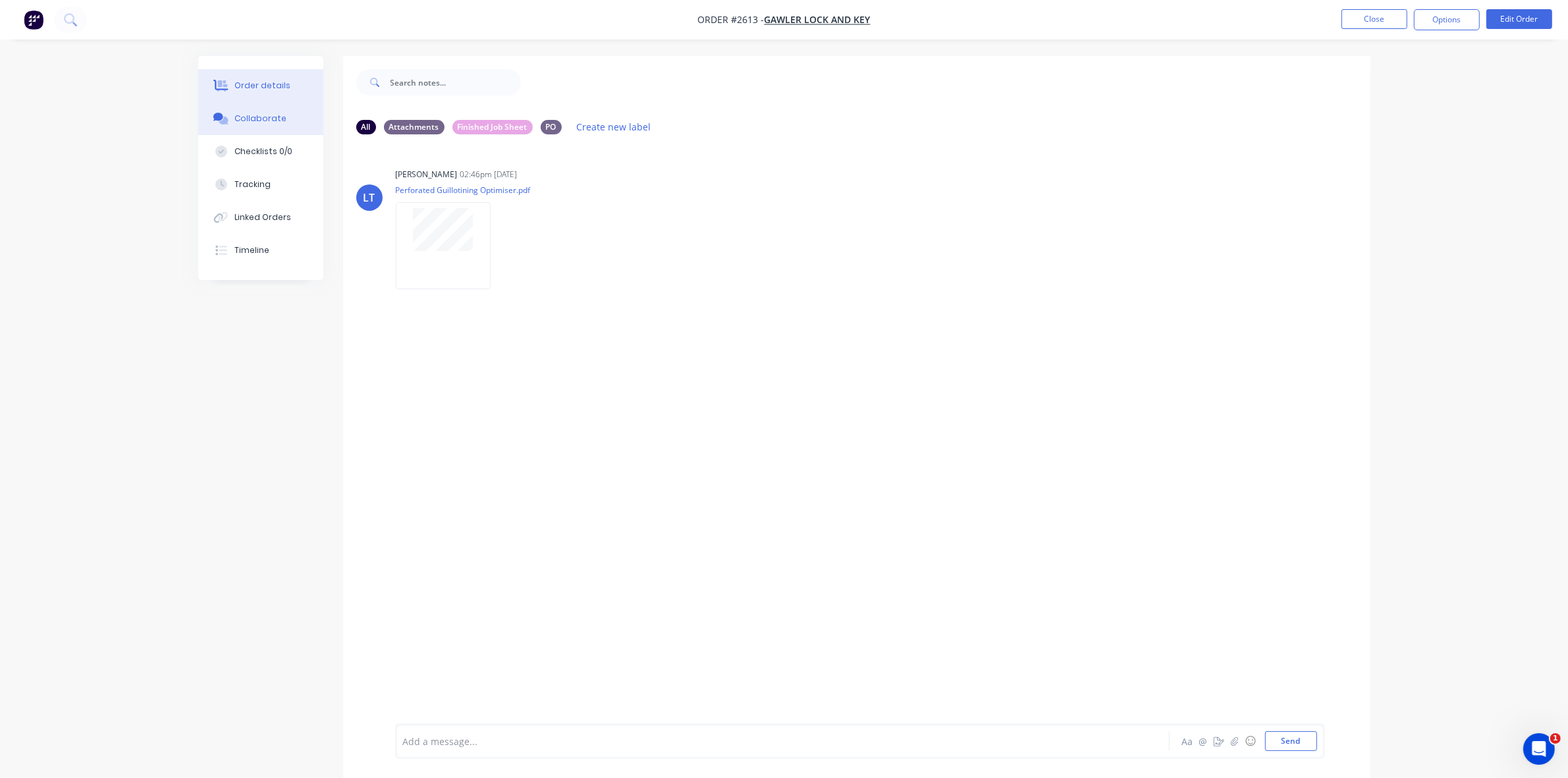
click at [268, 87] on div "Order details" at bounding box center [262, 86] width 56 height 12
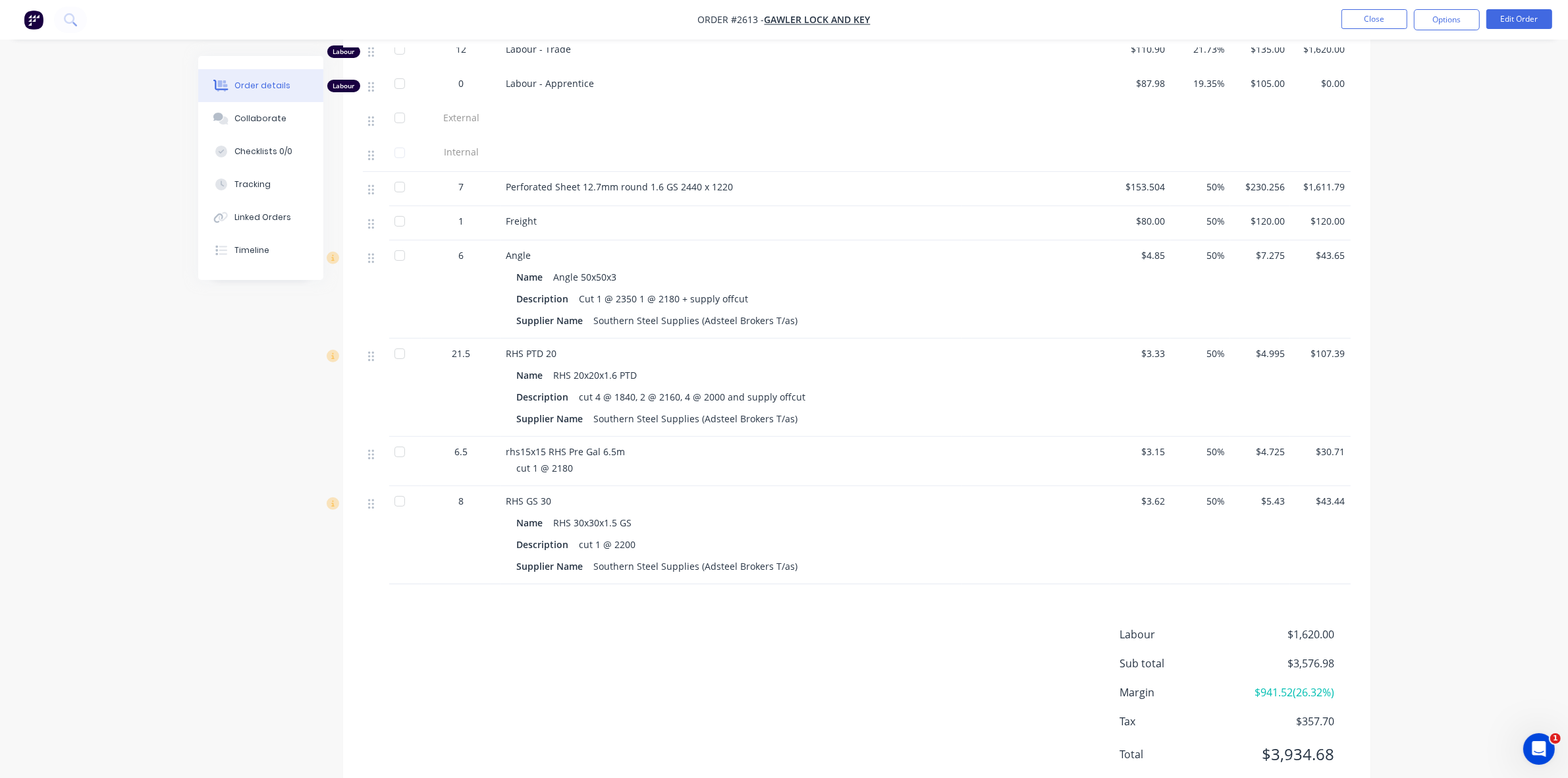
scroll to position [577, 0]
click at [245, 116] on div "Collaborate" at bounding box center [261, 119] width 52 height 12
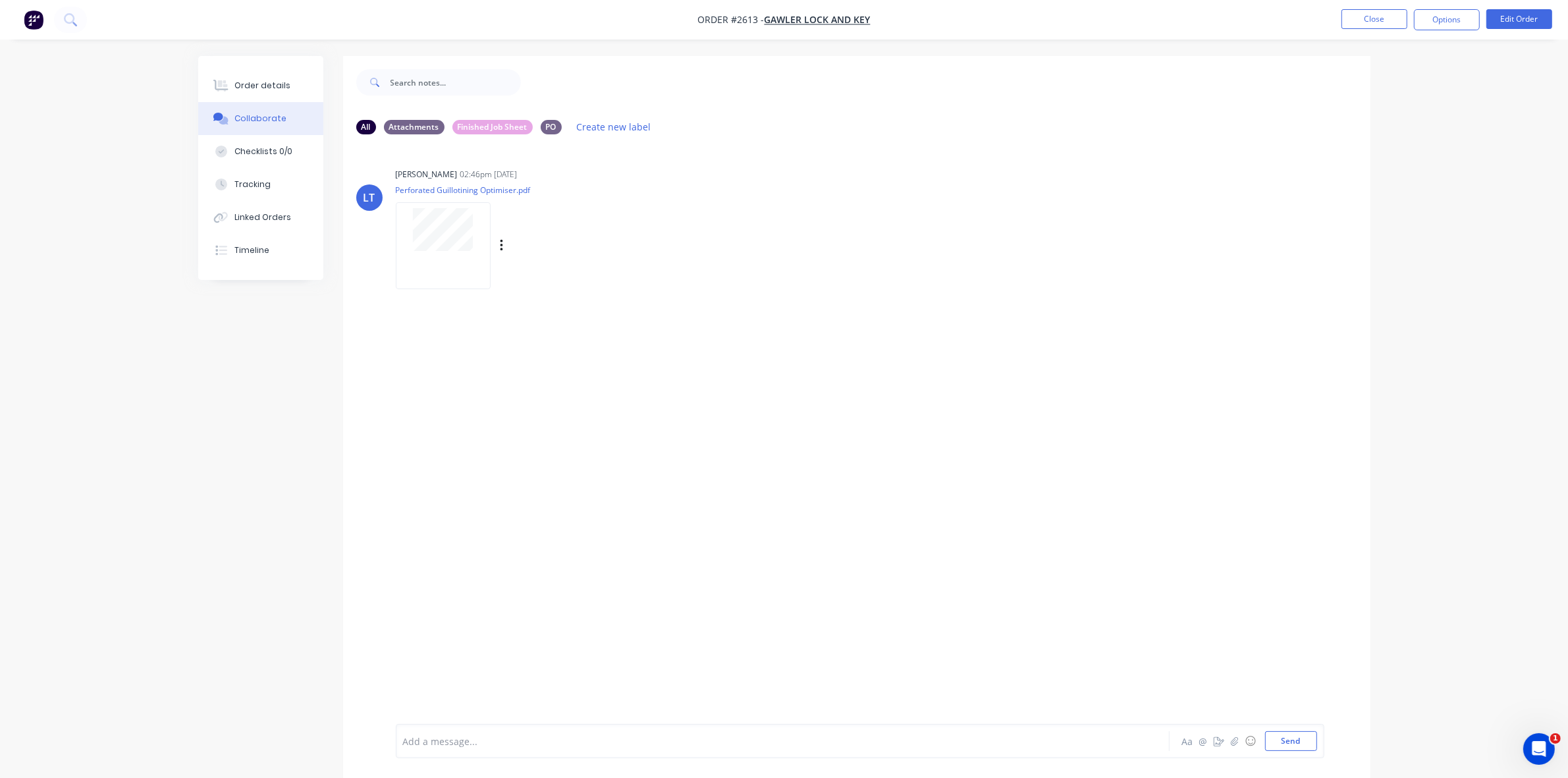
click at [451, 255] on div at bounding box center [443, 245] width 95 height 86
click at [278, 80] on div "Order details" at bounding box center [262, 86] width 56 height 12
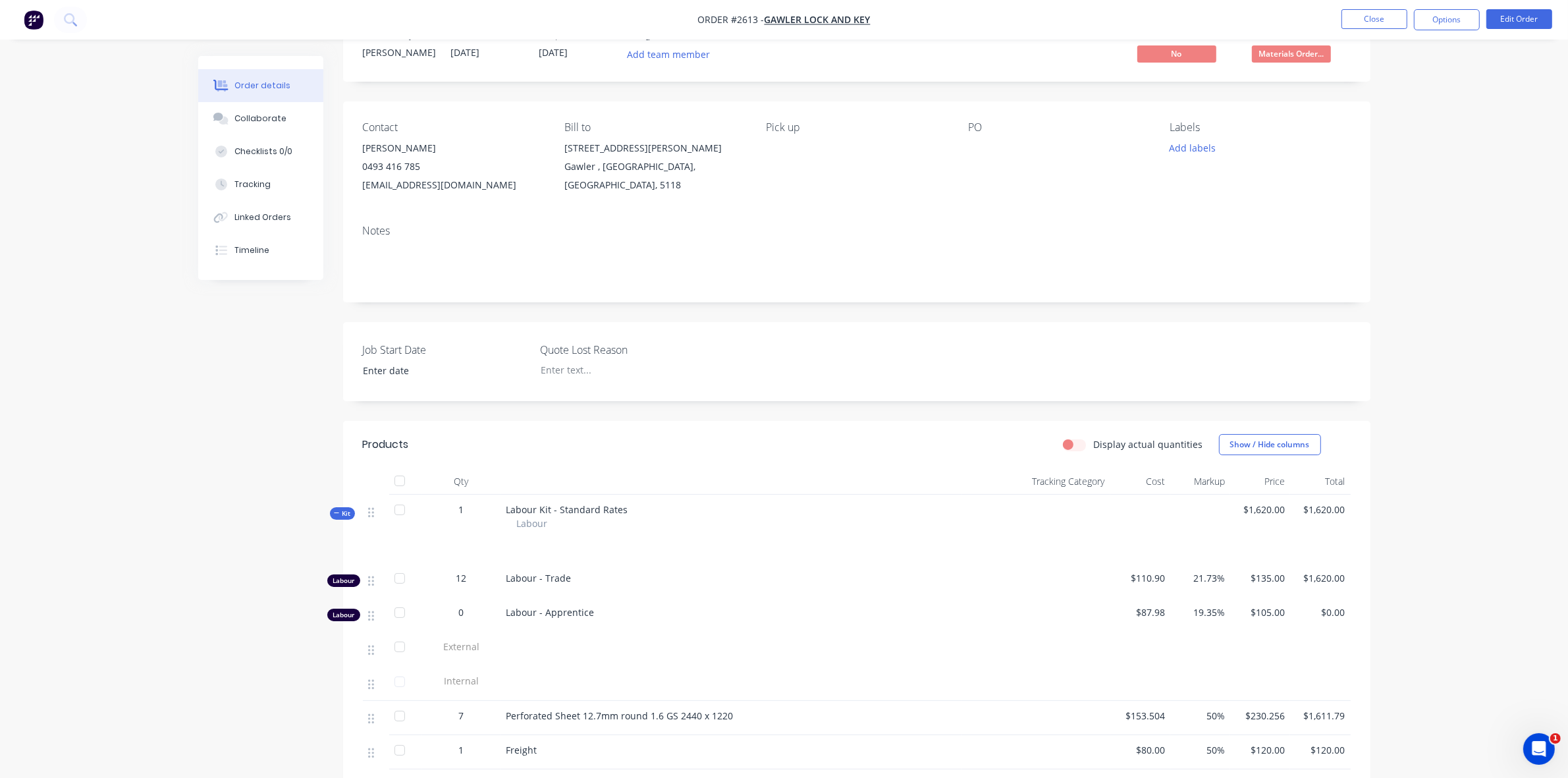
scroll to position [247, 0]
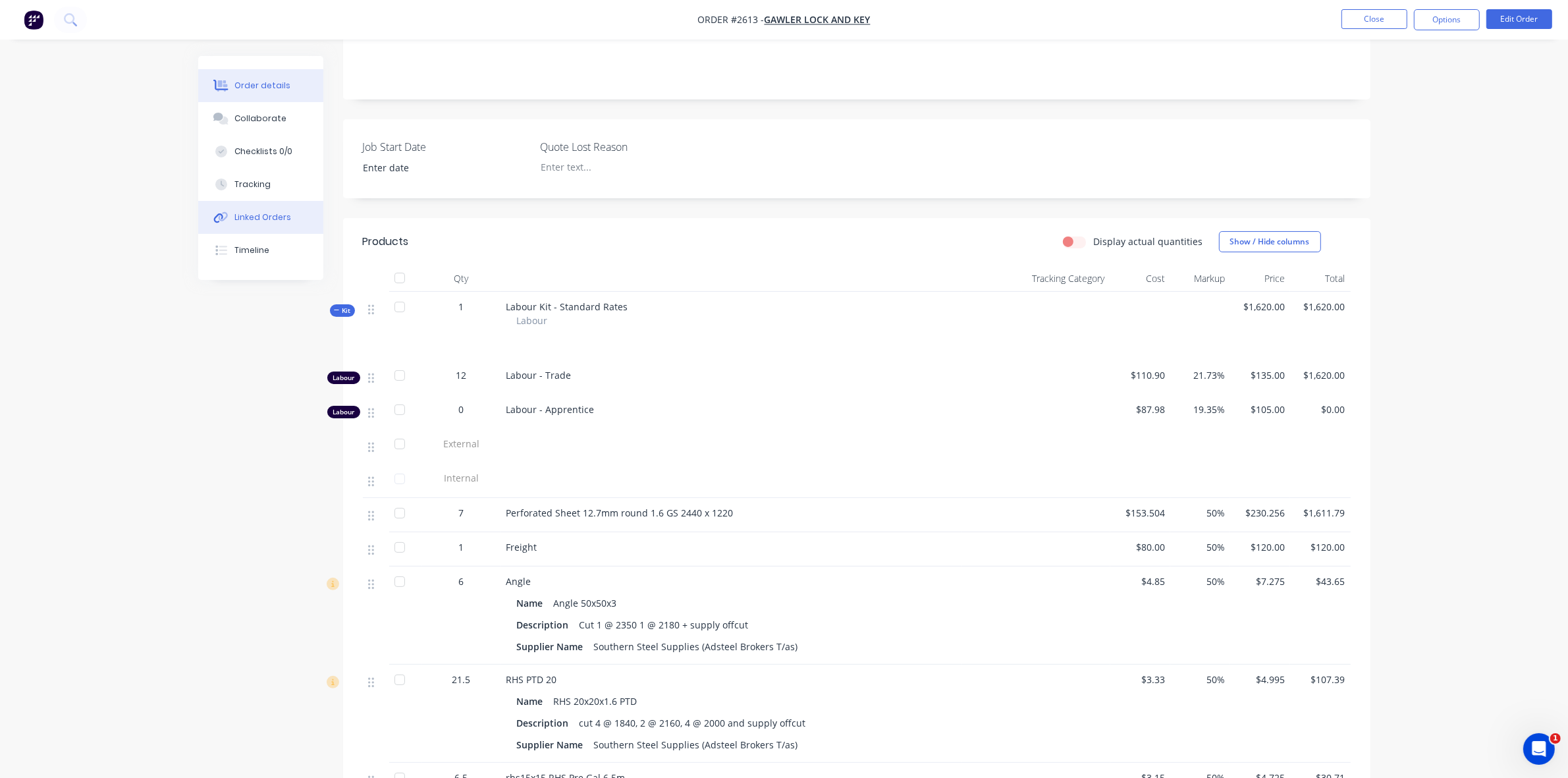
click at [278, 221] on div "Linked Orders" at bounding box center [263, 218] width 57 height 12
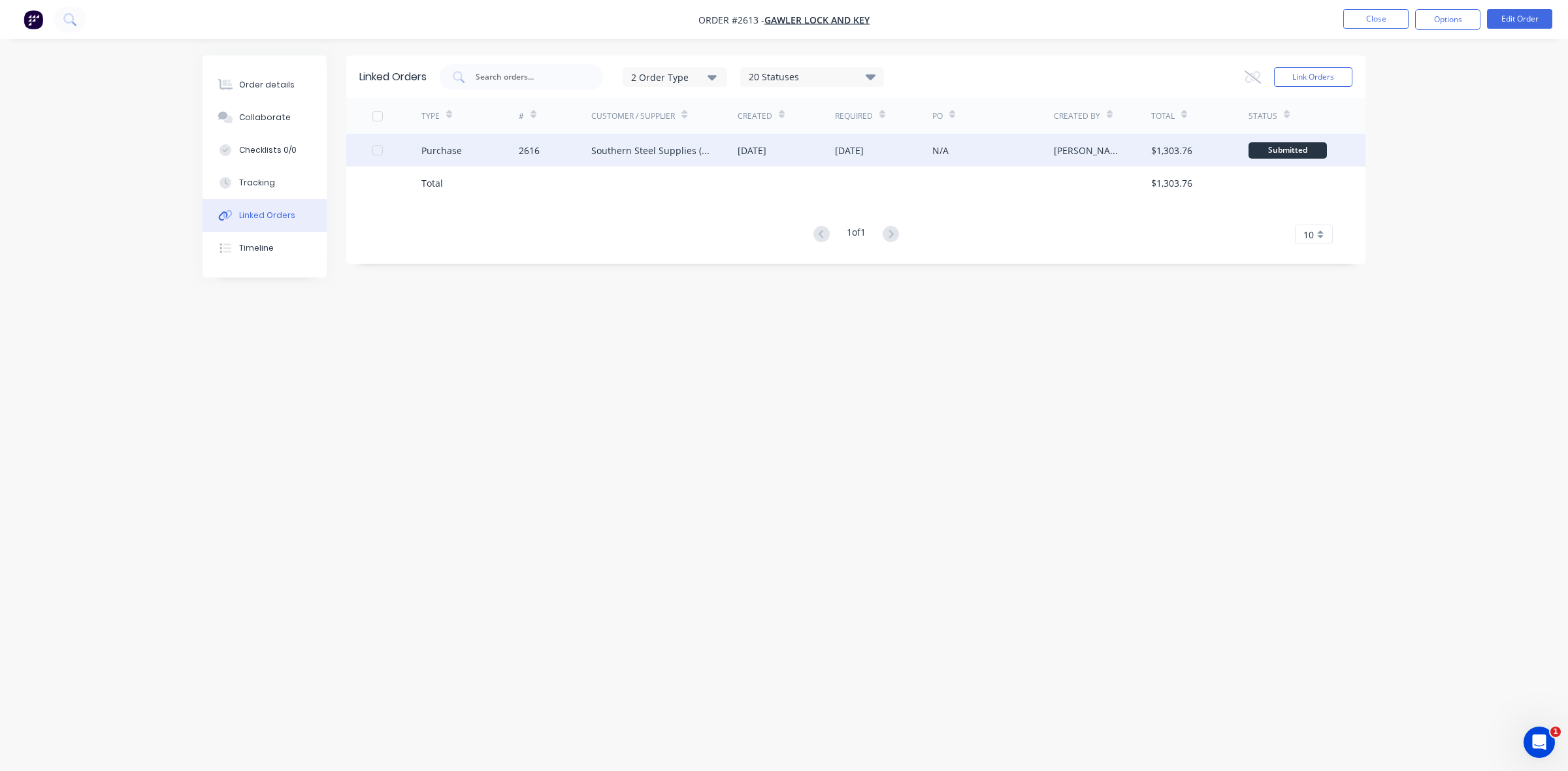
click at [567, 151] on div "2616" at bounding box center [555, 150] width 73 height 33
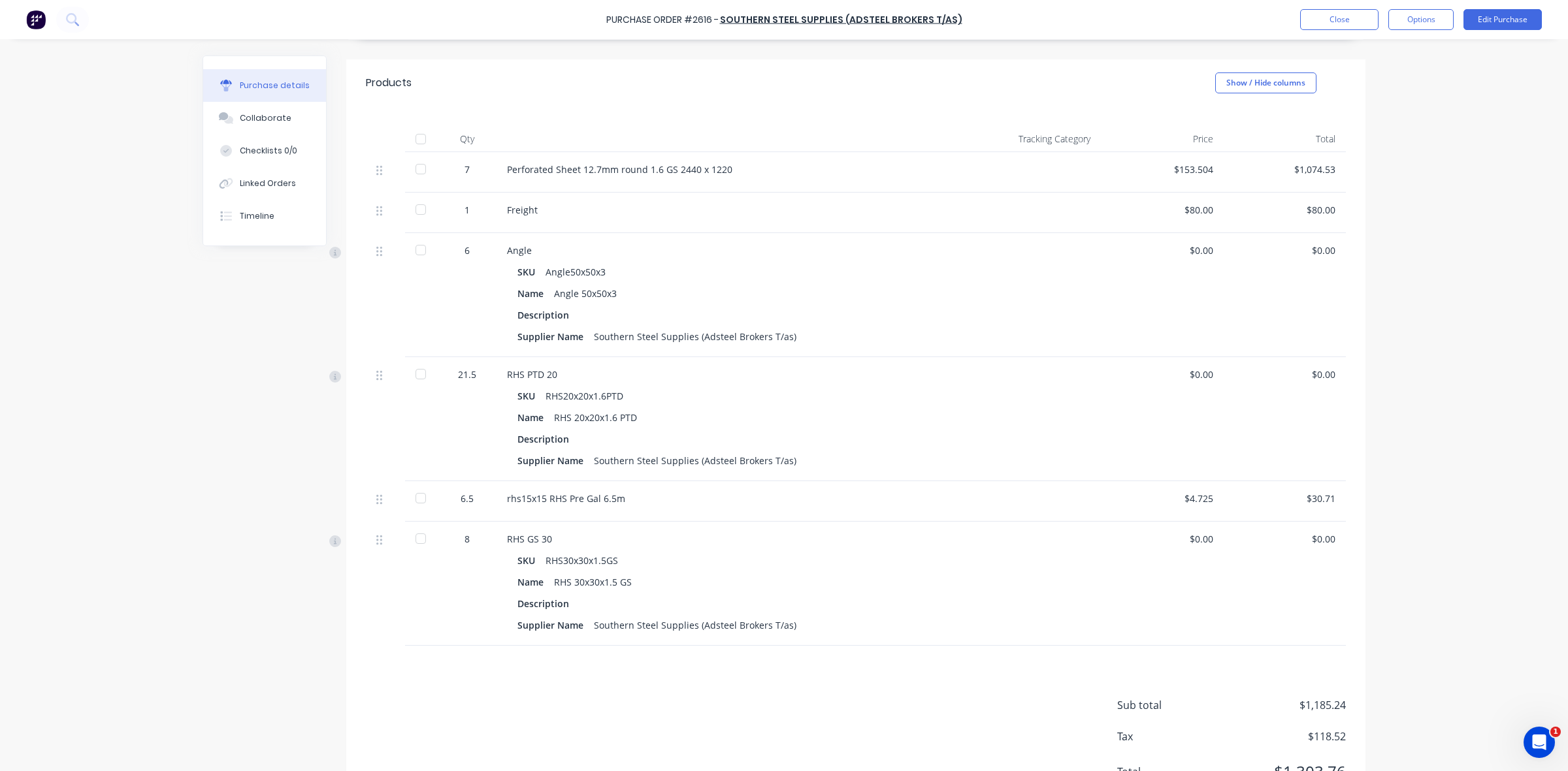
scroll to position [307, 0]
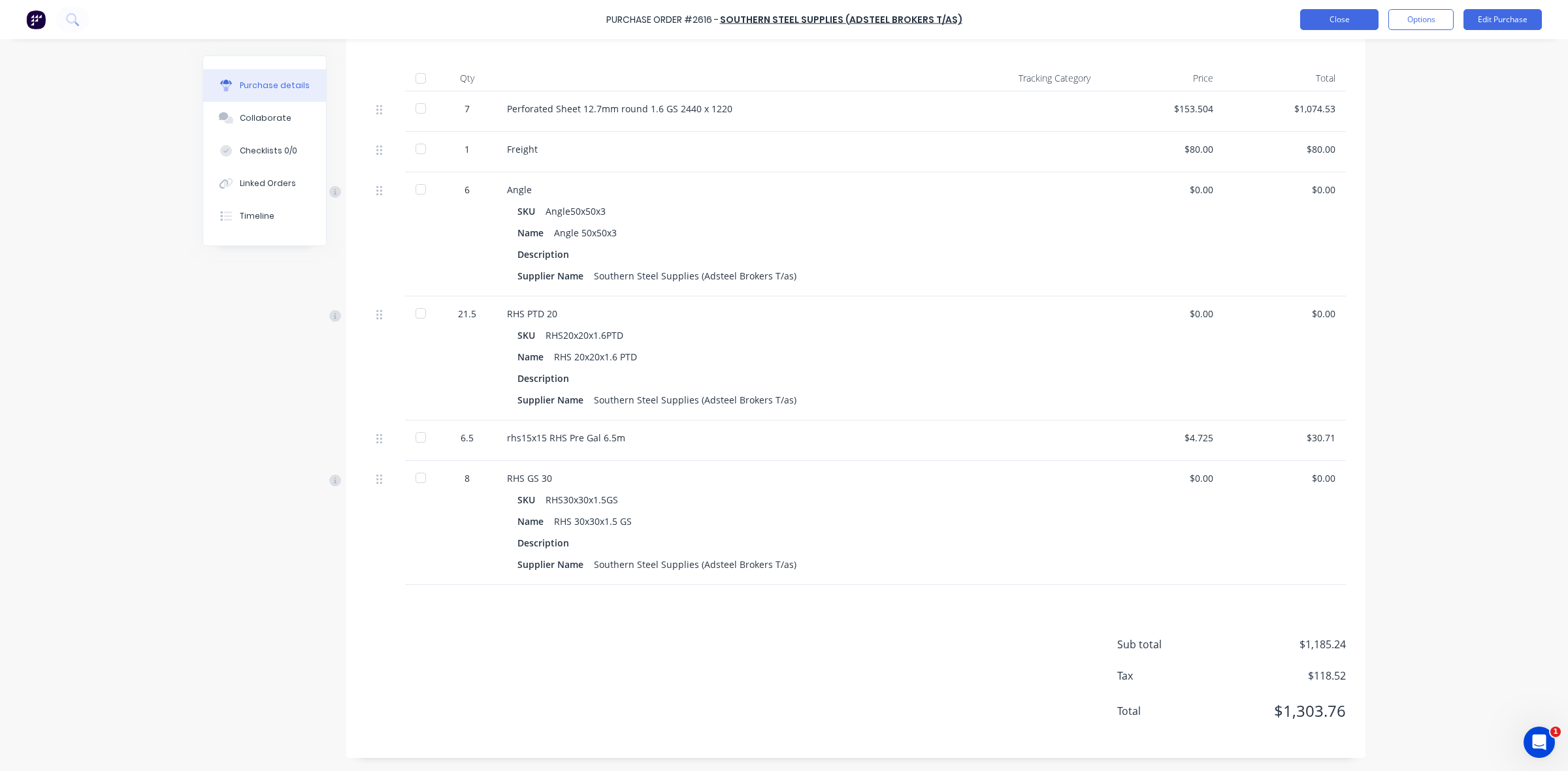
click at [1341, 19] on button "Close" at bounding box center [1340, 19] width 79 height 21
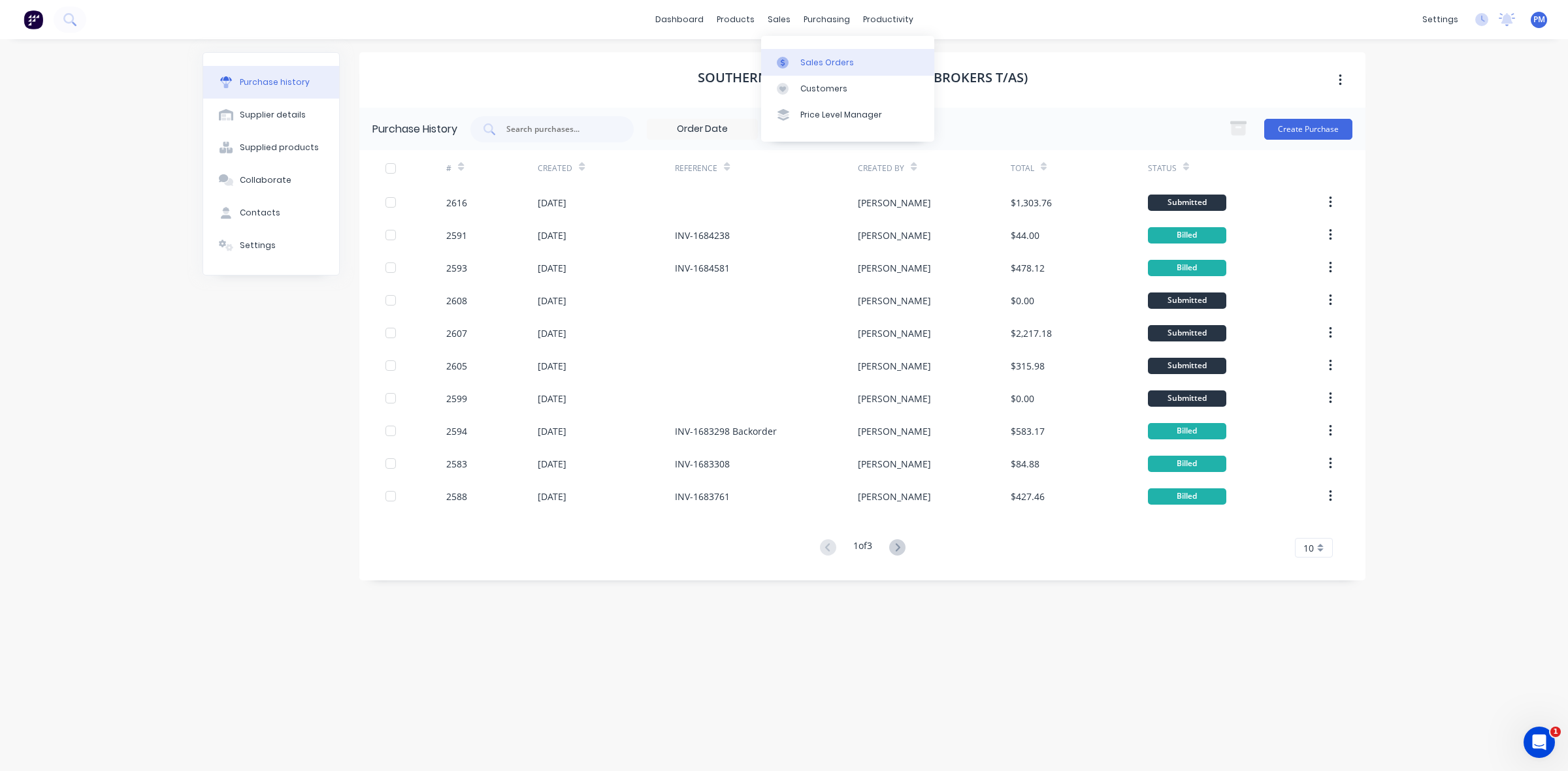
click at [810, 59] on div "Sales Orders" at bounding box center [827, 63] width 53 height 12
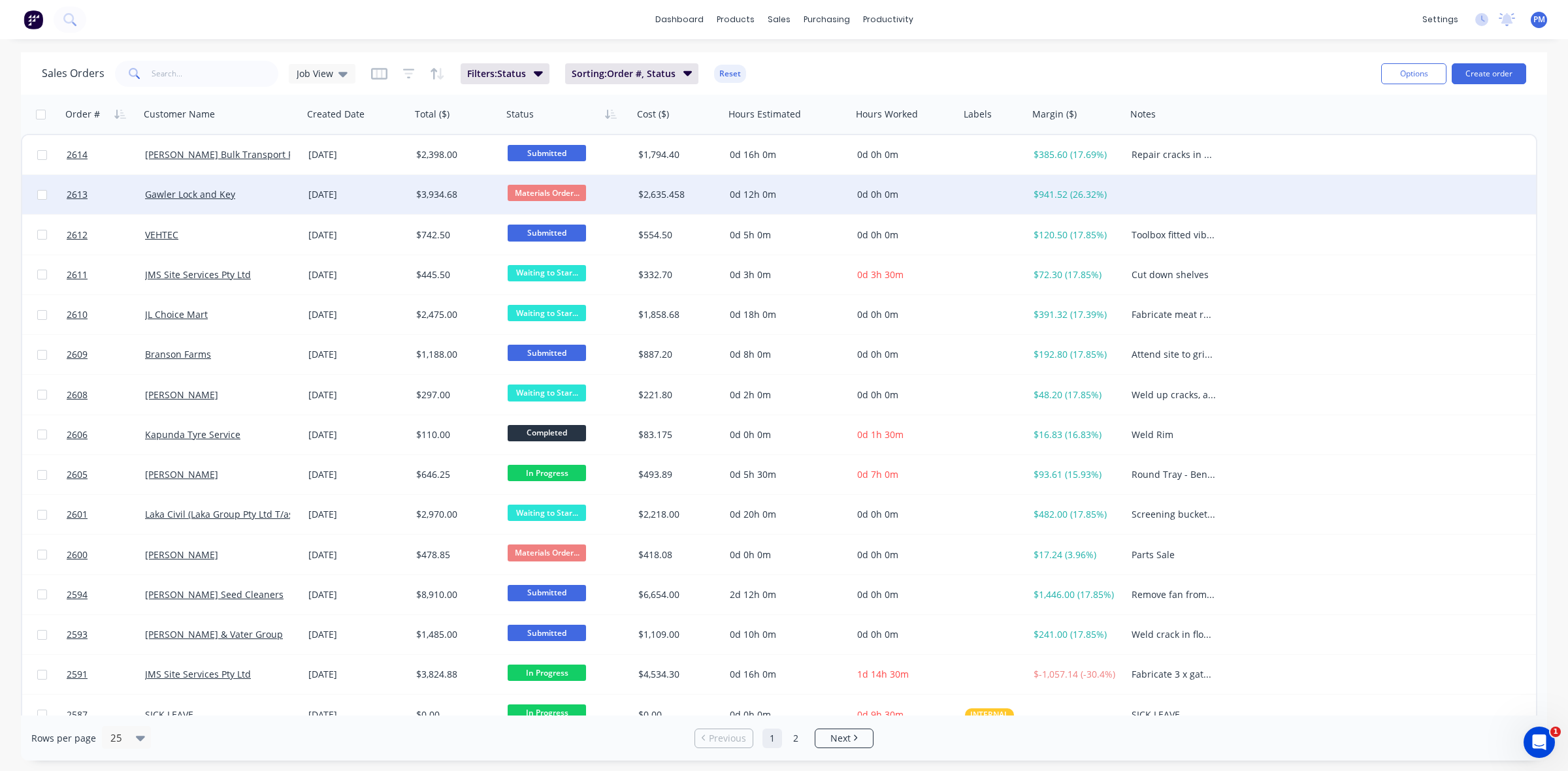
click at [266, 199] on div "Gawler Lock and Key" at bounding box center [218, 195] width 145 height 13
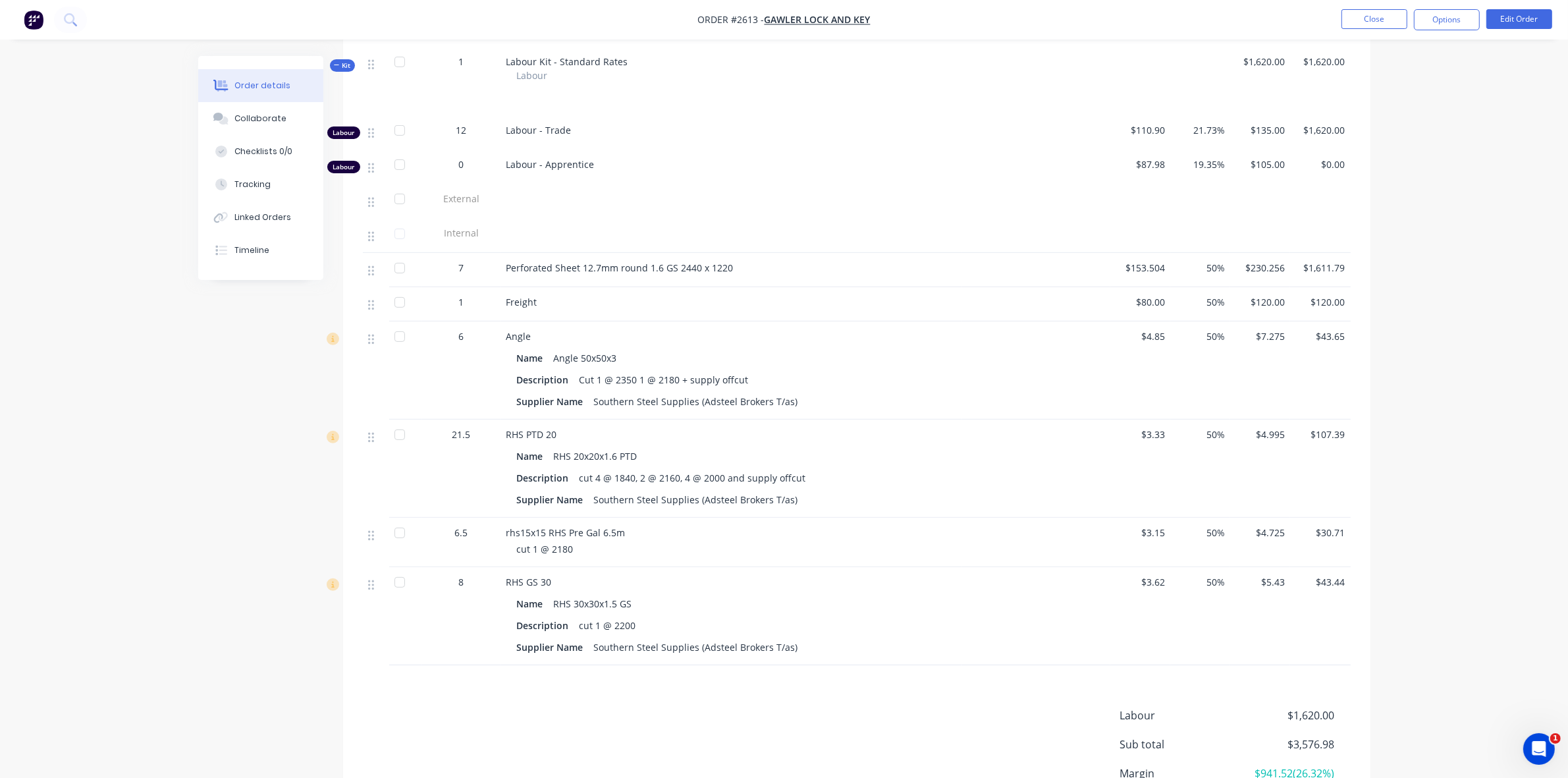
scroll to position [494, 0]
click at [259, 117] on div "Collaborate" at bounding box center [261, 119] width 52 height 12
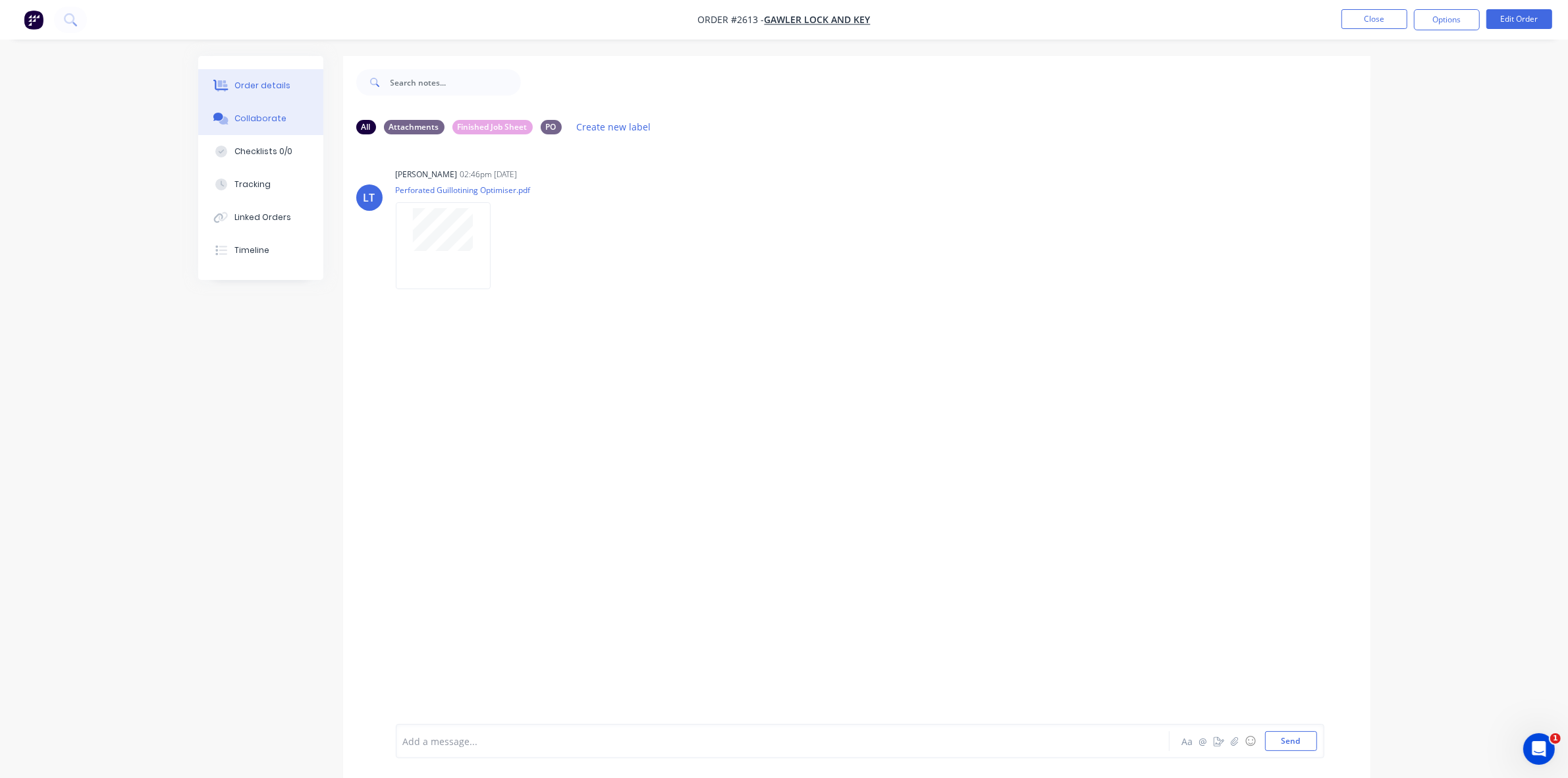
click at [267, 84] on div "Order details" at bounding box center [262, 86] width 56 height 12
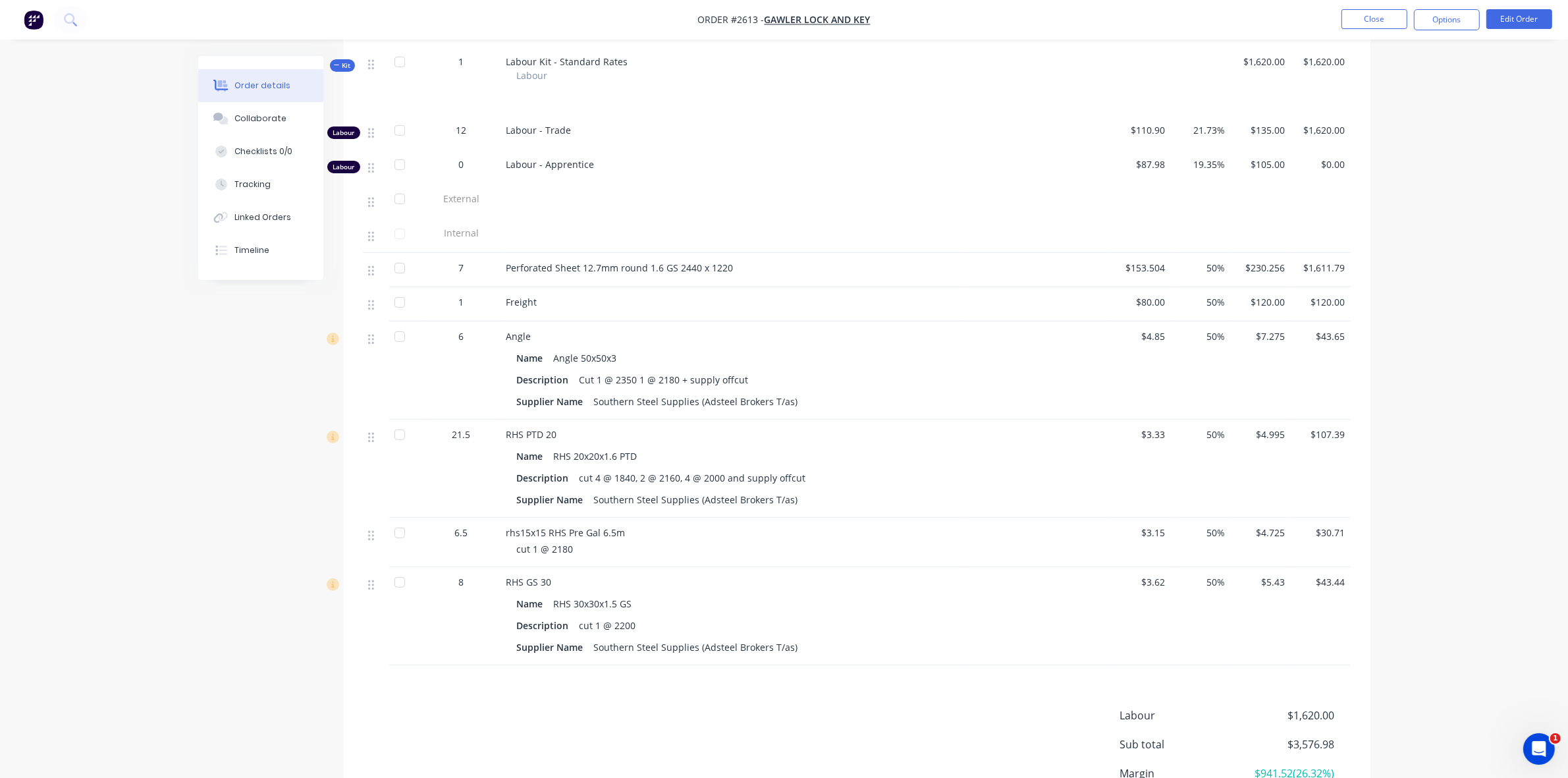
scroll to position [494, 0]
click at [1377, 15] on button "Close" at bounding box center [1374, 19] width 66 height 19
